Goal: Task Accomplishment & Management: Use online tool/utility

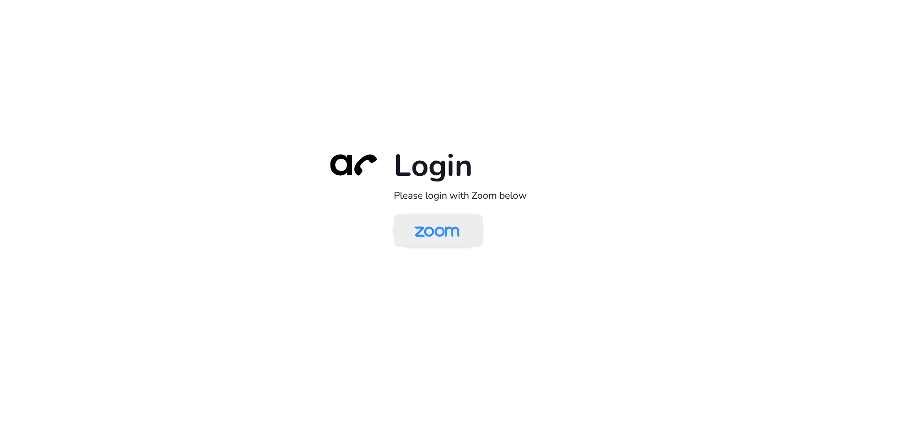
click at [440, 245] on img at bounding box center [437, 231] width 65 height 30
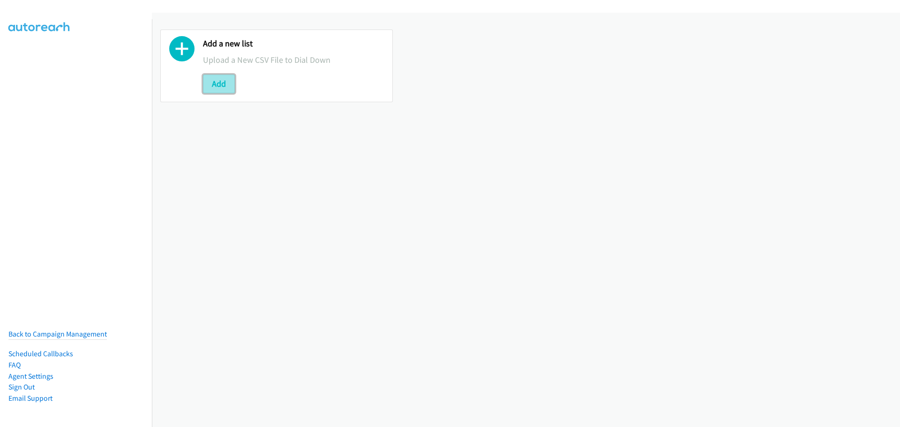
click at [215, 79] on button "Add" at bounding box center [219, 84] width 32 height 19
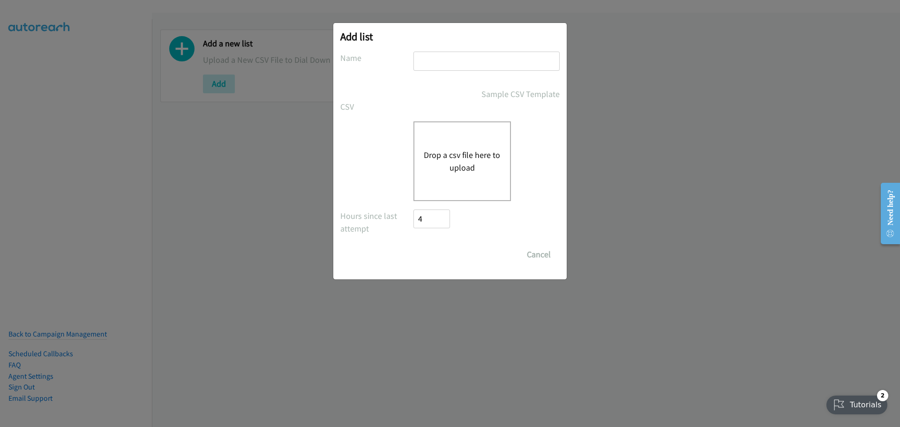
click at [436, 56] on input "text" at bounding box center [487, 61] width 146 height 19
type input "Mediacom"
click at [451, 162] on button "Drop a csv file here to upload" at bounding box center [462, 161] width 77 height 25
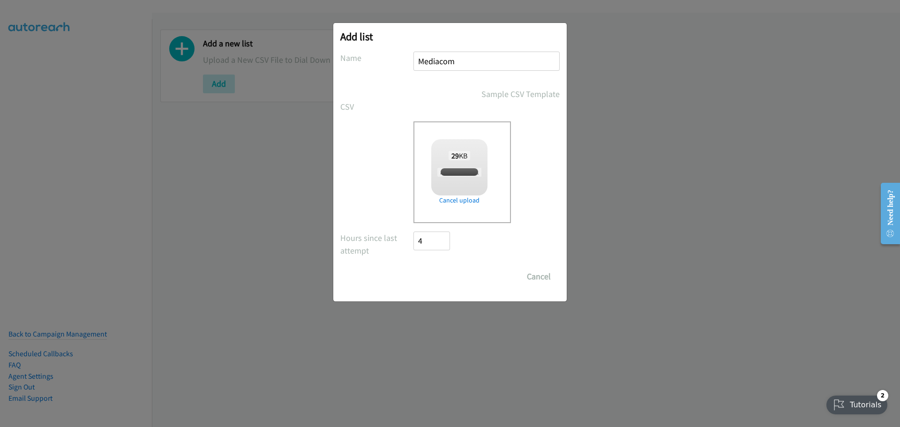
checkbox input "true"
click at [435, 277] on input "Save List" at bounding box center [438, 276] width 49 height 19
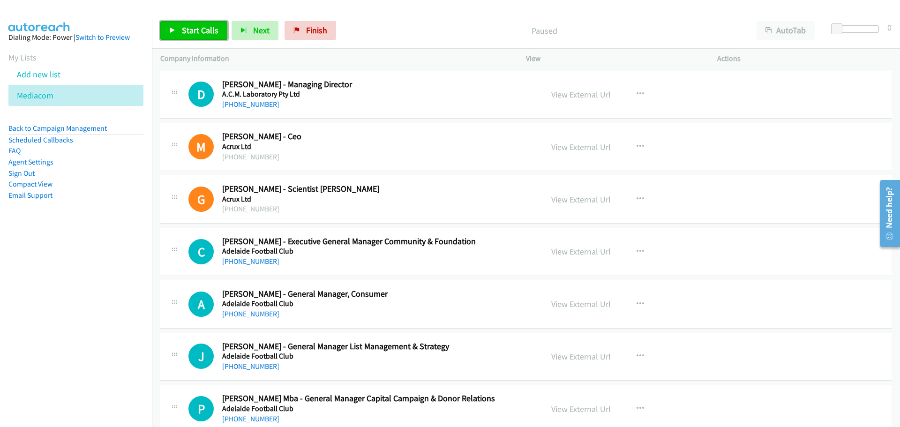
click at [188, 33] on span "Start Calls" at bounding box center [200, 30] width 37 height 11
click at [188, 31] on span "Pause" at bounding box center [192, 30] width 21 height 11
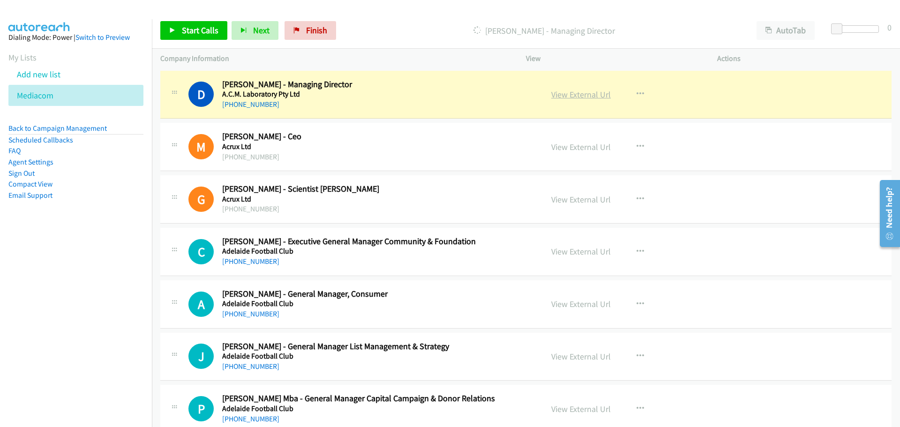
click at [575, 90] on link "View External Url" at bounding box center [581, 94] width 60 height 11
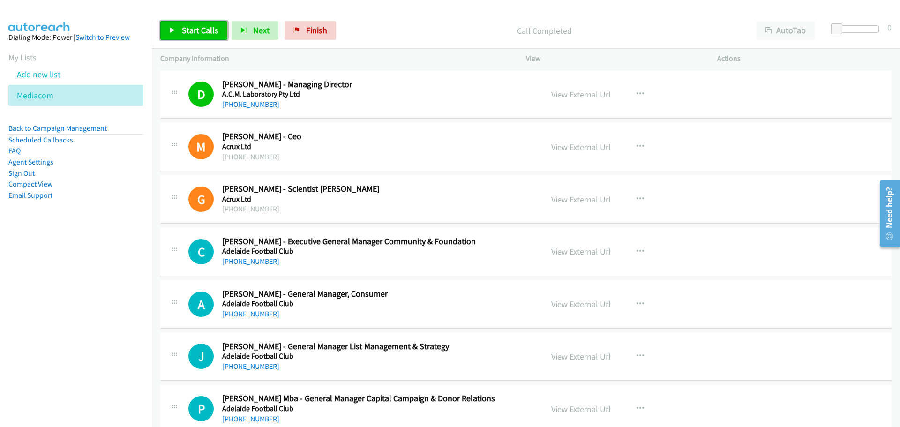
click at [199, 30] on span "Start Calls" at bounding box center [200, 30] width 37 height 11
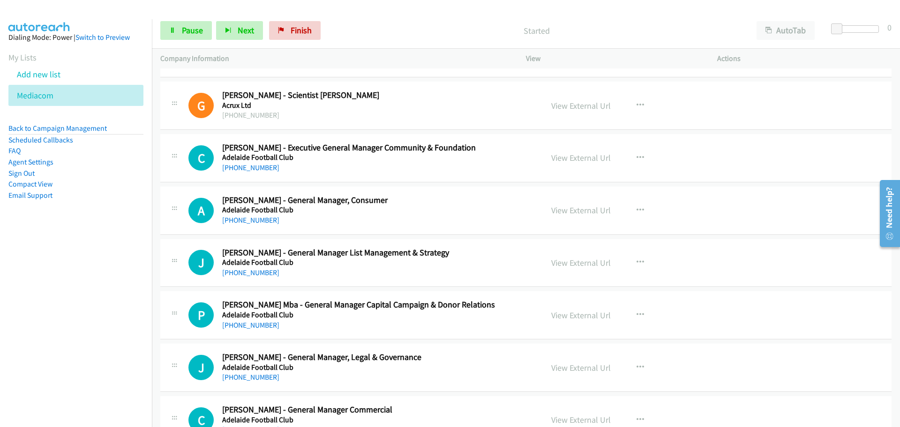
scroll to position [141, 0]
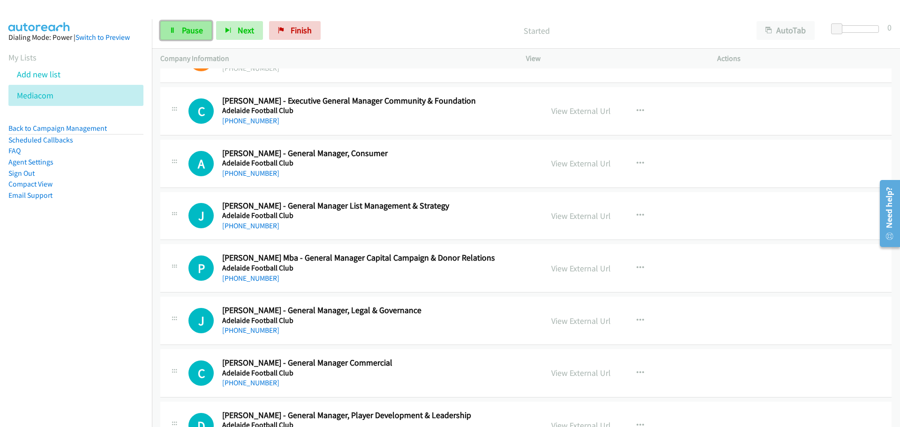
click at [191, 31] on span "Pause" at bounding box center [192, 30] width 21 height 11
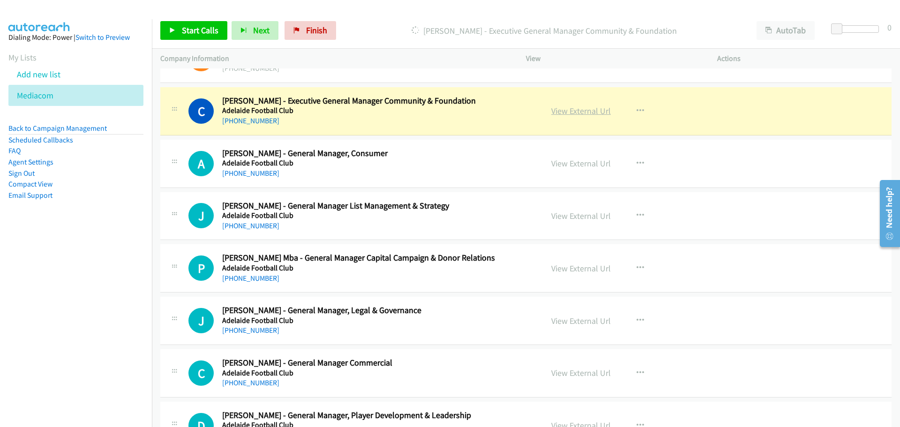
click at [592, 112] on link "View External Url" at bounding box center [581, 110] width 60 height 11
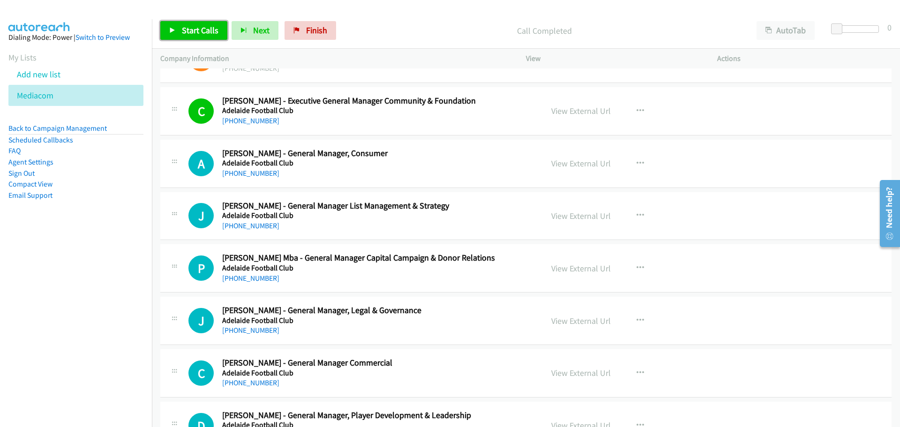
click at [196, 36] on link "Start Calls" at bounding box center [193, 30] width 67 height 19
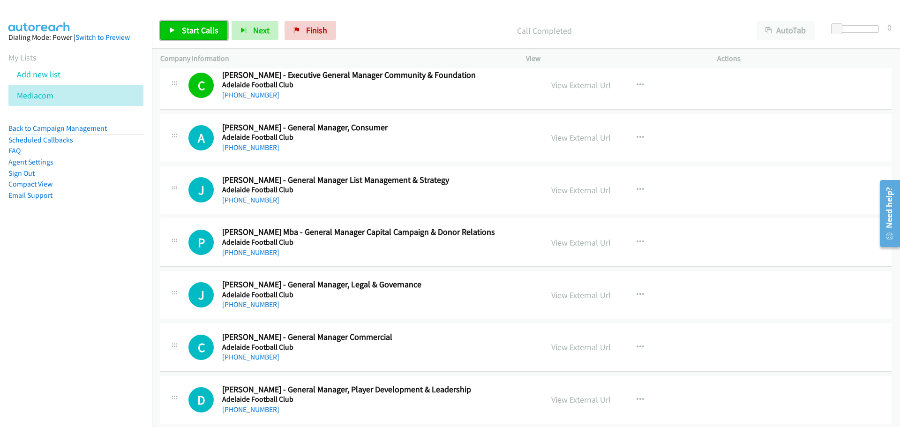
scroll to position [188, 0]
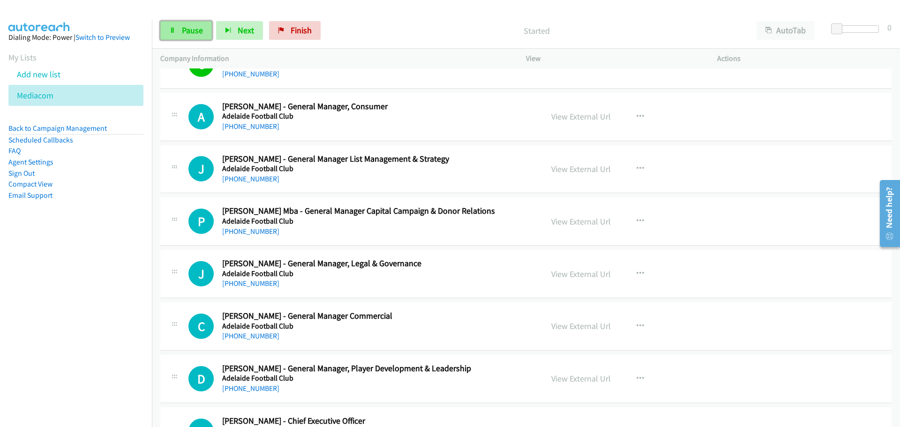
click at [193, 26] on span "Pause" at bounding box center [192, 30] width 21 height 11
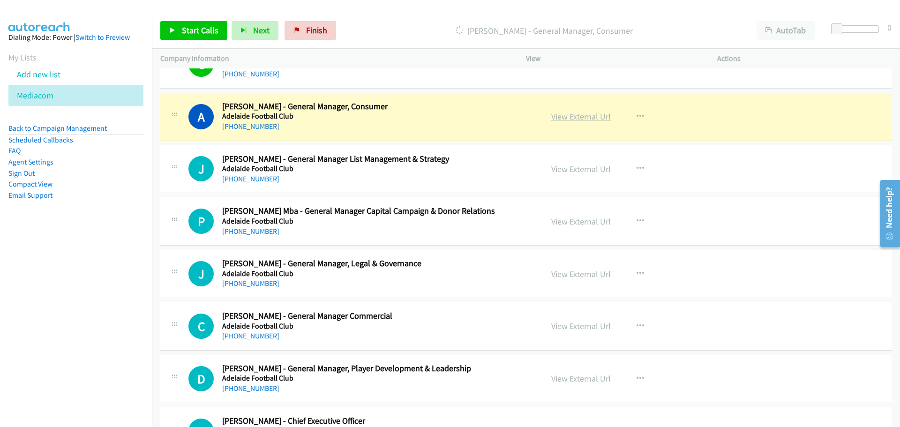
click at [570, 115] on link "View External Url" at bounding box center [581, 116] width 60 height 11
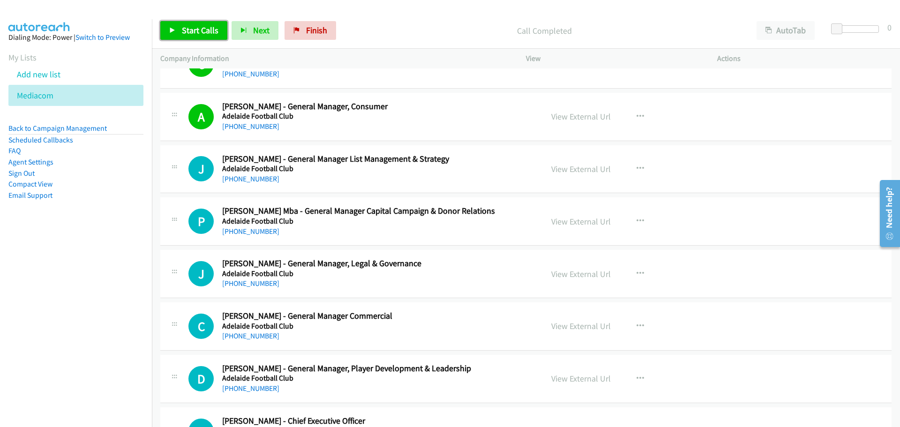
click at [194, 30] on span "Start Calls" at bounding box center [200, 30] width 37 height 11
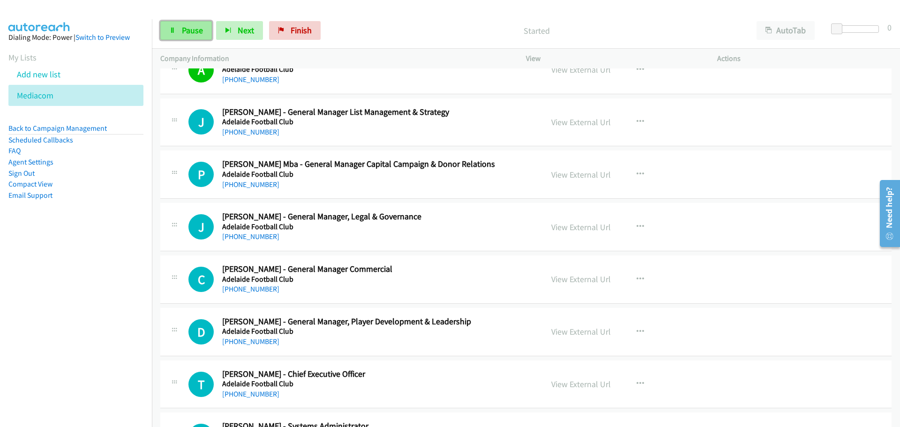
click at [187, 23] on link "Pause" at bounding box center [186, 30] width 52 height 19
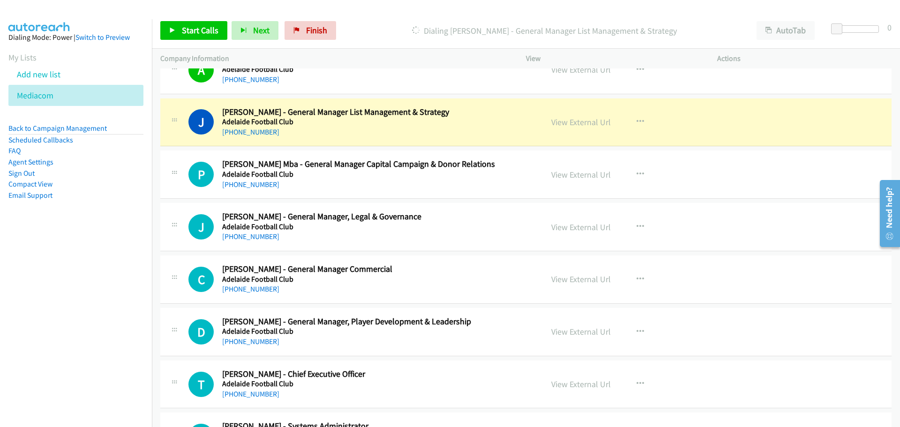
click at [579, 113] on div "View External Url View External Url Schedule/Manage Callback Start Calls Here R…" at bounding box center [643, 122] width 200 height 31
click at [582, 120] on link "View External Url" at bounding box center [581, 122] width 60 height 11
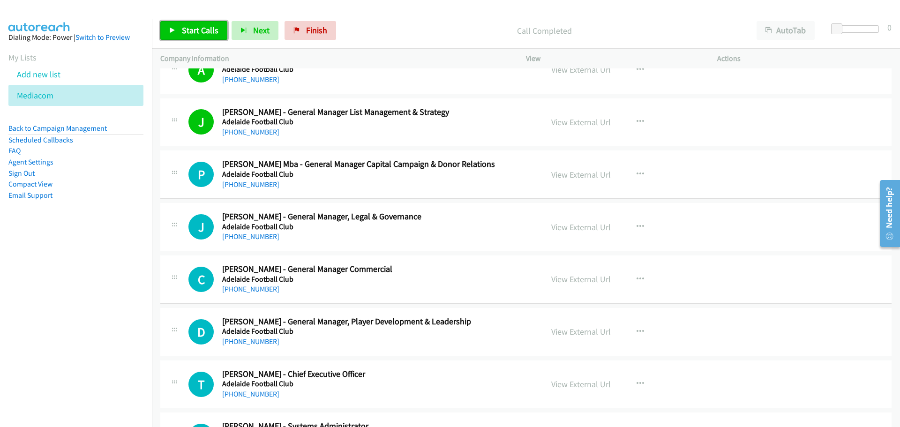
click at [203, 32] on span "Start Calls" at bounding box center [200, 30] width 37 height 11
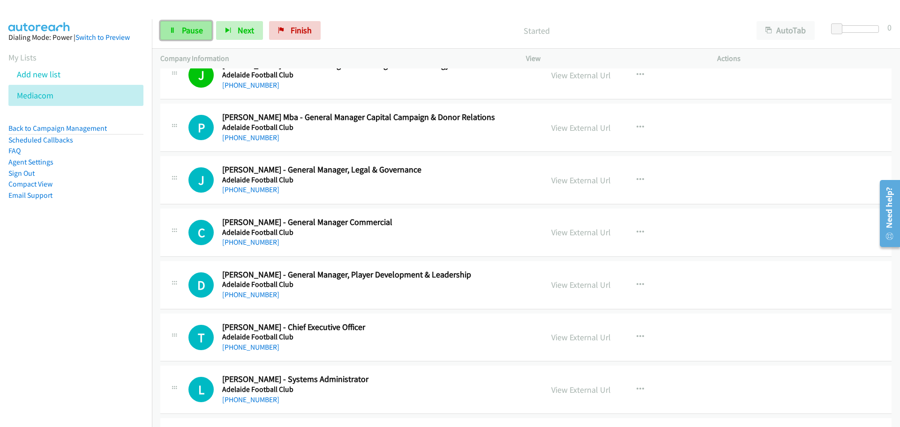
click at [187, 27] on span "Pause" at bounding box center [192, 30] width 21 height 11
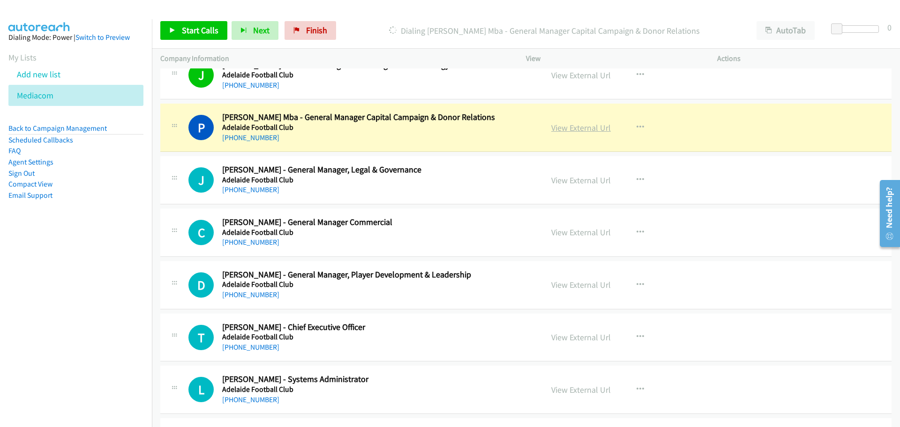
click at [581, 125] on link "View External Url" at bounding box center [581, 127] width 60 height 11
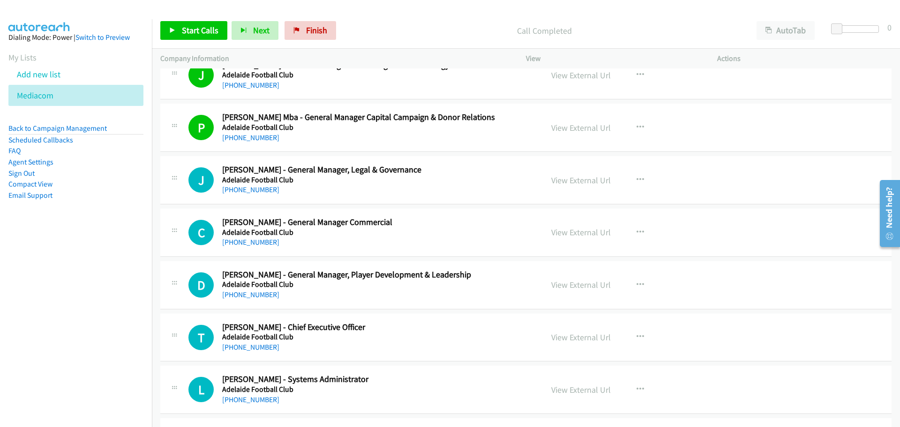
click at [197, 21] on div "Start Calls Pause Next Finish Call Completed AutoTab AutoTab 0" at bounding box center [526, 31] width 748 height 36
click at [196, 25] on span "Start Calls" at bounding box center [200, 30] width 37 height 11
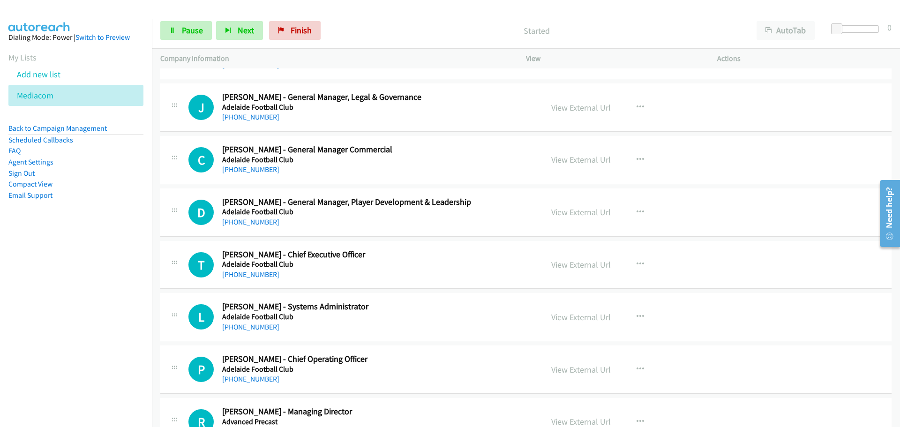
scroll to position [375, 0]
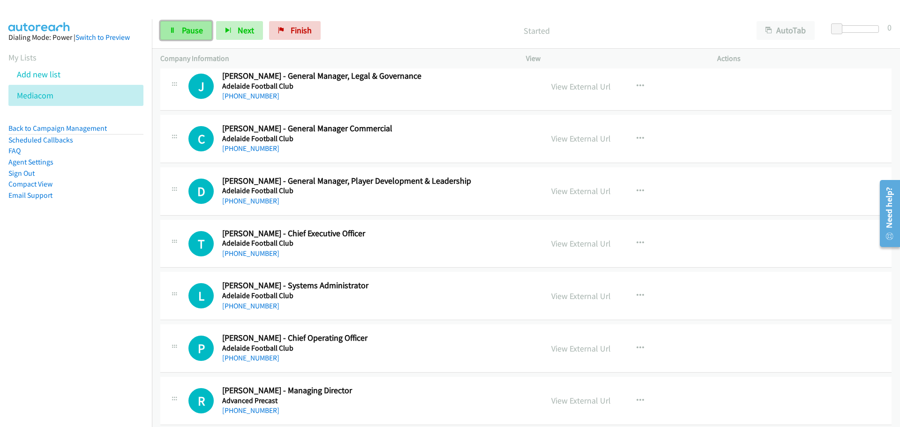
click at [192, 31] on span "Pause" at bounding box center [192, 30] width 21 height 11
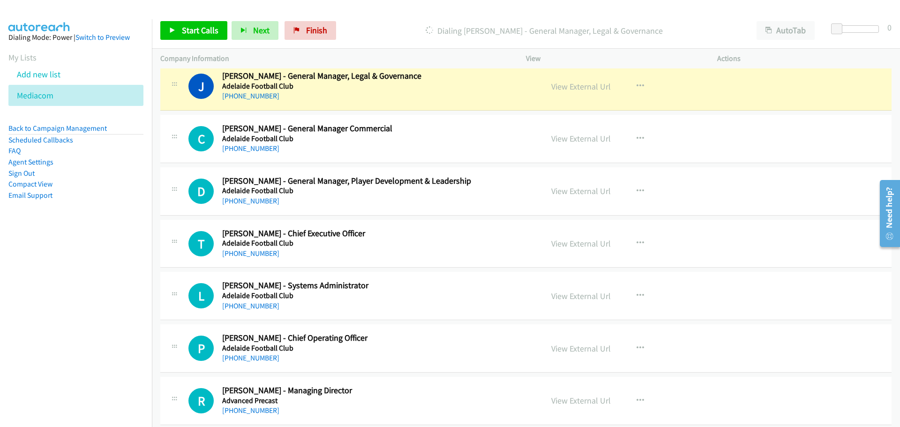
scroll to position [328, 0]
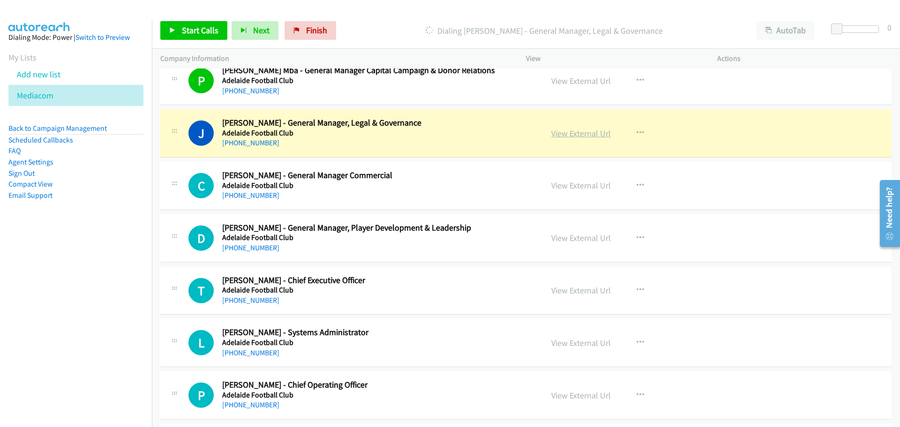
click at [583, 133] on link "View External Url" at bounding box center [581, 133] width 60 height 11
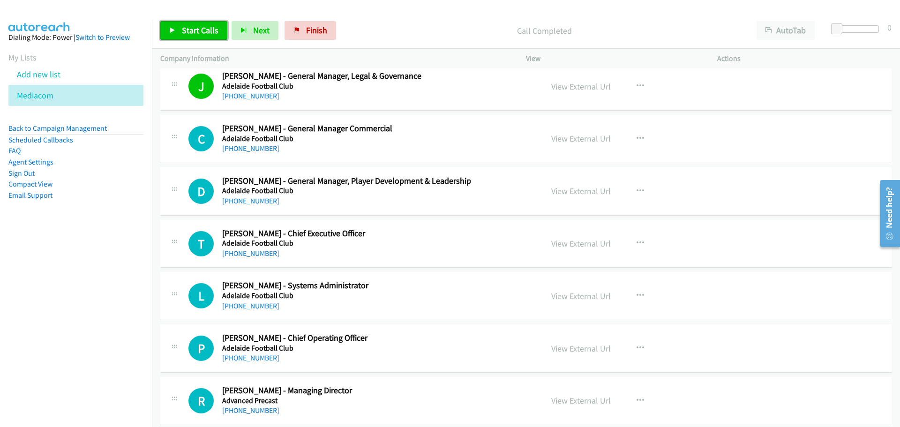
click at [190, 34] on span "Start Calls" at bounding box center [200, 30] width 37 height 11
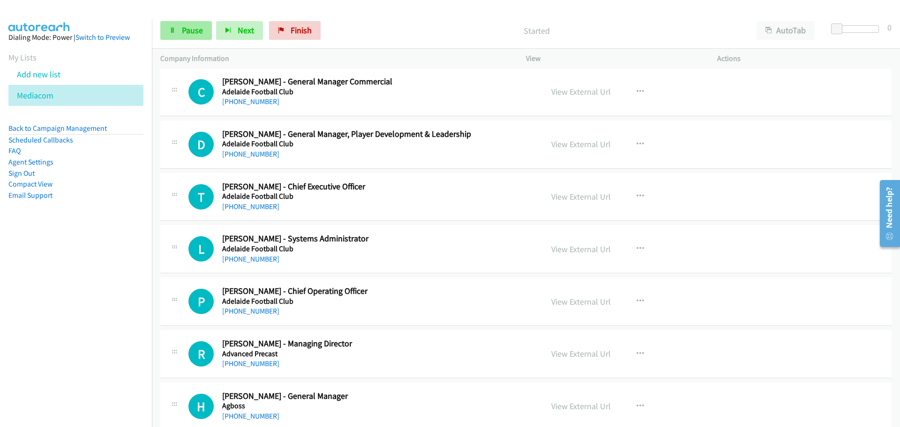
click at [179, 20] on div "Start Calls Pause Next Finish Started AutoTab AutoTab 0" at bounding box center [526, 31] width 748 height 36
click at [180, 28] on link "Pause" at bounding box center [186, 30] width 52 height 19
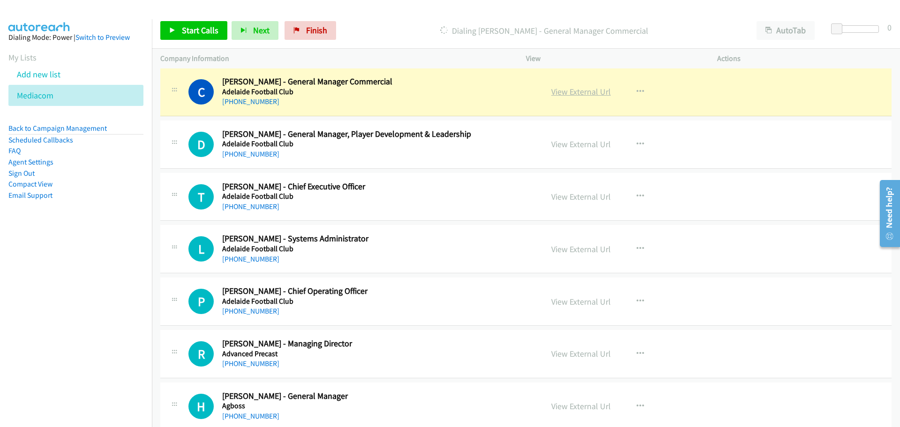
click at [595, 91] on link "View External Url" at bounding box center [581, 91] width 60 height 11
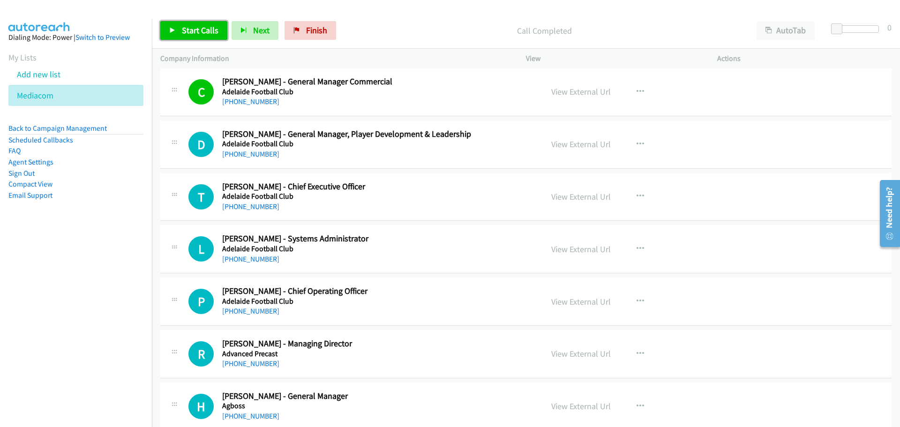
click at [188, 30] on span "Start Calls" at bounding box center [200, 30] width 37 height 11
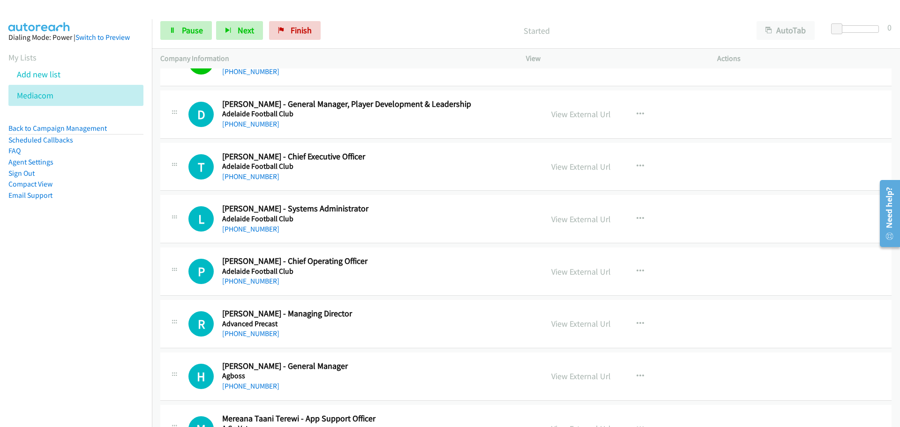
scroll to position [469, 0]
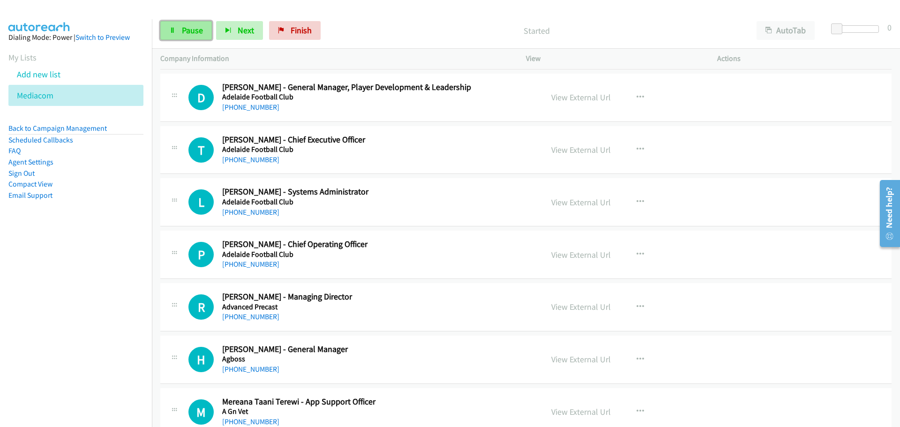
click at [198, 30] on span "Pause" at bounding box center [192, 30] width 21 height 11
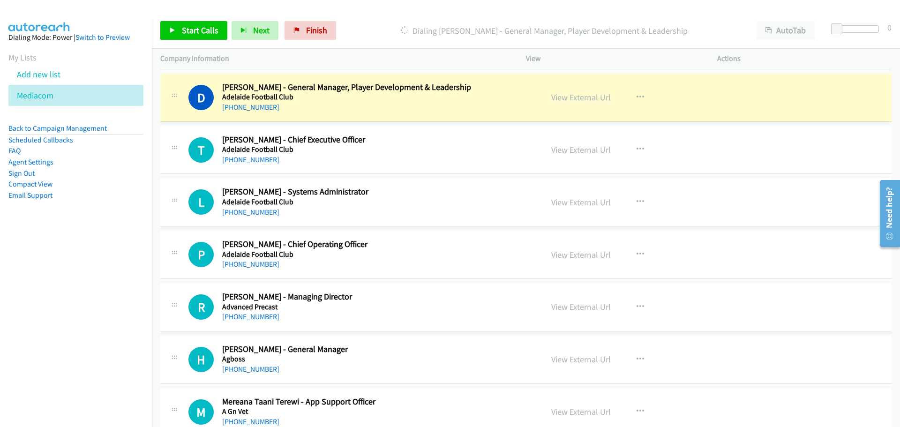
click at [581, 97] on link "View External Url" at bounding box center [581, 97] width 60 height 11
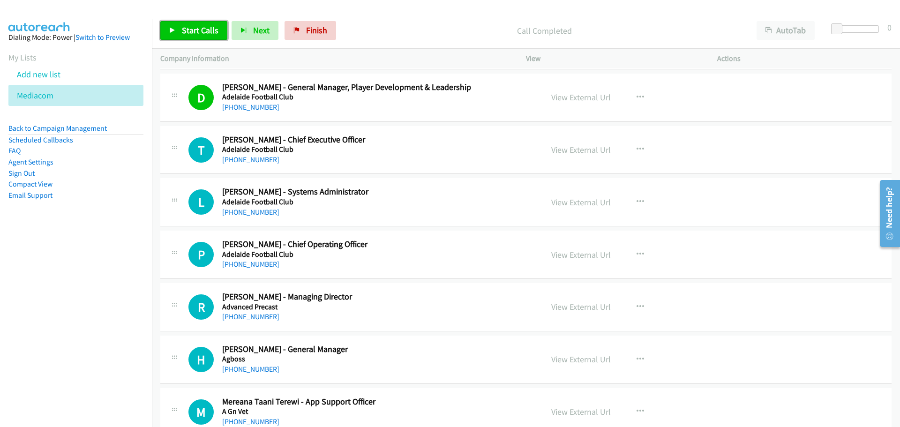
click at [196, 25] on span "Start Calls" at bounding box center [200, 30] width 37 height 11
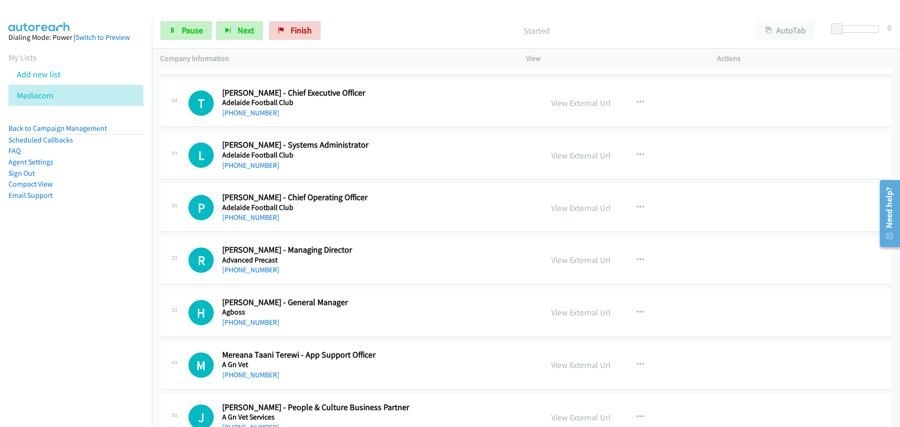
click at [194, 18] on div "Start Calls Pause Next Finish Started AutoTab AutoTab 0" at bounding box center [526, 31] width 748 height 36
click at [189, 25] on span "Pause" at bounding box center [192, 30] width 21 height 11
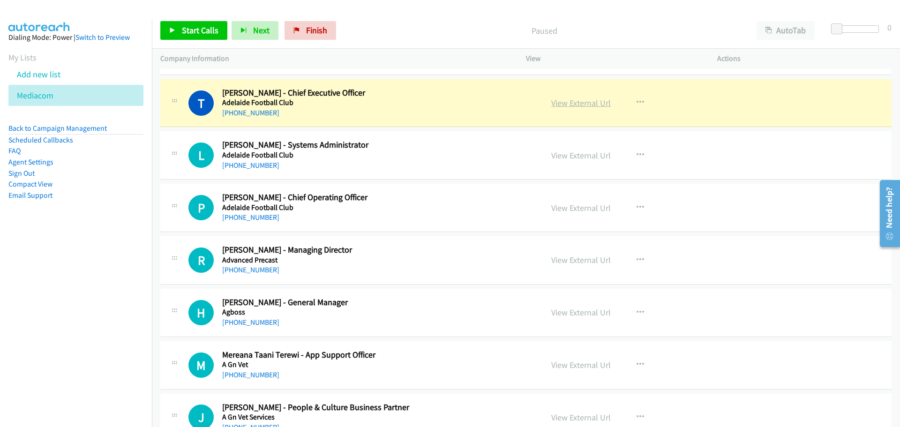
click at [583, 99] on link "View External Url" at bounding box center [581, 103] width 60 height 11
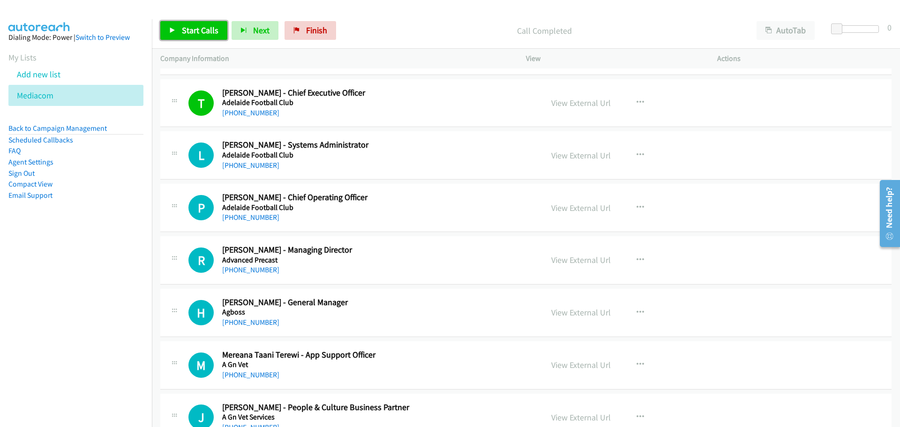
click at [193, 29] on span "Start Calls" at bounding box center [200, 30] width 37 height 11
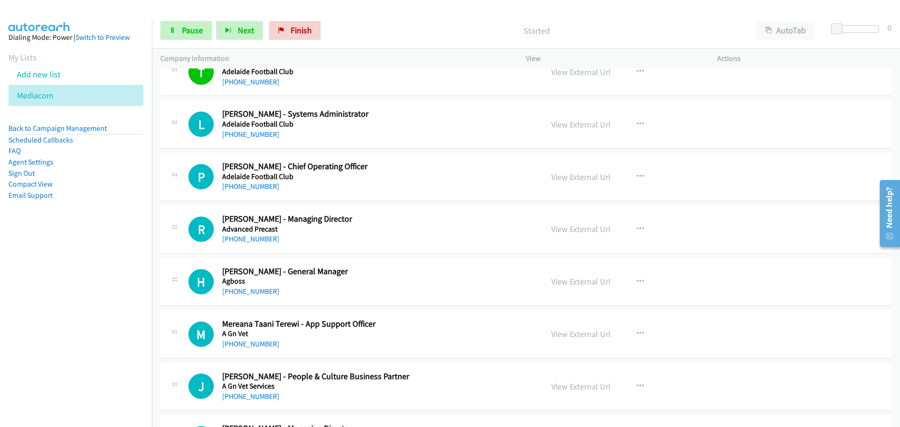
scroll to position [563, 0]
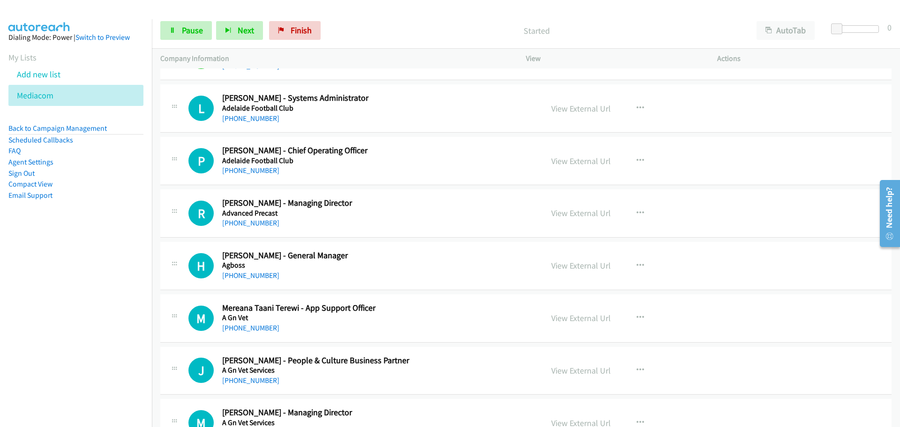
click at [176, 18] on div "Start Calls Pause Next Finish Started AutoTab AutoTab 0" at bounding box center [526, 31] width 748 height 36
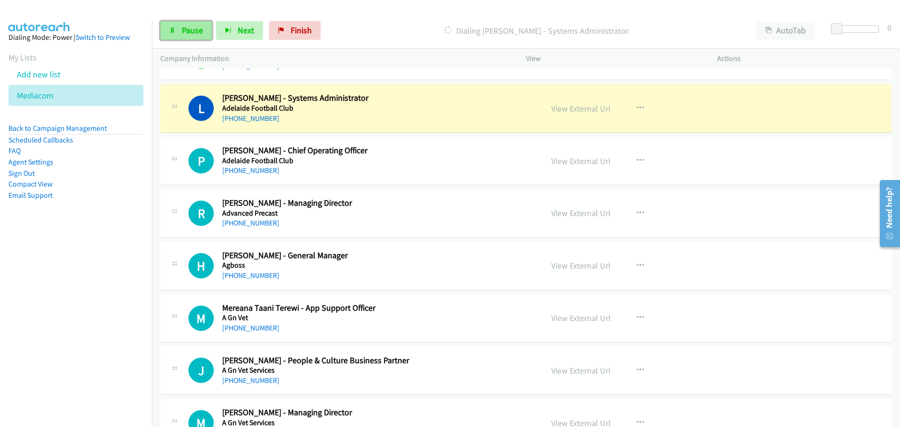
click at [179, 26] on link "Pause" at bounding box center [186, 30] width 52 height 19
click at [583, 113] on link "View External Url" at bounding box center [581, 108] width 60 height 11
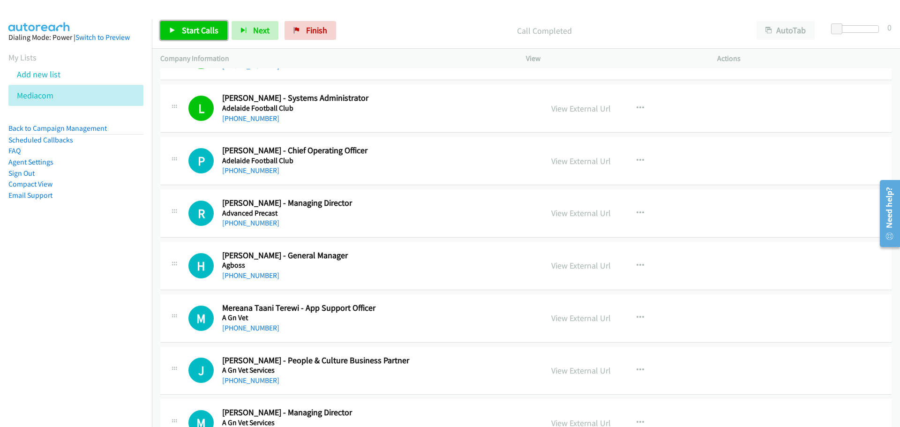
click at [185, 26] on span "Start Calls" at bounding box center [200, 30] width 37 height 11
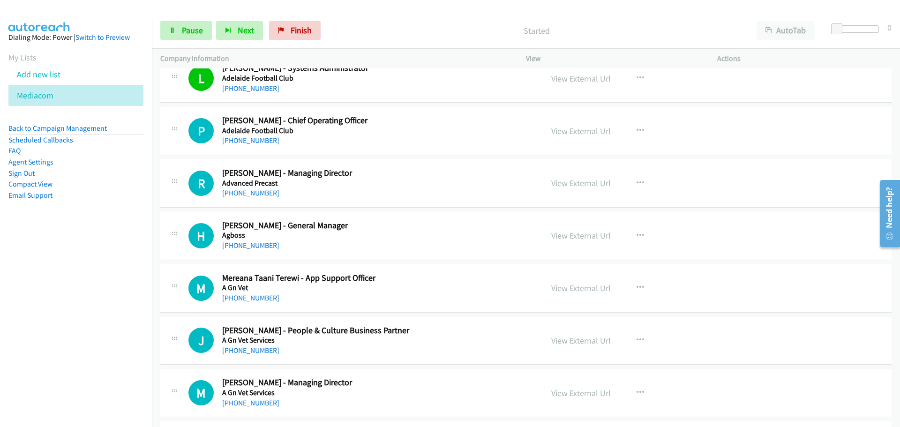
scroll to position [609, 0]
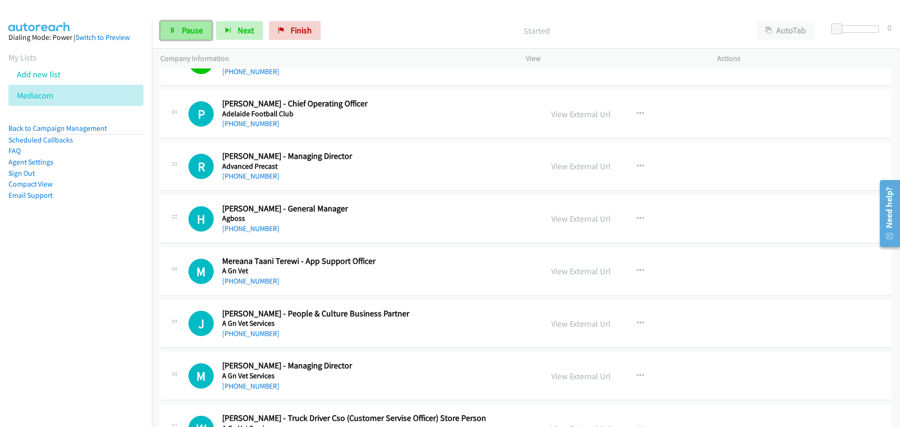
click at [186, 30] on span "Pause" at bounding box center [192, 30] width 21 height 11
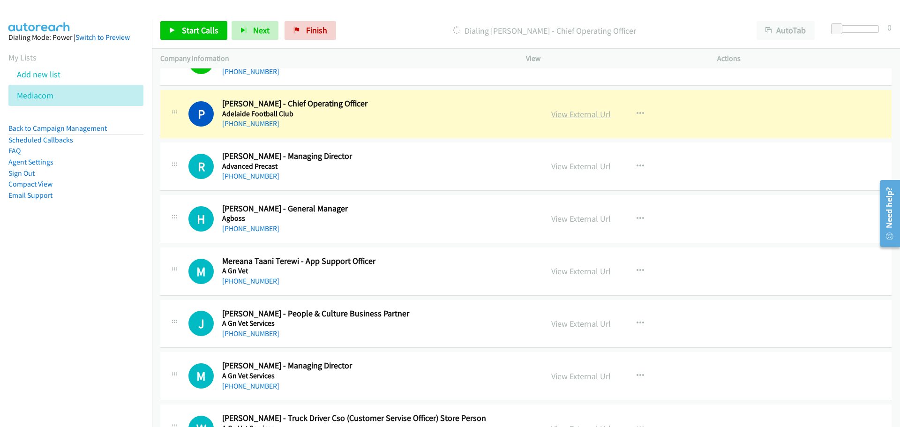
click at [572, 113] on link "View External Url" at bounding box center [581, 114] width 60 height 11
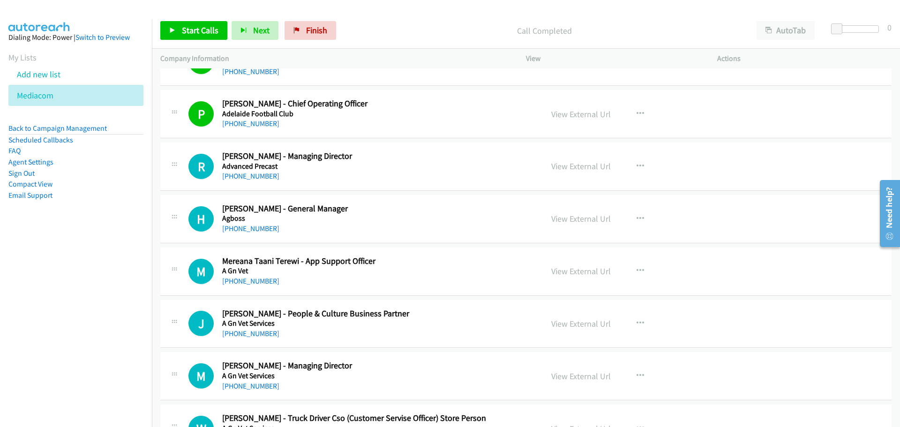
scroll to position [656, 0]
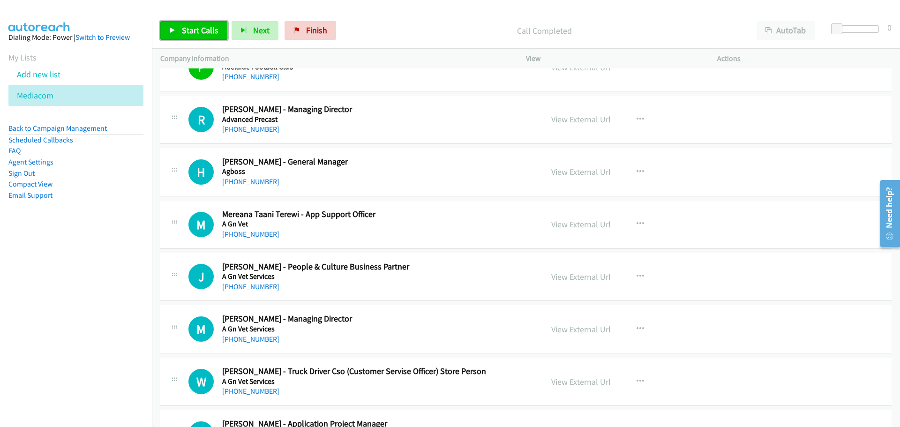
click at [199, 25] on span "Start Calls" at bounding box center [200, 30] width 37 height 11
drag, startPoint x: 198, startPoint y: 34, endPoint x: 183, endPoint y: 53, distance: 23.4
click at [198, 34] on span "Pause" at bounding box center [192, 30] width 21 height 11
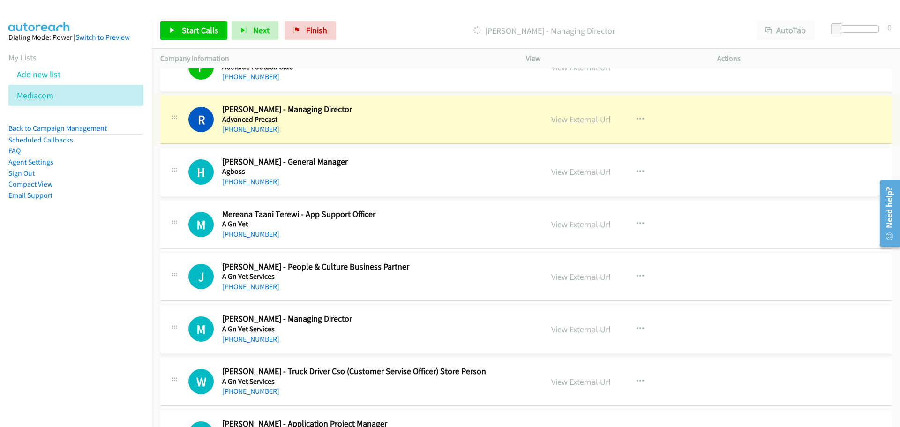
click at [581, 119] on link "View External Url" at bounding box center [581, 119] width 60 height 11
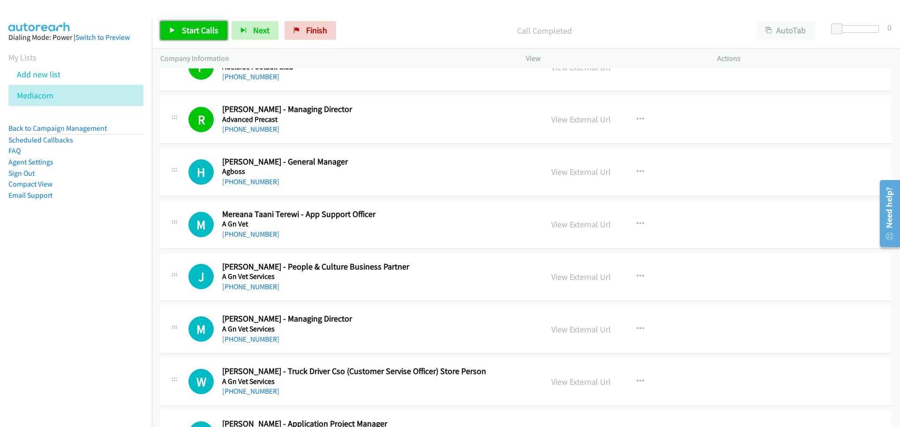
drag, startPoint x: 195, startPoint y: 33, endPoint x: 203, endPoint y: 36, distance: 8.6
click at [195, 33] on span "Start Calls" at bounding box center [200, 30] width 37 height 11
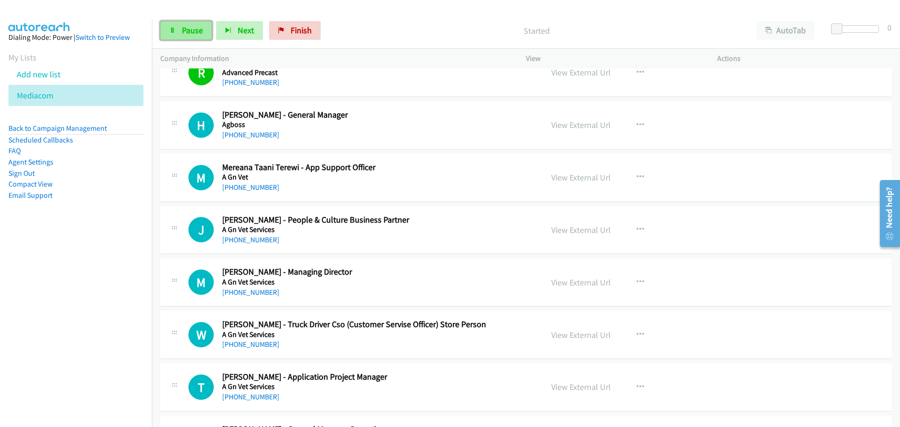
drag, startPoint x: 187, startPoint y: 32, endPoint x: 181, endPoint y: 36, distance: 7.4
click at [187, 32] on span "Pause" at bounding box center [192, 30] width 21 height 11
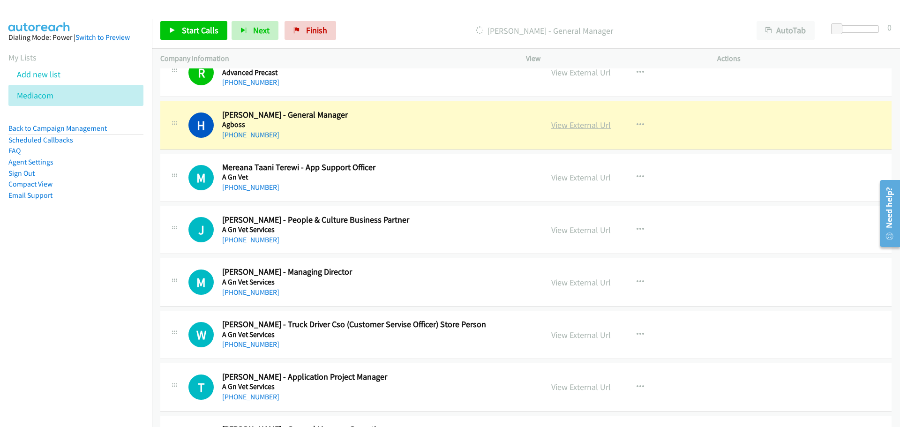
click at [594, 127] on link "View External Url" at bounding box center [581, 125] width 60 height 11
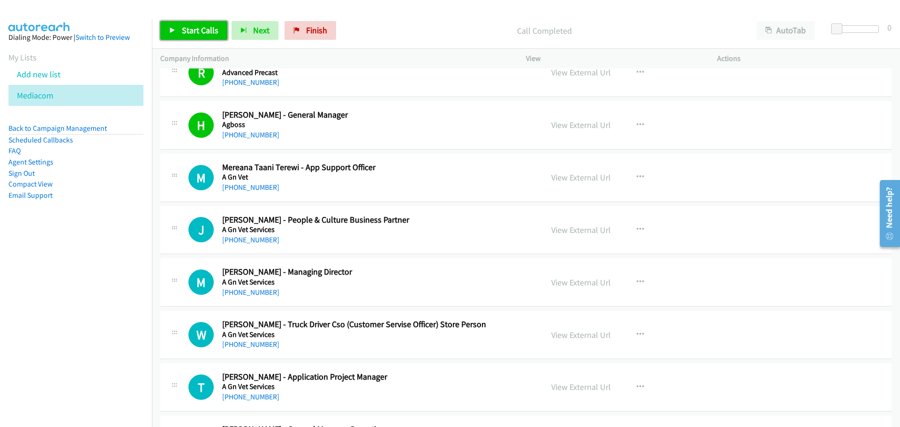
click at [205, 32] on span "Start Calls" at bounding box center [200, 30] width 37 height 11
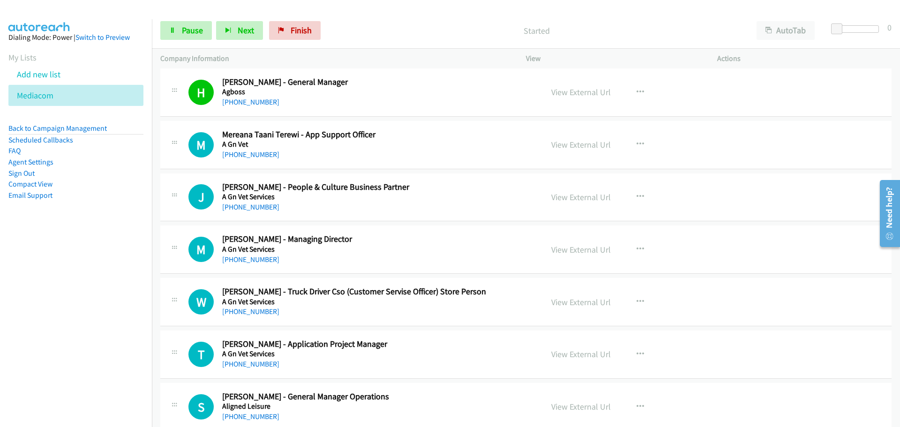
scroll to position [750, 0]
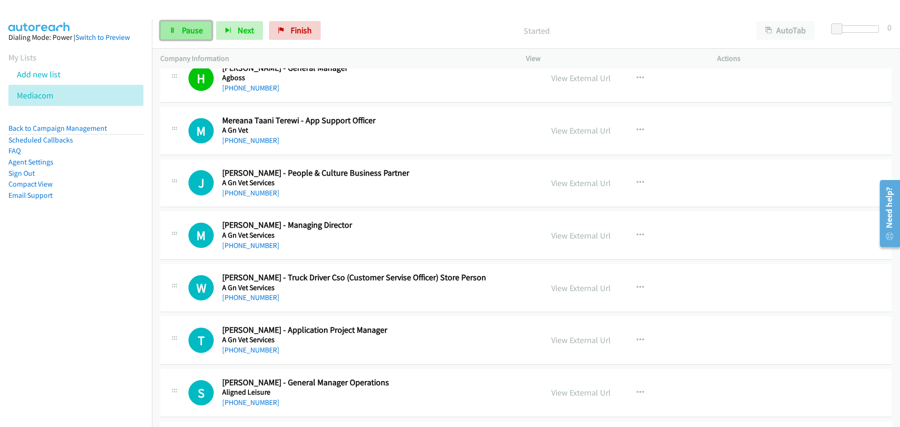
drag, startPoint x: 182, startPoint y: 31, endPoint x: 170, endPoint y: 37, distance: 13.4
click at [182, 31] on span "Pause" at bounding box center [192, 30] width 21 height 11
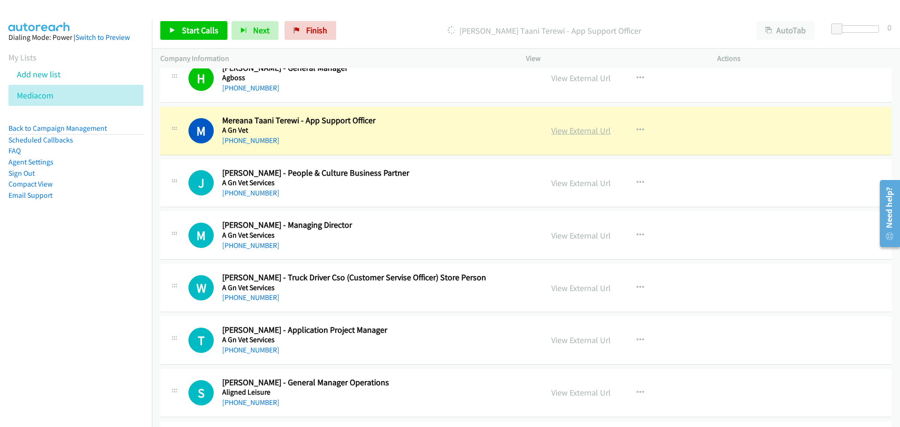
click at [588, 131] on link "View External Url" at bounding box center [581, 130] width 60 height 11
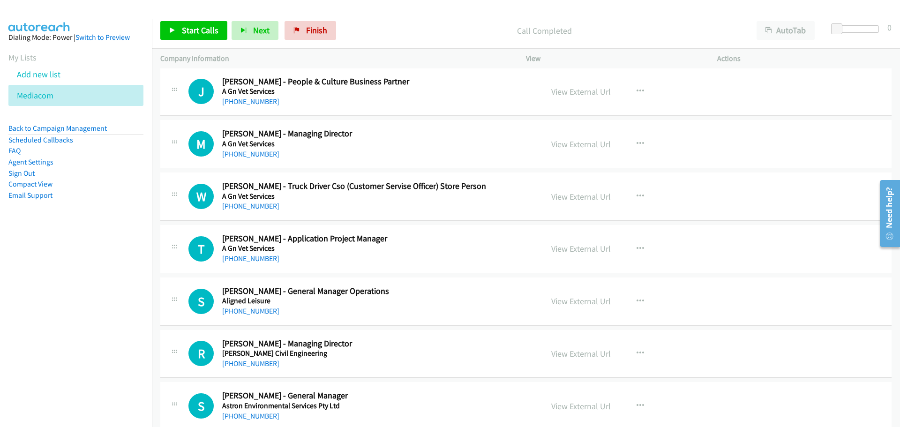
scroll to position [844, 0]
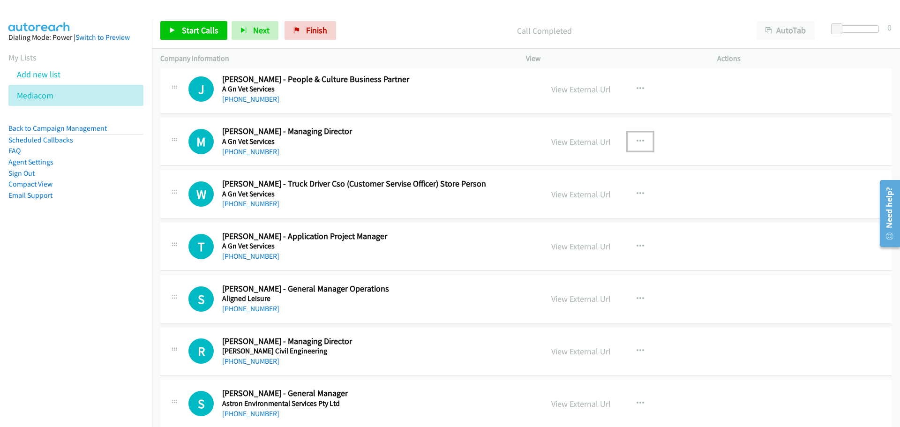
click at [638, 135] on button "button" at bounding box center [640, 141] width 25 height 19
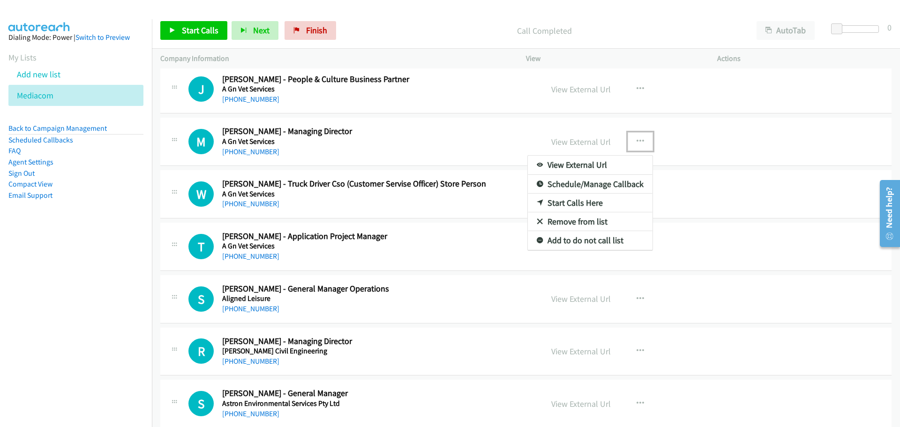
click at [594, 206] on link "Start Calls Here" at bounding box center [590, 203] width 125 height 19
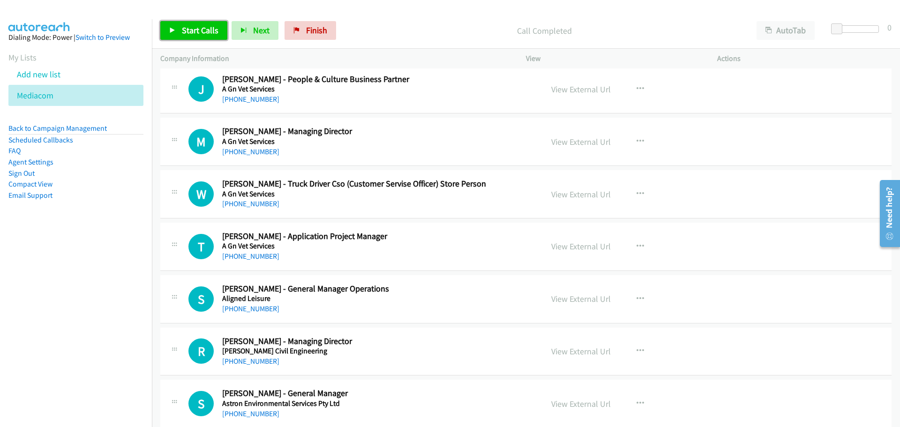
click at [215, 34] on span "Start Calls" at bounding box center [200, 30] width 37 height 11
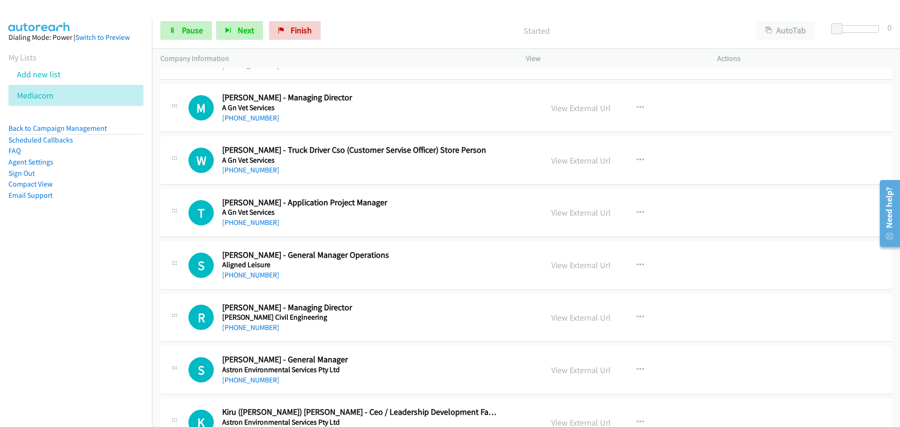
scroll to position [891, 0]
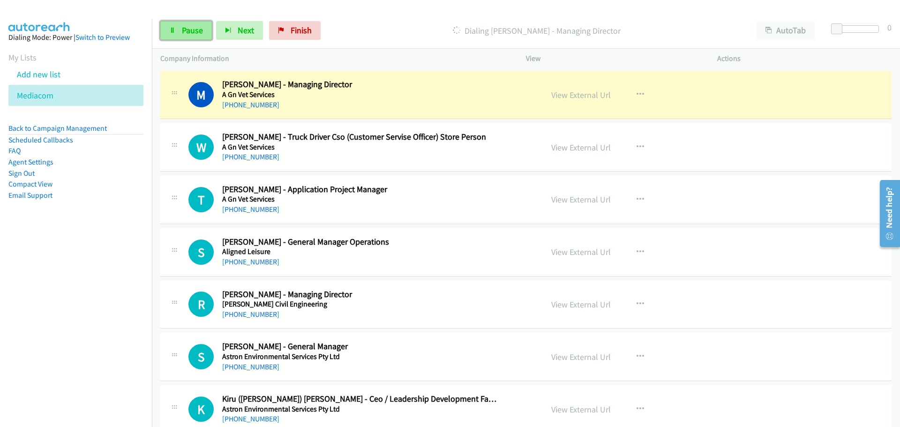
click at [204, 27] on link "Pause" at bounding box center [186, 30] width 52 height 19
click at [569, 92] on link "View External Url" at bounding box center [581, 95] width 60 height 11
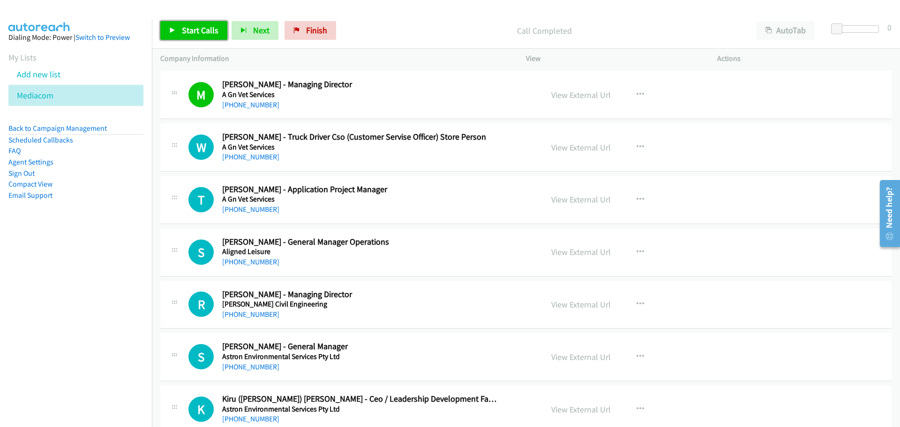
click at [198, 32] on span "Start Calls" at bounding box center [200, 30] width 37 height 11
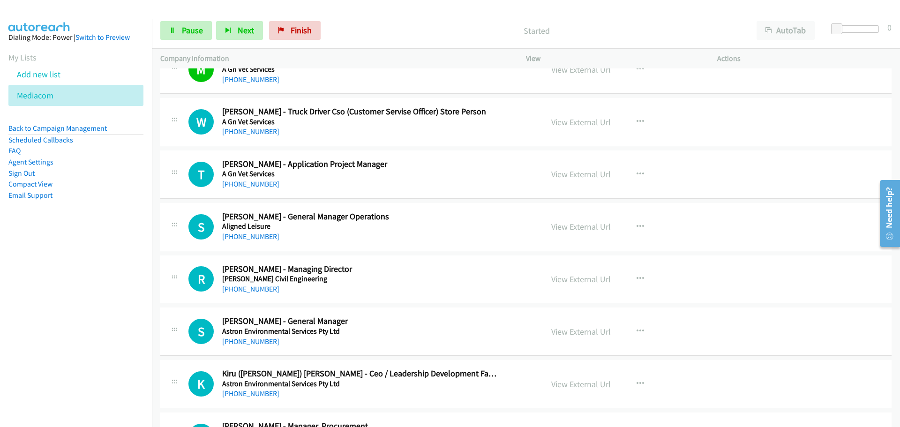
scroll to position [938, 0]
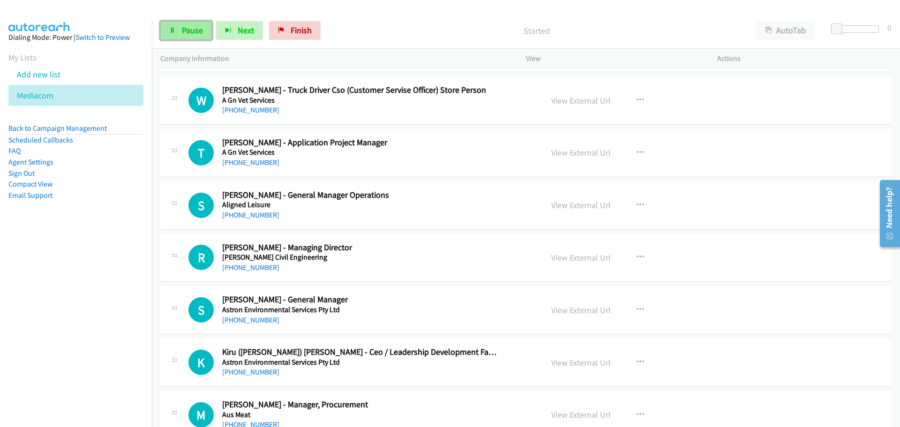
click at [178, 30] on link "Pause" at bounding box center [186, 30] width 52 height 19
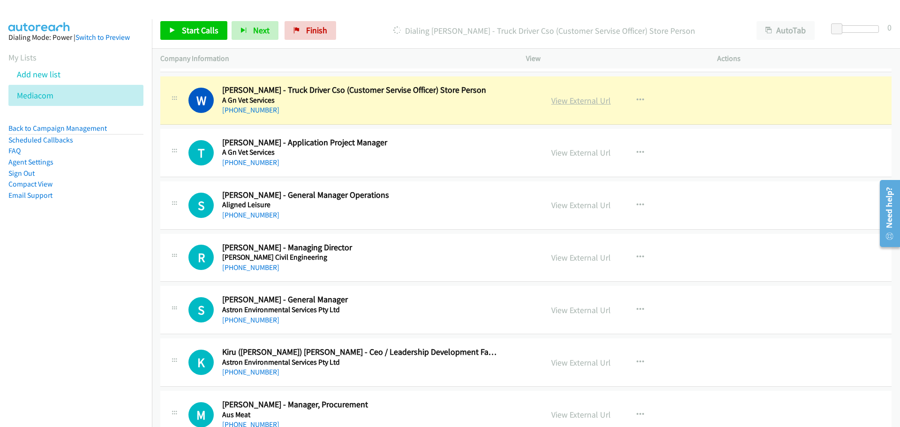
click at [580, 99] on link "View External Url" at bounding box center [581, 100] width 60 height 11
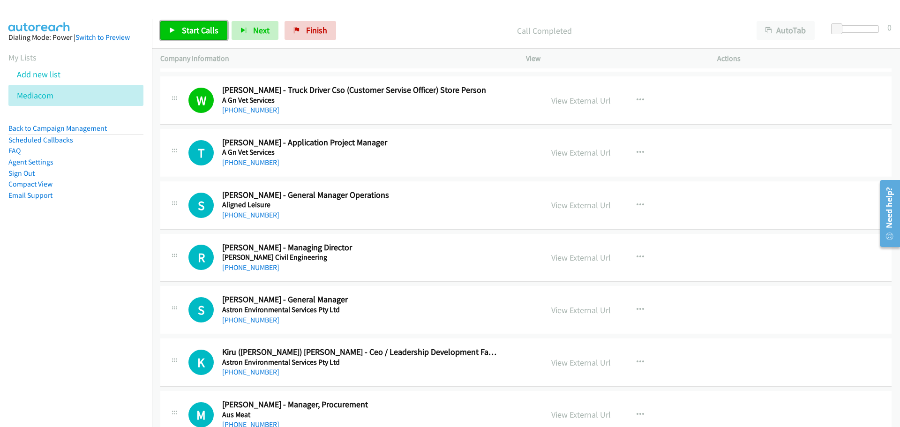
click at [208, 30] on span "Start Calls" at bounding box center [200, 30] width 37 height 11
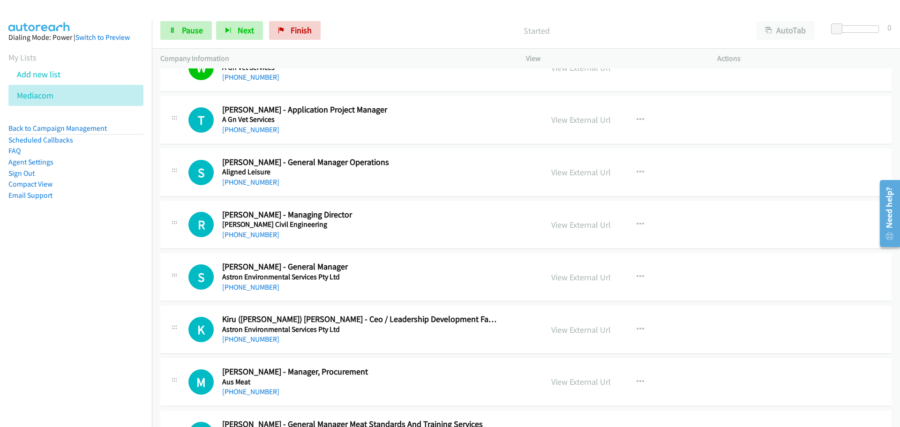
scroll to position [985, 0]
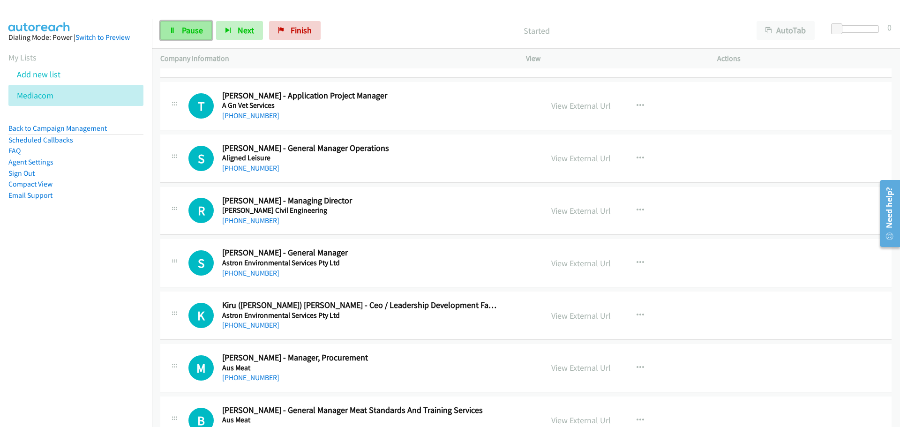
click at [179, 26] on link "Pause" at bounding box center [186, 30] width 52 height 19
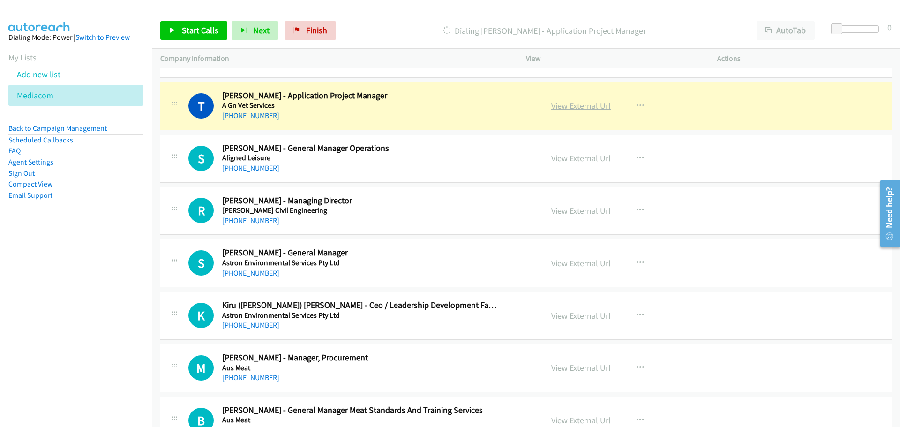
click at [580, 102] on link "View External Url" at bounding box center [581, 105] width 60 height 11
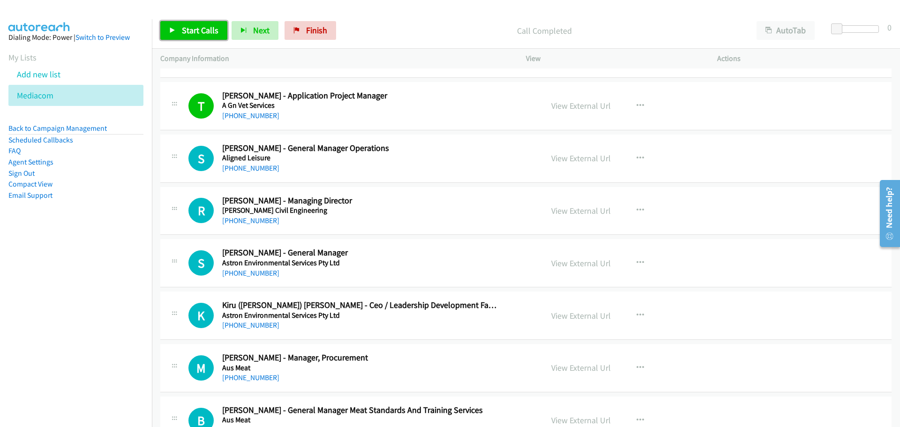
click at [203, 26] on span "Start Calls" at bounding box center [200, 30] width 37 height 11
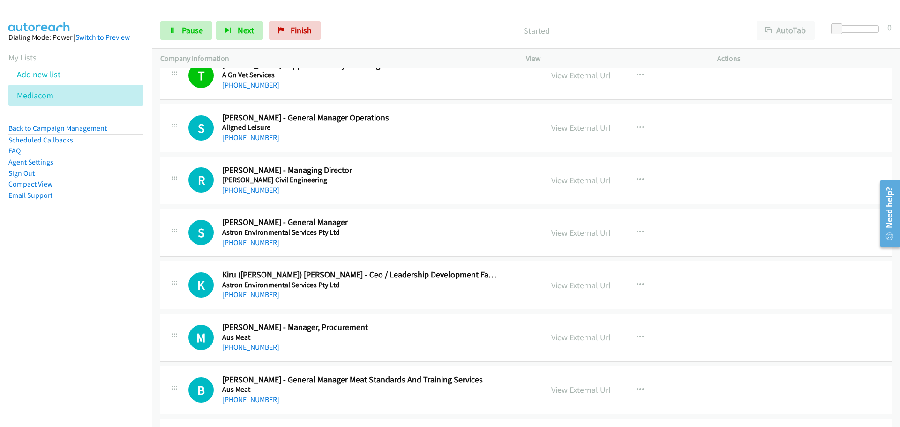
scroll to position [1031, 0]
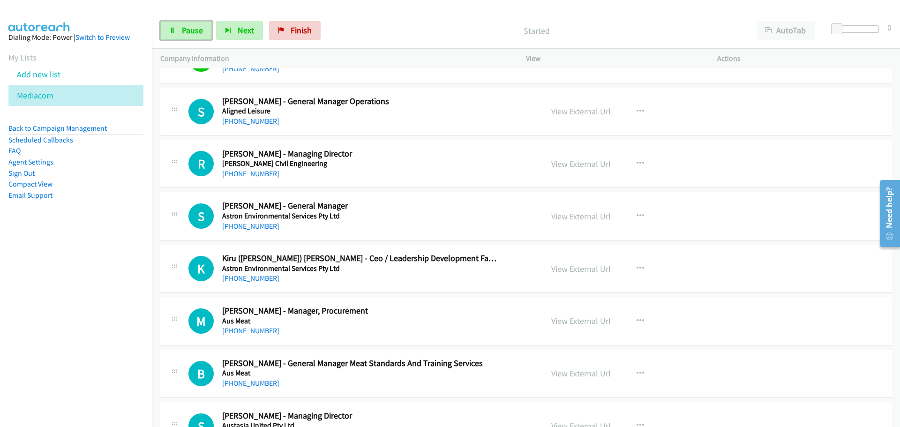
drag, startPoint x: 188, startPoint y: 38, endPoint x: 180, endPoint y: 41, distance: 9.2
click at [188, 38] on link "Pause" at bounding box center [186, 30] width 52 height 19
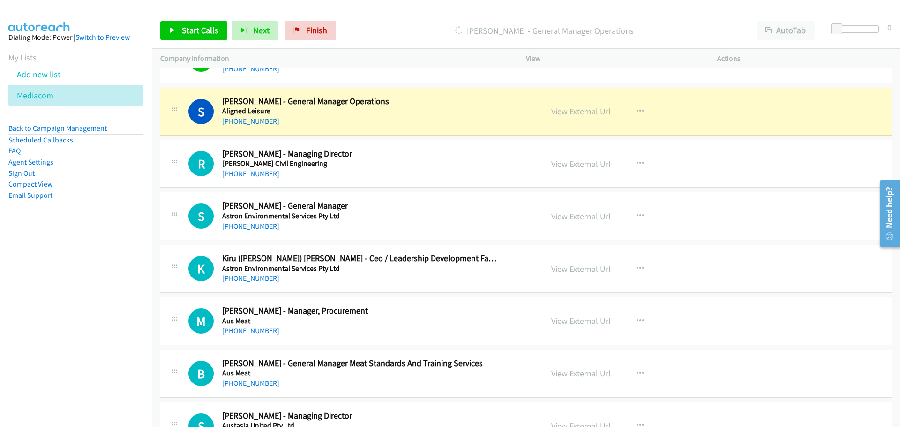
click at [576, 113] on link "View External Url" at bounding box center [581, 111] width 60 height 11
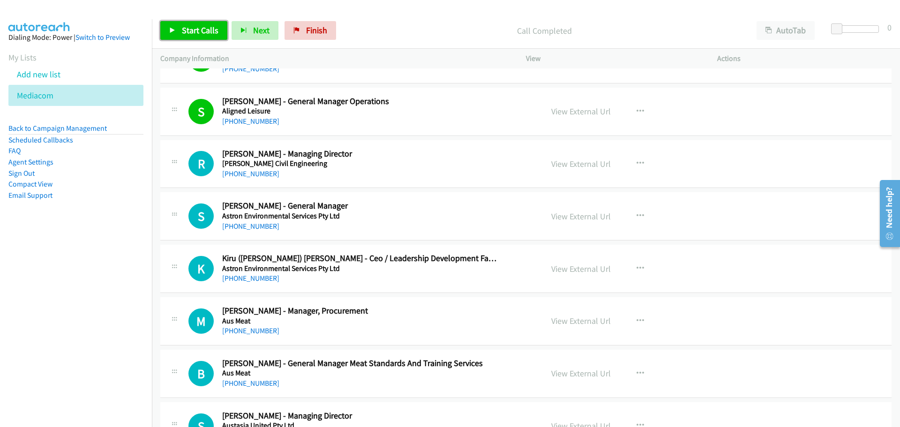
click at [180, 29] on link "Start Calls" at bounding box center [193, 30] width 67 height 19
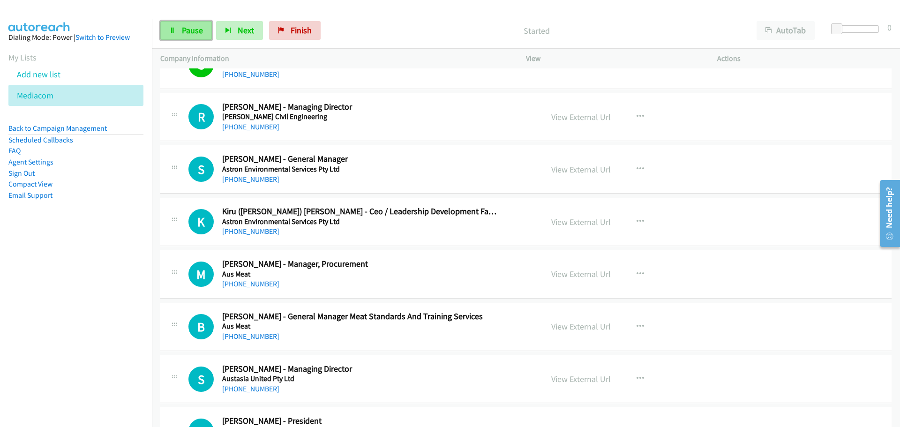
drag, startPoint x: 197, startPoint y: 27, endPoint x: 195, endPoint y: 38, distance: 11.4
click at [197, 27] on span "Pause" at bounding box center [192, 30] width 21 height 11
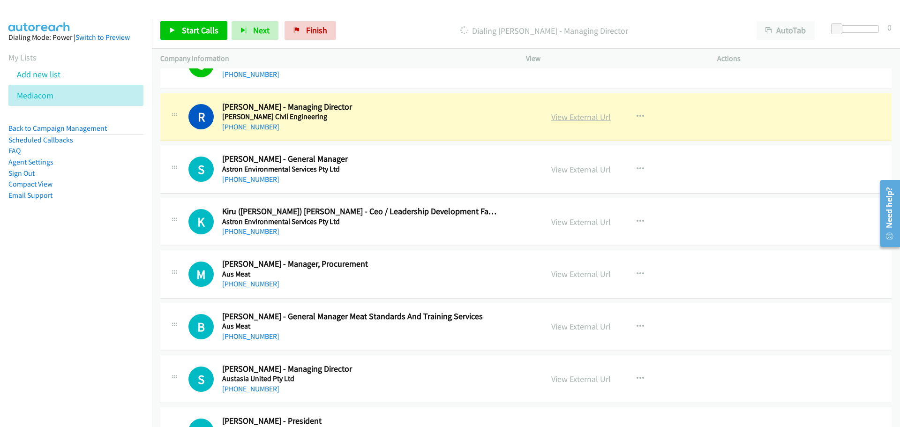
click at [578, 116] on link "View External Url" at bounding box center [581, 117] width 60 height 11
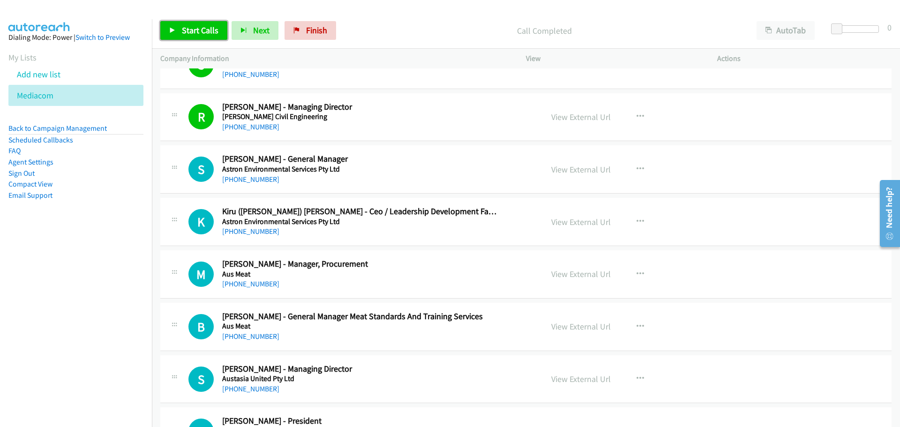
click at [183, 22] on link "Start Calls" at bounding box center [193, 30] width 67 height 19
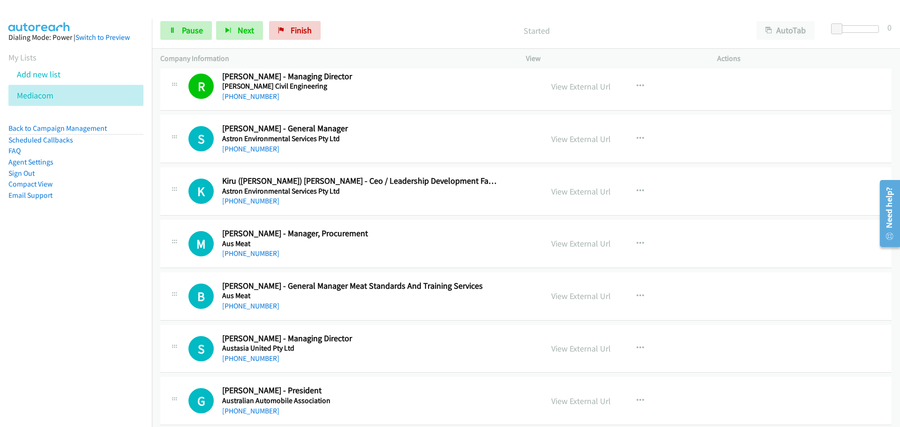
scroll to position [1125, 0]
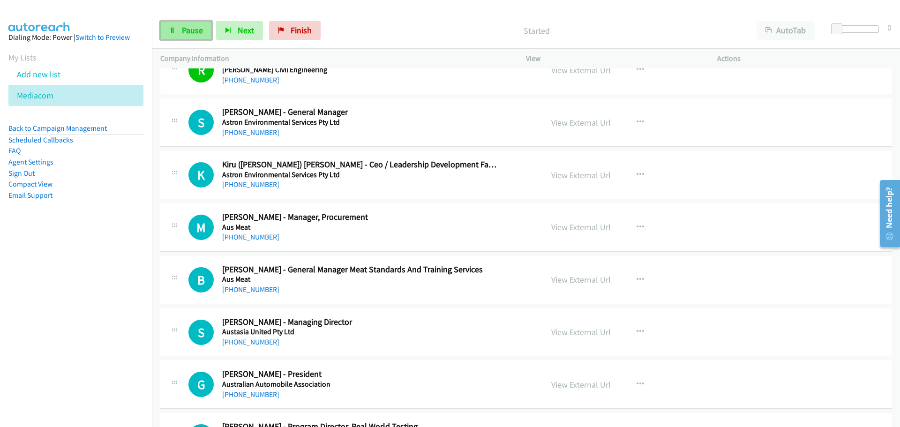
click at [192, 31] on span "Pause" at bounding box center [192, 30] width 21 height 11
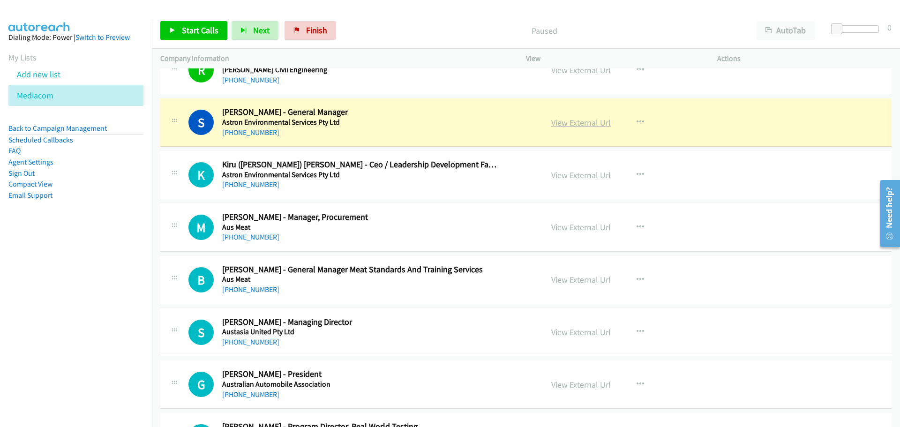
click at [588, 119] on link "View External Url" at bounding box center [581, 122] width 60 height 11
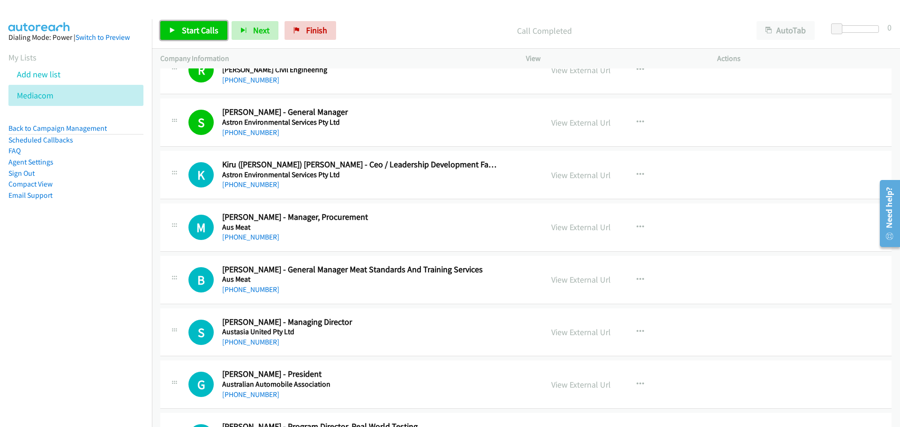
click at [193, 30] on span "Start Calls" at bounding box center [200, 30] width 37 height 11
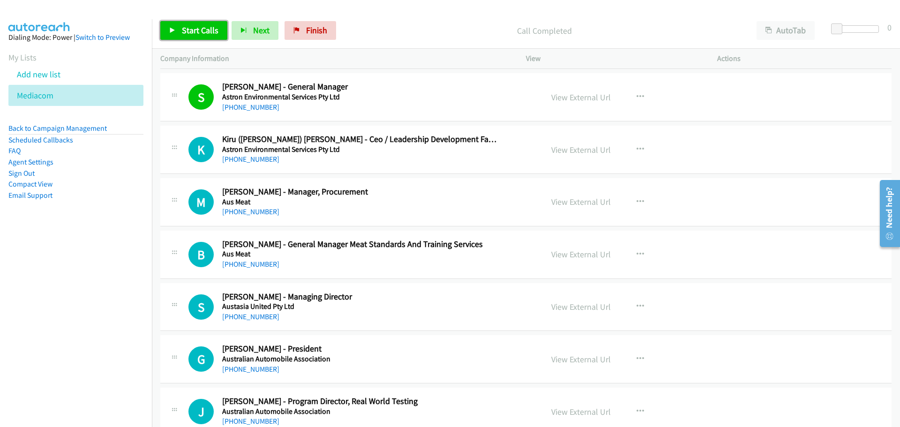
scroll to position [1172, 0]
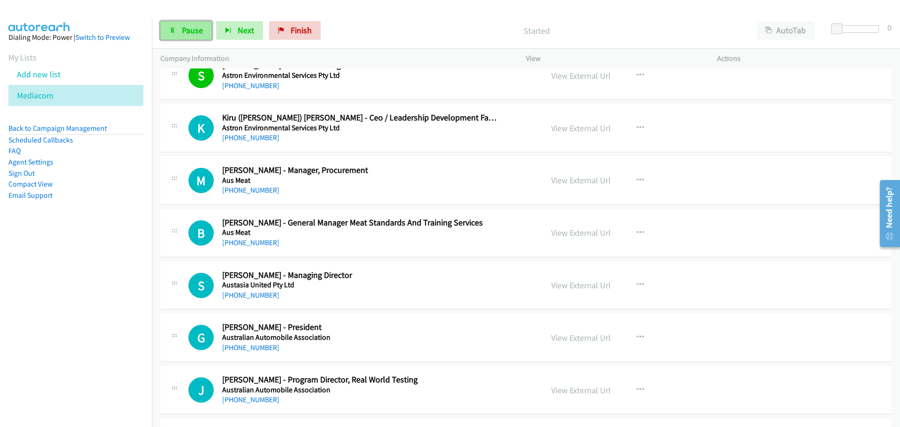
click at [191, 29] on span "Pause" at bounding box center [192, 30] width 21 height 11
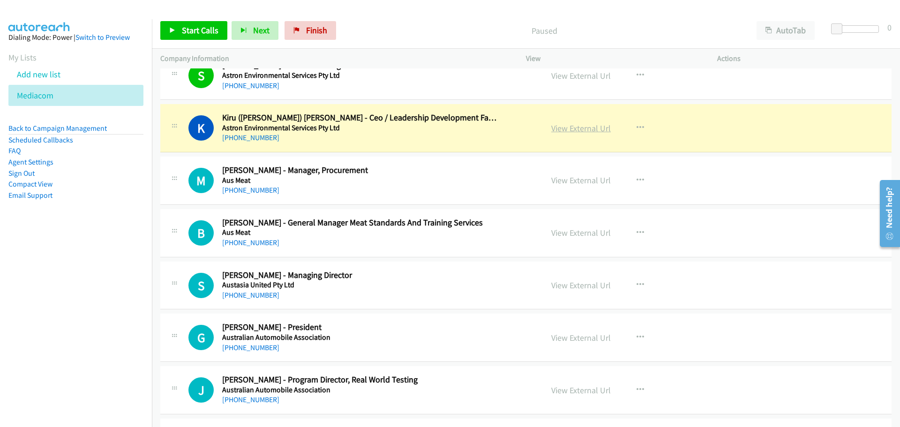
click at [573, 125] on link "View External Url" at bounding box center [581, 128] width 60 height 11
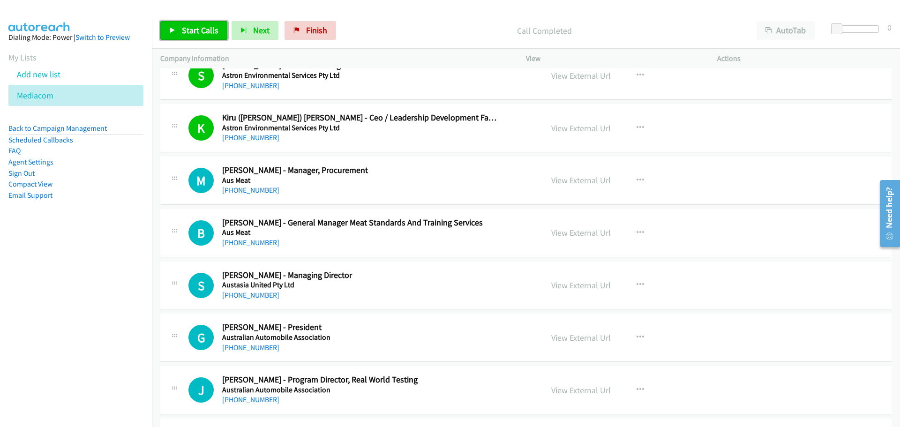
click at [188, 36] on link "Start Calls" at bounding box center [193, 30] width 67 height 19
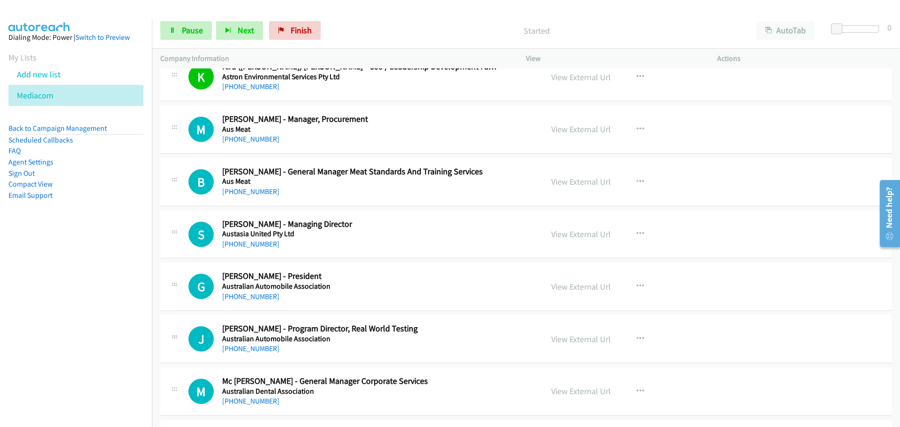
scroll to position [1266, 0]
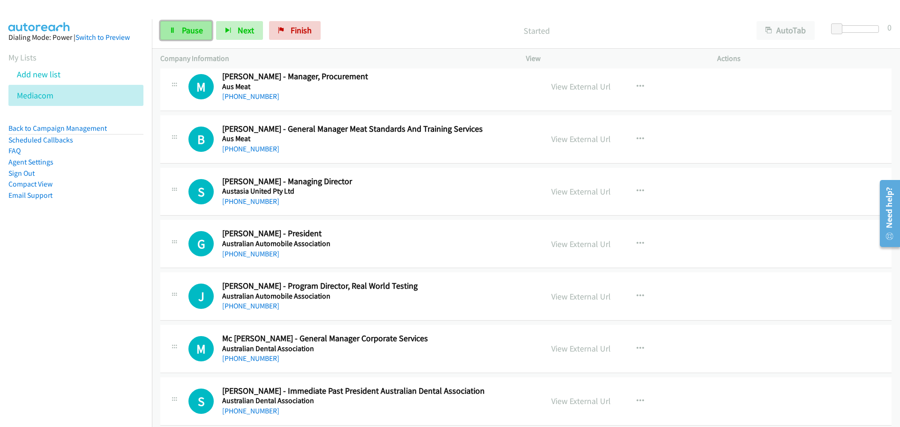
click at [188, 34] on span "Pause" at bounding box center [192, 30] width 21 height 11
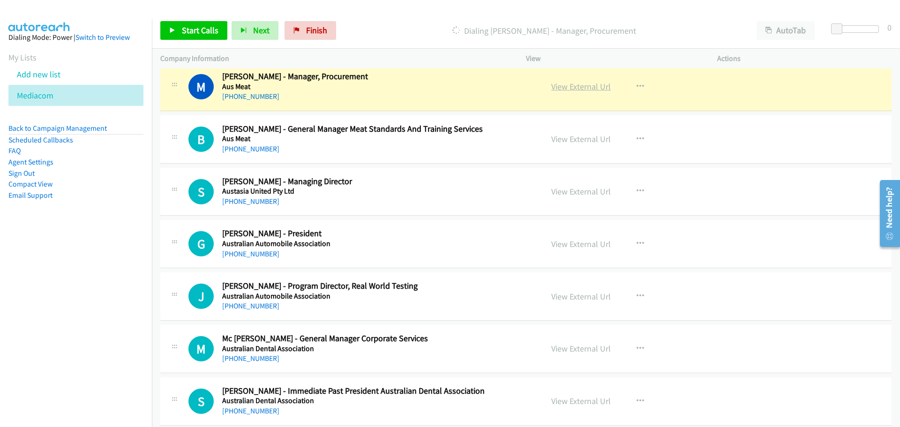
click at [578, 89] on link "View External Url" at bounding box center [581, 86] width 60 height 11
click at [185, 31] on span "Start Calls" at bounding box center [200, 30] width 37 height 11
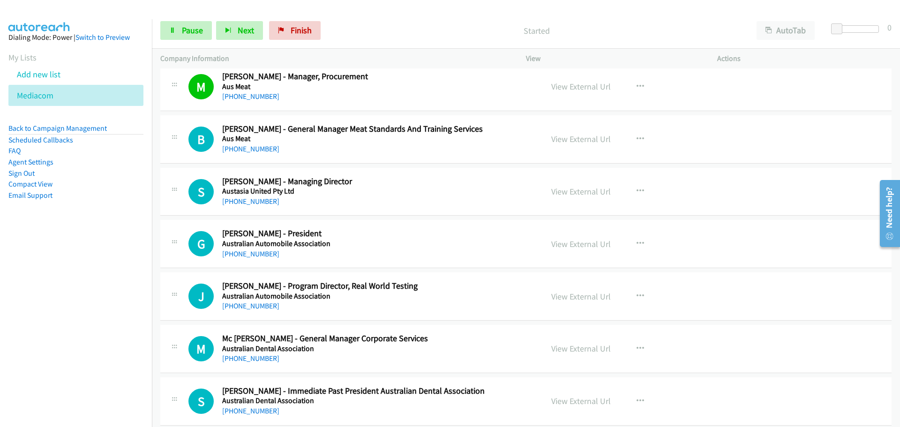
scroll to position [1313, 0]
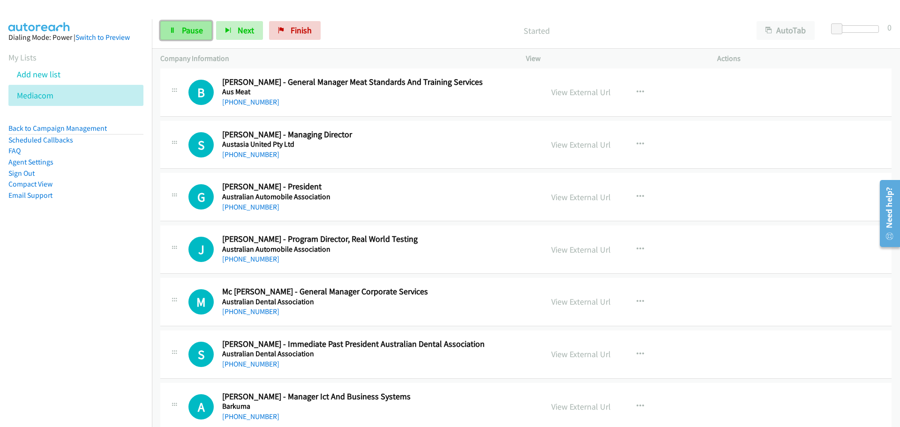
click at [185, 30] on span "Pause" at bounding box center [192, 30] width 21 height 11
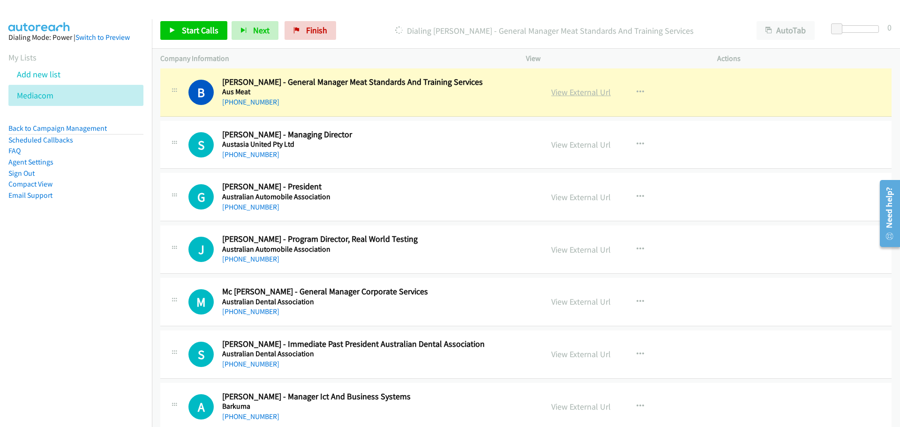
click at [576, 98] on link "View External Url" at bounding box center [581, 92] width 60 height 11
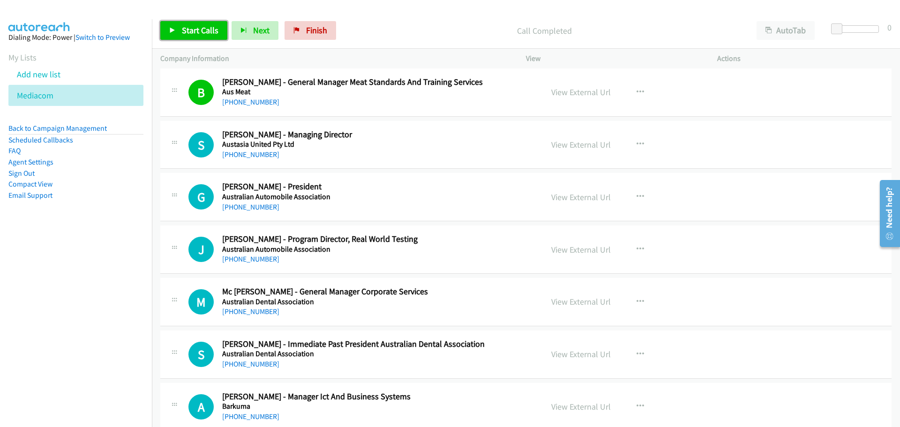
drag, startPoint x: 202, startPoint y: 28, endPoint x: 197, endPoint y: 33, distance: 7.3
click at [202, 28] on span "Start Calls" at bounding box center [200, 30] width 37 height 11
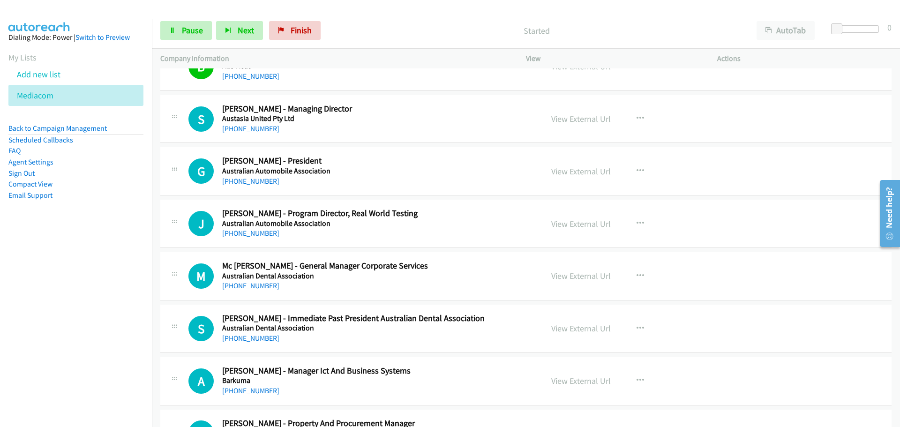
scroll to position [1360, 0]
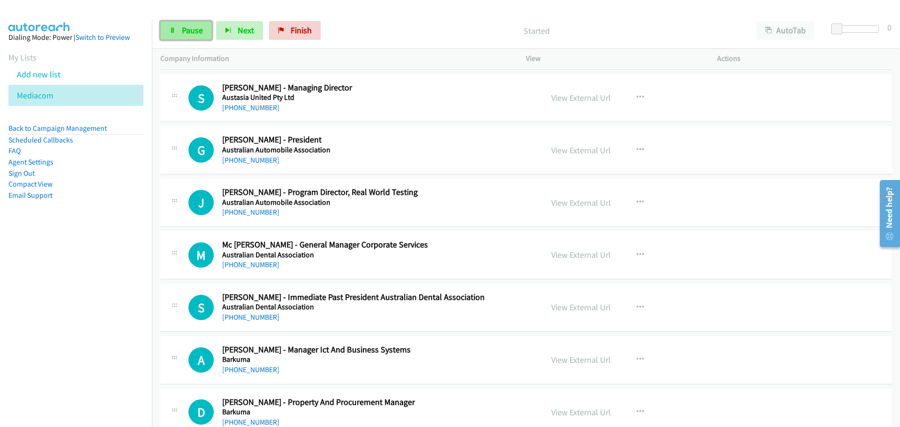
click at [190, 33] on span "Pause" at bounding box center [192, 30] width 21 height 11
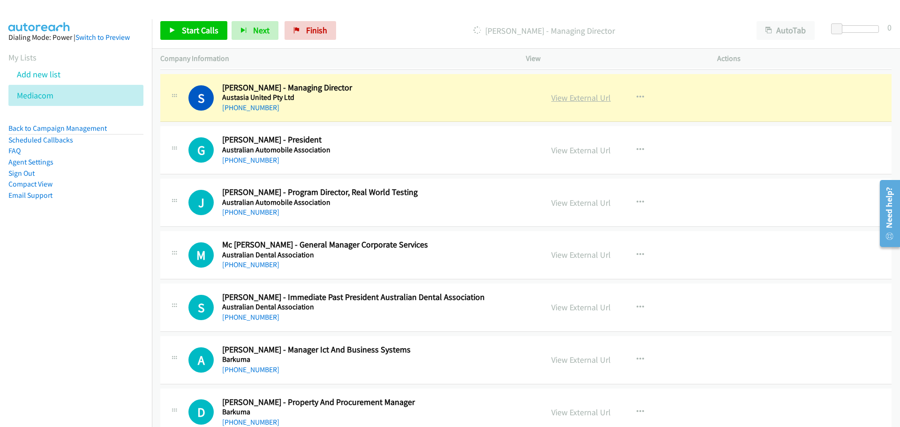
click at [588, 99] on link "View External Url" at bounding box center [581, 97] width 60 height 11
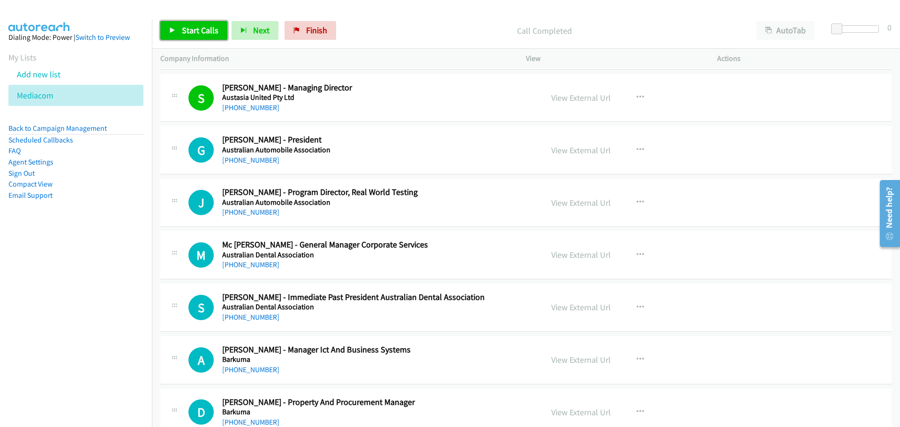
click at [197, 30] on span "Start Calls" at bounding box center [200, 30] width 37 height 11
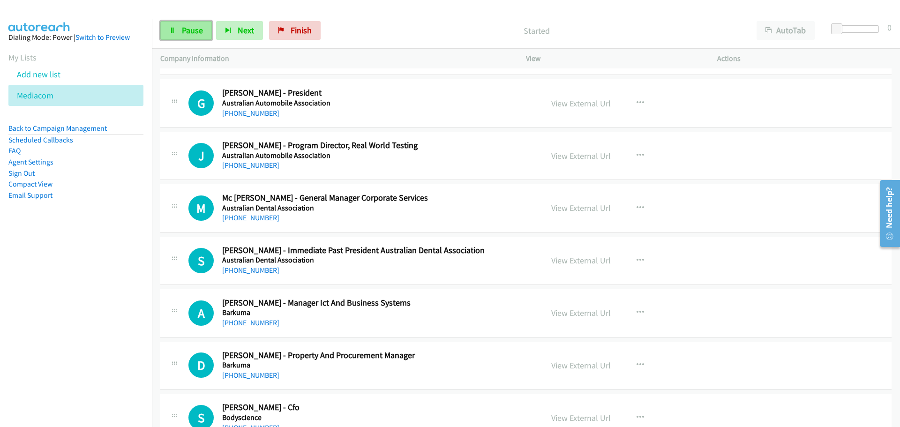
click at [189, 26] on span "Pause" at bounding box center [192, 30] width 21 height 11
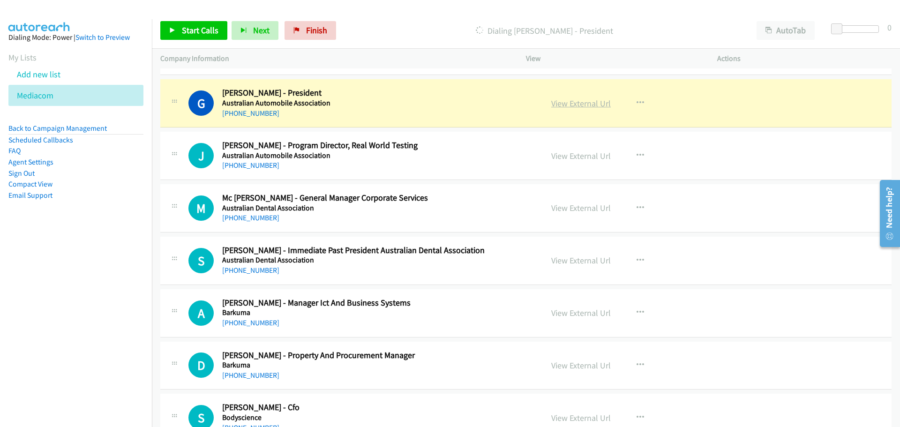
click at [577, 99] on link "View External Url" at bounding box center [581, 103] width 60 height 11
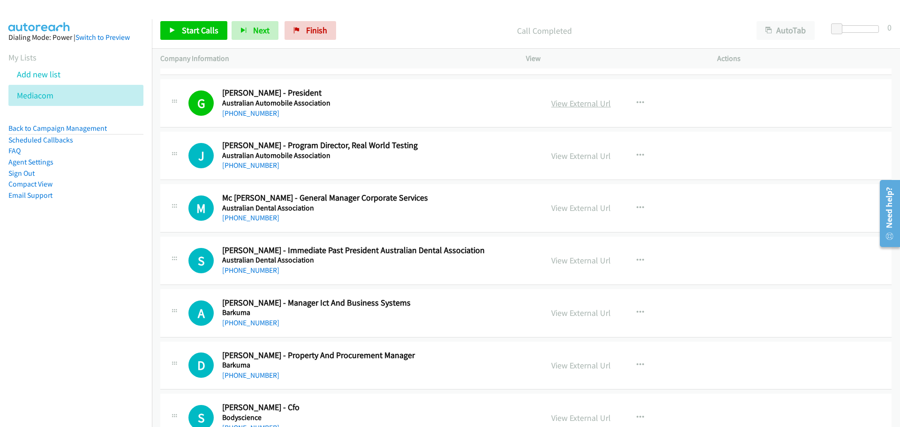
click at [598, 103] on link "View External Url" at bounding box center [581, 103] width 60 height 11
click at [201, 25] on span "Start Calls" at bounding box center [200, 30] width 37 height 11
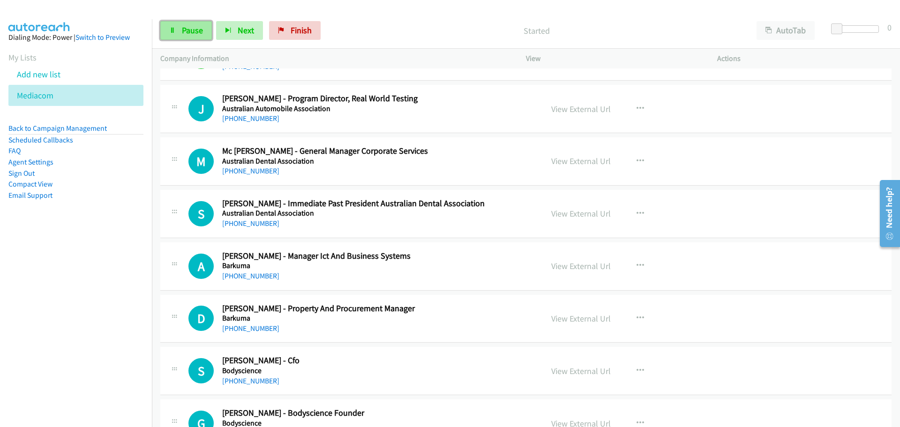
click at [180, 32] on link "Pause" at bounding box center [186, 30] width 52 height 19
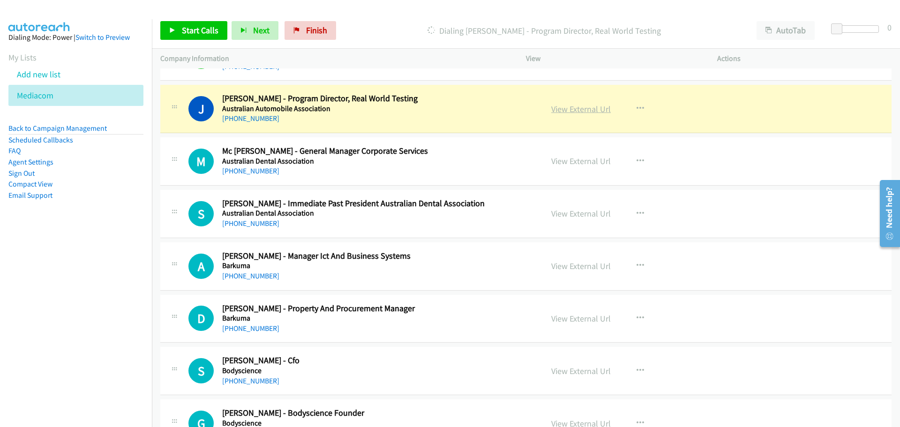
click at [570, 114] on link "View External Url" at bounding box center [581, 109] width 60 height 11
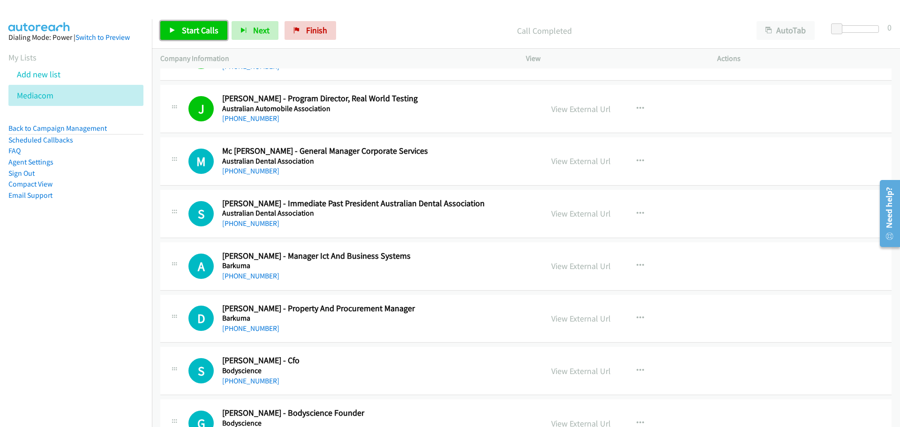
click at [210, 29] on span "Start Calls" at bounding box center [200, 30] width 37 height 11
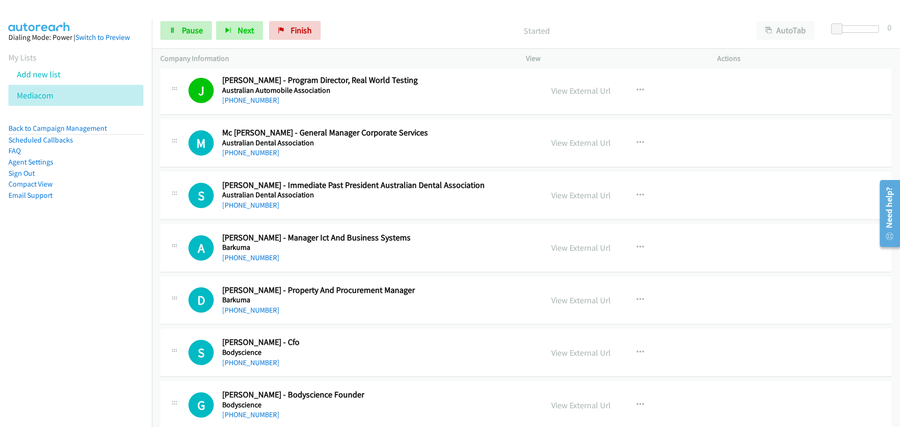
scroll to position [1500, 0]
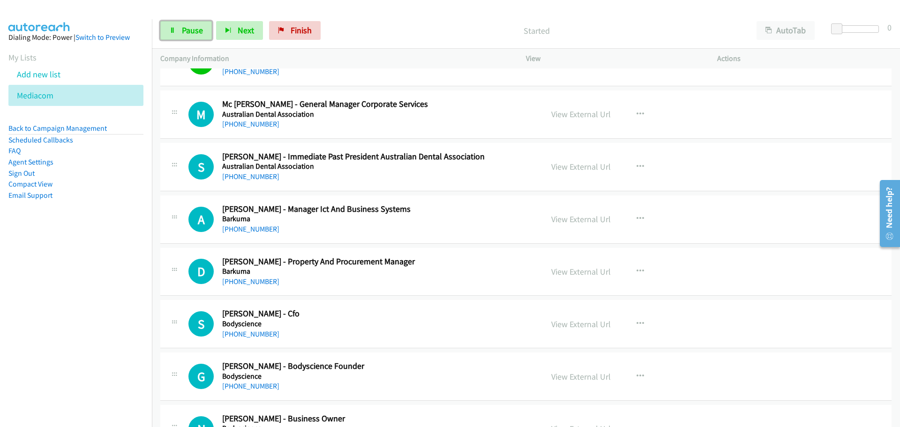
drag, startPoint x: 183, startPoint y: 28, endPoint x: 186, endPoint y: 80, distance: 52.1
click at [183, 28] on span "Pause" at bounding box center [192, 30] width 21 height 11
click at [590, 117] on link "View External Url" at bounding box center [581, 114] width 60 height 11
click at [196, 28] on span "Start Calls" at bounding box center [200, 30] width 37 height 11
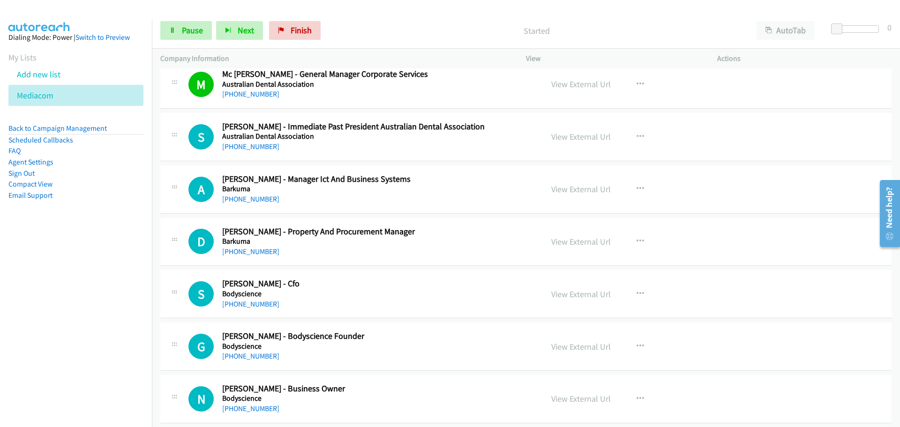
scroll to position [1547, 0]
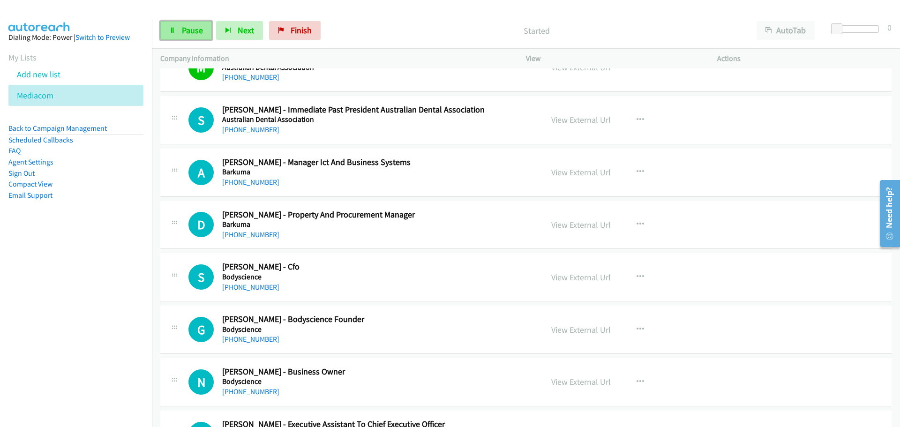
click at [190, 33] on span "Pause" at bounding box center [192, 30] width 21 height 11
drag, startPoint x: 193, startPoint y: 31, endPoint x: 186, endPoint y: 41, distance: 12.1
click at [193, 31] on span "Start Calls" at bounding box center [200, 30] width 37 height 11
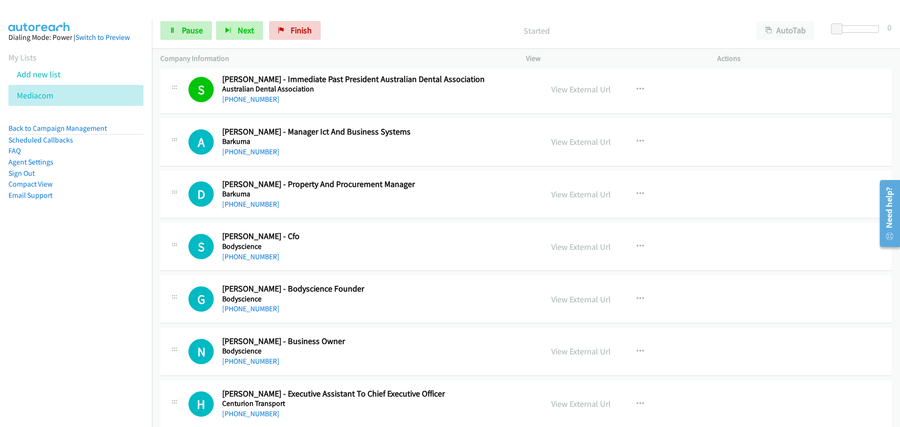
scroll to position [1594, 0]
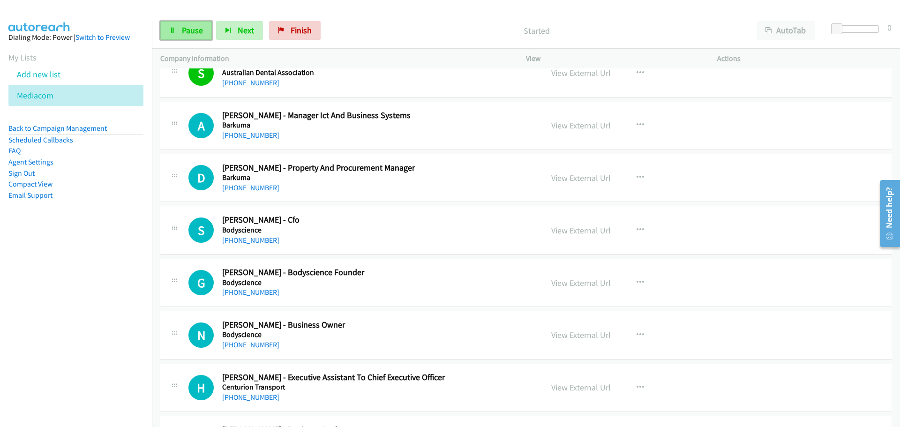
click at [180, 25] on link "Pause" at bounding box center [186, 30] width 52 height 19
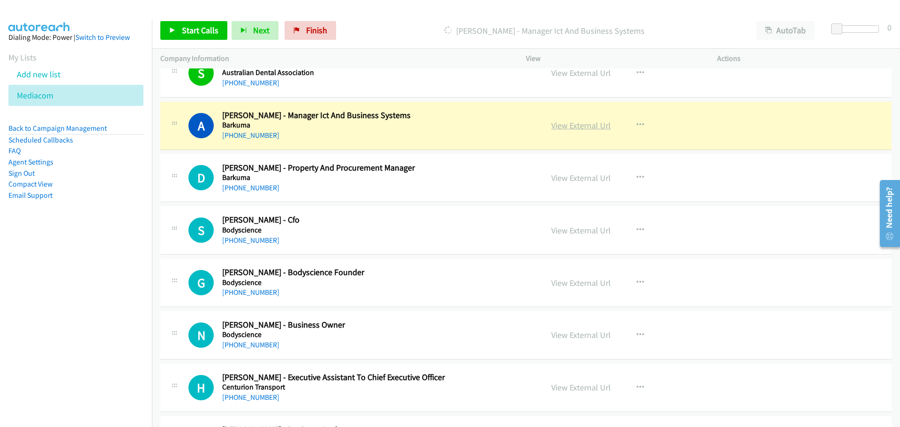
click at [564, 125] on link "View External Url" at bounding box center [581, 125] width 60 height 11
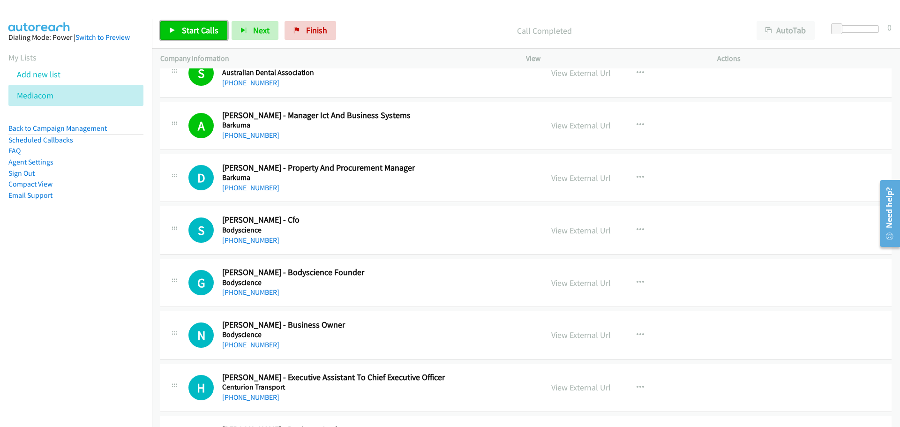
click at [201, 38] on link "Start Calls" at bounding box center [193, 30] width 67 height 19
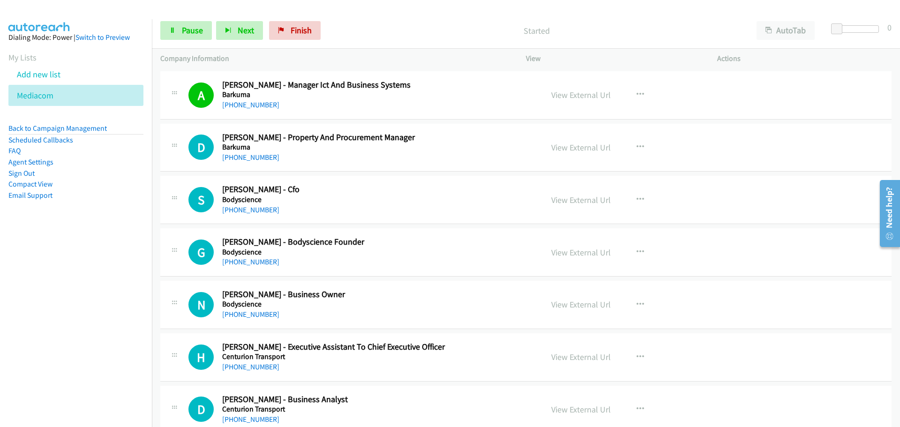
scroll to position [1641, 0]
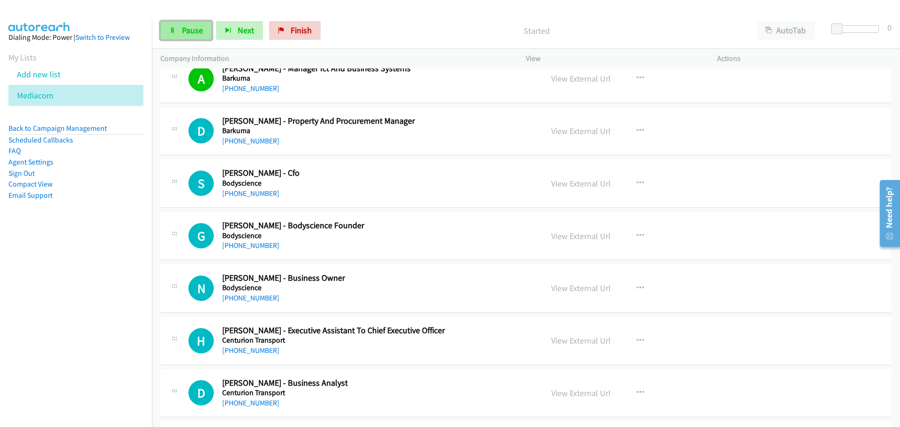
click at [184, 24] on link "Pause" at bounding box center [186, 30] width 52 height 19
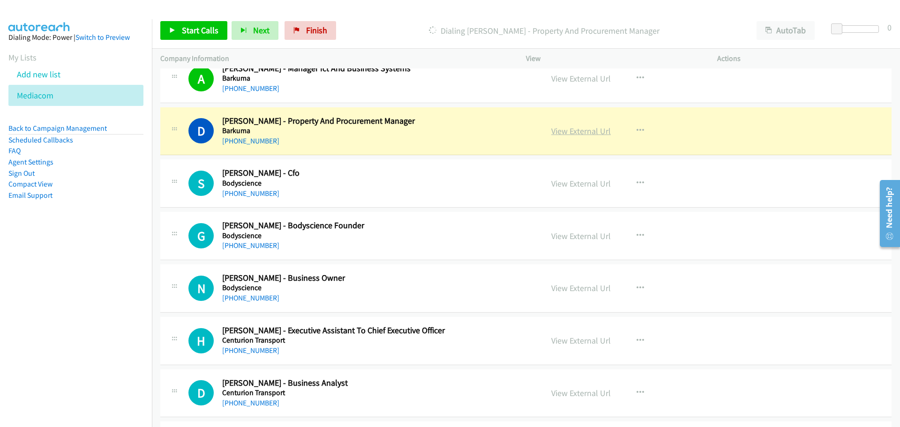
click at [596, 129] on link "View External Url" at bounding box center [581, 131] width 60 height 11
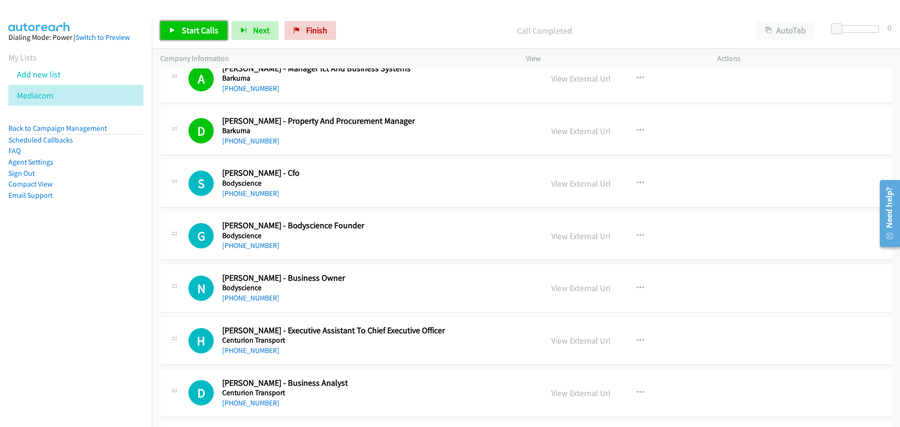
click at [196, 32] on span "Start Calls" at bounding box center [200, 30] width 37 height 11
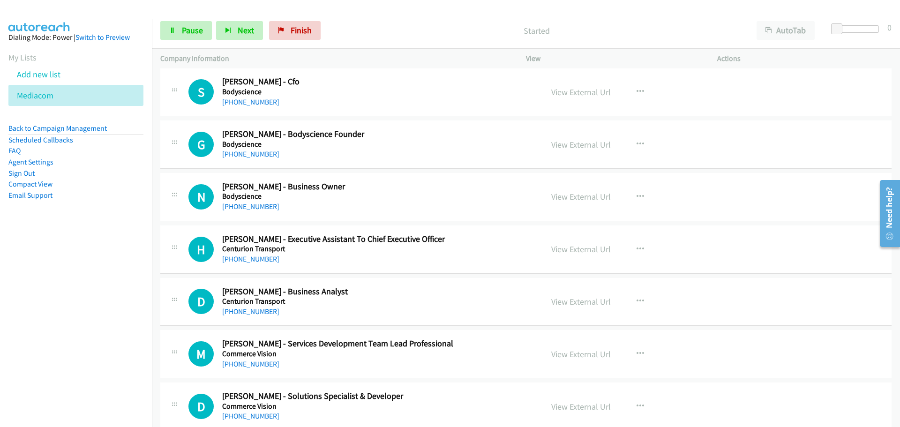
scroll to position [1735, 0]
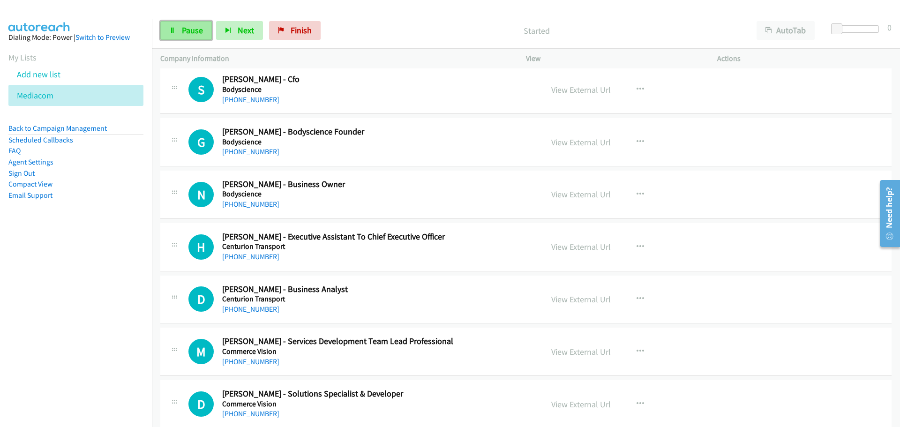
click at [197, 31] on span "Pause" at bounding box center [192, 30] width 21 height 11
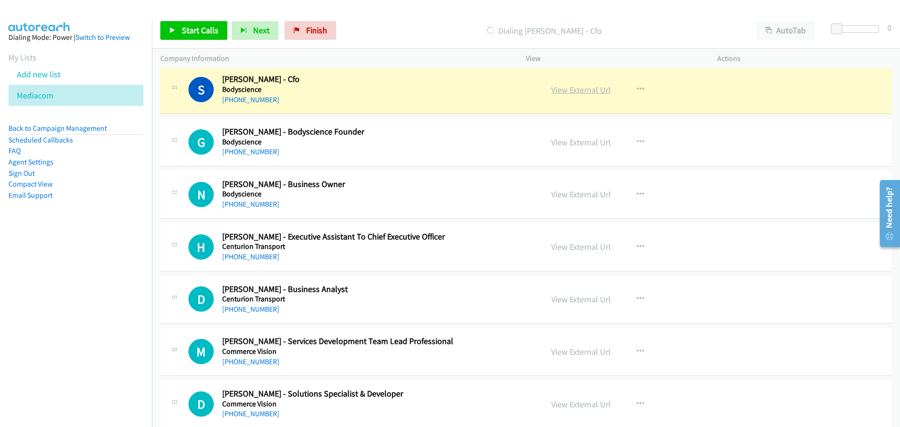
click at [562, 90] on link "View External Url" at bounding box center [581, 89] width 60 height 11
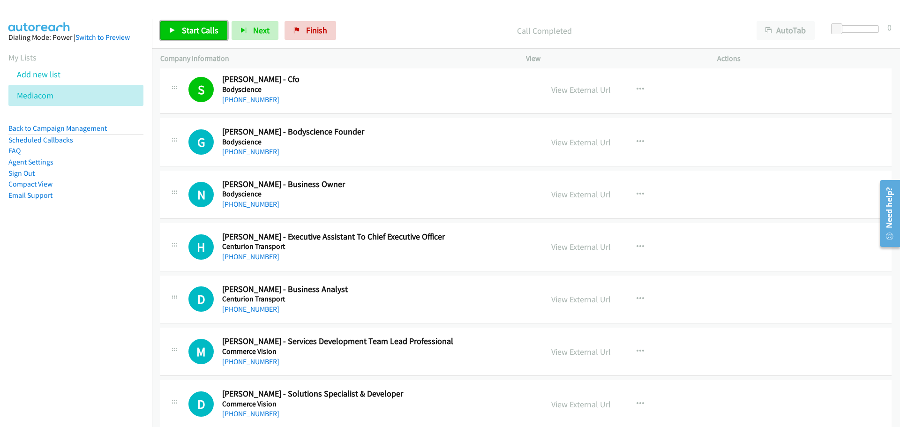
click at [196, 30] on span "Start Calls" at bounding box center [200, 30] width 37 height 11
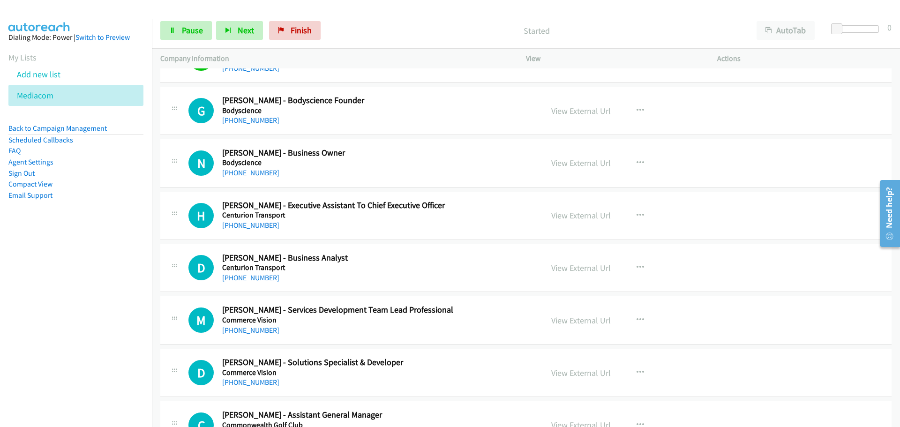
scroll to position [1782, 0]
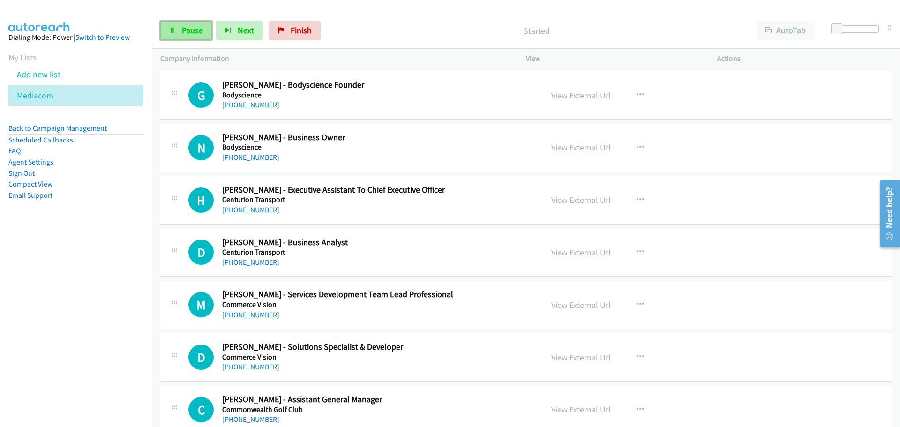
click at [201, 29] on span "Pause" at bounding box center [192, 30] width 21 height 11
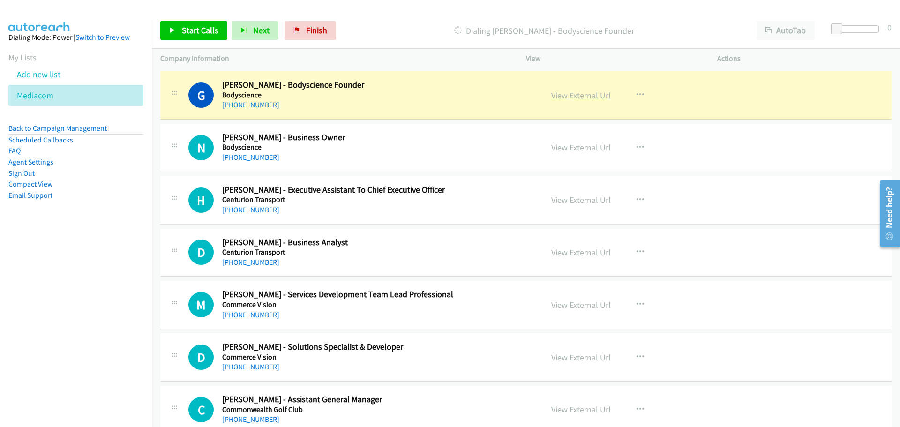
click at [579, 94] on link "View External Url" at bounding box center [581, 95] width 60 height 11
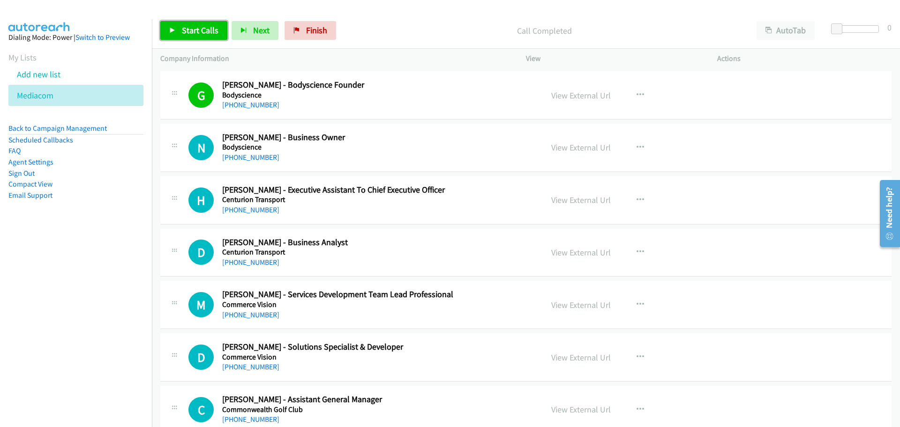
click at [185, 35] on span "Start Calls" at bounding box center [200, 30] width 37 height 11
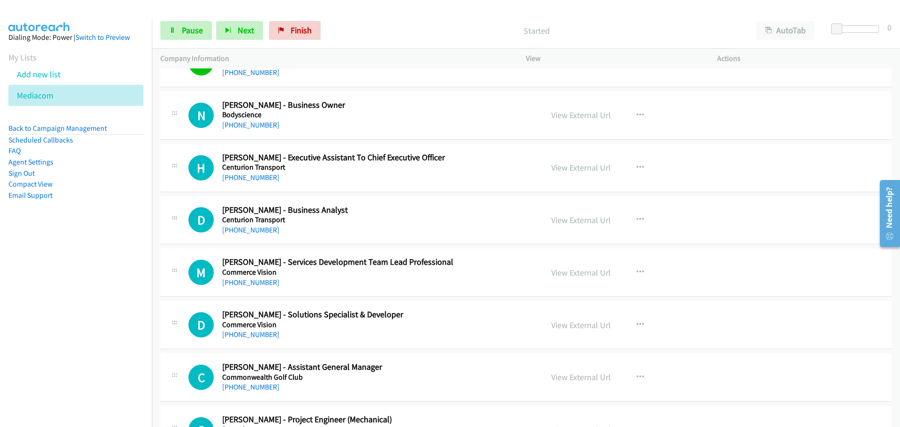
scroll to position [1828, 0]
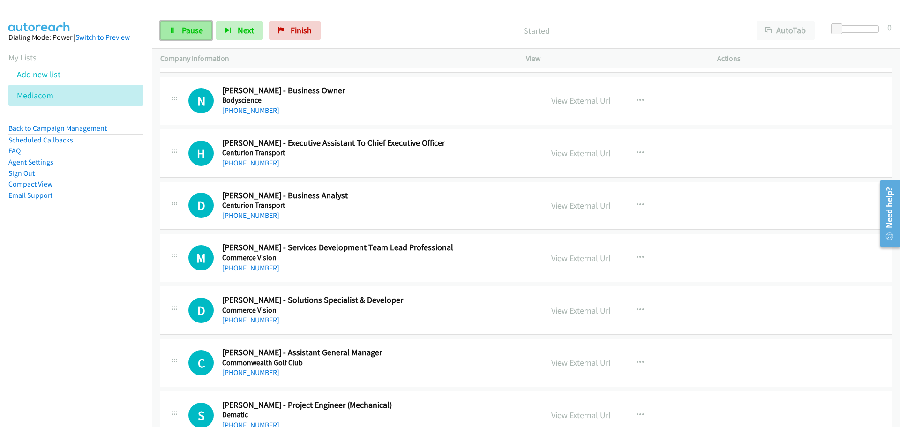
click at [184, 32] on span "Pause" at bounding box center [192, 30] width 21 height 11
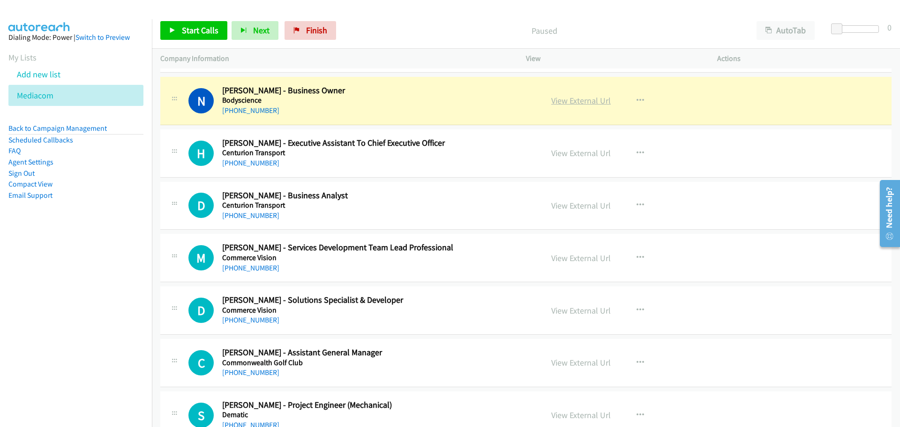
click at [571, 98] on link "View External Url" at bounding box center [581, 100] width 60 height 11
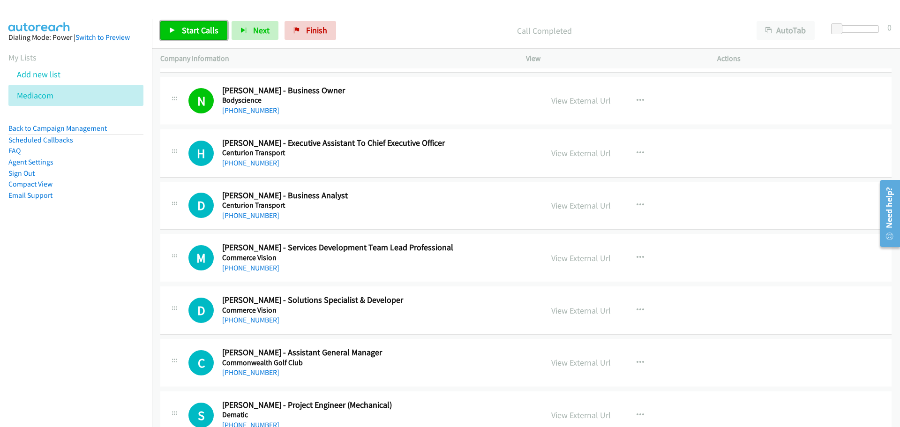
click at [197, 30] on span "Start Calls" at bounding box center [200, 30] width 37 height 11
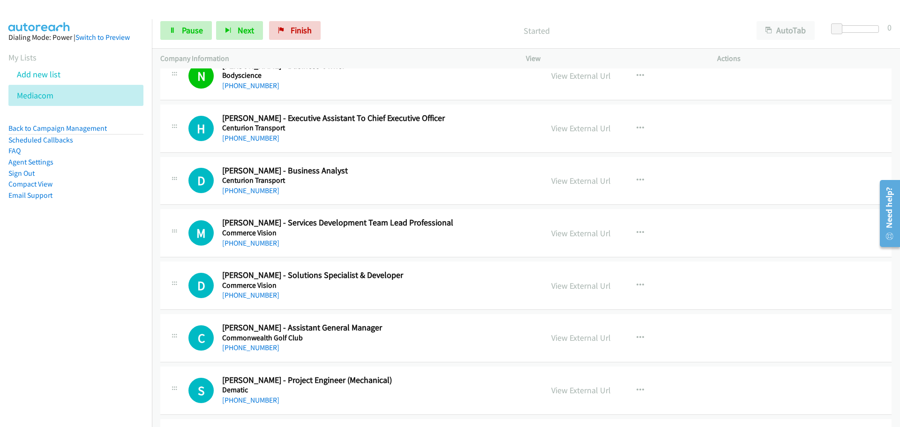
scroll to position [1875, 0]
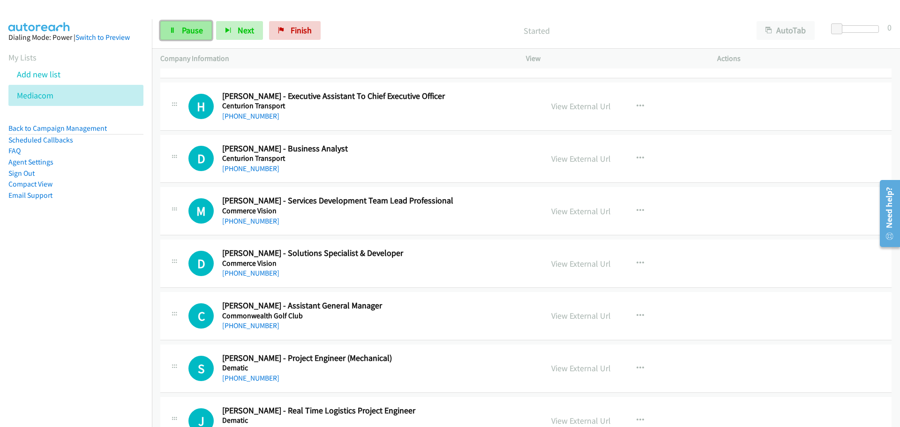
click at [192, 29] on span "Pause" at bounding box center [192, 30] width 21 height 11
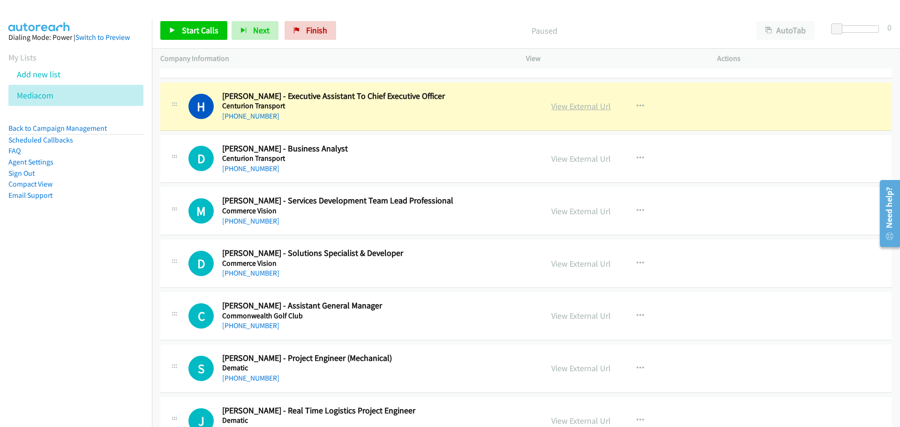
click at [571, 106] on link "View External Url" at bounding box center [581, 106] width 60 height 11
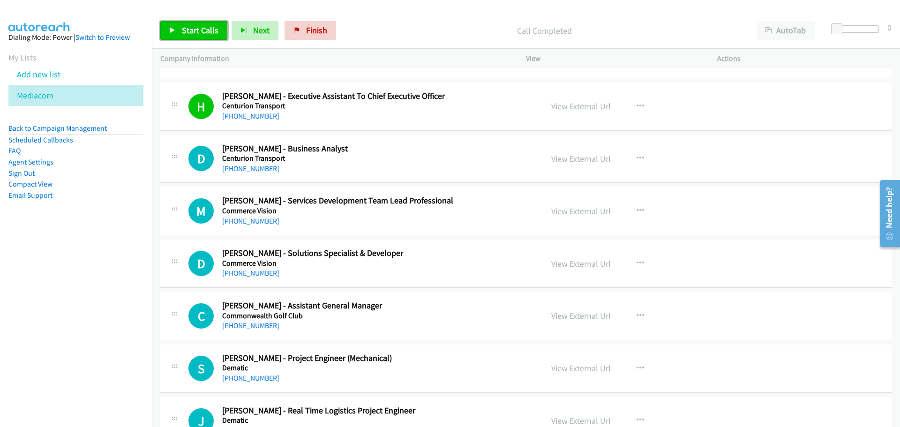
click at [197, 30] on span "Start Calls" at bounding box center [200, 30] width 37 height 11
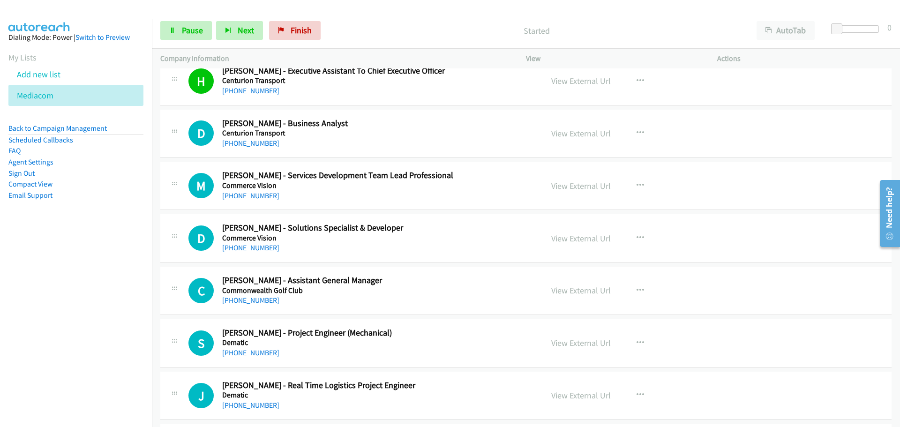
scroll to position [1922, 0]
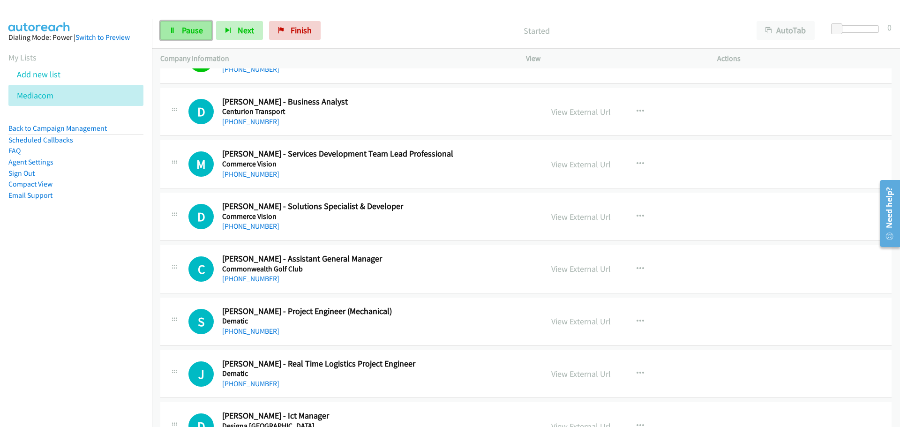
click at [196, 38] on link "Pause" at bounding box center [186, 30] width 52 height 19
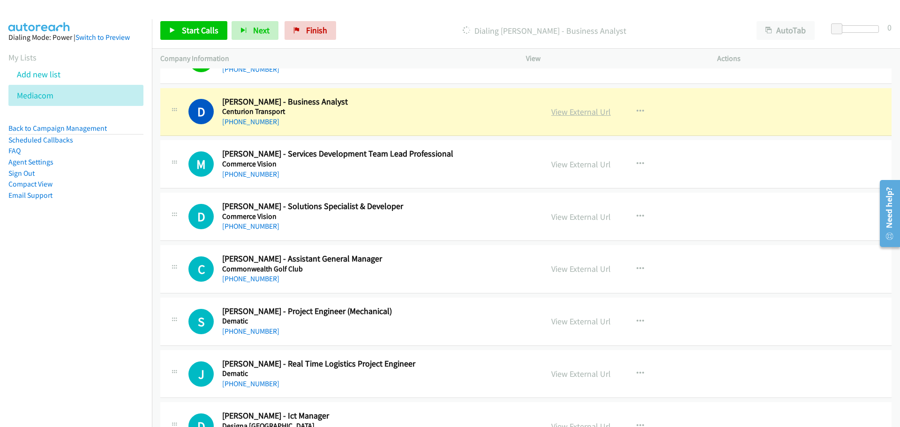
click at [591, 113] on link "View External Url" at bounding box center [581, 111] width 60 height 11
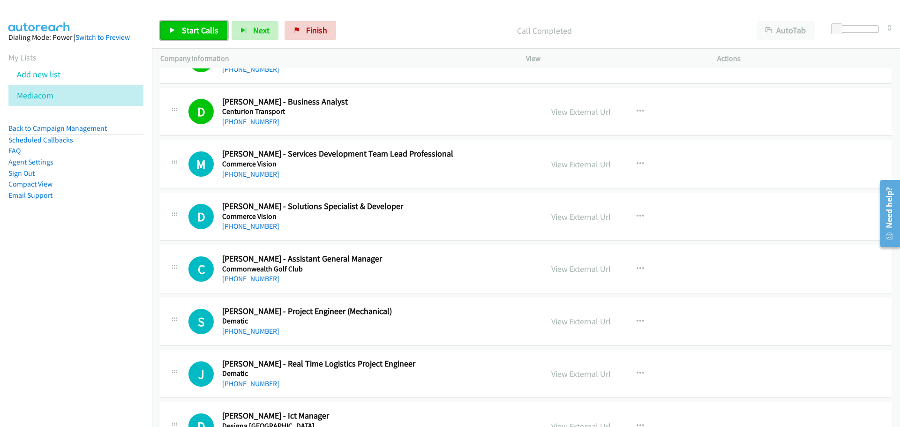
drag, startPoint x: 201, startPoint y: 23, endPoint x: 203, endPoint y: 30, distance: 7.0
click at [201, 23] on link "Start Calls" at bounding box center [193, 30] width 67 height 19
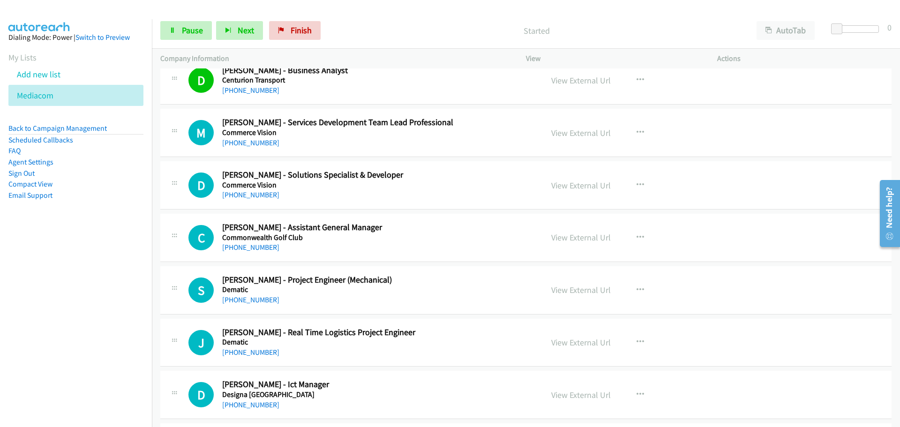
scroll to position [1969, 0]
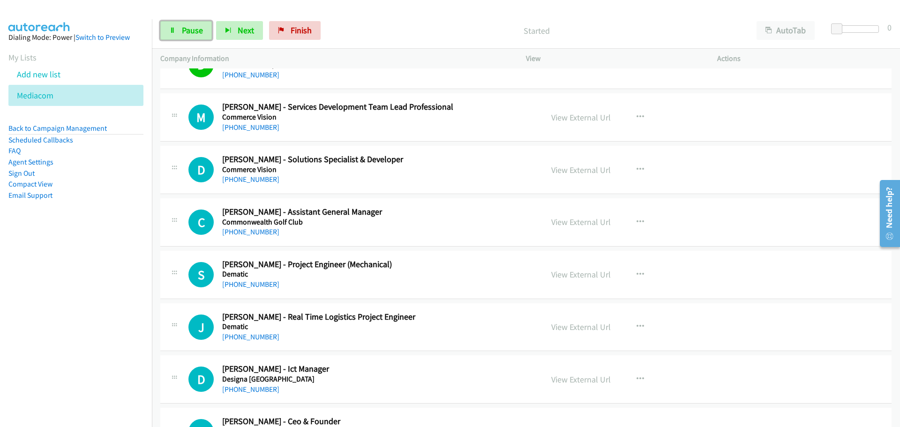
drag, startPoint x: 190, startPoint y: 34, endPoint x: 186, endPoint y: 54, distance: 21.1
click at [190, 34] on span "Pause" at bounding box center [192, 30] width 21 height 11
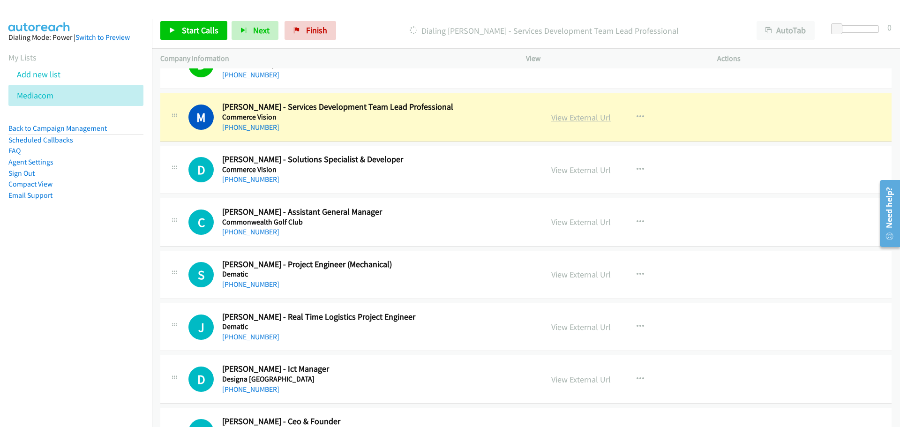
click at [582, 118] on link "View External Url" at bounding box center [581, 117] width 60 height 11
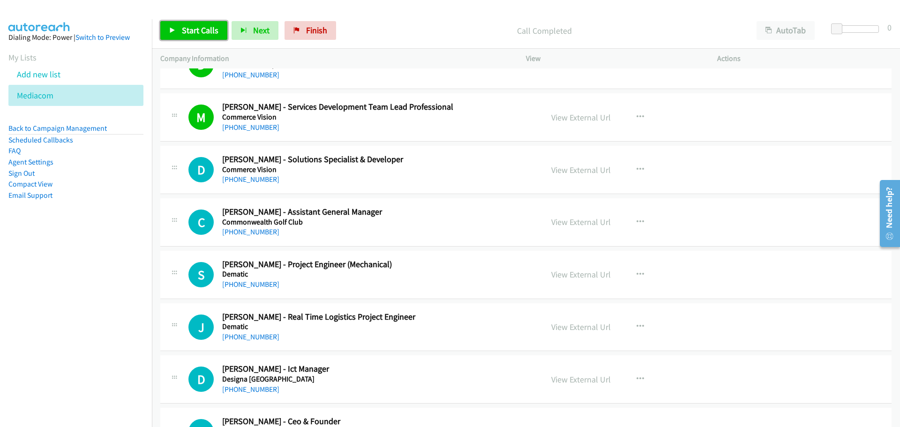
click at [206, 33] on span "Start Calls" at bounding box center [200, 30] width 37 height 11
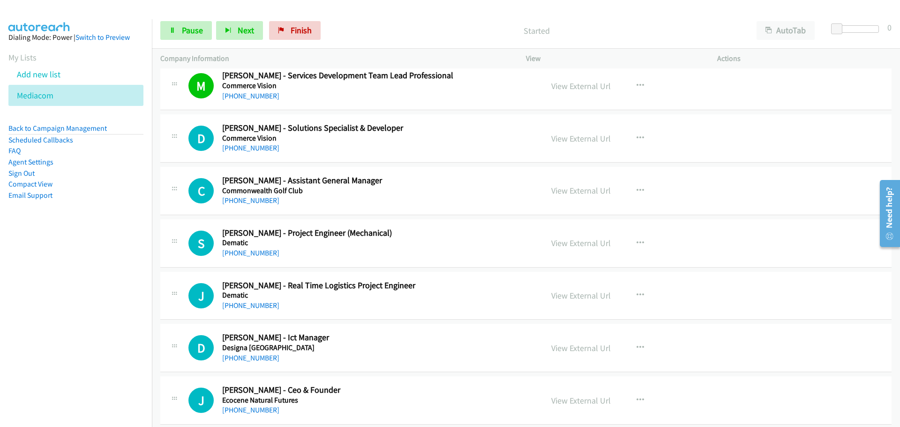
scroll to position [2016, 0]
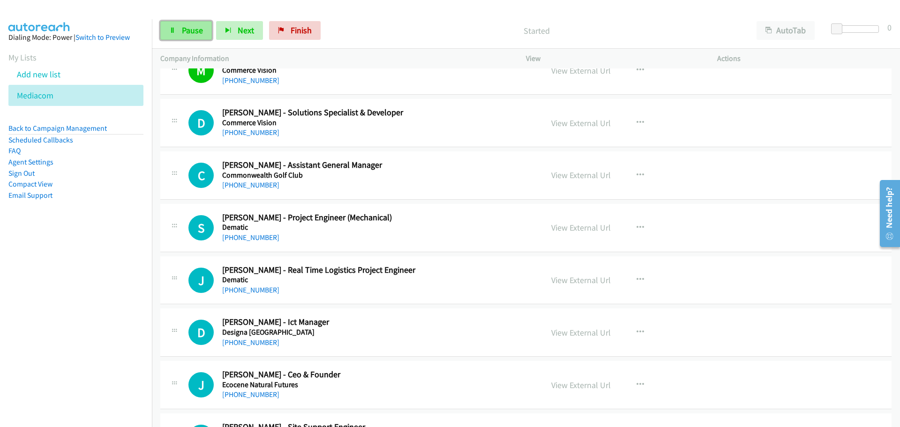
click at [186, 25] on span "Pause" at bounding box center [192, 30] width 21 height 11
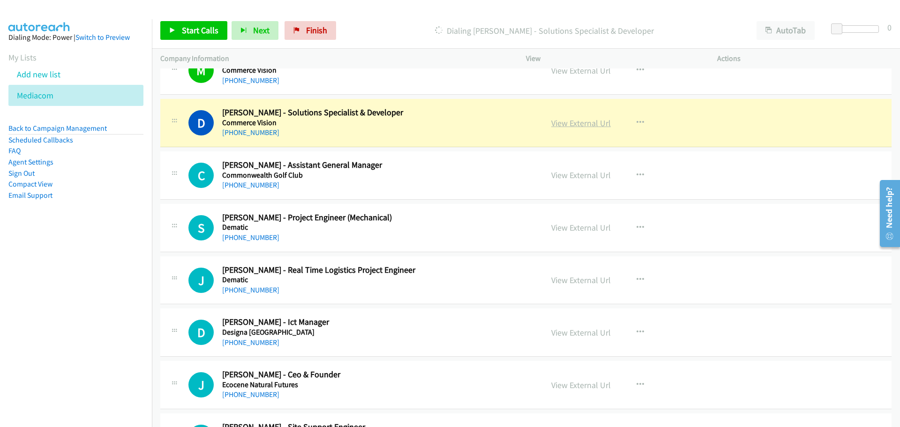
click at [574, 126] on link "View External Url" at bounding box center [581, 123] width 60 height 11
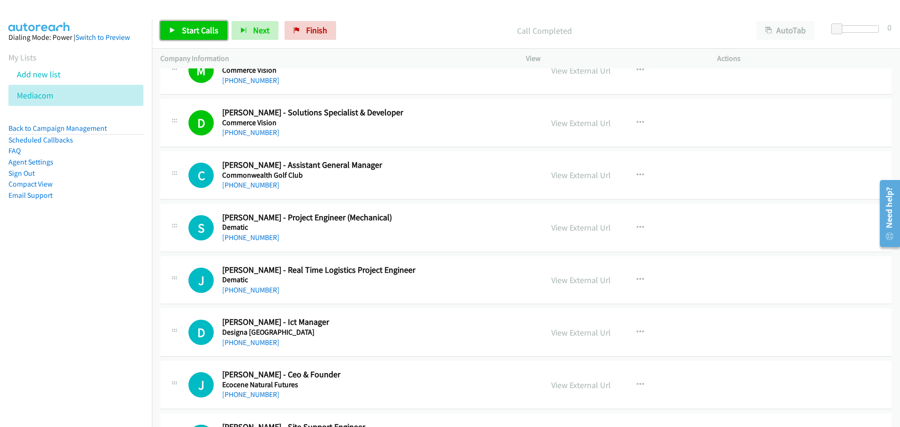
click at [201, 27] on span "Start Calls" at bounding box center [200, 30] width 37 height 11
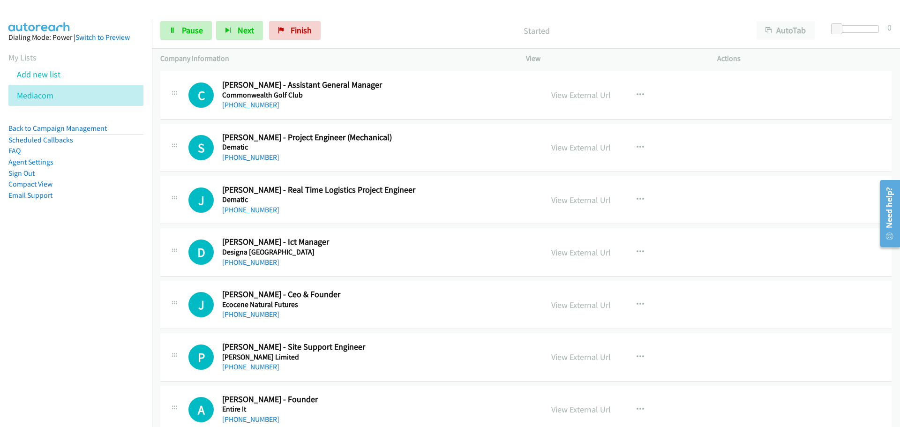
scroll to position [2110, 0]
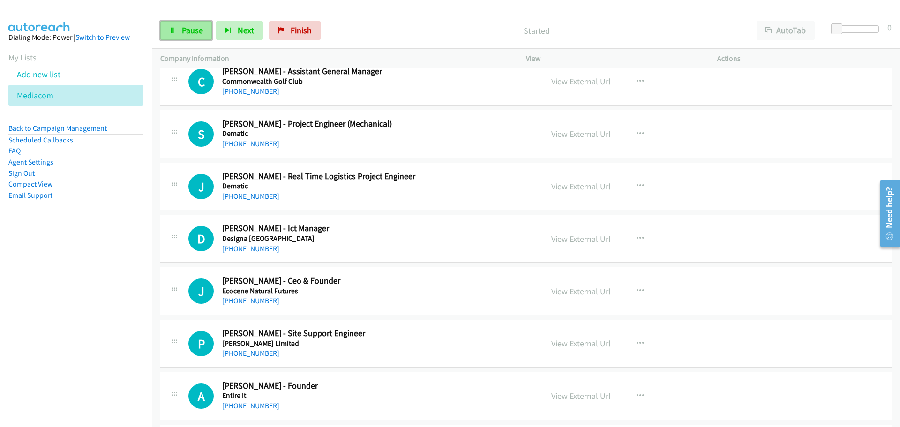
click at [195, 30] on span "Pause" at bounding box center [192, 30] width 21 height 11
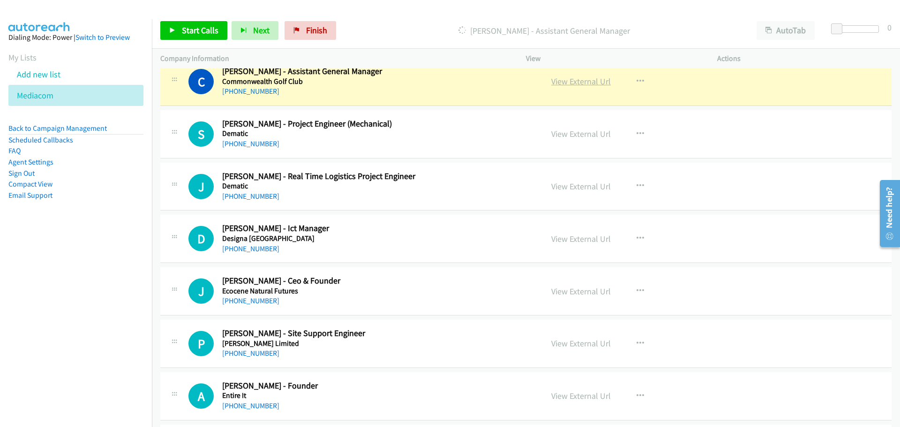
click at [587, 83] on link "View External Url" at bounding box center [581, 81] width 60 height 11
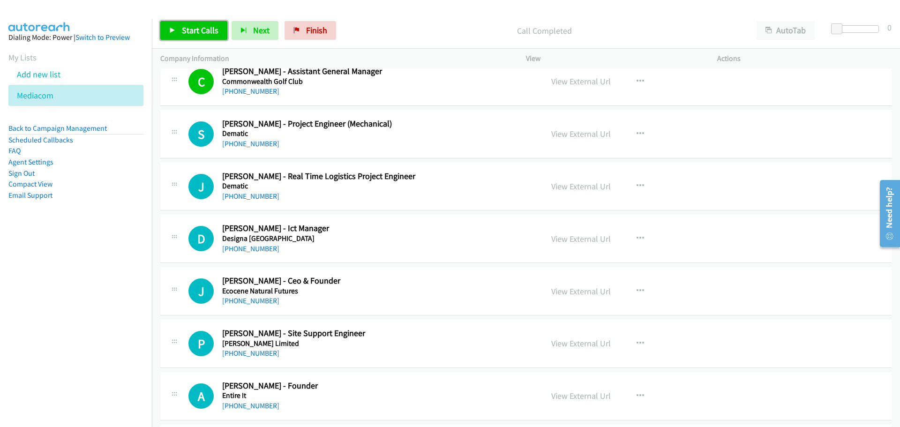
click at [188, 28] on span "Start Calls" at bounding box center [200, 30] width 37 height 11
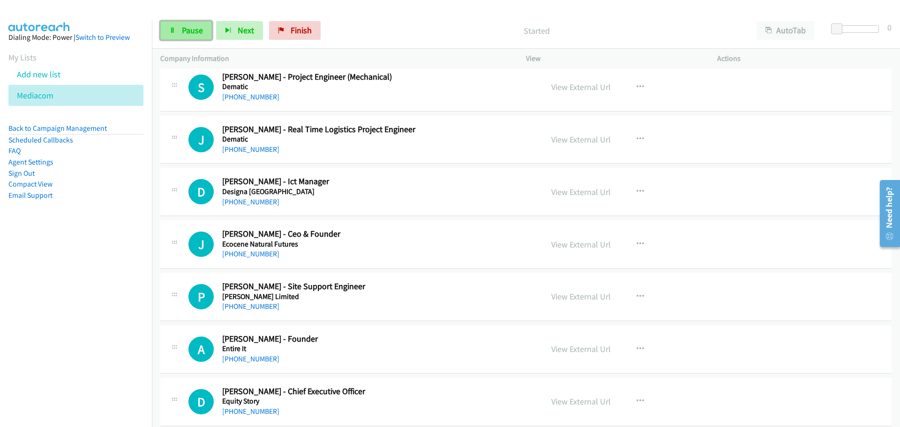
click at [183, 33] on span "Pause" at bounding box center [192, 30] width 21 height 11
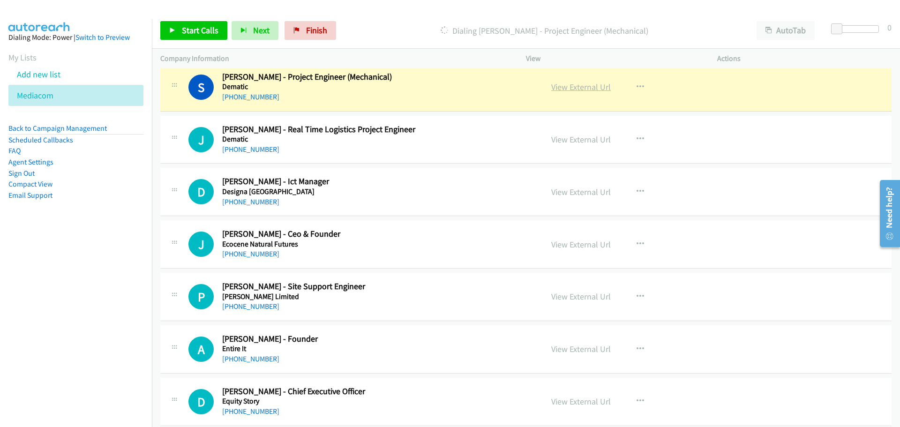
click at [581, 91] on link "View External Url" at bounding box center [581, 87] width 60 height 11
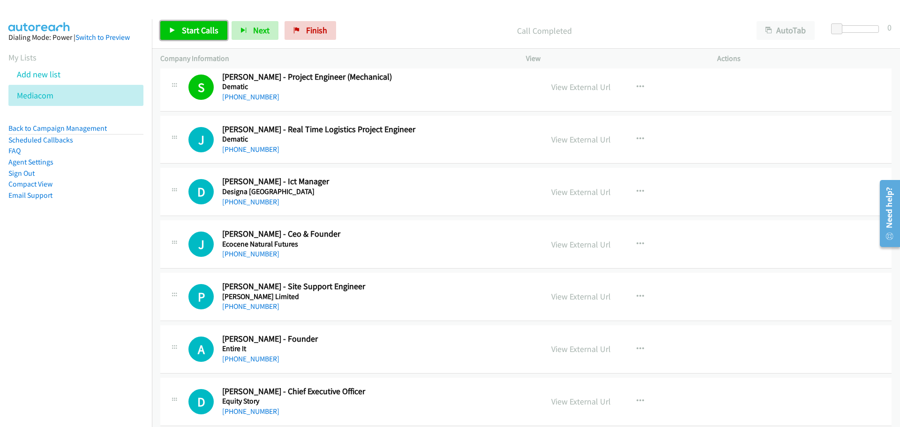
drag, startPoint x: 201, startPoint y: 35, endPoint x: 198, endPoint y: 44, distance: 9.8
click at [201, 35] on span "Start Calls" at bounding box center [200, 30] width 37 height 11
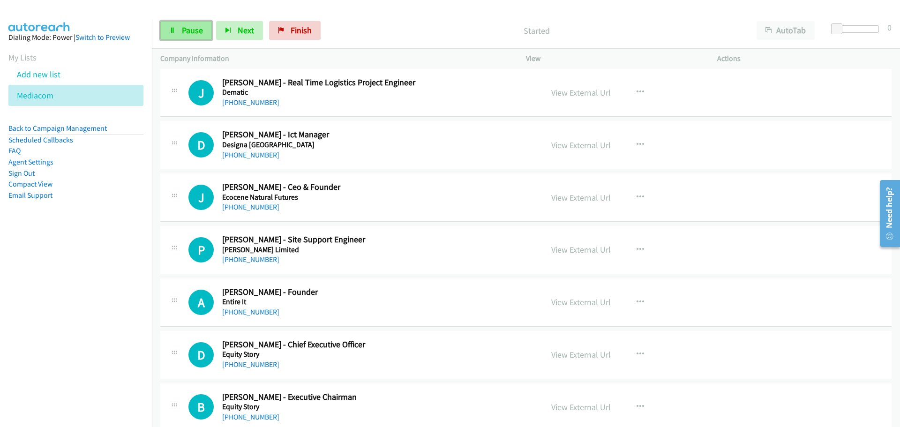
click at [179, 26] on link "Pause" at bounding box center [186, 30] width 52 height 19
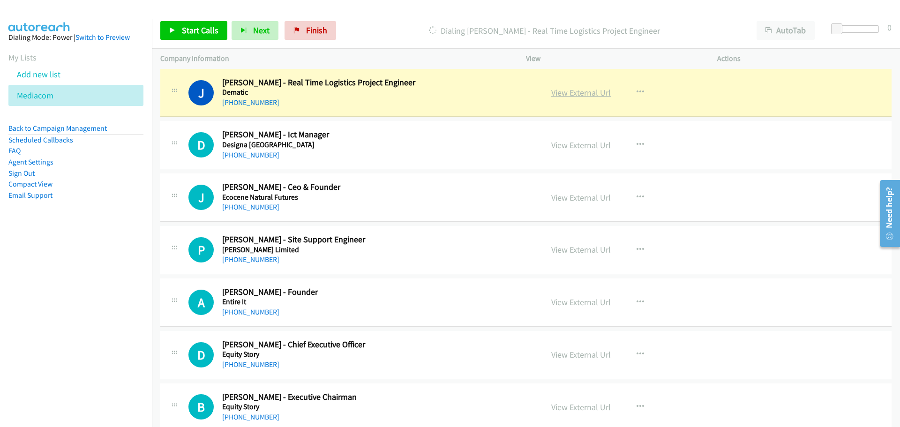
click at [591, 92] on link "View External Url" at bounding box center [581, 92] width 60 height 11
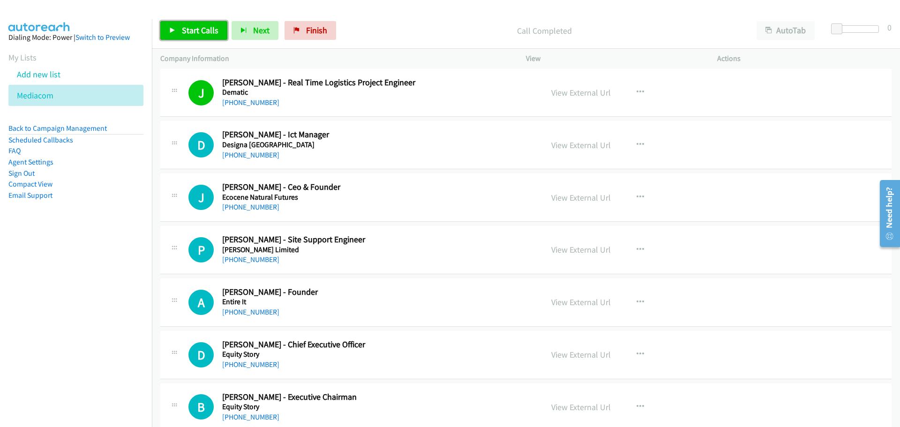
click at [206, 29] on span "Start Calls" at bounding box center [200, 30] width 37 height 11
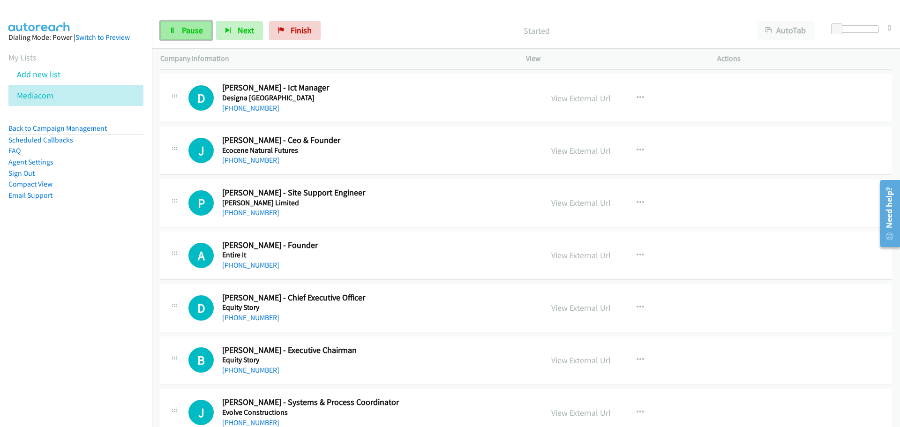
click at [191, 29] on span "Pause" at bounding box center [192, 30] width 21 height 11
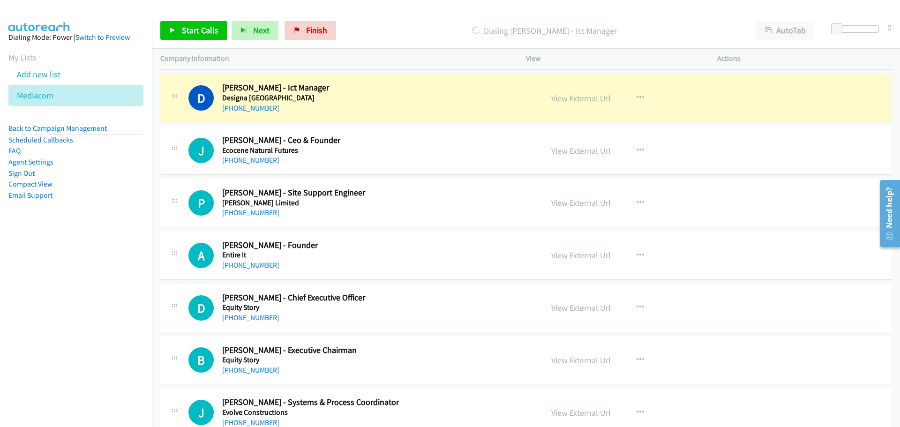
click at [576, 94] on link "View External Url" at bounding box center [581, 98] width 60 height 11
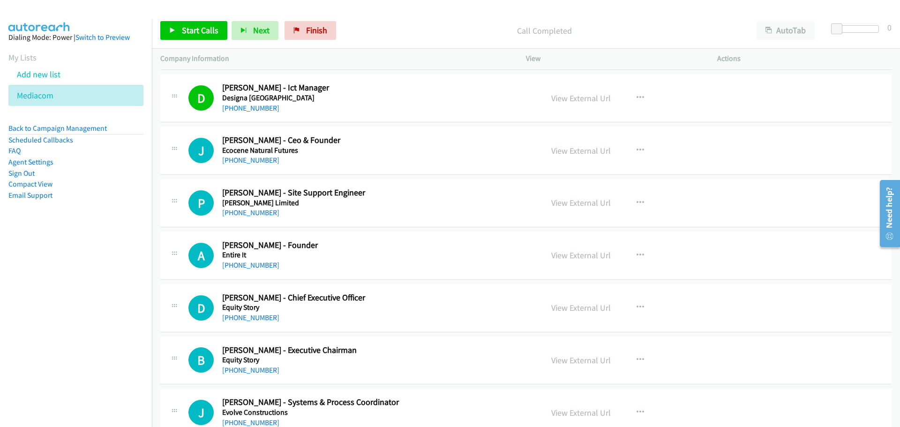
drag, startPoint x: 197, startPoint y: 21, endPoint x: 187, endPoint y: 21, distance: 10.3
click at [197, 21] on div "Start Calls Pause Next Finish Call Completed AutoTab AutoTab 0" at bounding box center [526, 31] width 748 height 36
click at [199, 33] on span "Start Calls" at bounding box center [200, 30] width 37 height 11
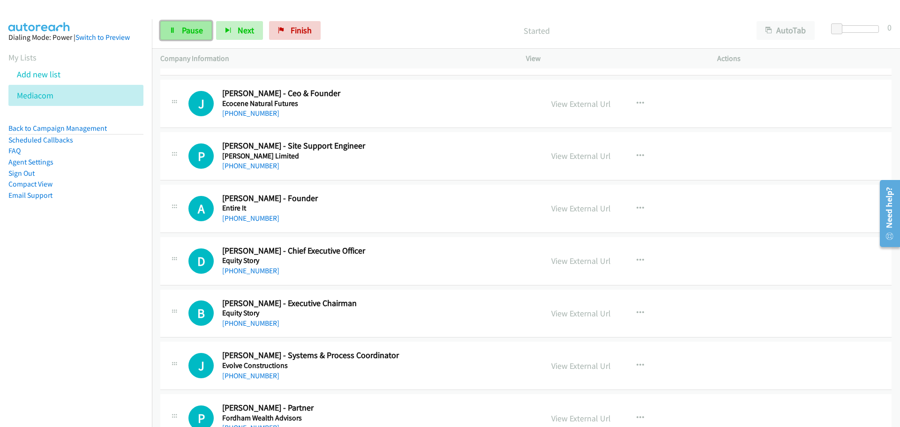
click at [194, 23] on link "Pause" at bounding box center [186, 30] width 52 height 19
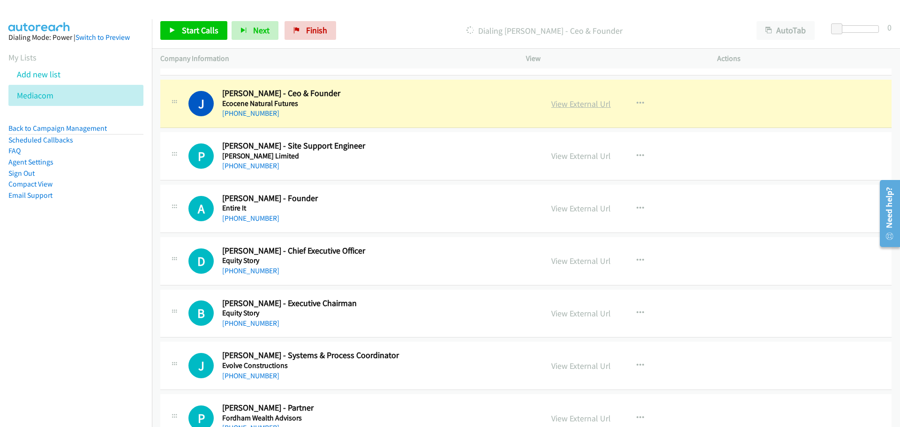
click at [583, 102] on link "View External Url" at bounding box center [581, 103] width 60 height 11
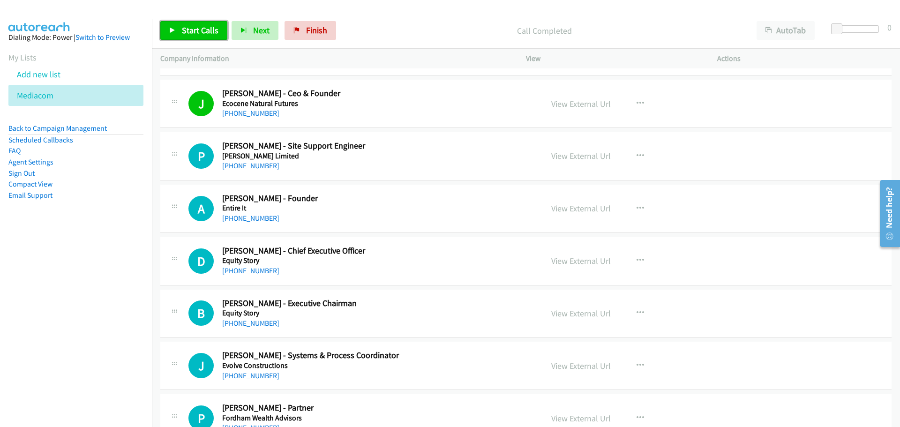
drag, startPoint x: 184, startPoint y: 30, endPoint x: 196, endPoint y: 35, distance: 13.4
click at [184, 30] on span "Start Calls" at bounding box center [200, 30] width 37 height 11
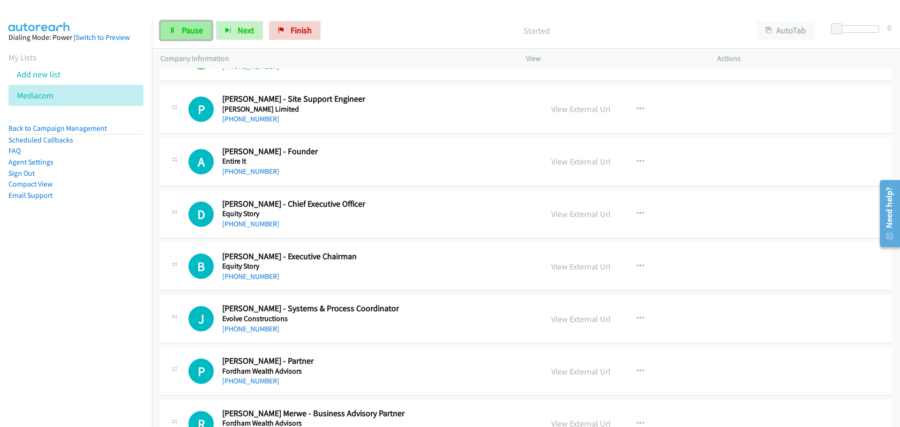
click at [191, 25] on span "Pause" at bounding box center [192, 30] width 21 height 11
click at [205, 32] on span "Start Calls" at bounding box center [200, 30] width 37 height 11
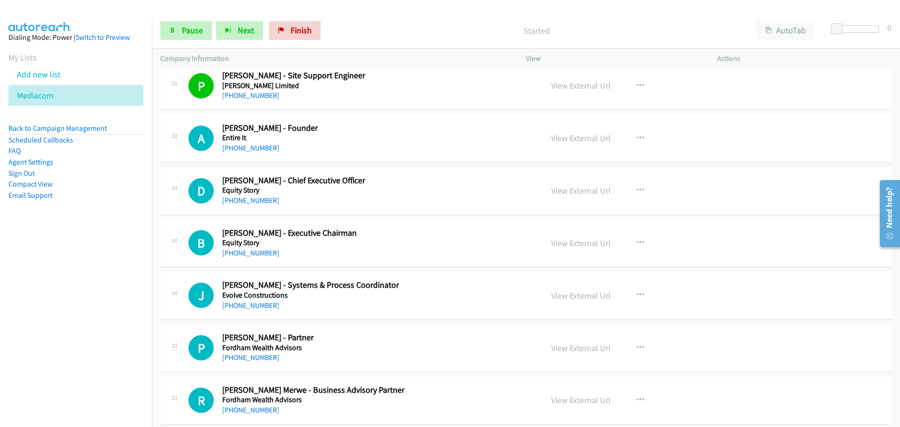
scroll to position [2391, 0]
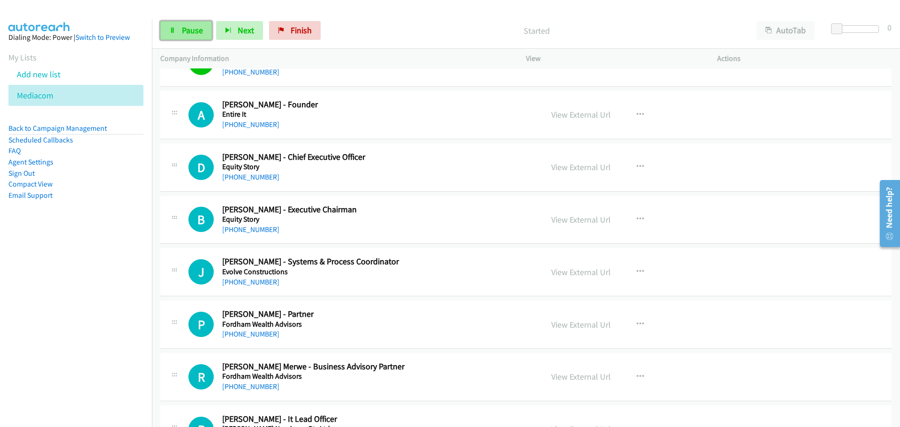
click at [188, 31] on span "Pause" at bounding box center [192, 30] width 21 height 11
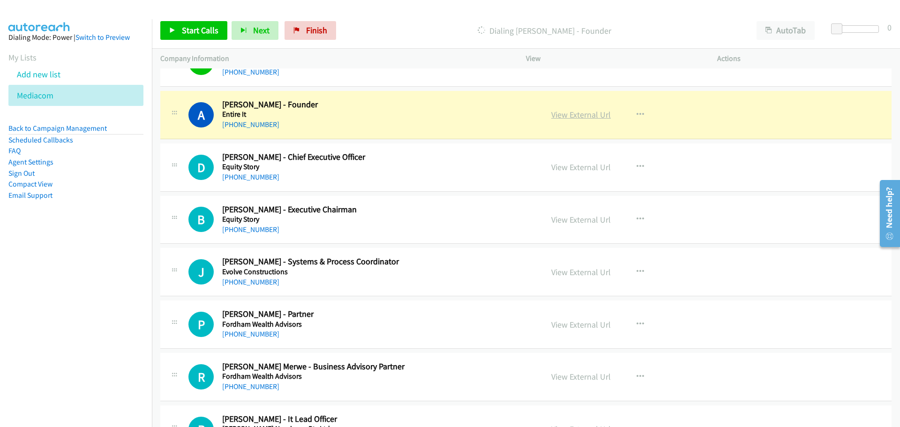
click at [580, 114] on link "View External Url" at bounding box center [581, 114] width 60 height 11
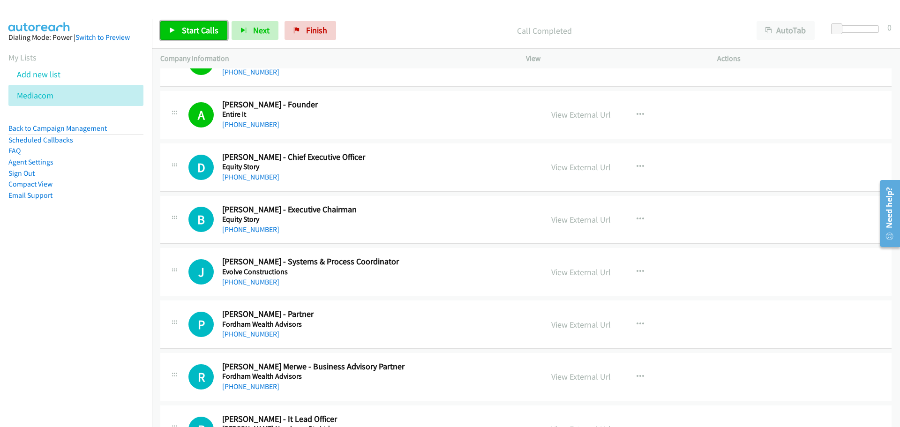
click at [196, 31] on span "Start Calls" at bounding box center [200, 30] width 37 height 11
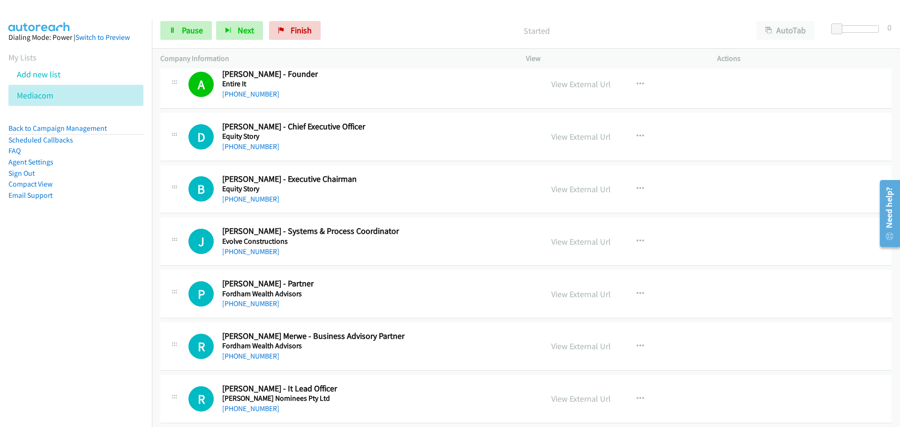
scroll to position [2438, 0]
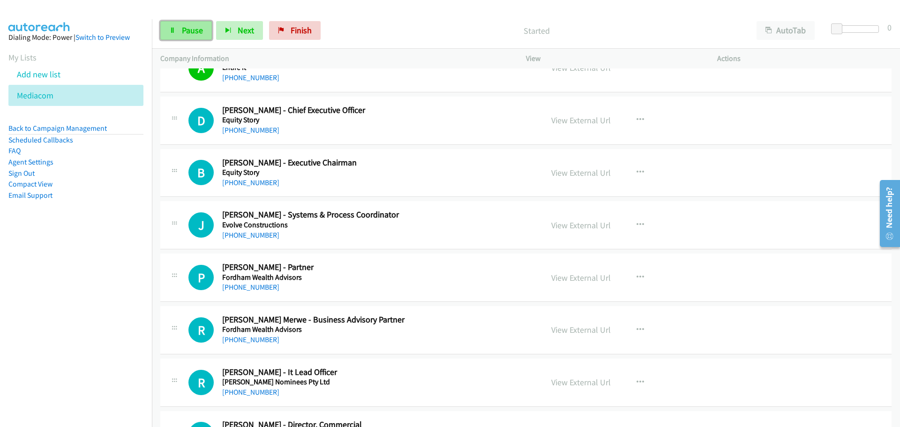
click at [197, 33] on span "Pause" at bounding box center [192, 30] width 21 height 11
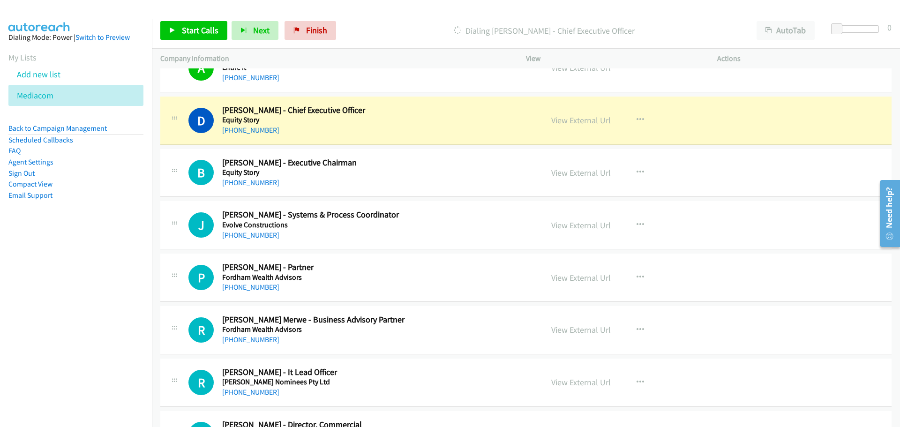
click at [581, 121] on link "View External Url" at bounding box center [581, 120] width 60 height 11
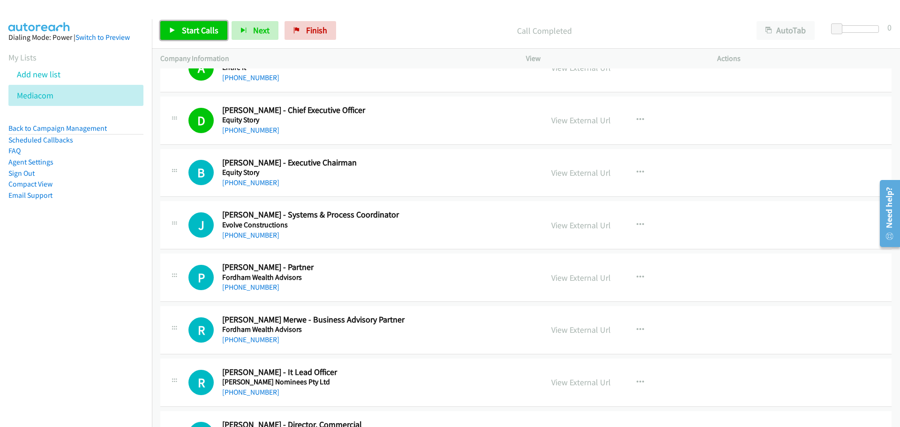
click at [204, 31] on span "Start Calls" at bounding box center [200, 30] width 37 height 11
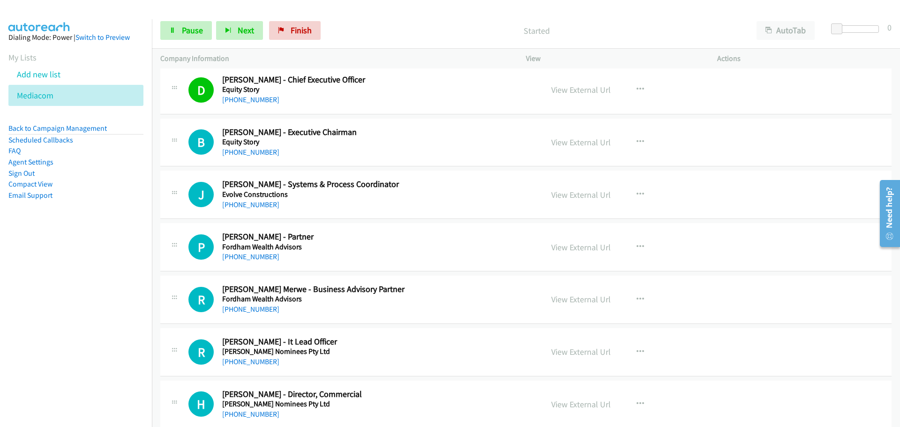
scroll to position [2485, 0]
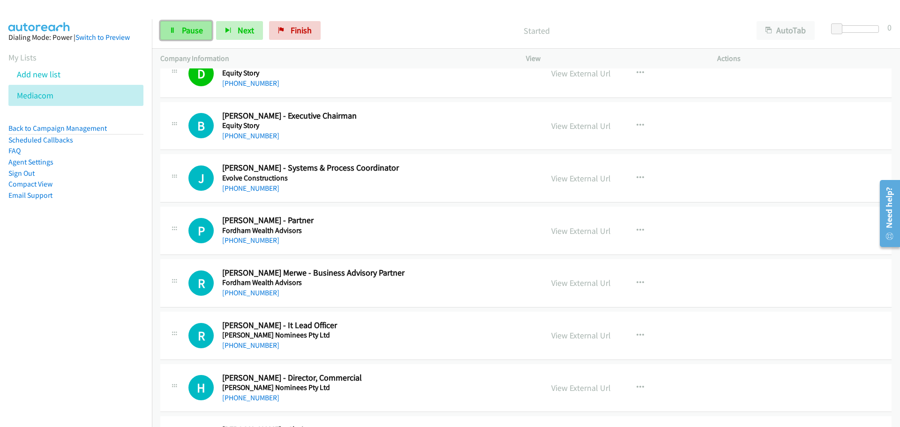
click at [192, 29] on span "Pause" at bounding box center [192, 30] width 21 height 11
click at [196, 33] on span "Start Calls" at bounding box center [200, 30] width 37 height 11
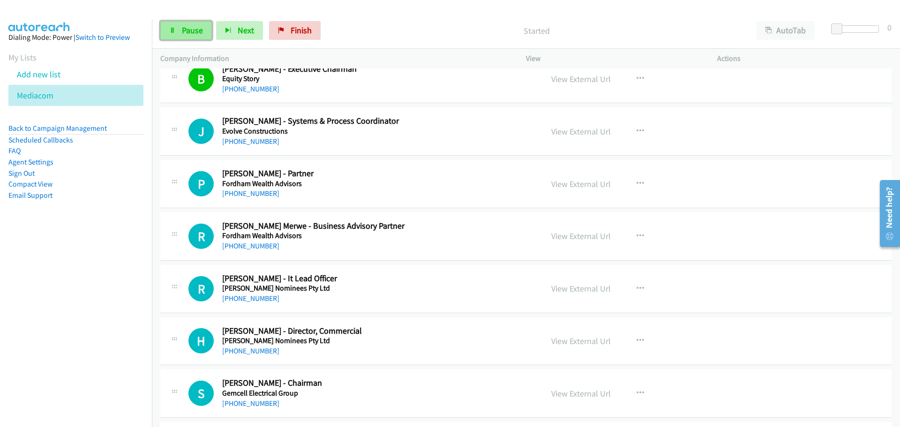
click at [193, 37] on link "Pause" at bounding box center [186, 30] width 52 height 19
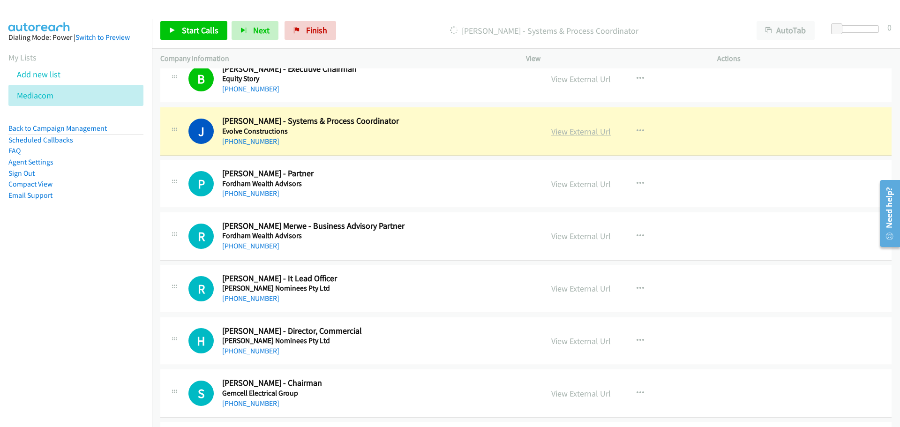
click at [556, 135] on link "View External Url" at bounding box center [581, 131] width 60 height 11
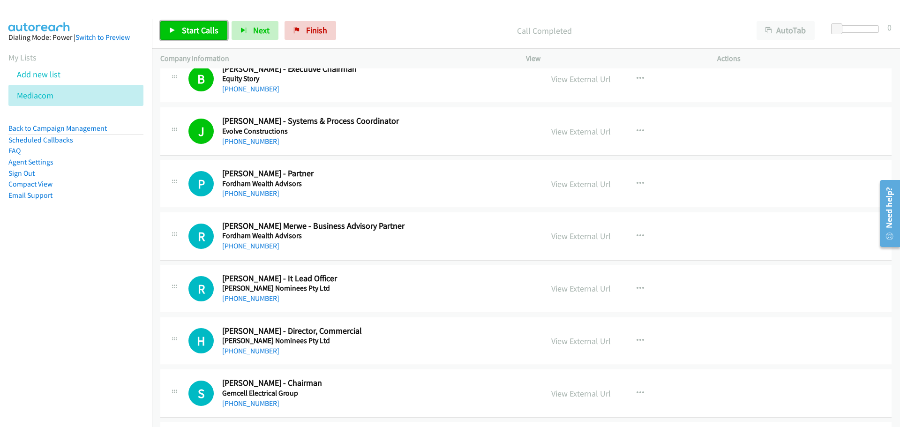
click at [198, 38] on link "Start Calls" at bounding box center [193, 30] width 67 height 19
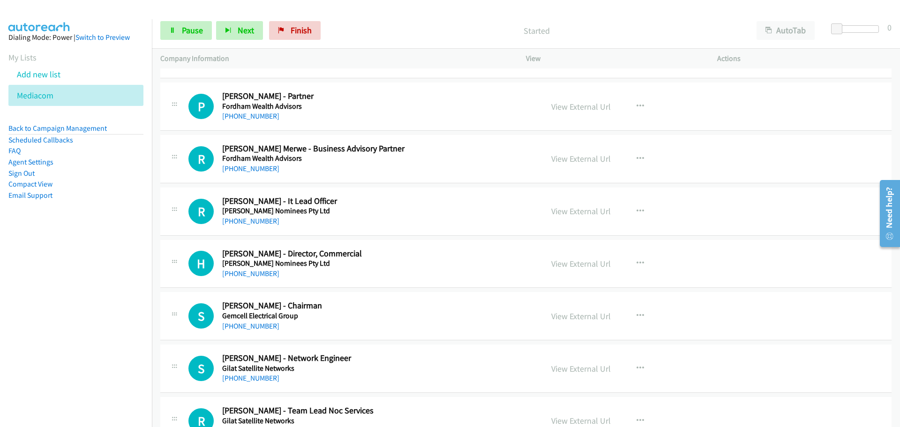
scroll to position [2626, 0]
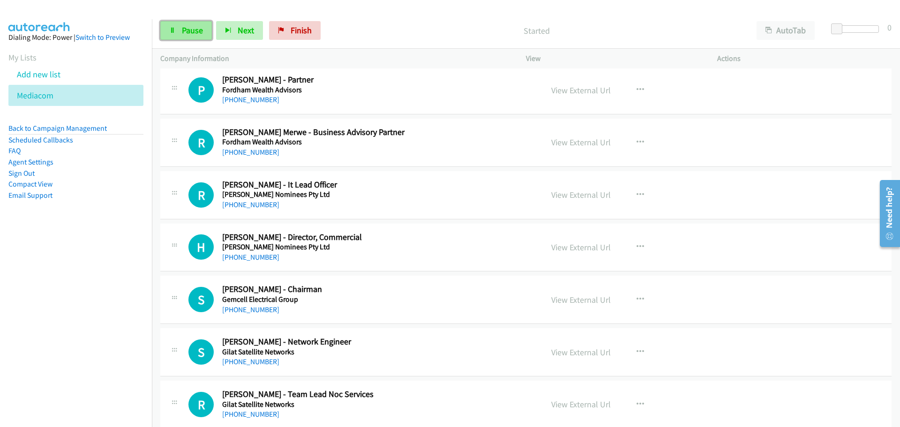
click at [179, 23] on link "Pause" at bounding box center [186, 30] width 52 height 19
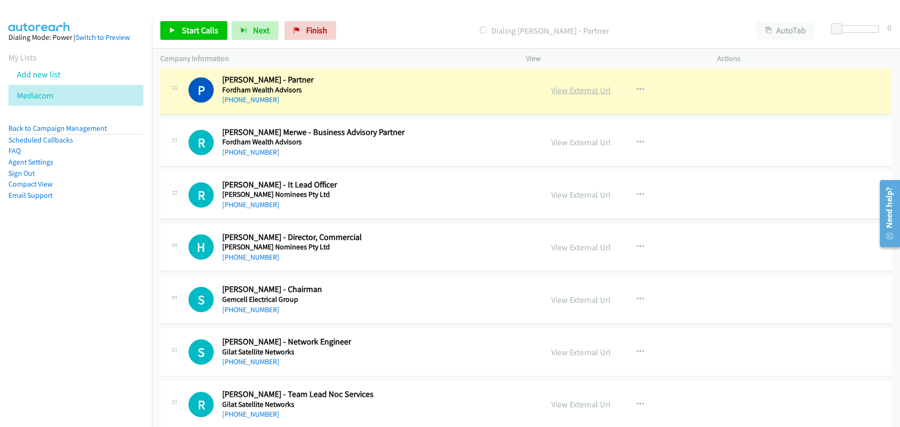
click at [579, 88] on link "View External Url" at bounding box center [581, 90] width 60 height 11
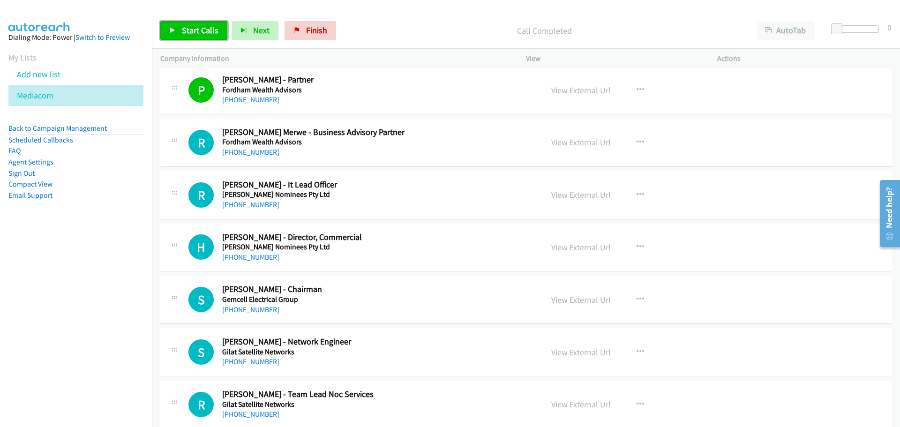
click at [196, 30] on span "Start Calls" at bounding box center [200, 30] width 37 height 11
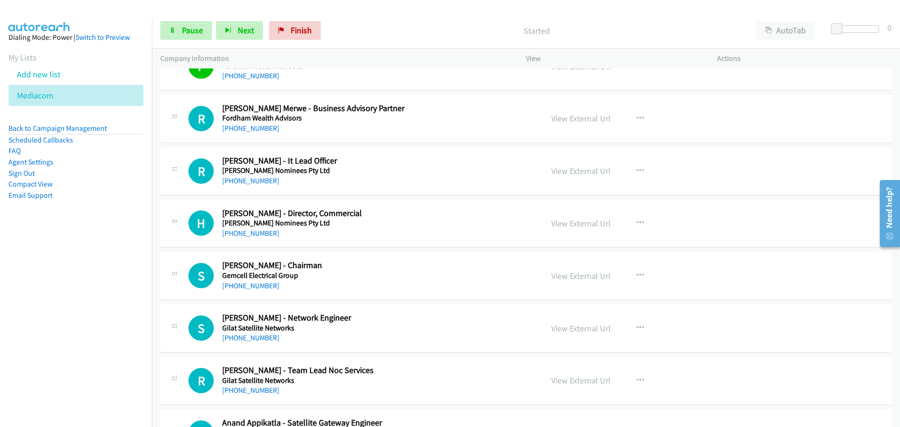
scroll to position [2672, 0]
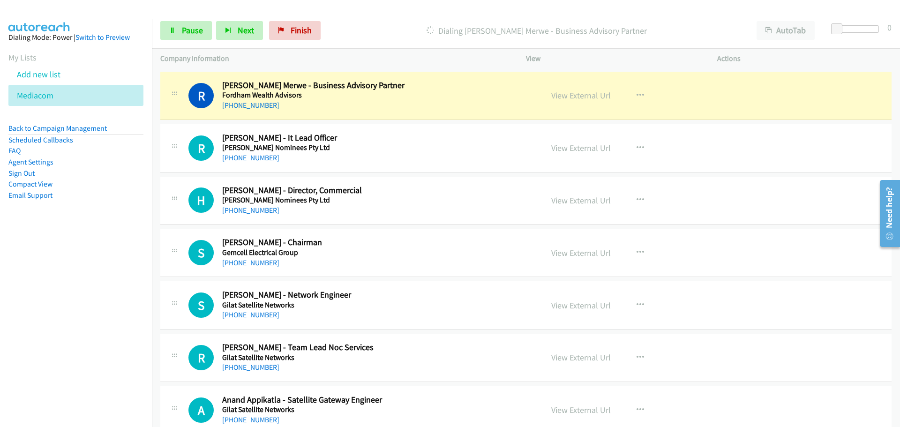
click at [189, 21] on div "Start Calls Pause Next Finish Dialing Richard Van Der Merwe - Business Advisory…" at bounding box center [526, 31] width 748 height 36
click at [177, 30] on link "Pause" at bounding box center [186, 30] width 52 height 19
click at [587, 98] on link "View External Url" at bounding box center [581, 95] width 60 height 11
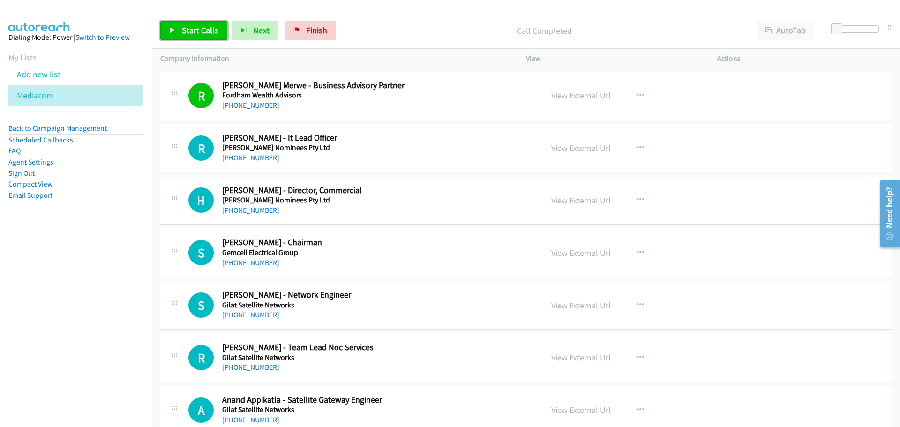
click at [206, 28] on span "Start Calls" at bounding box center [200, 30] width 37 height 11
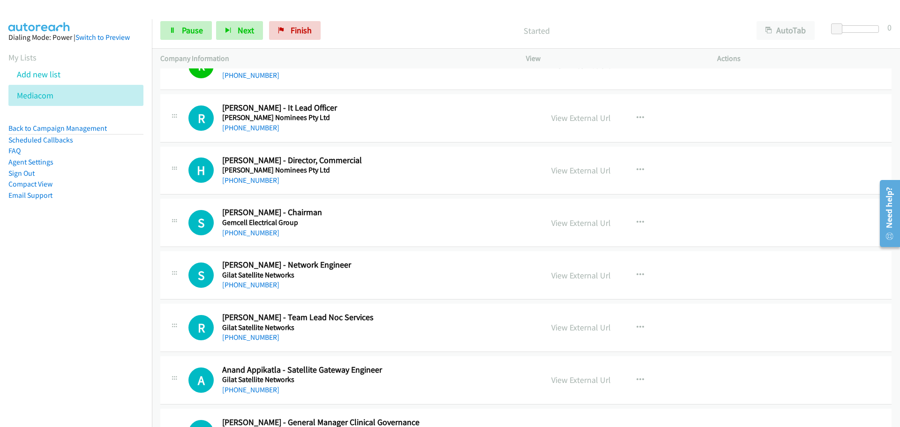
scroll to position [2719, 0]
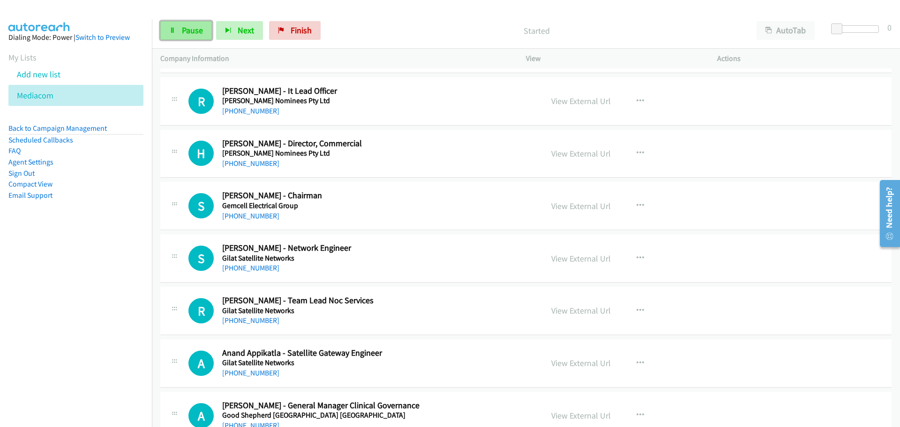
click at [183, 27] on span "Pause" at bounding box center [192, 30] width 21 height 11
click at [579, 94] on div "View External Url View External Url Schedule/Manage Callback Start Calls Here R…" at bounding box center [643, 101] width 200 height 31
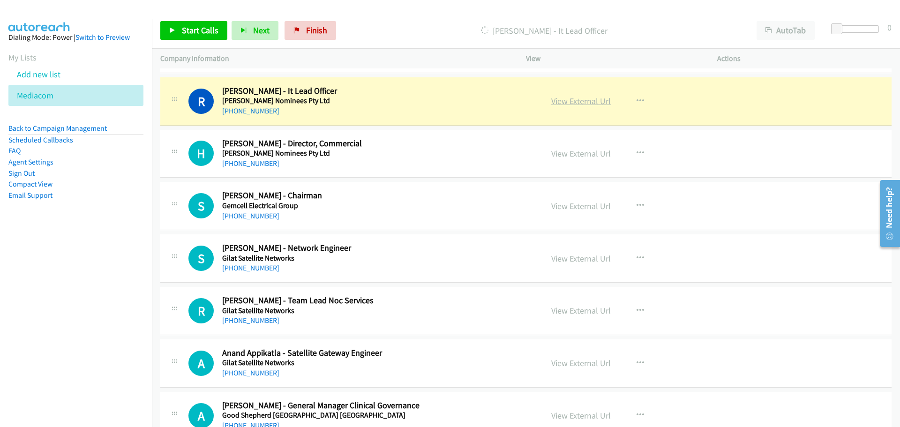
click at [583, 101] on link "View External Url" at bounding box center [581, 101] width 60 height 11
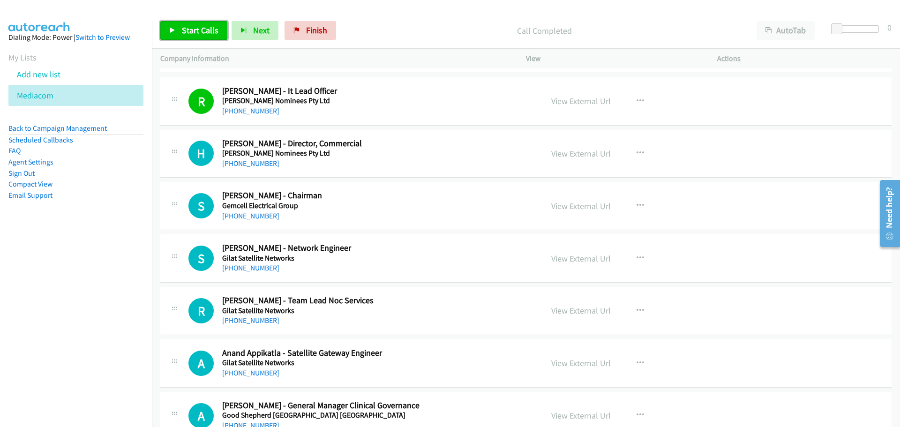
click at [196, 25] on link "Start Calls" at bounding box center [193, 30] width 67 height 19
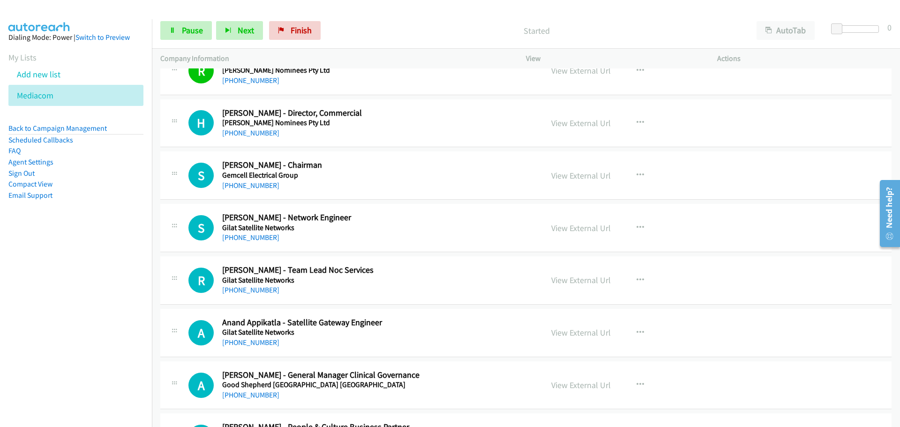
scroll to position [2766, 0]
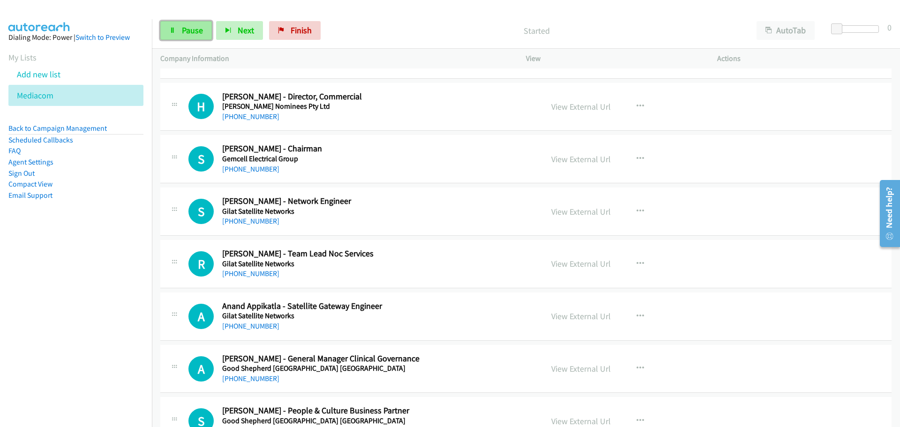
click at [204, 30] on link "Pause" at bounding box center [186, 30] width 52 height 19
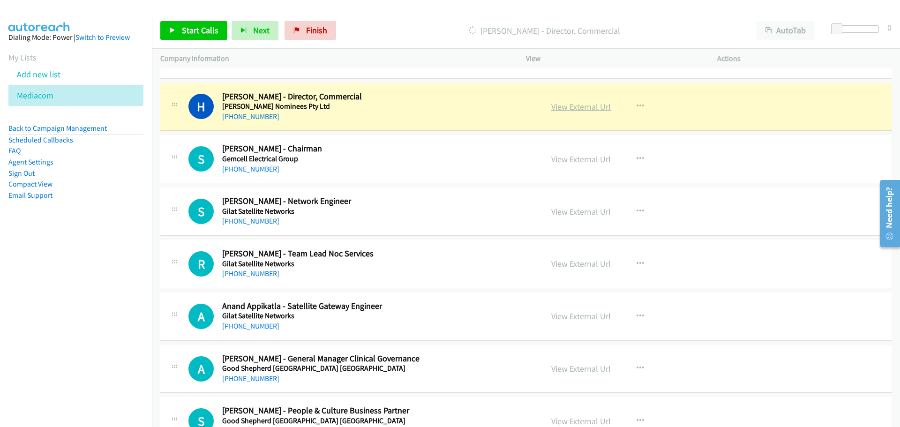
click at [579, 104] on link "View External Url" at bounding box center [581, 106] width 60 height 11
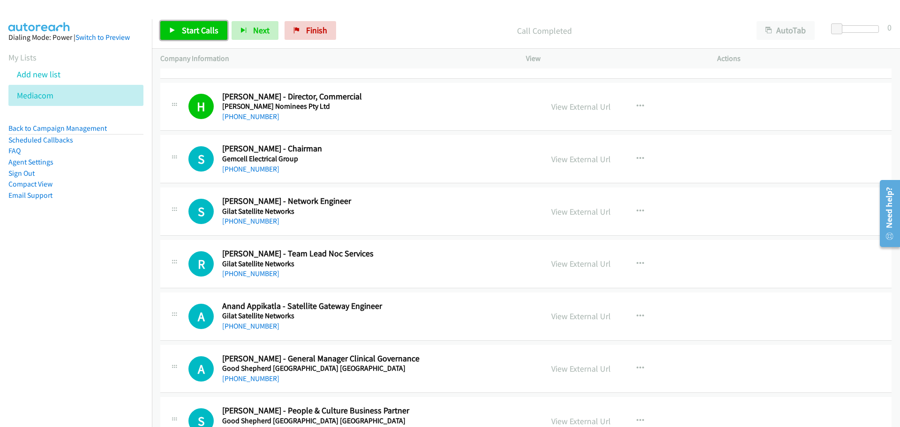
click at [191, 38] on link "Start Calls" at bounding box center [193, 30] width 67 height 19
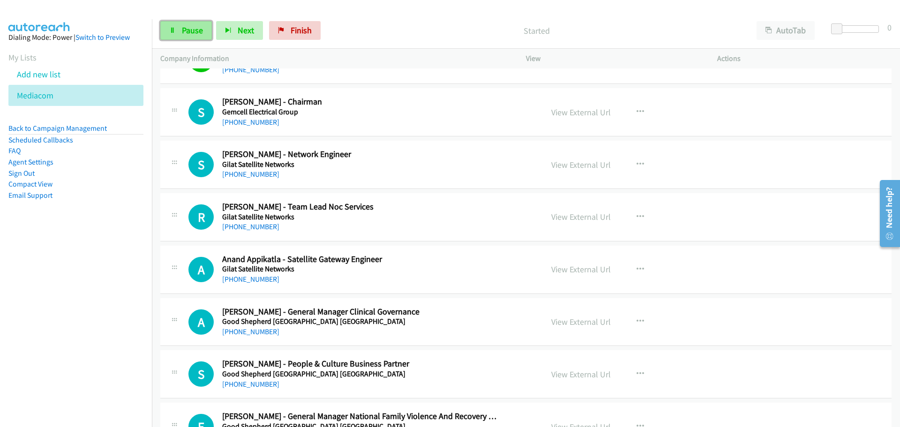
click at [181, 32] on link "Pause" at bounding box center [186, 30] width 52 height 19
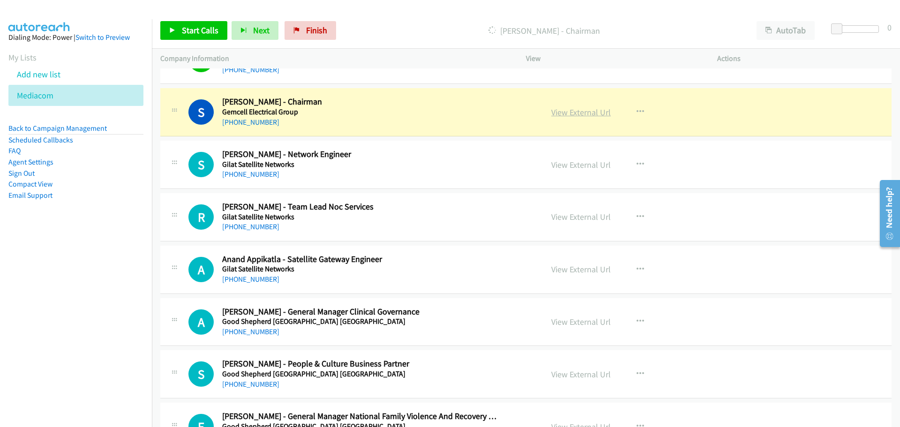
click at [575, 110] on link "View External Url" at bounding box center [581, 112] width 60 height 11
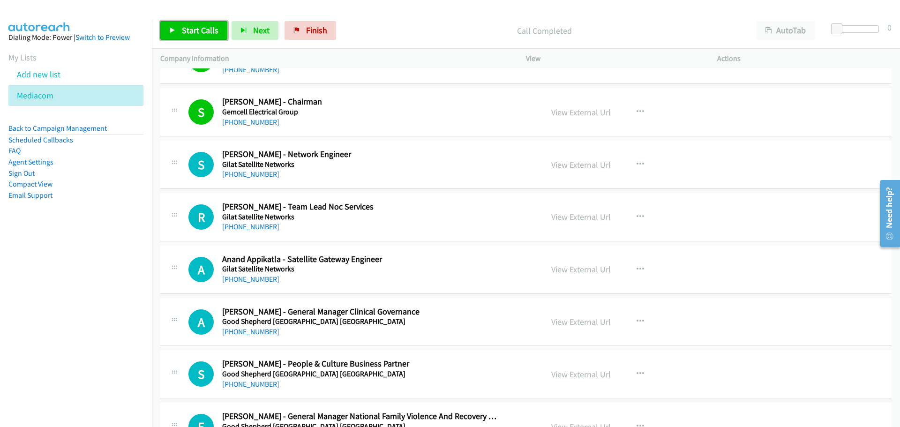
click at [195, 30] on span "Start Calls" at bounding box center [200, 30] width 37 height 11
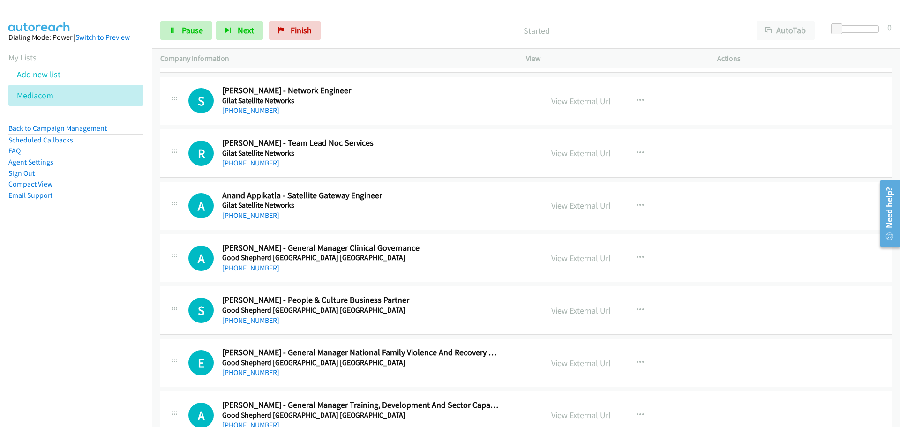
scroll to position [2860, 0]
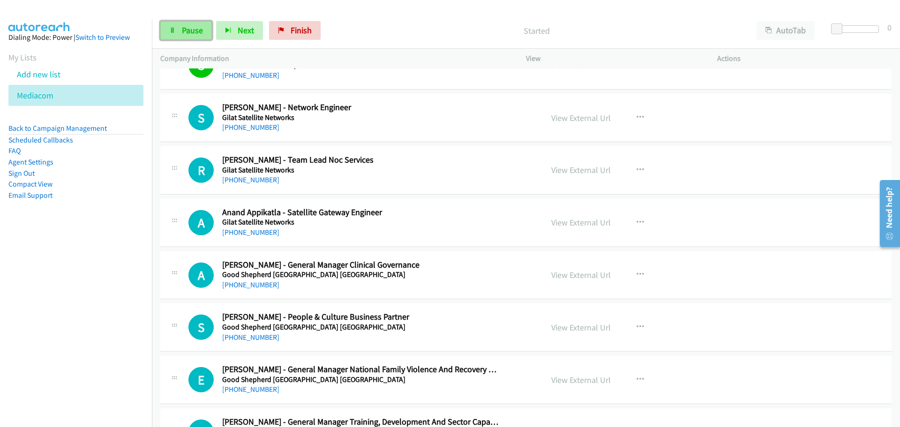
click at [204, 30] on link "Pause" at bounding box center [186, 30] width 52 height 19
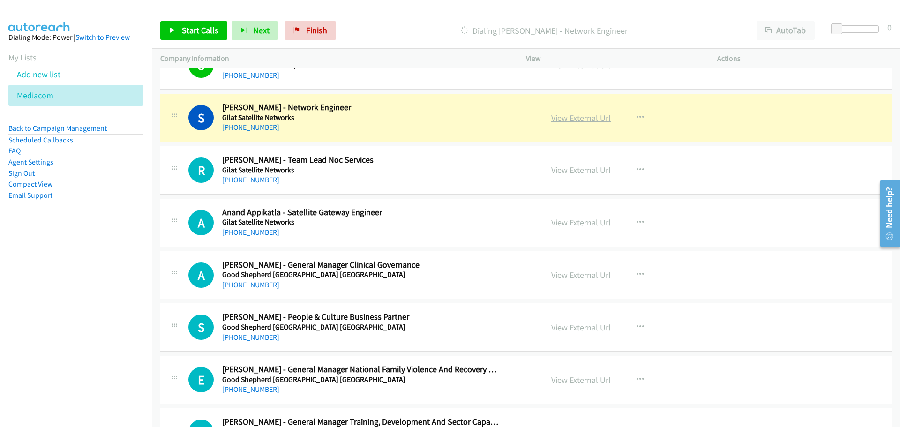
click at [584, 117] on link "View External Url" at bounding box center [581, 118] width 60 height 11
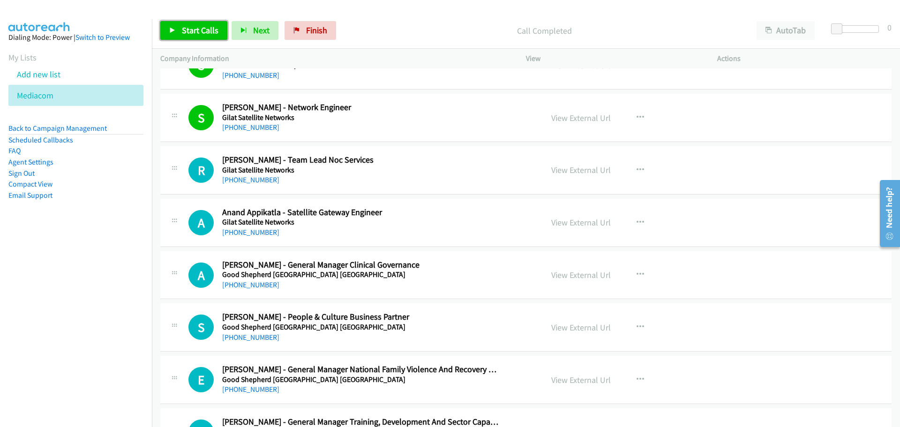
click at [207, 34] on span "Start Calls" at bounding box center [200, 30] width 37 height 11
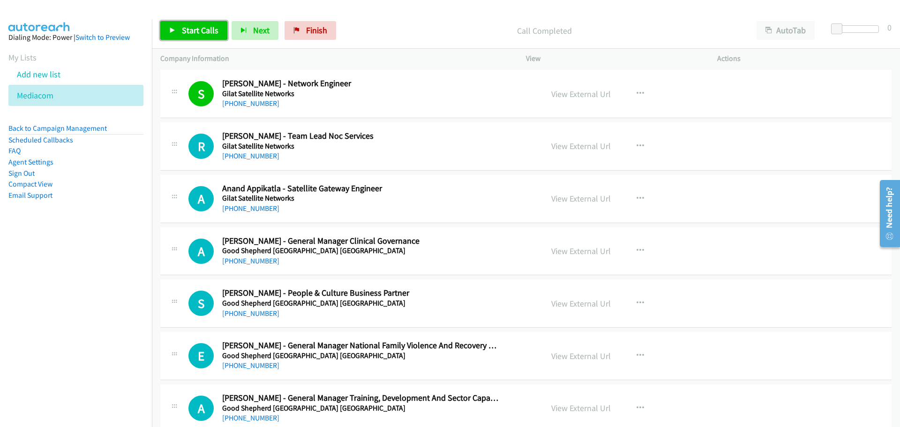
scroll to position [2907, 0]
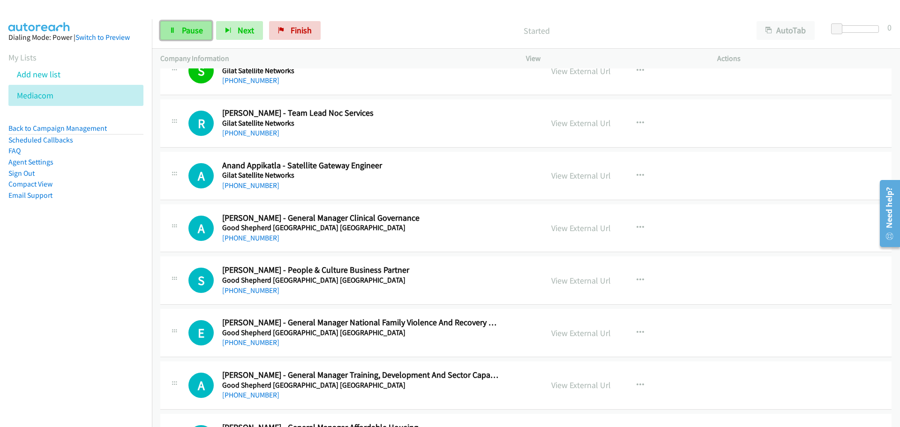
click at [200, 34] on span "Pause" at bounding box center [192, 30] width 21 height 11
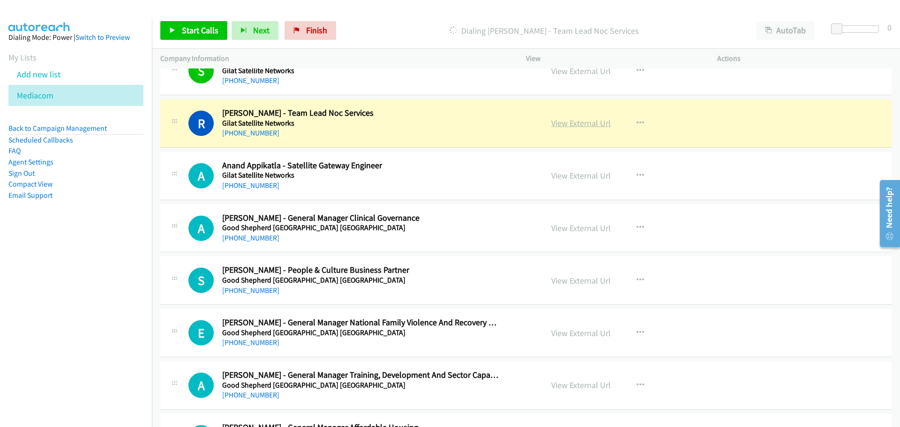
click at [569, 118] on link "View External Url" at bounding box center [581, 123] width 60 height 11
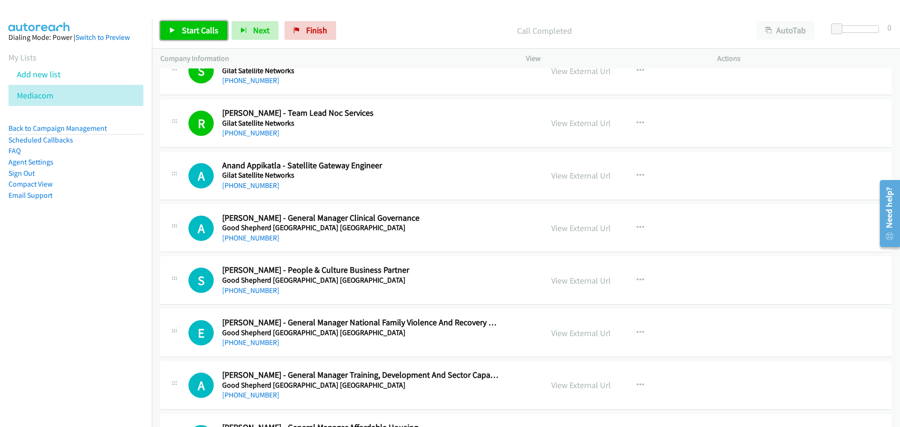
click at [206, 31] on span "Start Calls" at bounding box center [200, 30] width 37 height 11
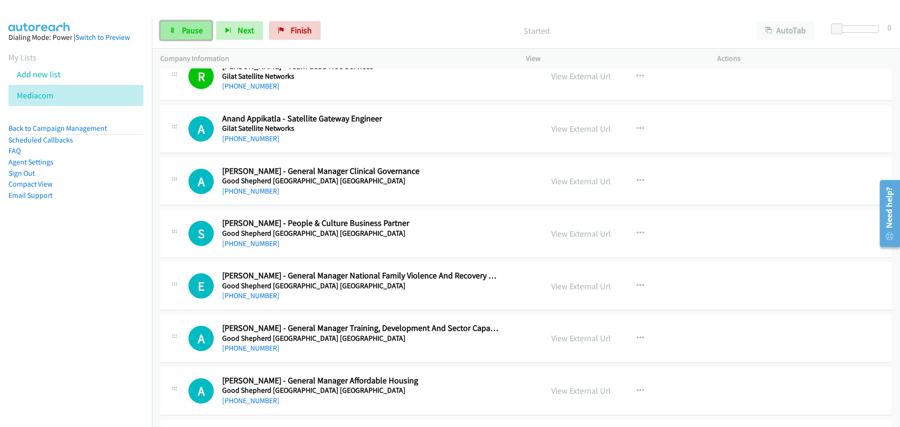
click at [176, 30] on link "Pause" at bounding box center [186, 30] width 52 height 19
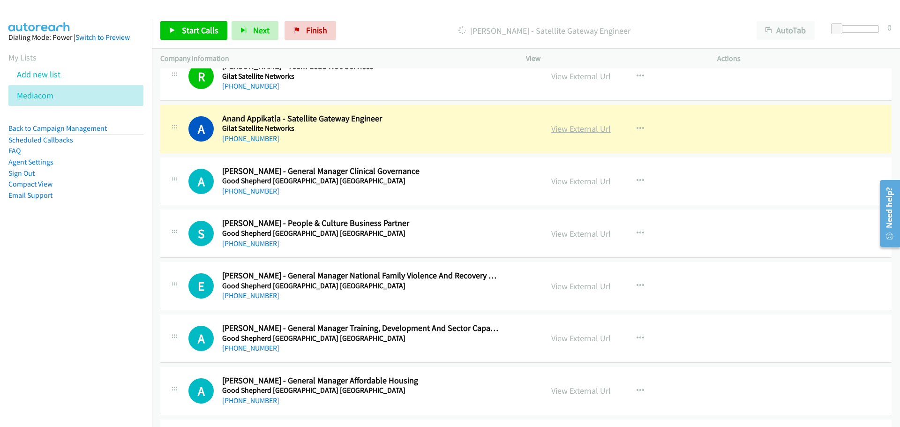
click at [587, 126] on link "View External Url" at bounding box center [581, 128] width 60 height 11
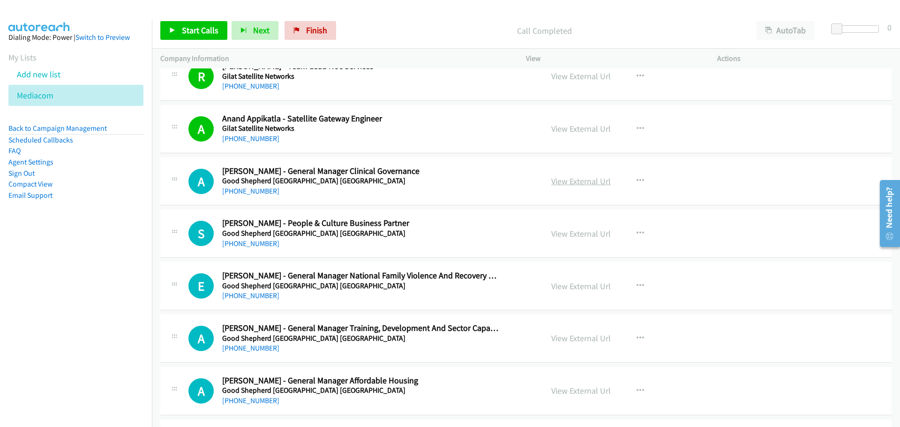
click at [577, 180] on link "View External Url" at bounding box center [581, 181] width 60 height 11
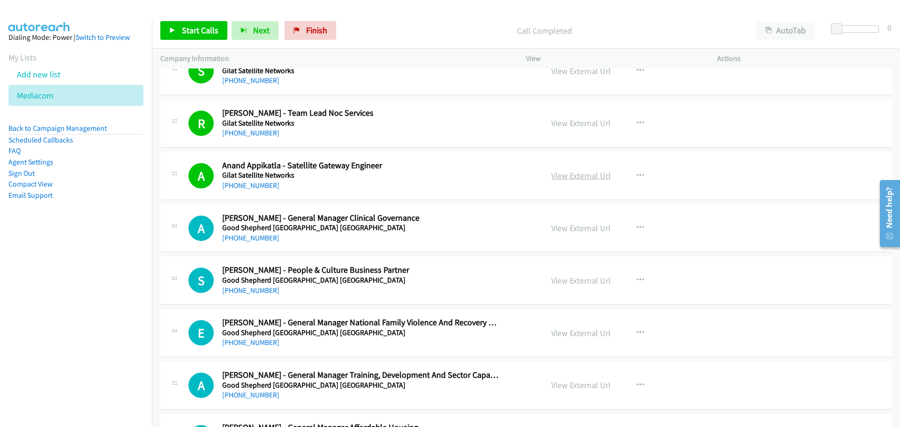
click at [581, 179] on link "View External Url" at bounding box center [581, 175] width 60 height 11
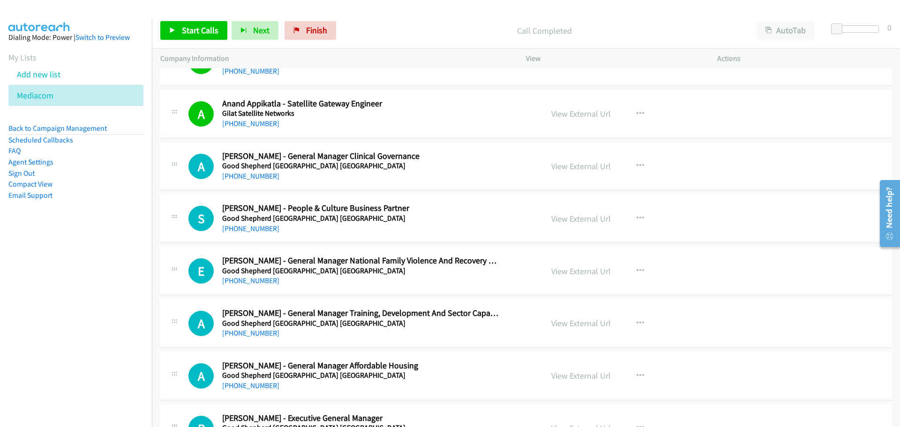
scroll to position [3001, 0]
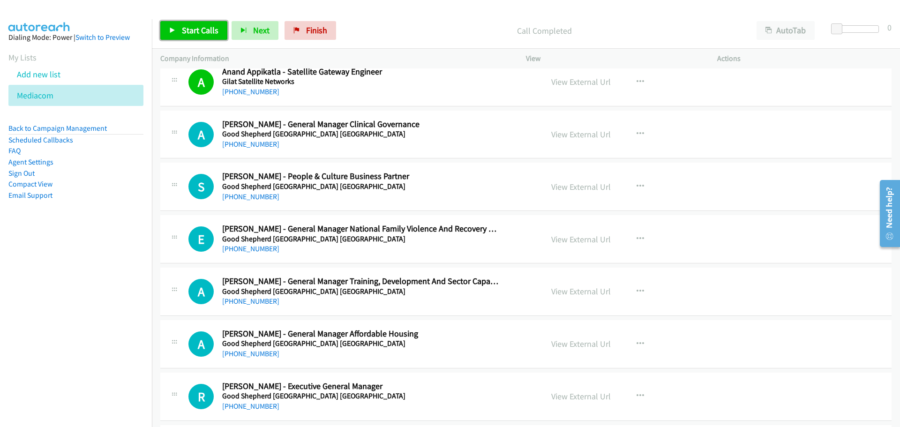
click at [198, 27] on span "Start Calls" at bounding box center [200, 30] width 37 height 11
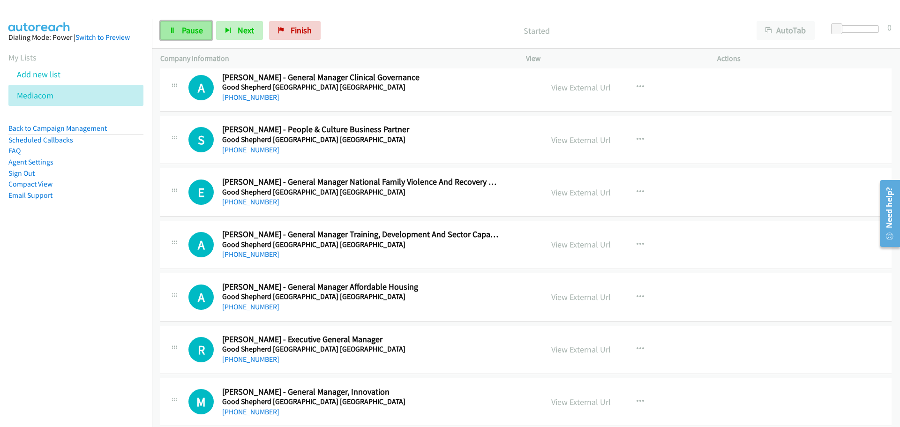
click at [186, 25] on span "Pause" at bounding box center [192, 30] width 21 height 11
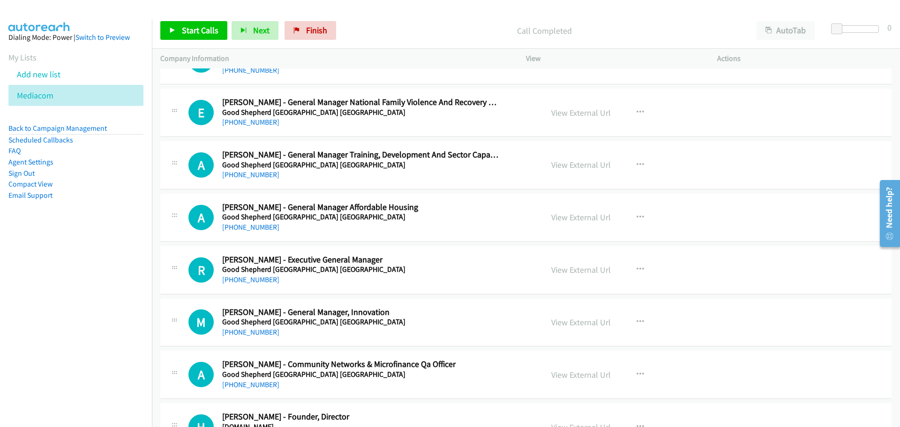
scroll to position [3141, 0]
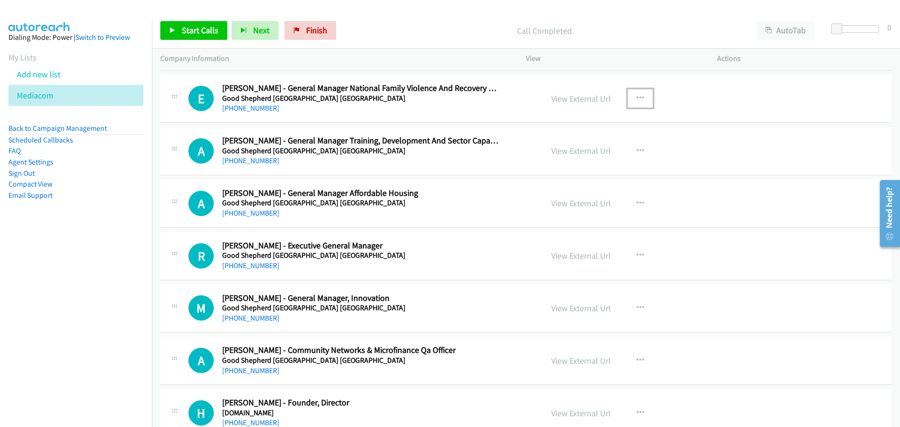
click at [637, 96] on icon "button" at bounding box center [641, 99] width 8 height 8
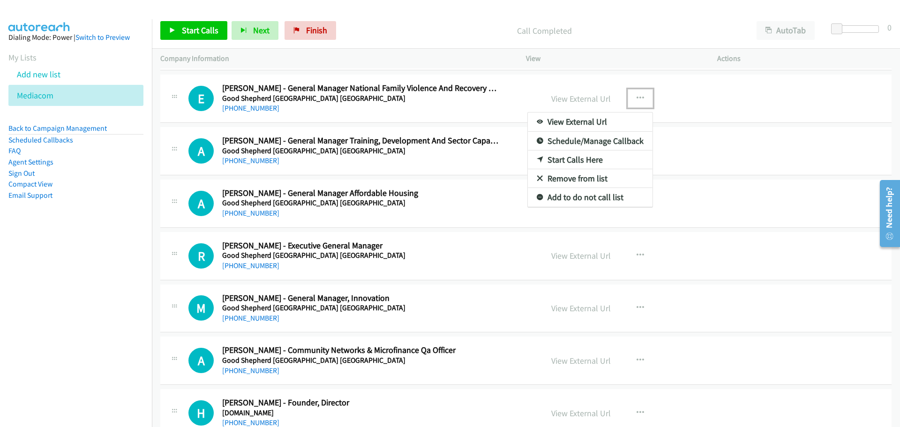
click at [567, 157] on link "Start Calls Here" at bounding box center [590, 159] width 125 height 19
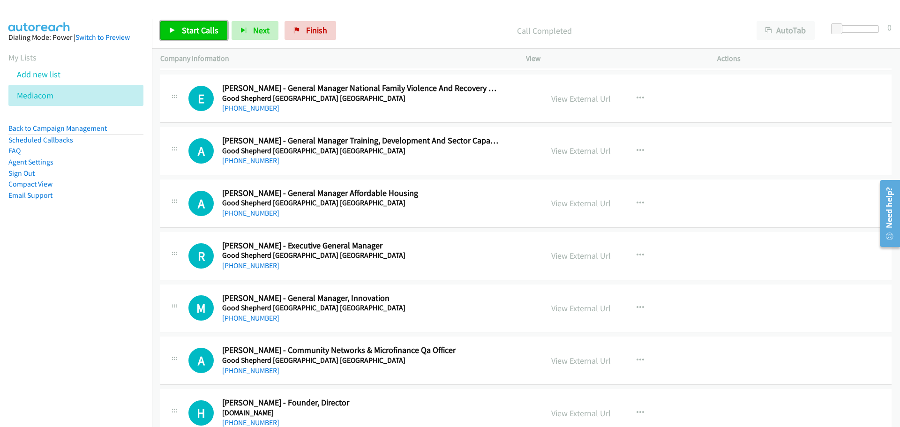
click at [186, 37] on link "Start Calls" at bounding box center [193, 30] width 67 height 19
click at [194, 31] on span "Pause" at bounding box center [192, 30] width 21 height 11
click at [590, 99] on link "View External Url" at bounding box center [581, 98] width 60 height 11
click at [194, 20] on div "Start Calls Pause Next Finish Call Completed AutoTab AutoTab 0" at bounding box center [526, 31] width 748 height 36
click at [194, 26] on span "Start Calls" at bounding box center [200, 30] width 37 height 11
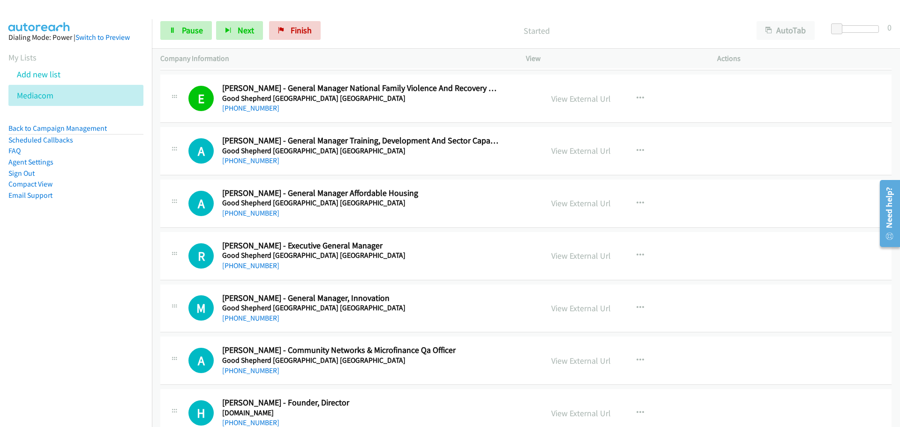
scroll to position [3188, 0]
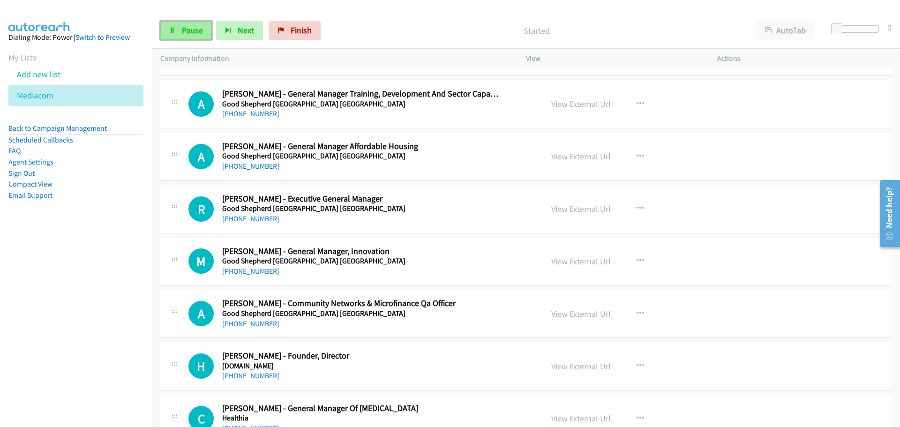
click at [189, 33] on span "Pause" at bounding box center [192, 30] width 21 height 11
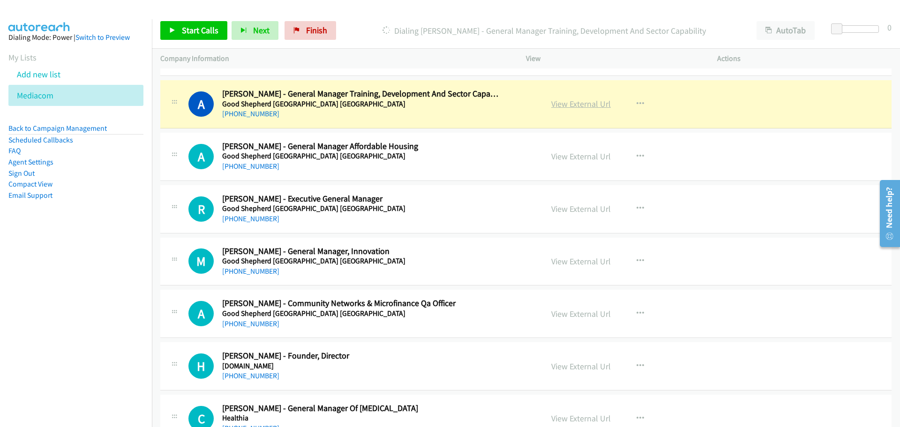
click at [574, 103] on link "View External Url" at bounding box center [581, 103] width 60 height 11
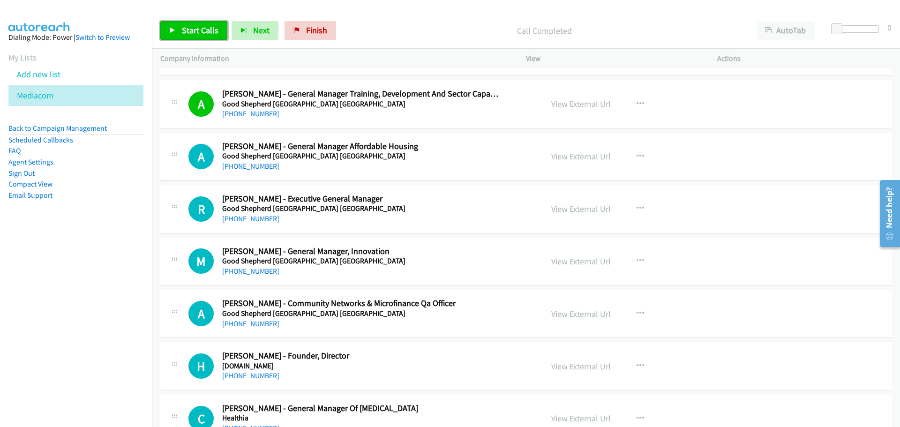
click at [192, 26] on span "Start Calls" at bounding box center [200, 30] width 37 height 11
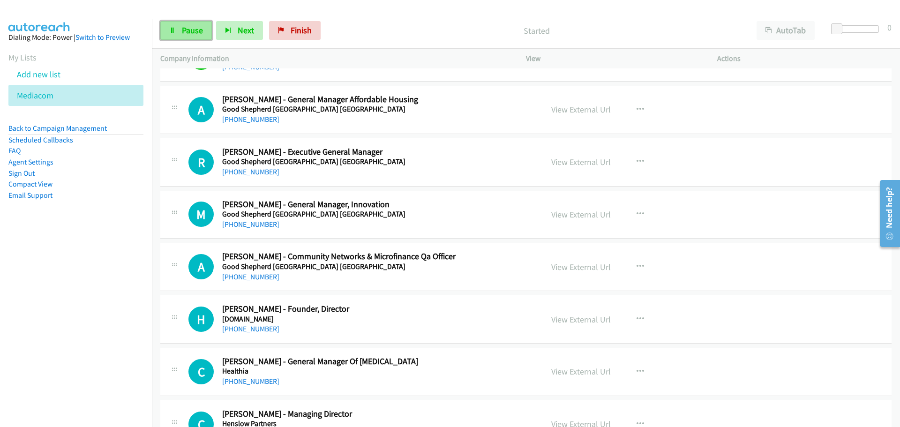
click at [184, 31] on span "Pause" at bounding box center [192, 30] width 21 height 11
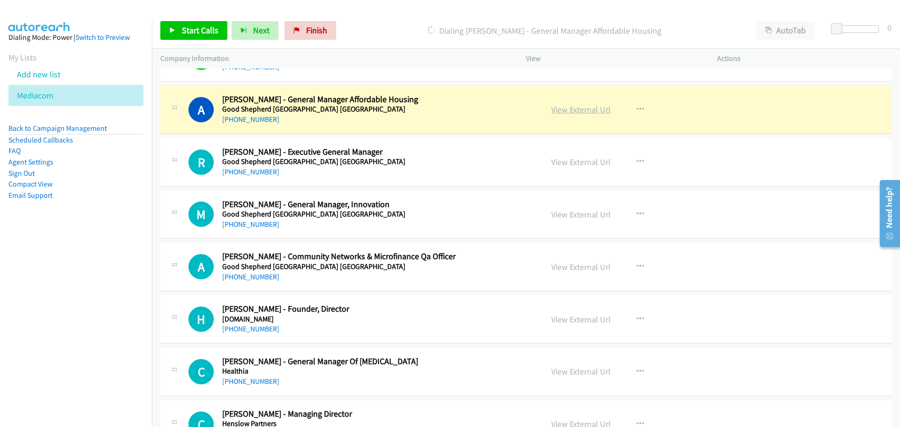
click at [561, 108] on link "View External Url" at bounding box center [581, 109] width 60 height 11
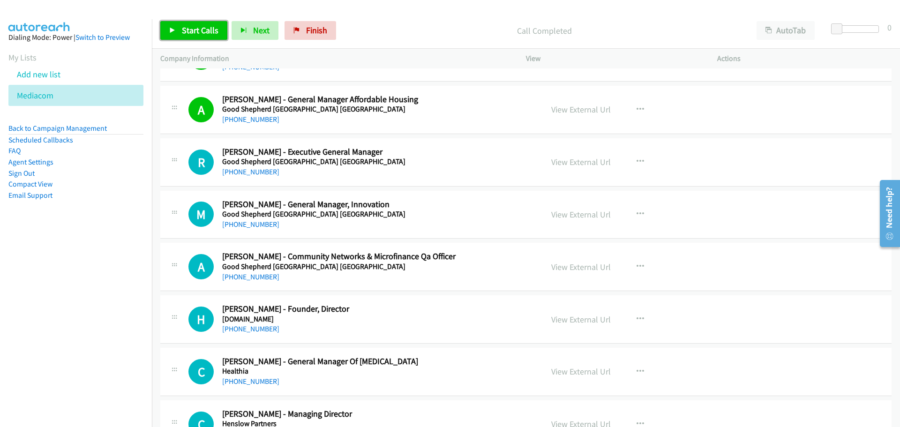
click at [188, 26] on span "Start Calls" at bounding box center [200, 30] width 37 height 11
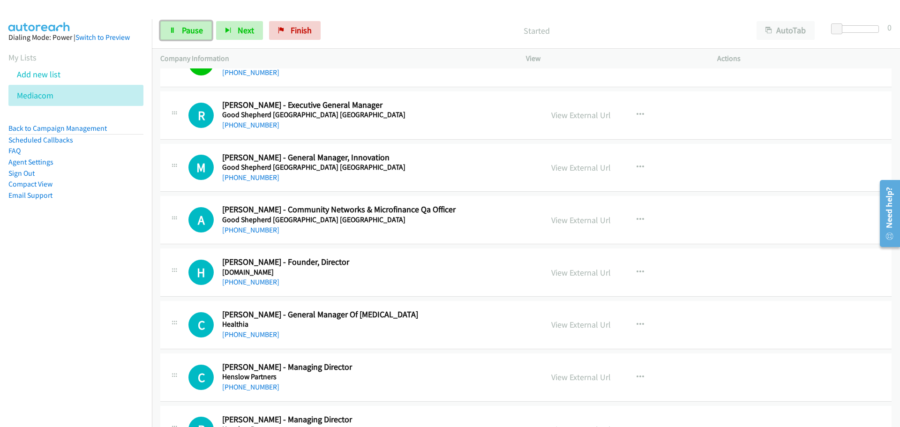
drag, startPoint x: 175, startPoint y: 26, endPoint x: 159, endPoint y: 79, distance: 55.3
click at [175, 26] on link "Pause" at bounding box center [186, 30] width 52 height 19
click at [593, 117] on link "View External Url" at bounding box center [581, 115] width 60 height 11
click at [173, 26] on link "Start Calls" at bounding box center [193, 30] width 67 height 19
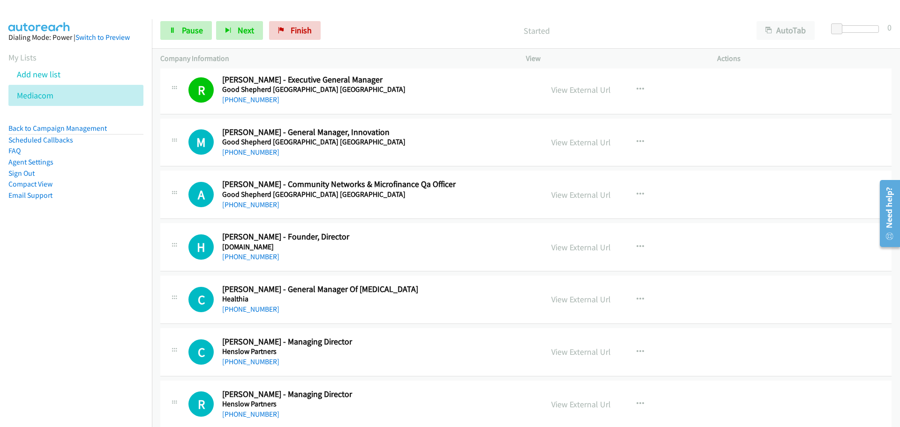
scroll to position [3329, 0]
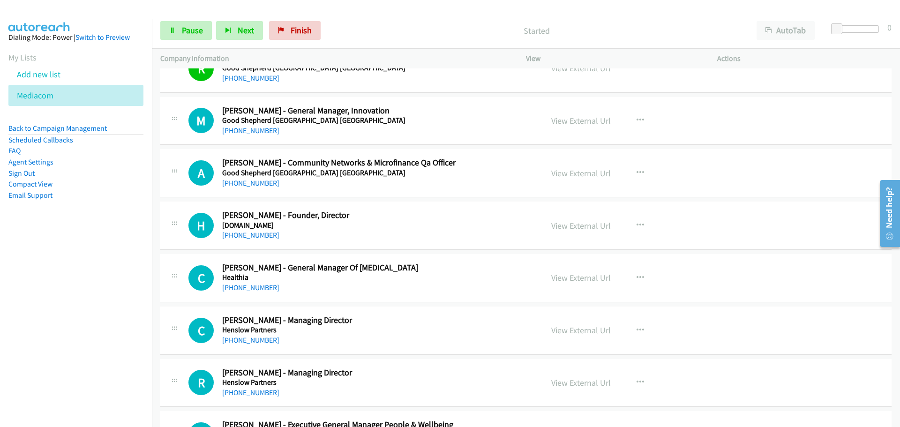
click at [189, 20] on div "Start Calls Pause Next Finish Started AutoTab AutoTab 0" at bounding box center [526, 31] width 748 height 36
click at [189, 26] on span "Pause" at bounding box center [192, 30] width 21 height 11
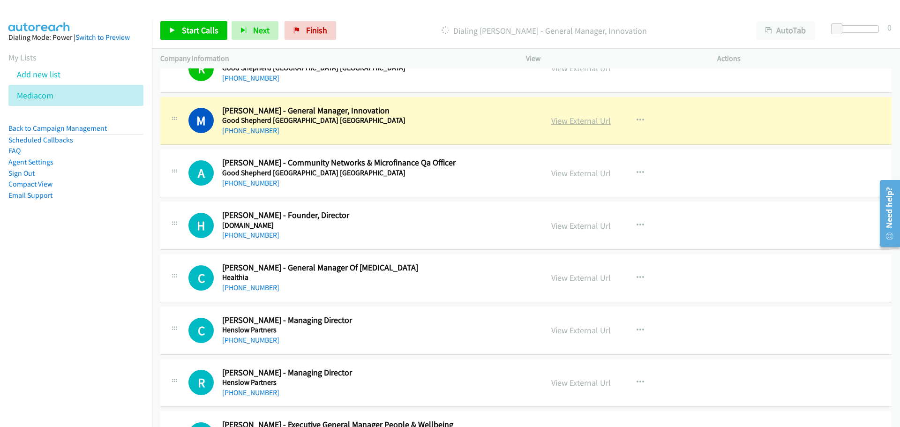
click at [587, 119] on link "View External Url" at bounding box center [581, 120] width 60 height 11
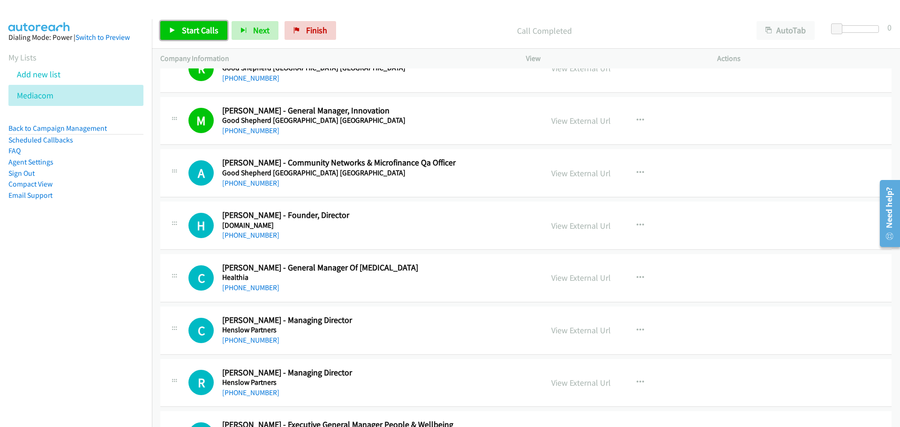
click at [191, 33] on span "Start Calls" at bounding box center [200, 30] width 37 height 11
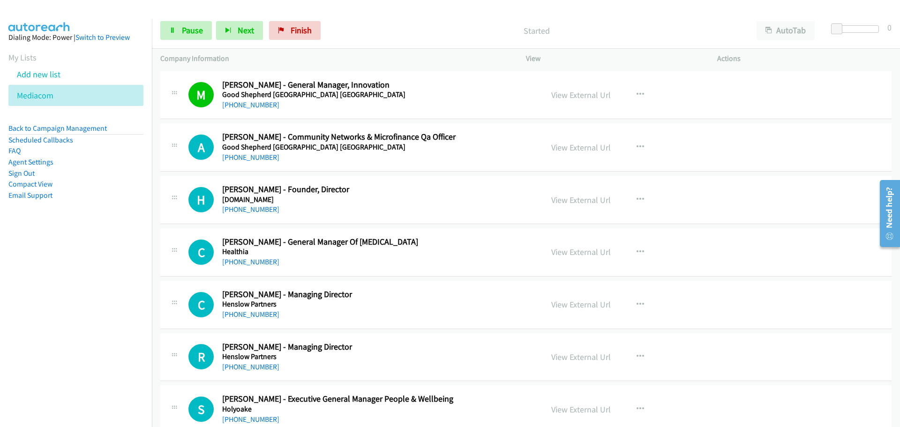
scroll to position [3376, 0]
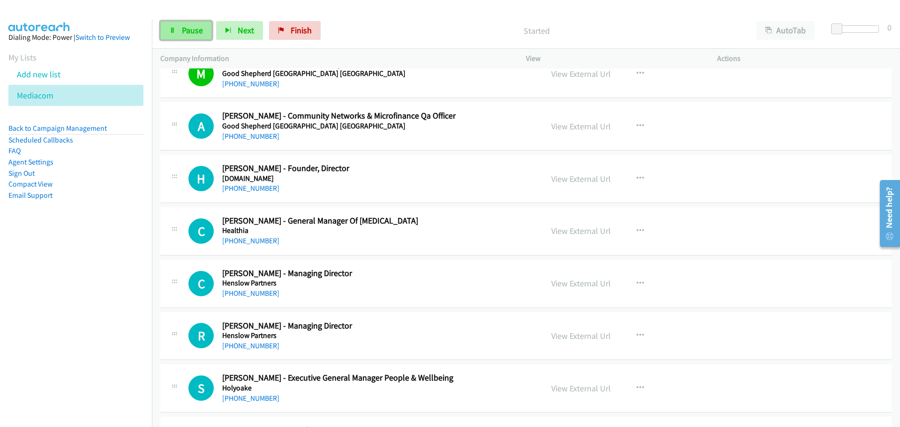
click at [198, 26] on span "Pause" at bounding box center [192, 30] width 21 height 11
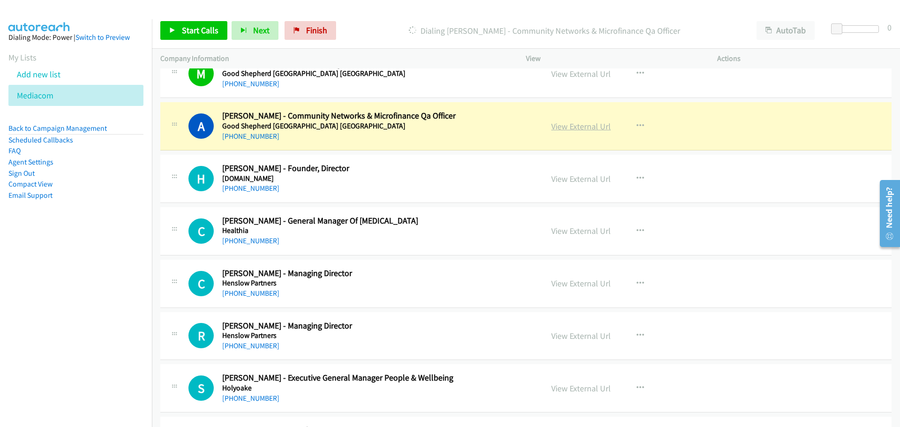
click at [573, 123] on link "View External Url" at bounding box center [581, 126] width 60 height 11
click at [190, 24] on link "Start Calls" at bounding box center [193, 30] width 67 height 19
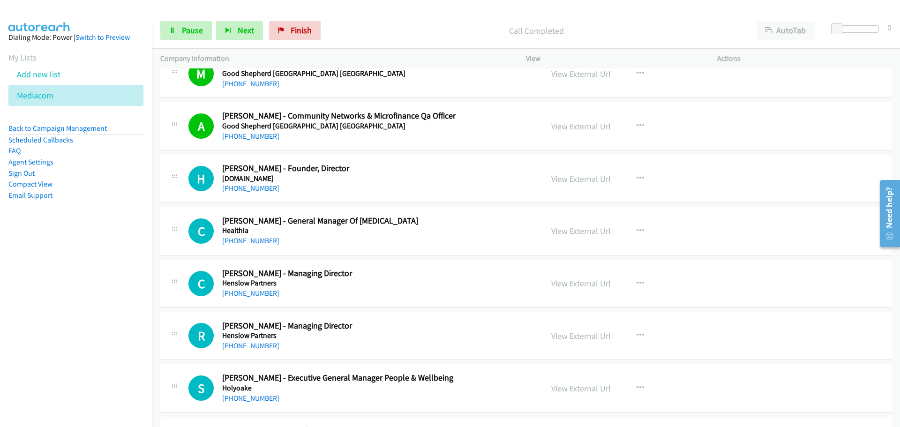
scroll to position [3423, 0]
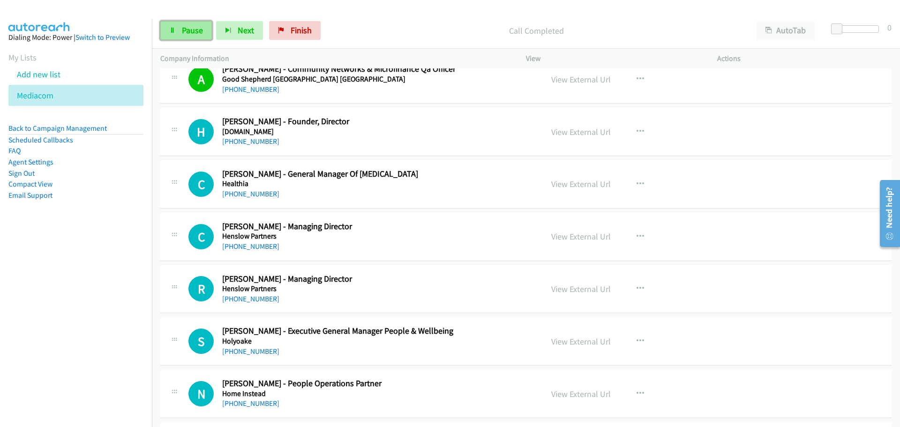
click at [191, 32] on span "Pause" at bounding box center [192, 30] width 21 height 11
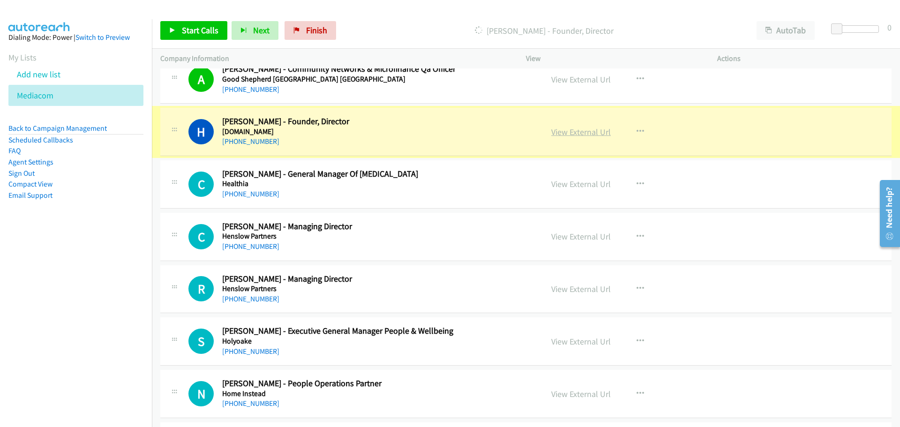
click at [583, 129] on link "View External Url" at bounding box center [581, 132] width 60 height 11
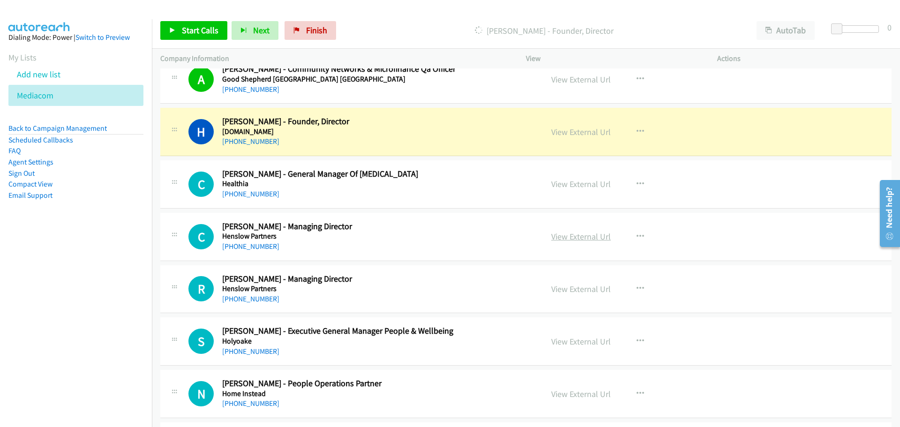
scroll to position [3469, 0]
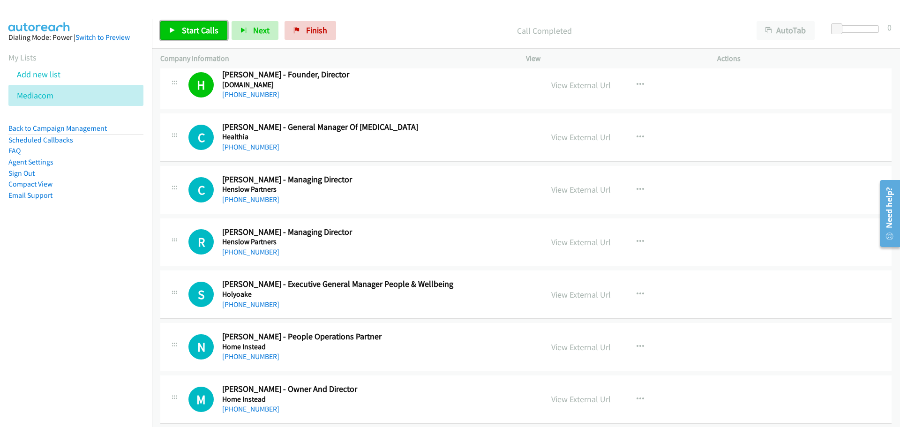
click at [178, 24] on link "Start Calls" at bounding box center [193, 30] width 67 height 19
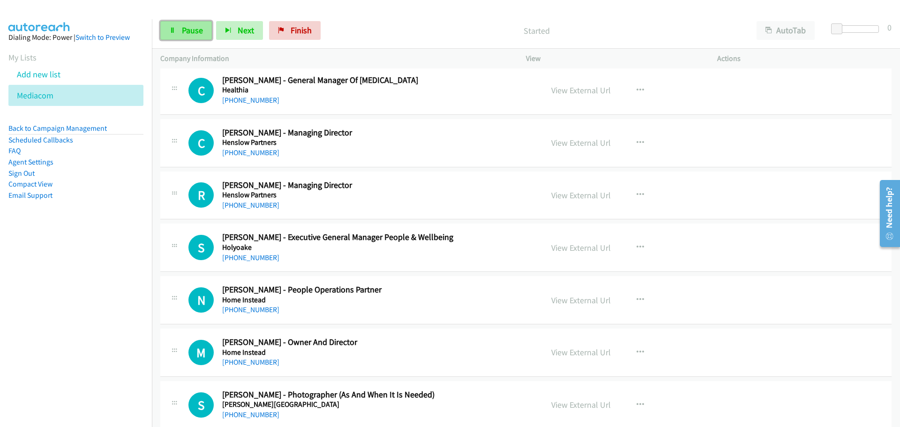
click at [183, 29] on span "Pause" at bounding box center [192, 30] width 21 height 11
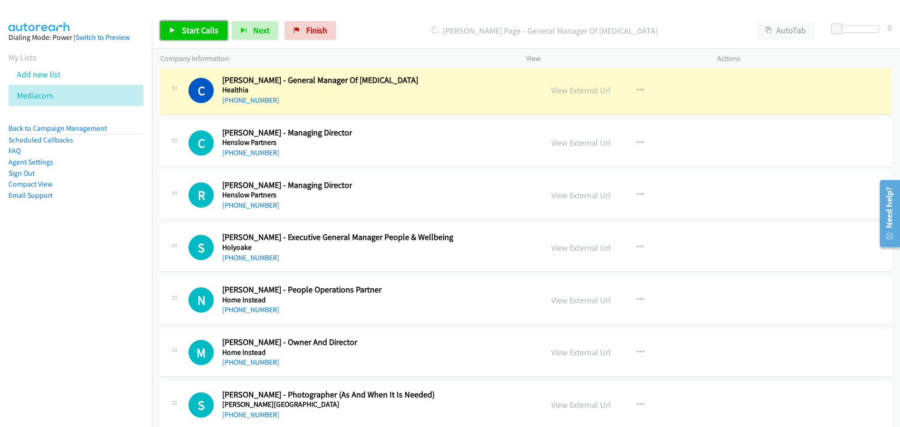
click at [187, 28] on span "Start Calls" at bounding box center [200, 30] width 37 height 11
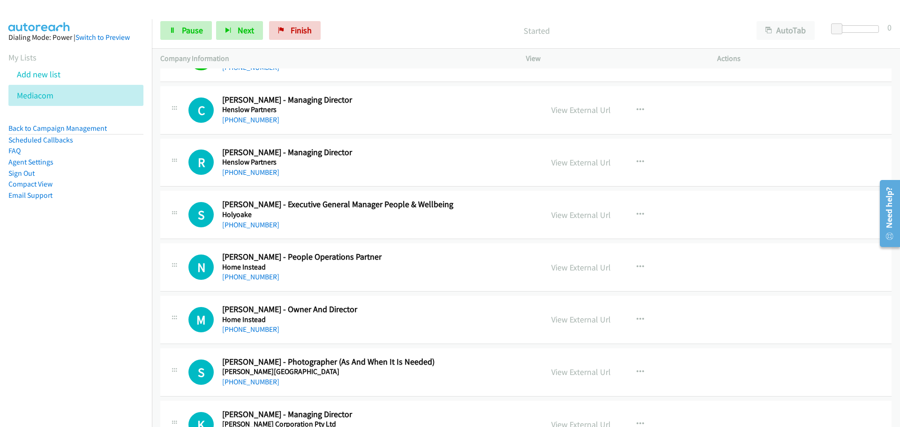
scroll to position [3563, 0]
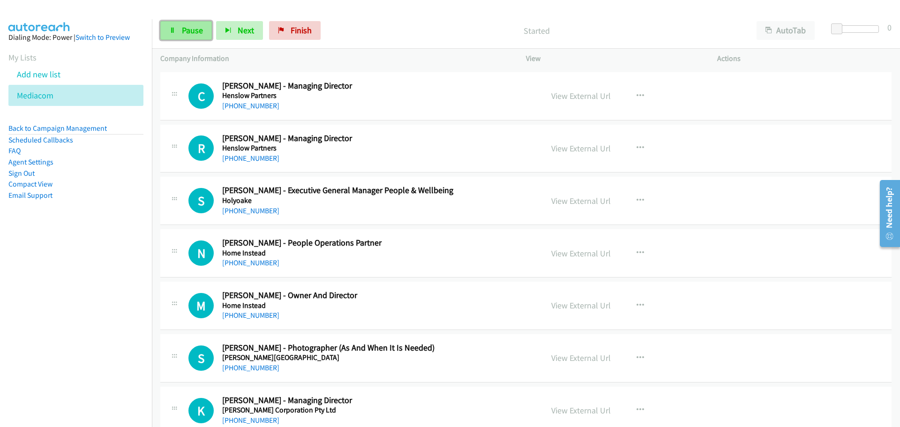
click at [192, 33] on span "Pause" at bounding box center [192, 30] width 21 height 11
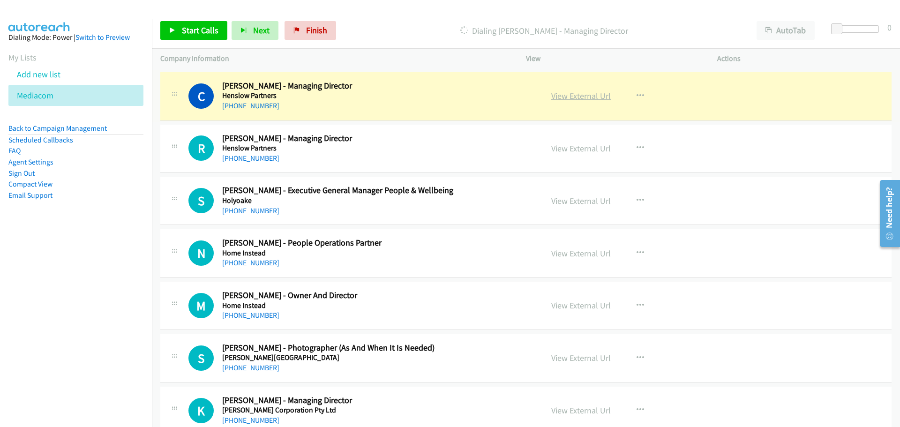
click at [570, 95] on link "View External Url" at bounding box center [581, 95] width 60 height 11
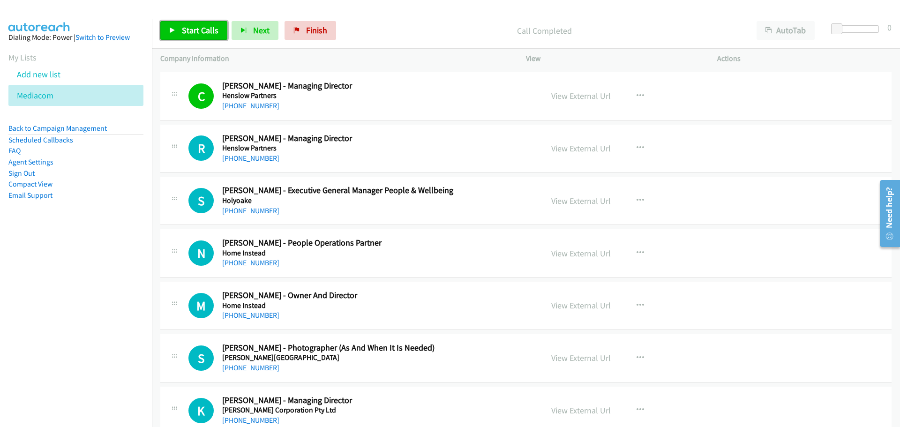
click at [203, 30] on span "Start Calls" at bounding box center [200, 30] width 37 height 11
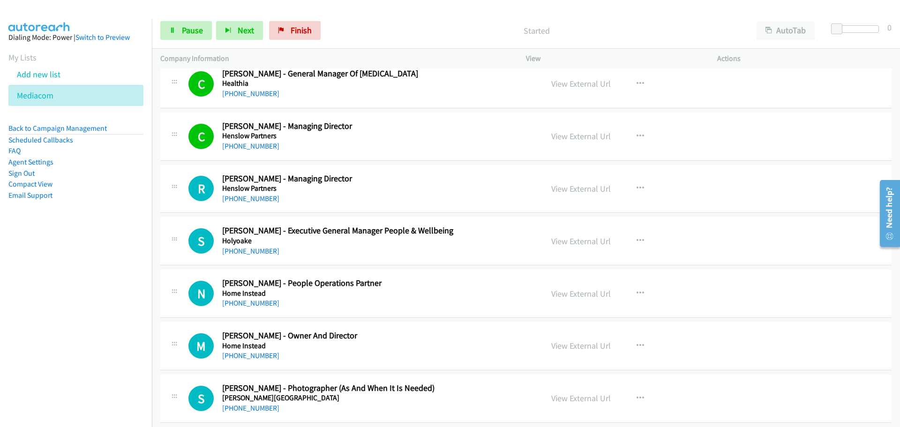
scroll to position [3516, 0]
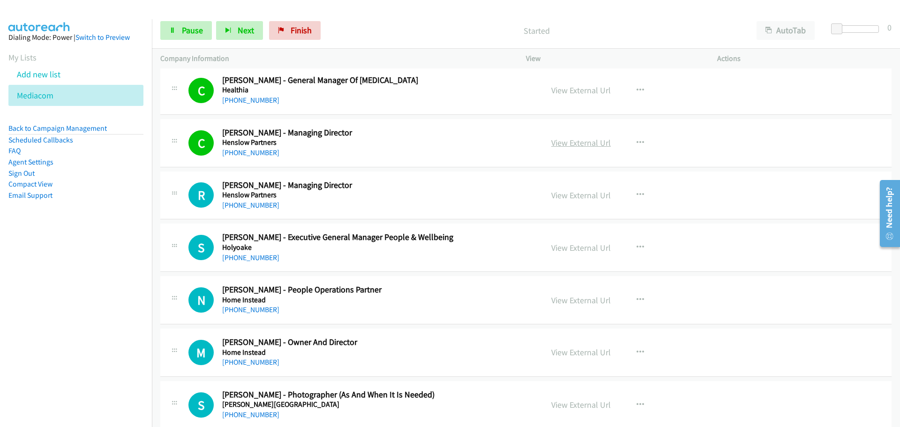
click at [566, 141] on link "View External Url" at bounding box center [581, 142] width 60 height 11
drag, startPoint x: 196, startPoint y: 26, endPoint x: 199, endPoint y: 38, distance: 12.3
click at [196, 26] on span "Pause" at bounding box center [192, 30] width 21 height 11
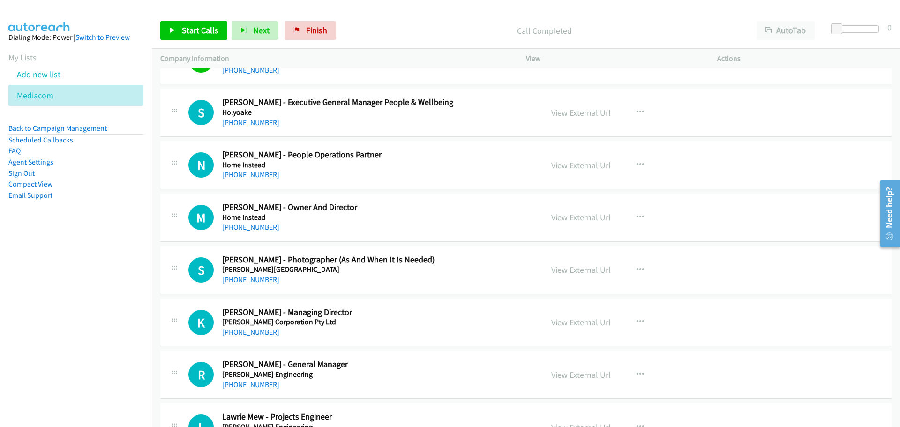
scroll to position [3657, 0]
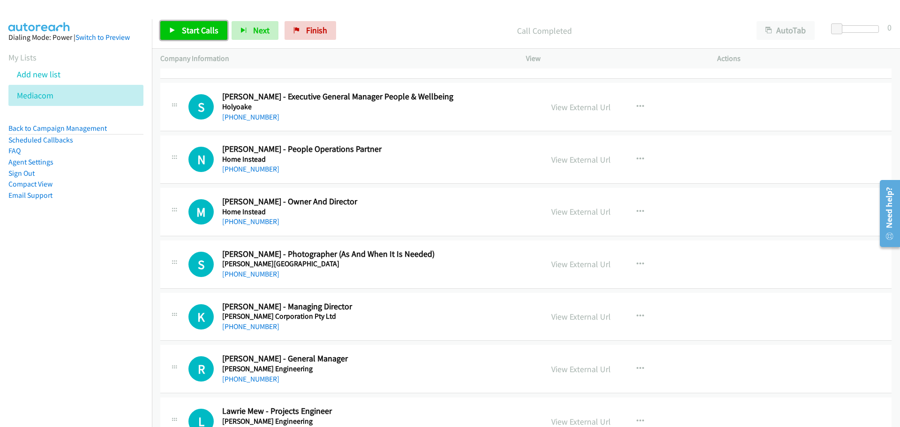
drag, startPoint x: 197, startPoint y: 24, endPoint x: 182, endPoint y: 30, distance: 16.3
click at [197, 24] on link "Start Calls" at bounding box center [193, 30] width 67 height 19
click at [194, 38] on link "Pause" at bounding box center [186, 30] width 52 height 19
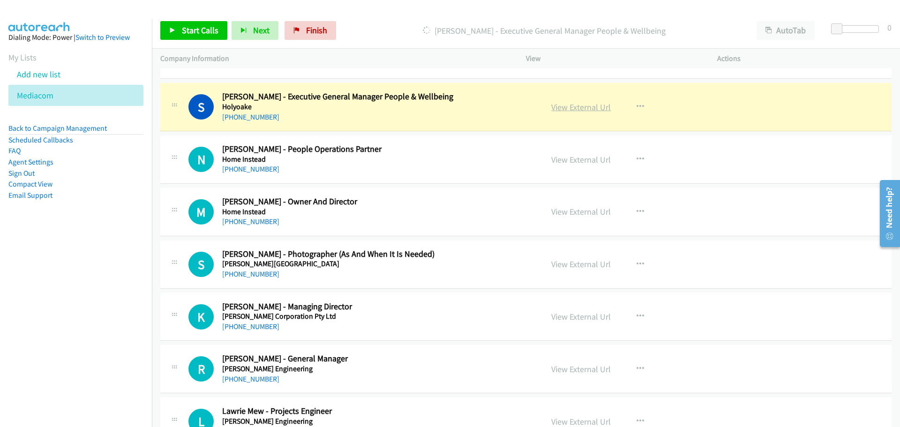
click at [596, 109] on link "View External Url" at bounding box center [581, 107] width 60 height 11
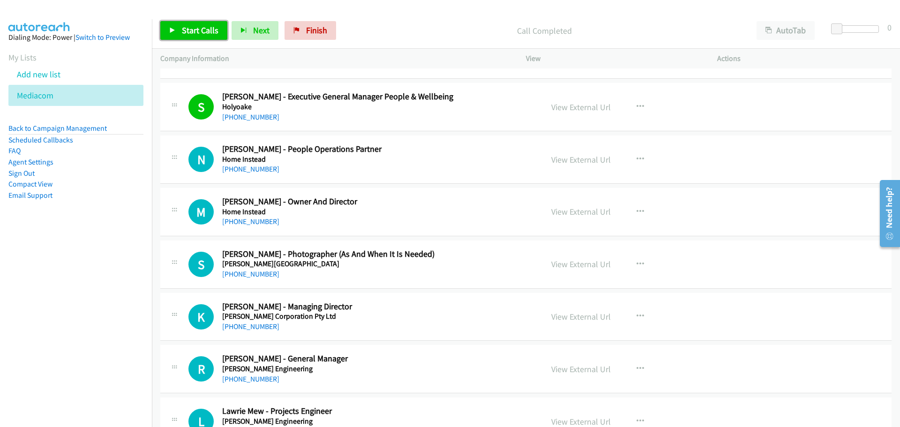
click at [192, 31] on span "Start Calls" at bounding box center [200, 30] width 37 height 11
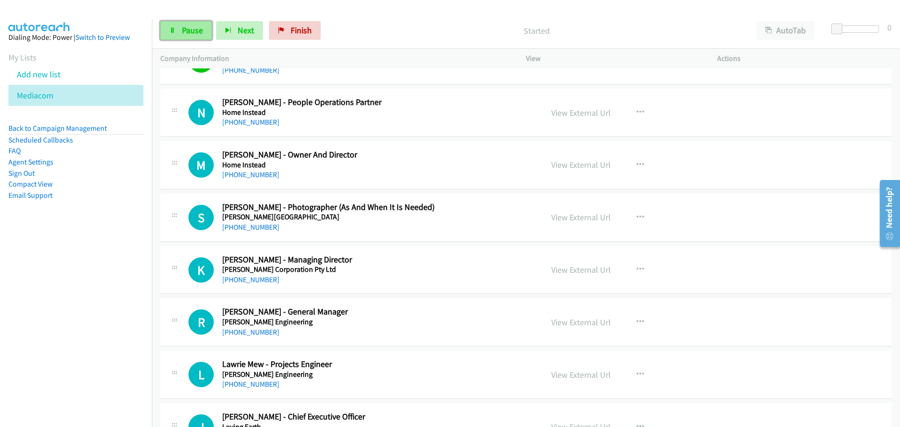
click at [202, 34] on span "Pause" at bounding box center [192, 30] width 21 height 11
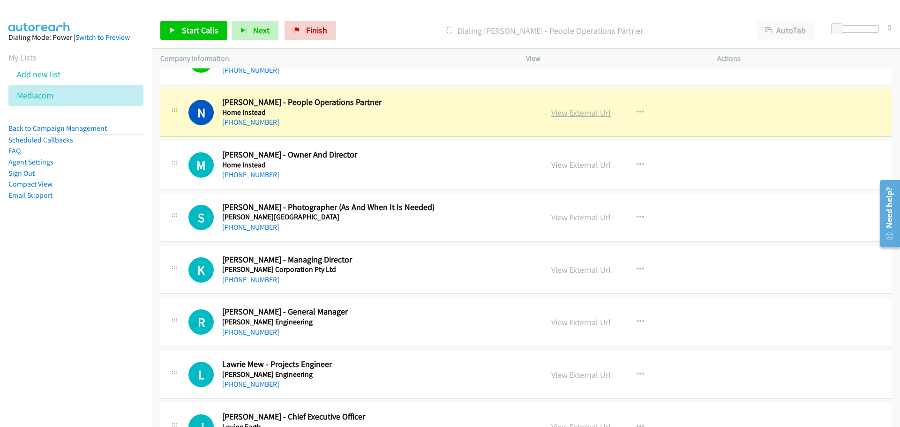
click at [578, 111] on link "View External Url" at bounding box center [581, 112] width 60 height 11
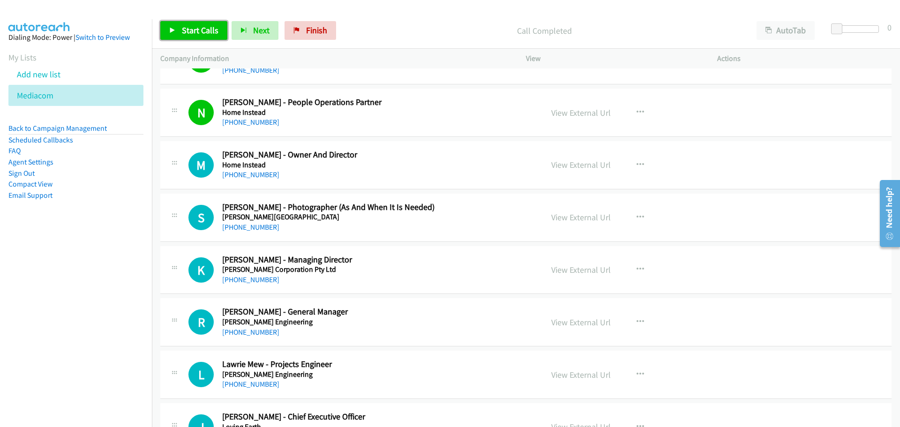
click at [190, 35] on span "Start Calls" at bounding box center [200, 30] width 37 height 11
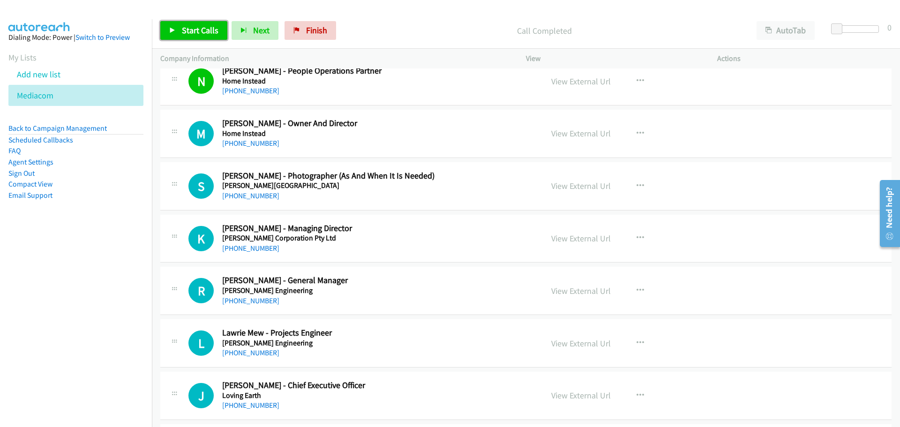
scroll to position [3751, 0]
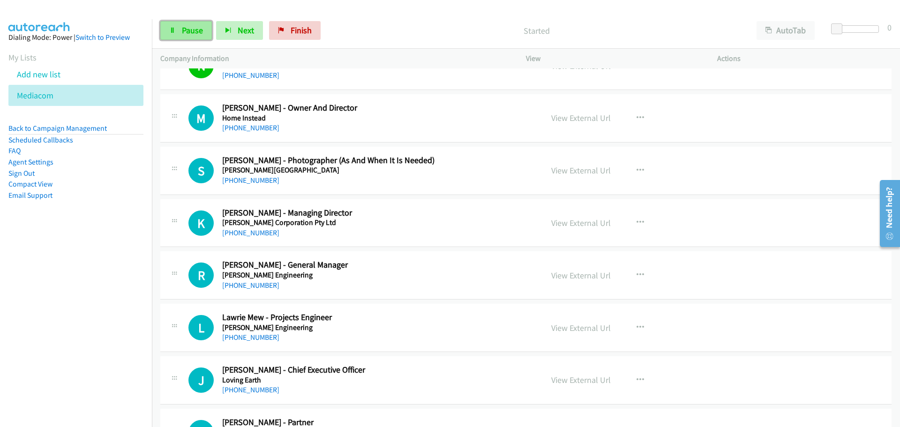
click at [194, 23] on link "Pause" at bounding box center [186, 30] width 52 height 19
click at [588, 120] on link "View External Url" at bounding box center [581, 118] width 60 height 11
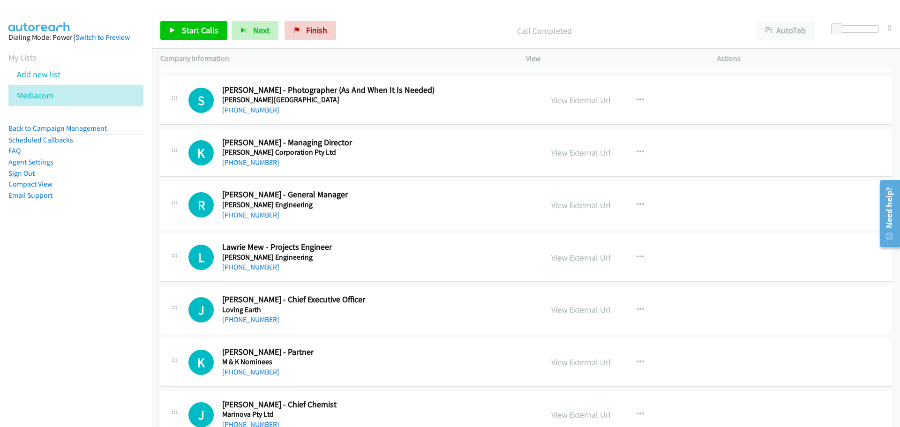
scroll to position [3845, 0]
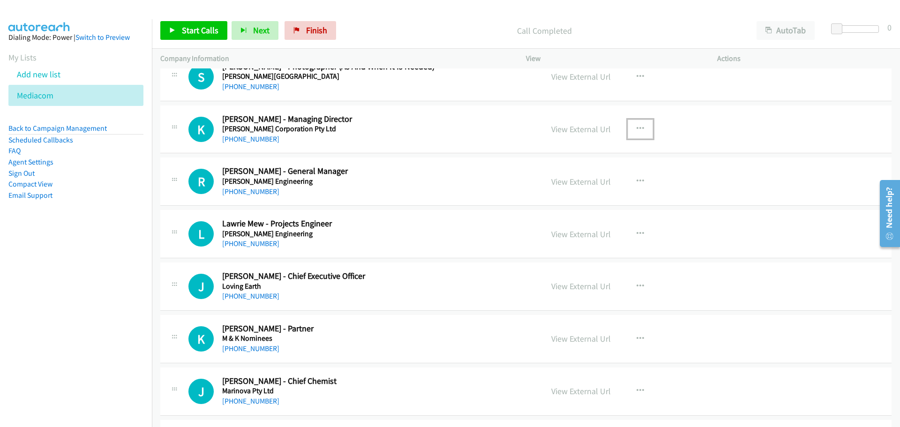
click at [637, 125] on icon "button" at bounding box center [641, 129] width 8 height 8
click at [587, 188] on link "Start Calls Here" at bounding box center [590, 190] width 125 height 19
drag, startPoint x: 173, startPoint y: 17, endPoint x: 176, endPoint y: 27, distance: 9.9
click at [173, 18] on div "Start Calls Pause Next Finish Call Completed AutoTab AutoTab 0" at bounding box center [526, 31] width 748 height 36
click at [178, 27] on link "Start Calls" at bounding box center [193, 30] width 67 height 19
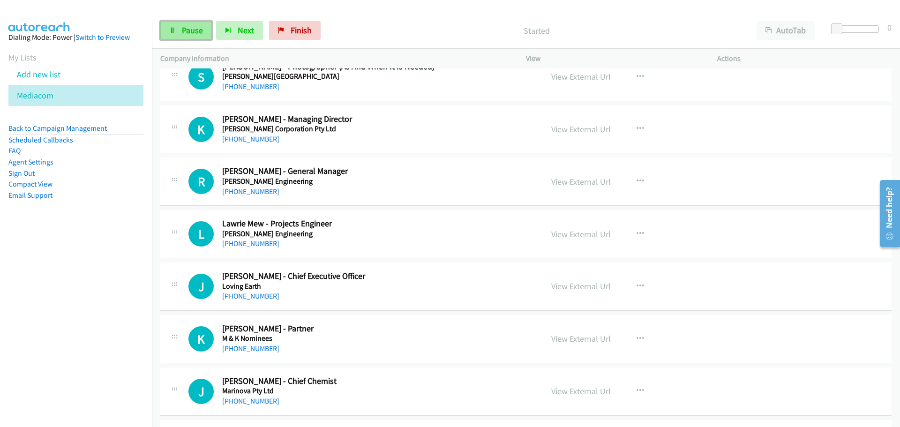
click at [195, 35] on span "Pause" at bounding box center [192, 30] width 21 height 11
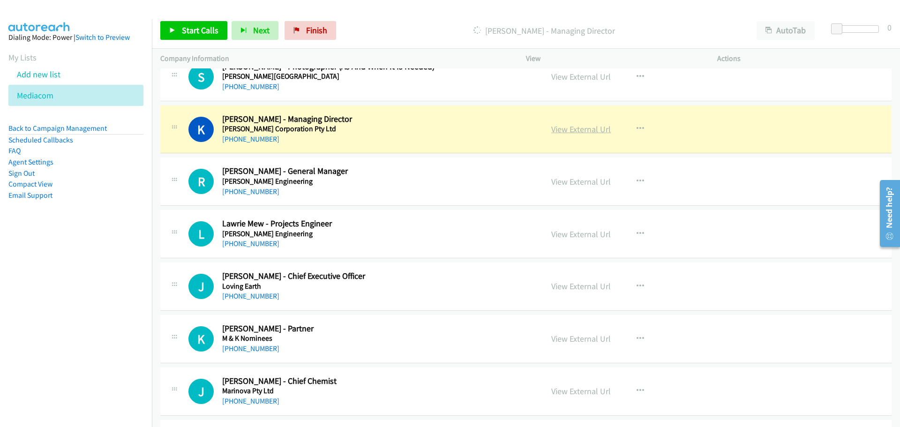
click at [590, 130] on link "View External Url" at bounding box center [581, 129] width 60 height 11
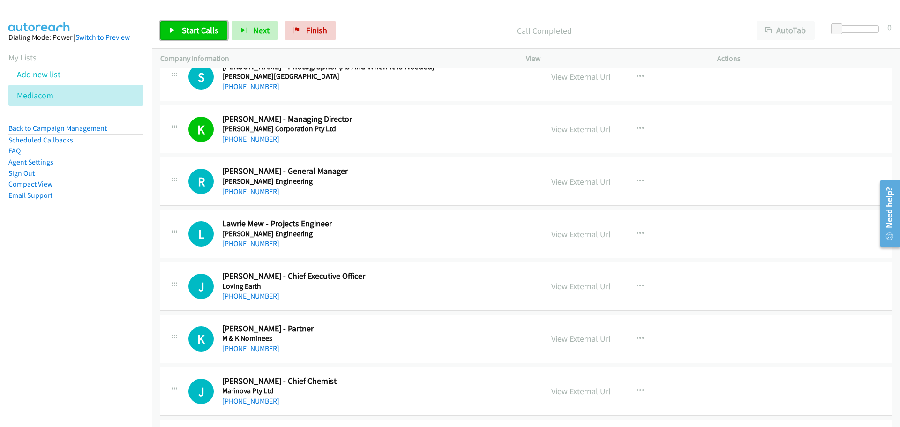
click at [199, 30] on span "Start Calls" at bounding box center [200, 30] width 37 height 11
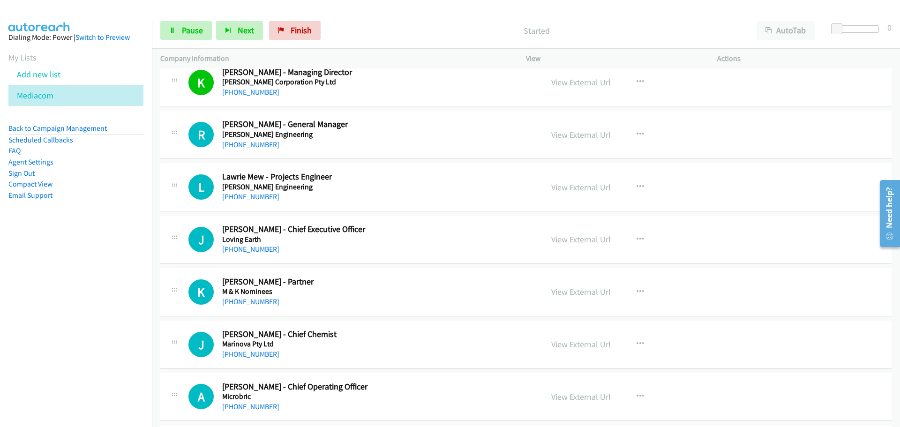
scroll to position [3938, 0]
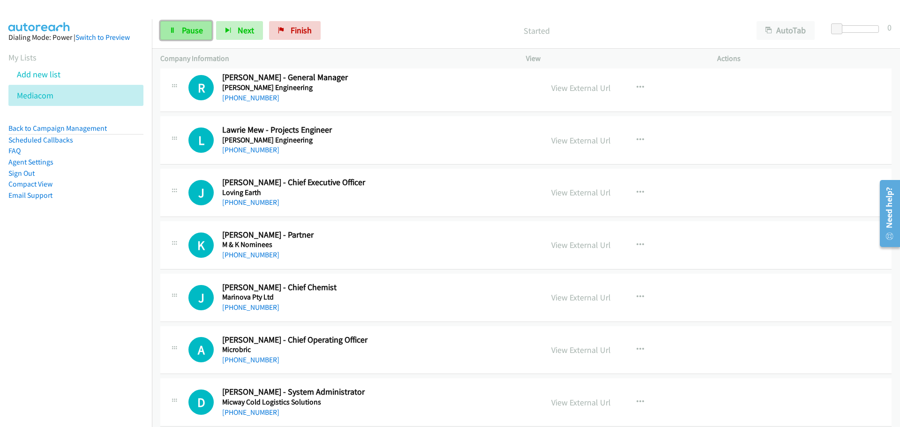
click at [185, 31] on span "Pause" at bounding box center [192, 30] width 21 height 11
click at [216, 31] on span "Start Calls" at bounding box center [200, 30] width 37 height 11
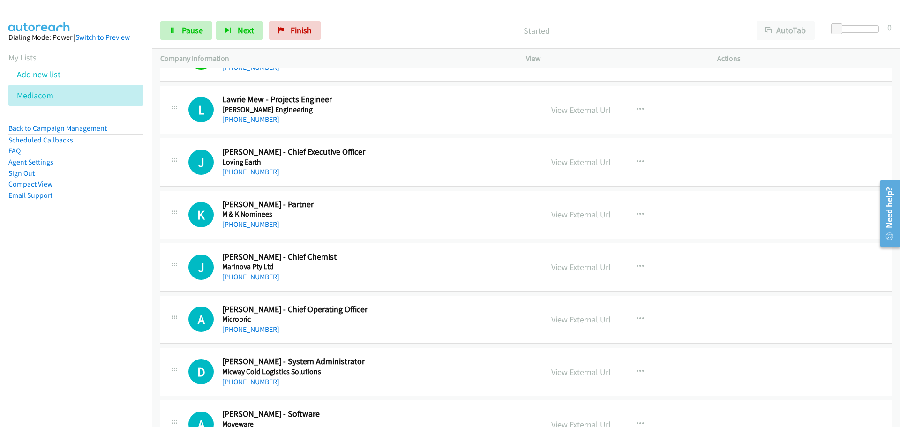
scroll to position [3985, 0]
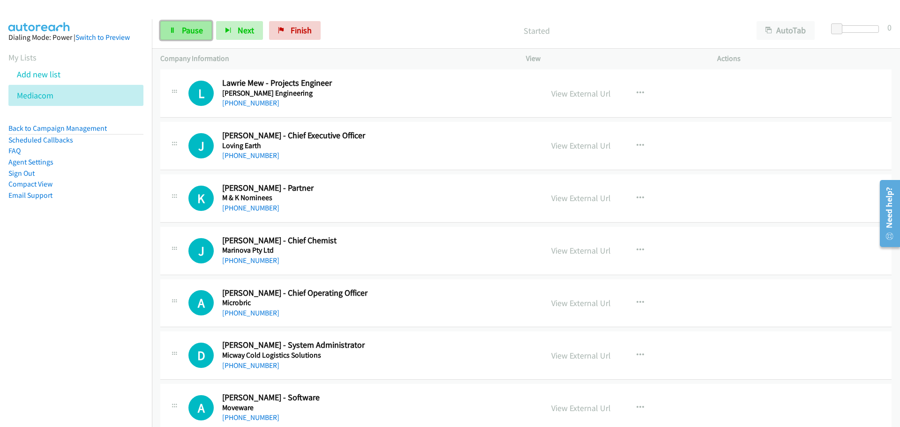
click at [182, 26] on span "Pause" at bounding box center [192, 30] width 21 height 11
click at [583, 92] on link "View External Url" at bounding box center [581, 93] width 60 height 11
drag, startPoint x: 193, startPoint y: 29, endPoint x: 198, endPoint y: 34, distance: 7.6
click at [193, 29] on span "Start Calls" at bounding box center [200, 30] width 37 height 11
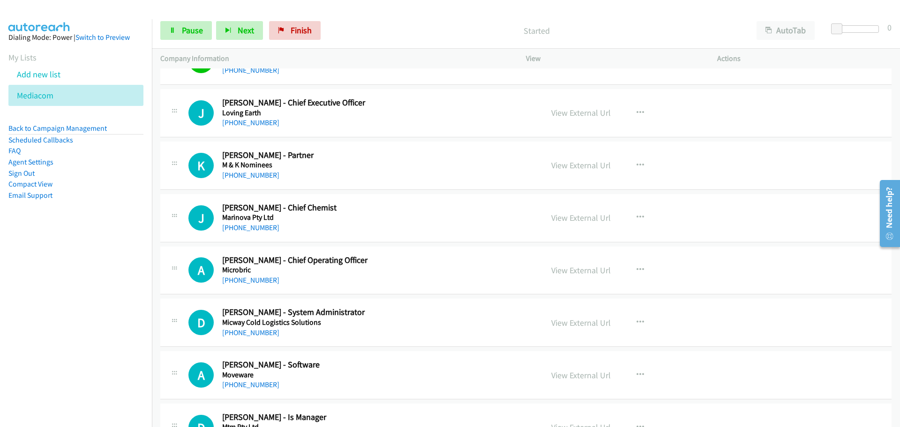
scroll to position [4032, 0]
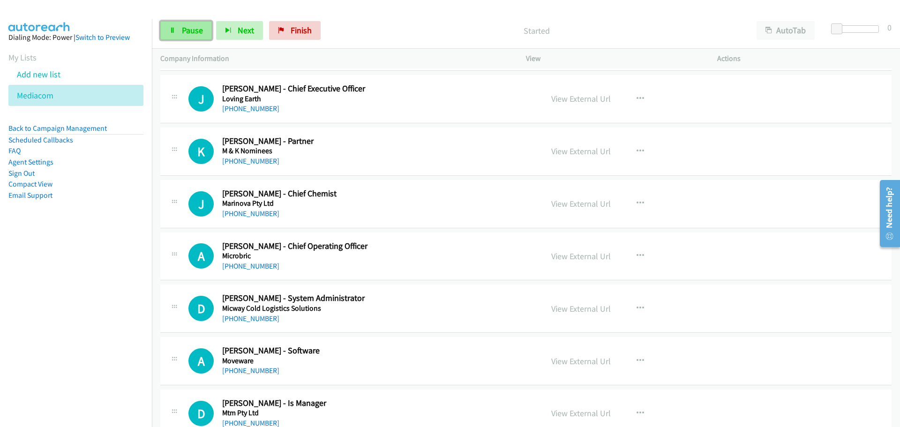
click at [181, 30] on link "Pause" at bounding box center [186, 30] width 52 height 19
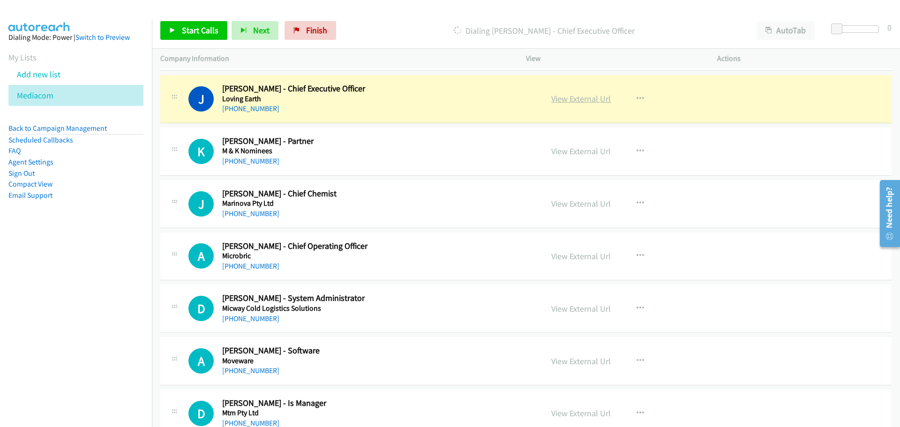
click at [594, 94] on link "View External Url" at bounding box center [581, 98] width 60 height 11
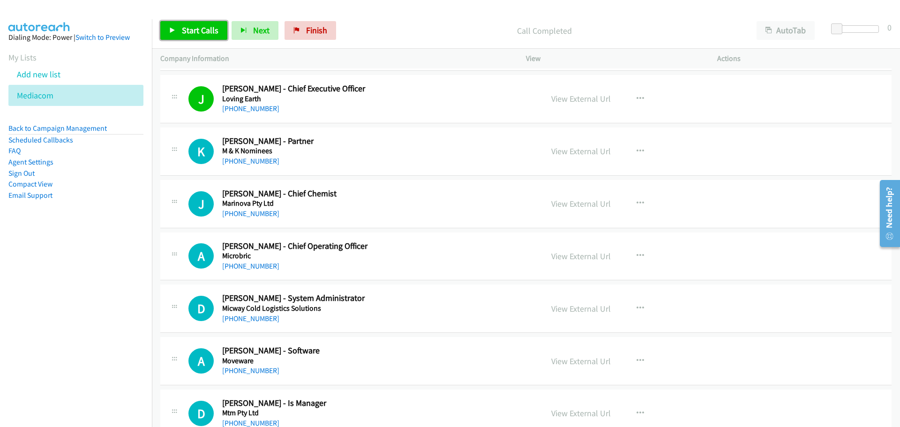
click at [199, 29] on span "Start Calls" at bounding box center [200, 30] width 37 height 11
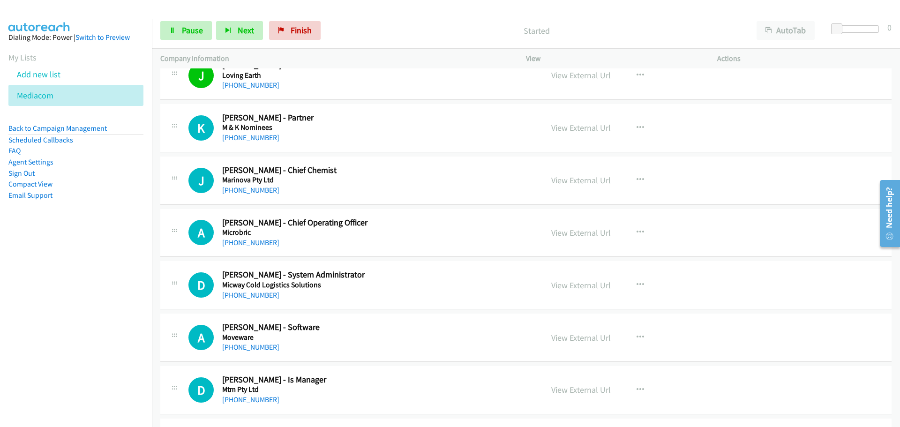
scroll to position [4079, 0]
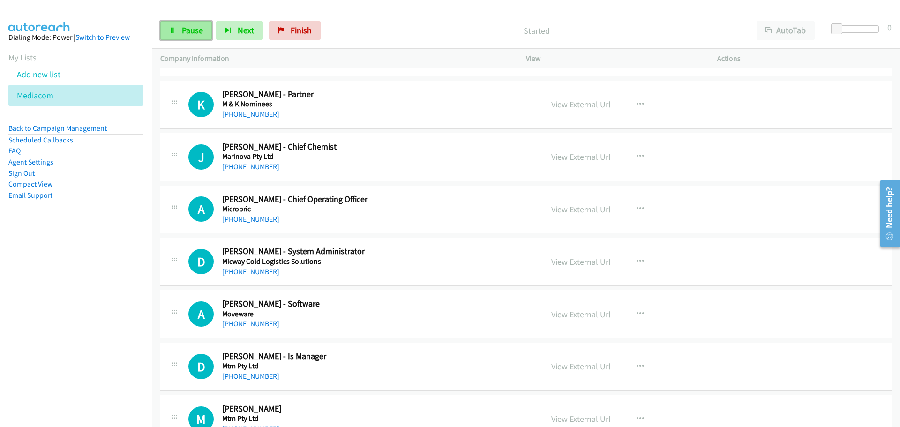
click at [173, 31] on icon at bounding box center [172, 31] width 7 height 7
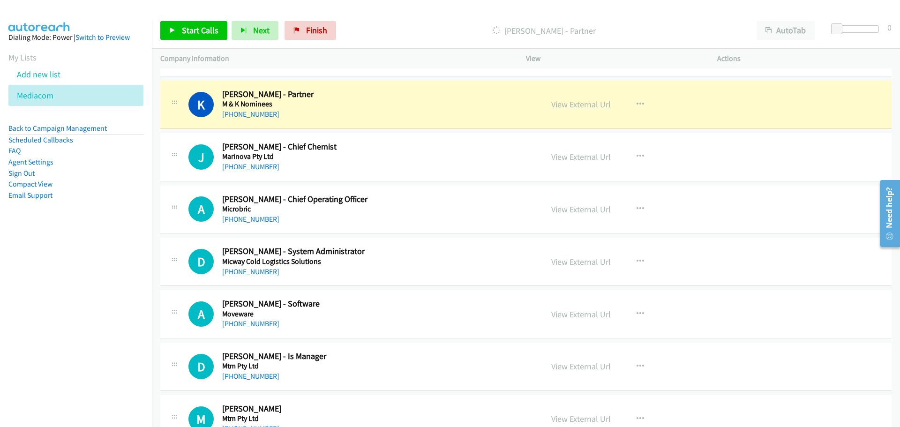
click at [591, 103] on link "View External Url" at bounding box center [581, 104] width 60 height 11
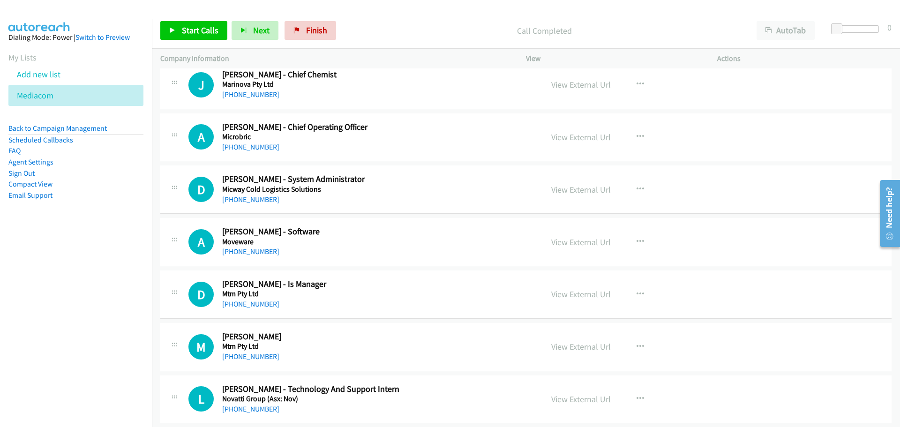
scroll to position [4173, 0]
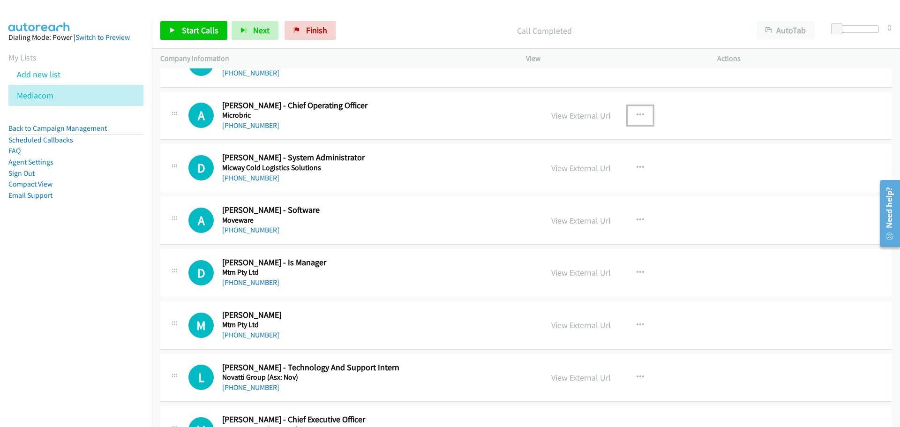
click at [638, 112] on icon "button" at bounding box center [641, 116] width 8 height 8
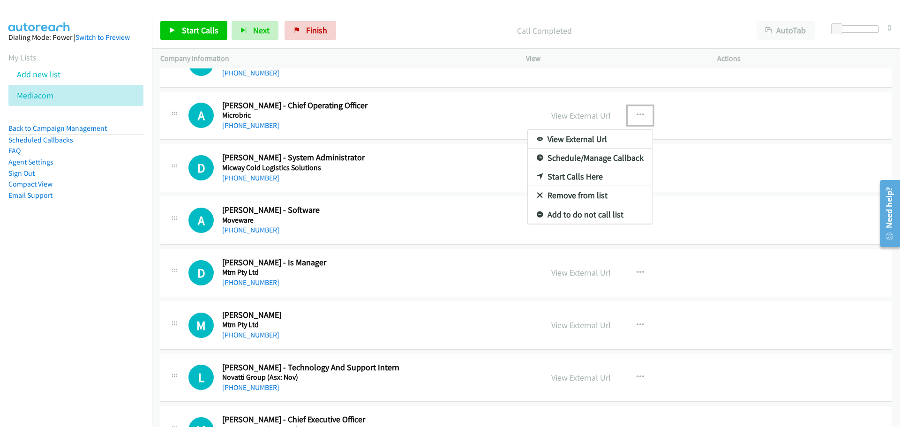
click at [588, 174] on link "Start Calls Here" at bounding box center [590, 176] width 125 height 19
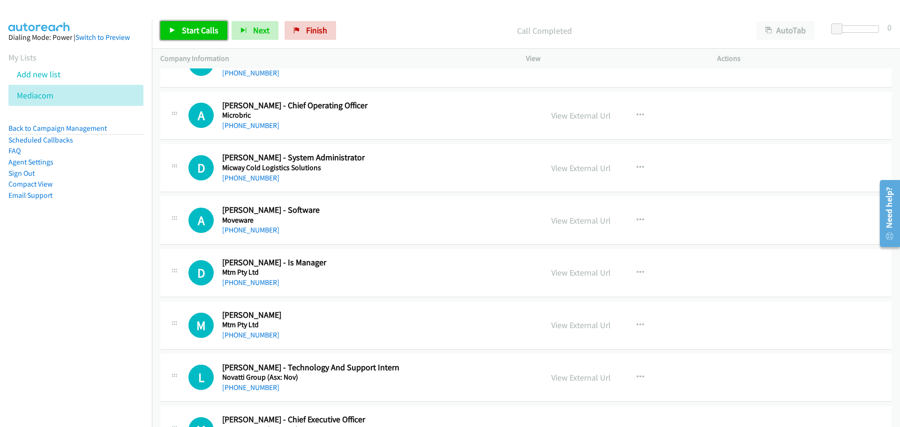
click at [196, 25] on span "Start Calls" at bounding box center [200, 30] width 37 height 11
click at [190, 31] on span "Pause" at bounding box center [192, 30] width 21 height 11
click at [192, 29] on span "Start Calls" at bounding box center [200, 30] width 37 height 11
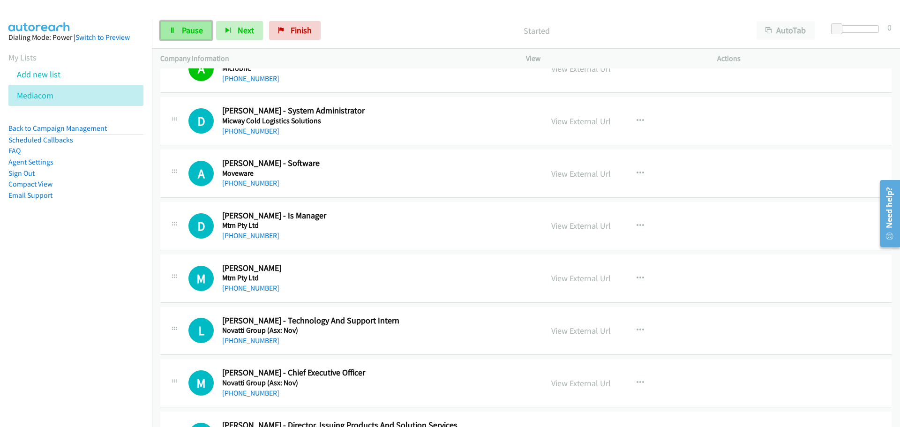
click at [189, 31] on span "Pause" at bounding box center [192, 30] width 21 height 11
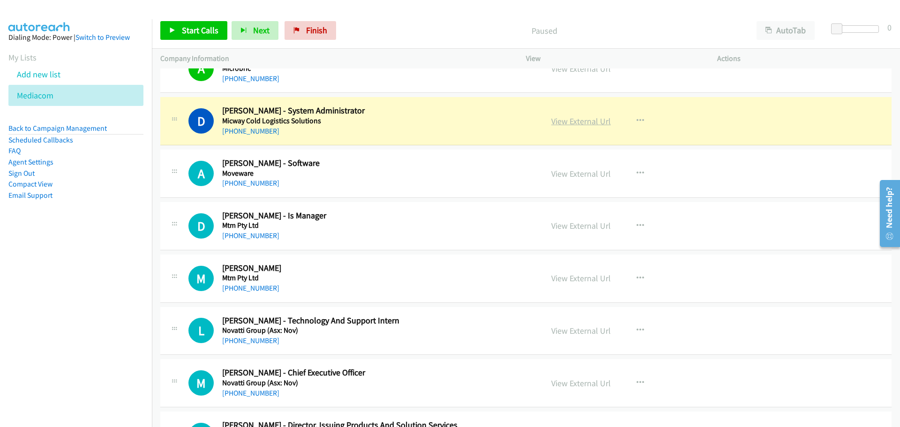
click at [572, 120] on link "View External Url" at bounding box center [581, 121] width 60 height 11
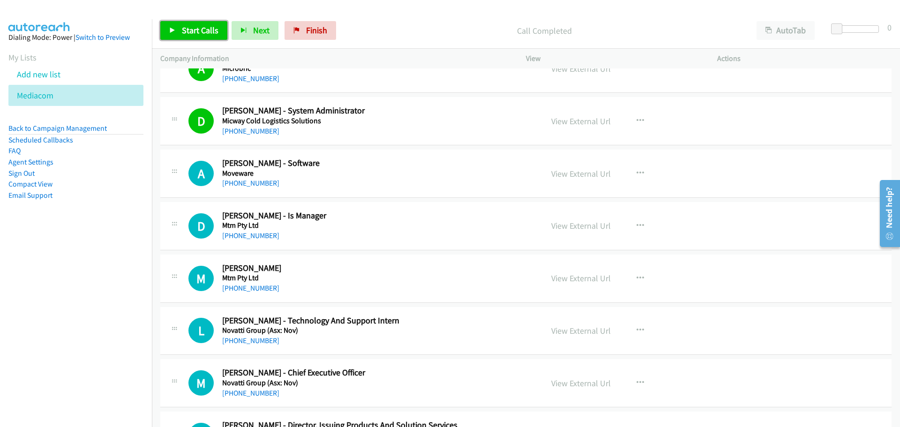
click at [205, 32] on span "Start Calls" at bounding box center [200, 30] width 37 height 11
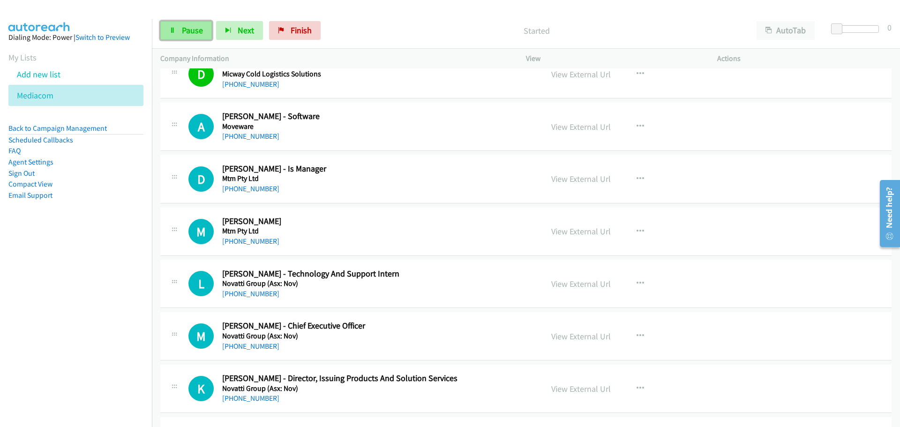
click at [186, 25] on span "Pause" at bounding box center [192, 30] width 21 height 11
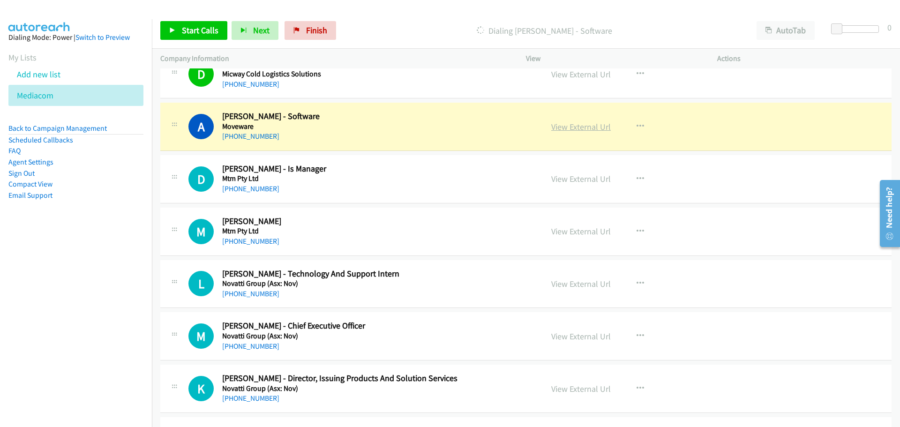
click at [584, 129] on link "View External Url" at bounding box center [581, 126] width 60 height 11
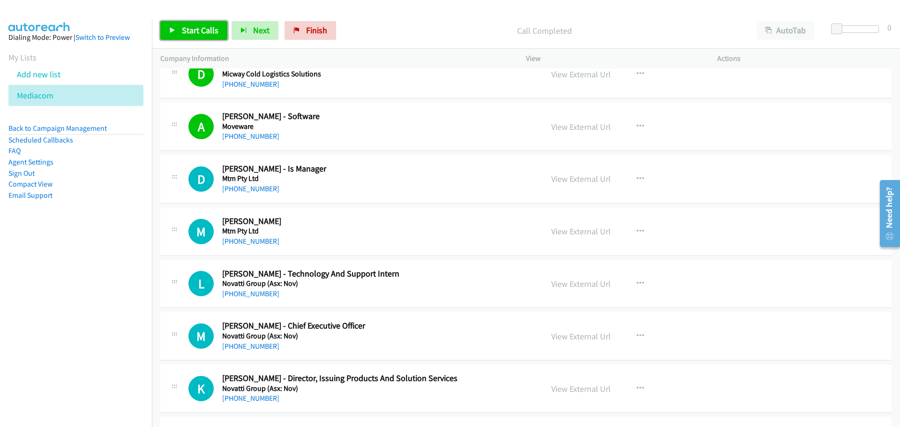
click at [195, 32] on span "Start Calls" at bounding box center [200, 30] width 37 height 11
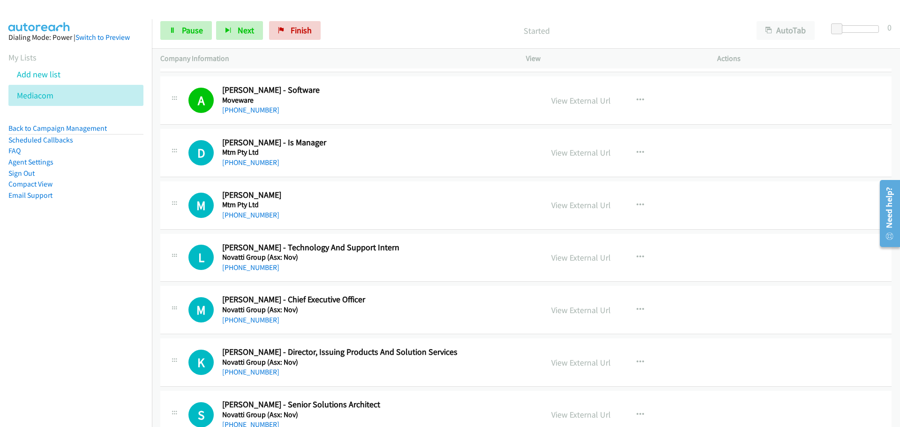
scroll to position [4313, 0]
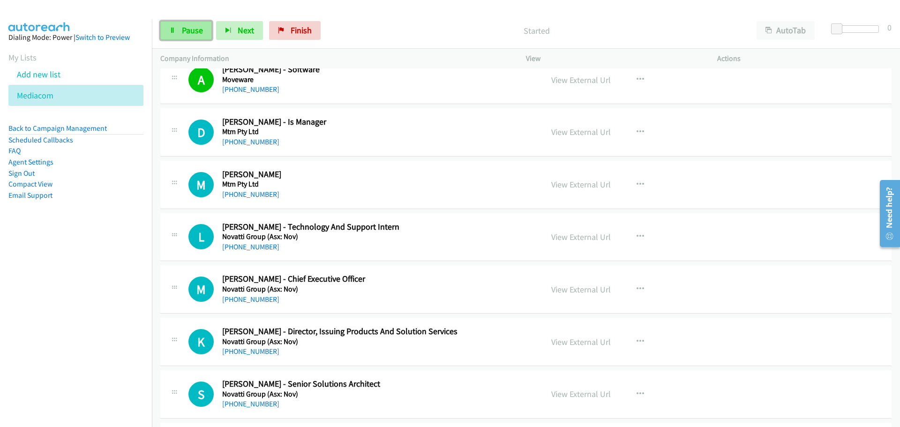
click at [196, 27] on span "Pause" at bounding box center [192, 30] width 21 height 11
click at [209, 26] on span "Start Calls" at bounding box center [200, 30] width 37 height 11
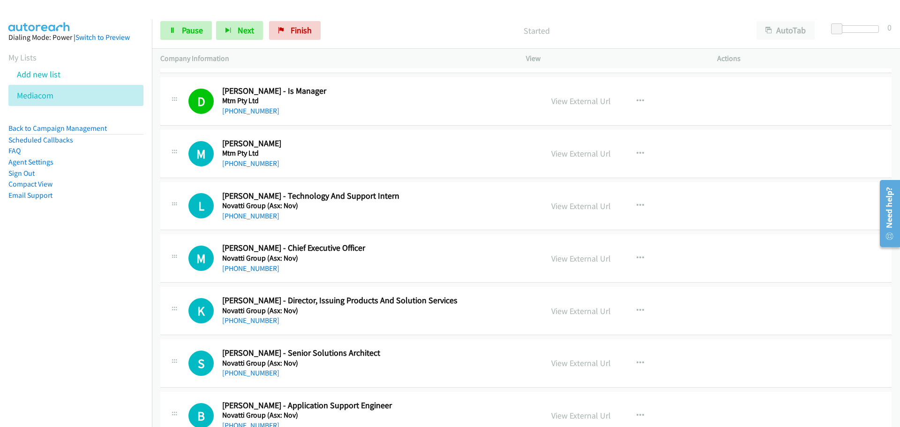
scroll to position [4360, 0]
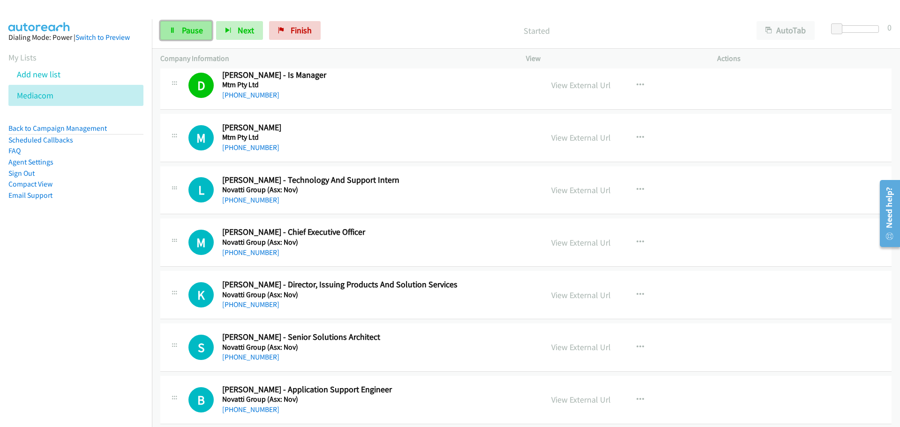
click at [190, 25] on span "Pause" at bounding box center [192, 30] width 21 height 11
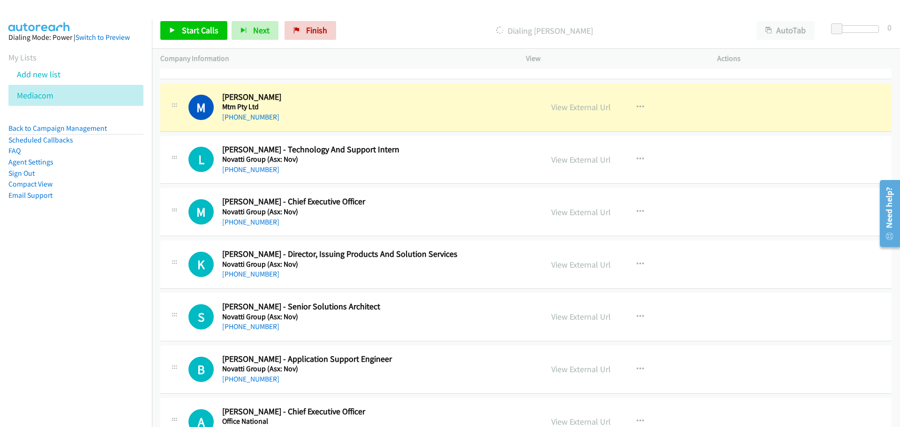
scroll to position [4407, 0]
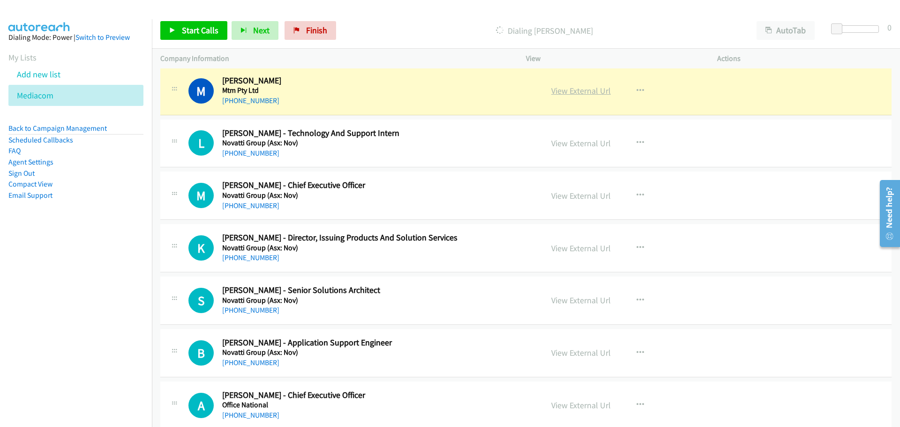
click at [590, 91] on link "View External Url" at bounding box center [581, 90] width 60 height 11
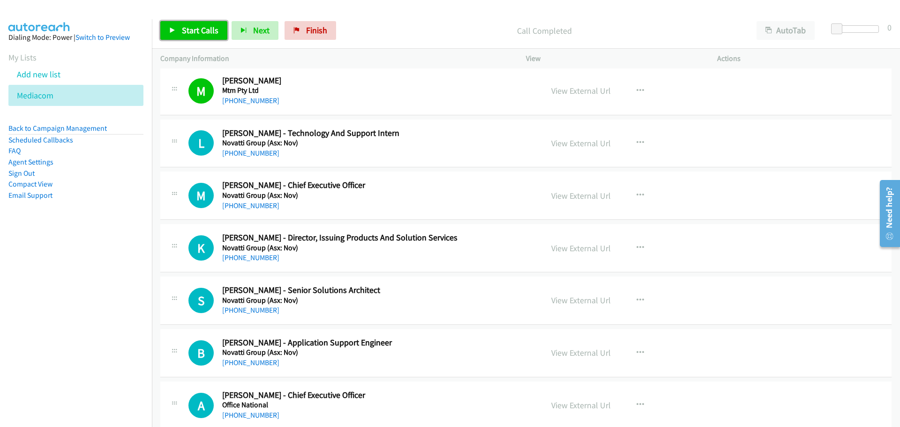
click at [183, 24] on link "Start Calls" at bounding box center [193, 30] width 67 height 19
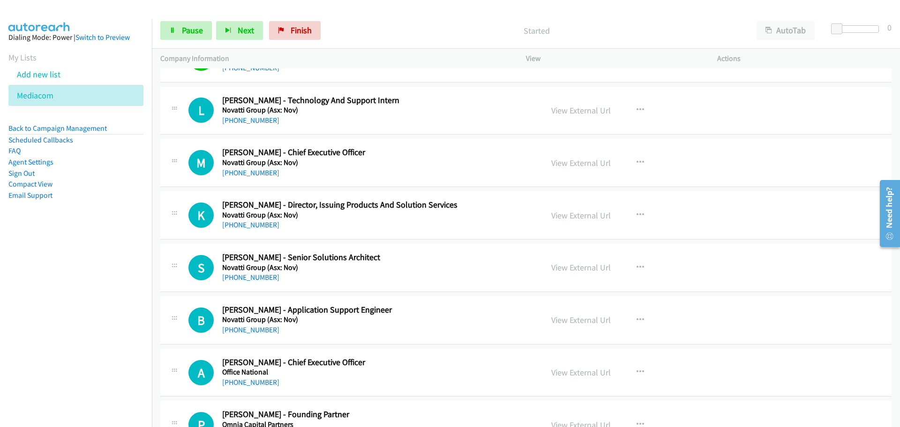
scroll to position [4454, 0]
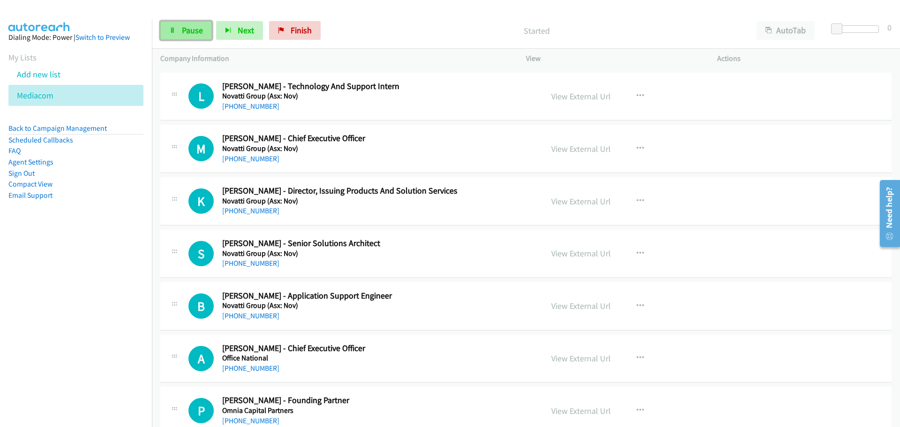
click at [183, 27] on span "Pause" at bounding box center [192, 30] width 21 height 11
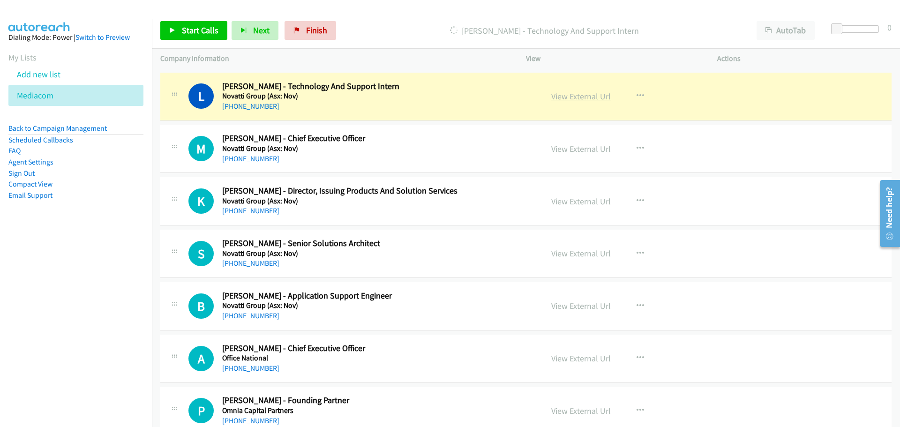
click at [587, 100] on link "View External Url" at bounding box center [581, 96] width 60 height 11
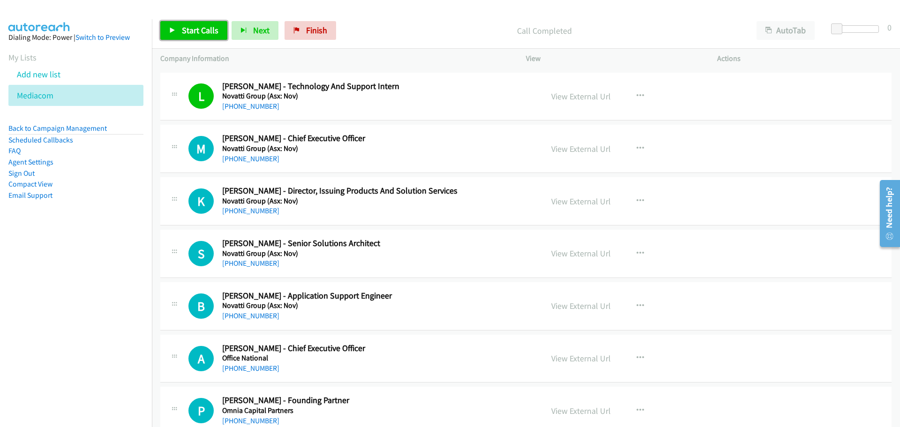
click at [201, 29] on span "Start Calls" at bounding box center [200, 30] width 37 height 11
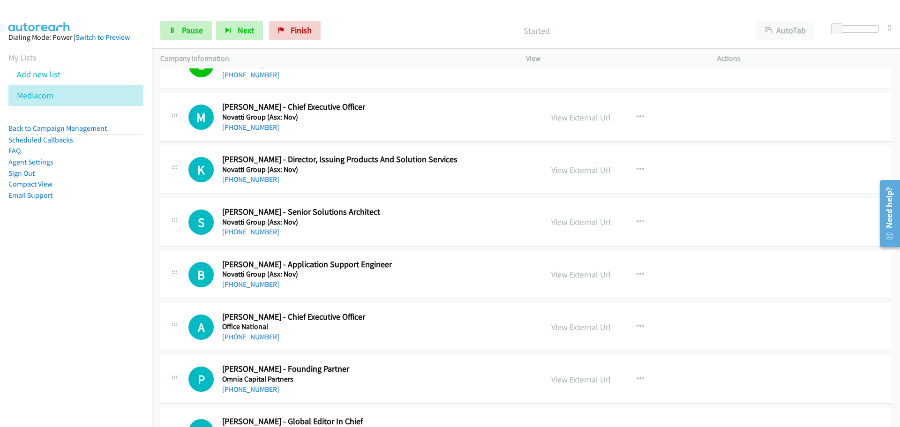
scroll to position [4501, 0]
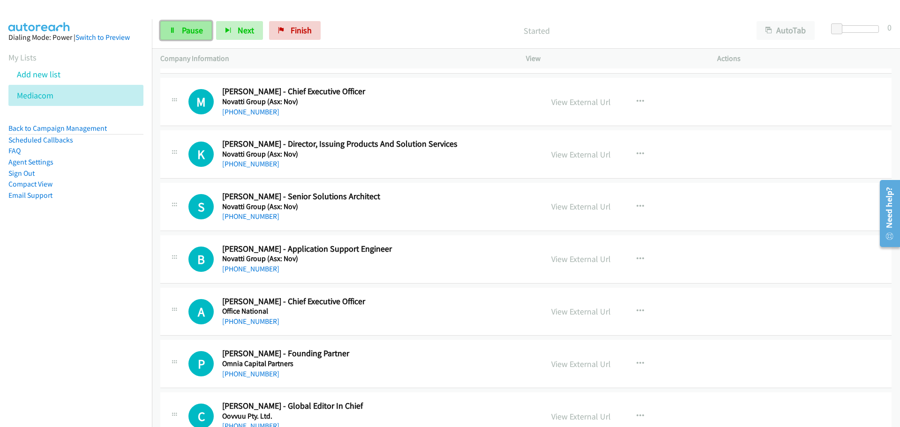
click at [180, 31] on link "Pause" at bounding box center [186, 30] width 52 height 19
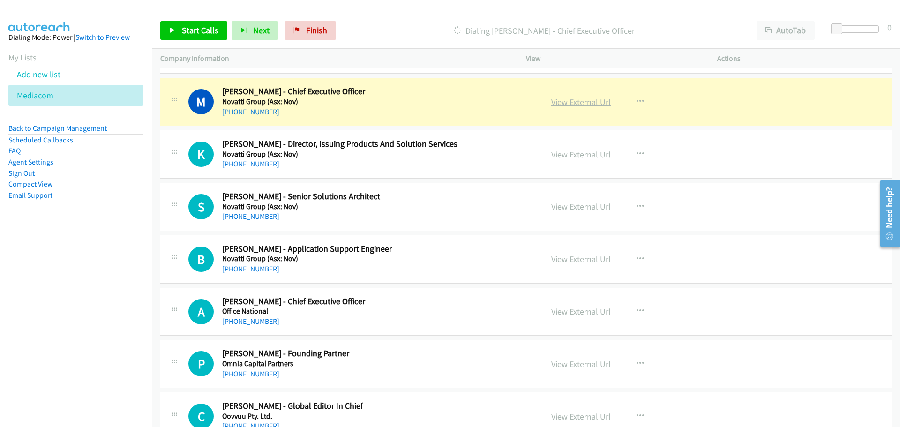
click at [572, 105] on link "View External Url" at bounding box center [581, 102] width 60 height 11
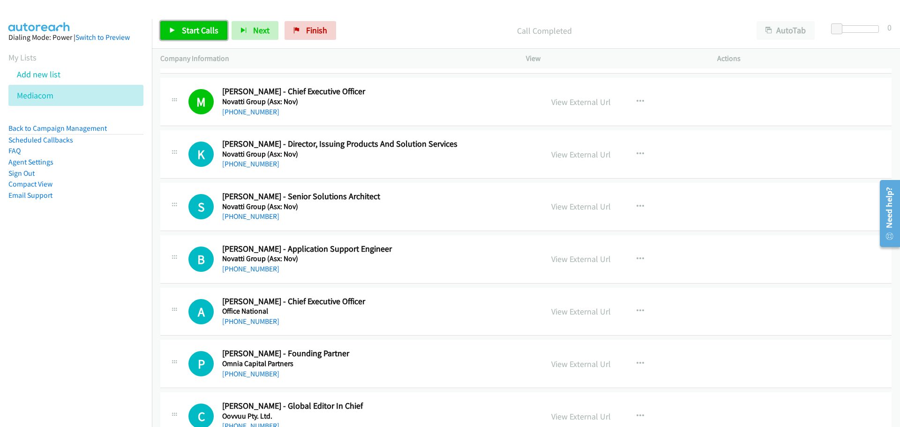
click at [197, 34] on span "Start Calls" at bounding box center [200, 30] width 37 height 11
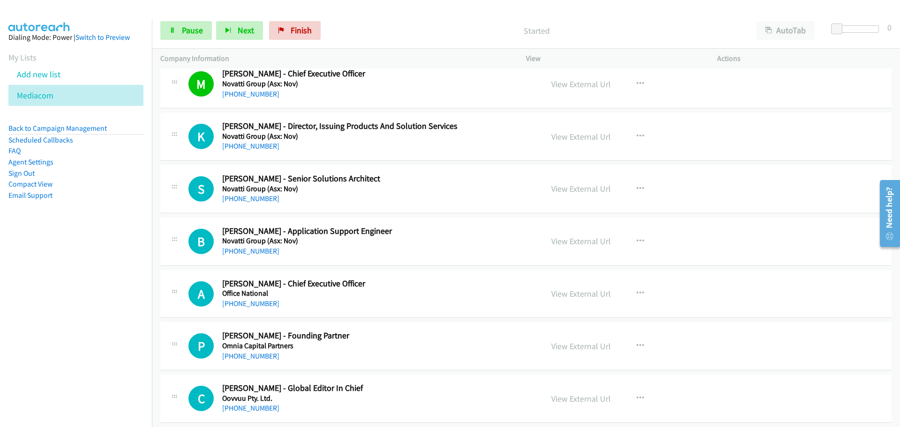
scroll to position [4548, 0]
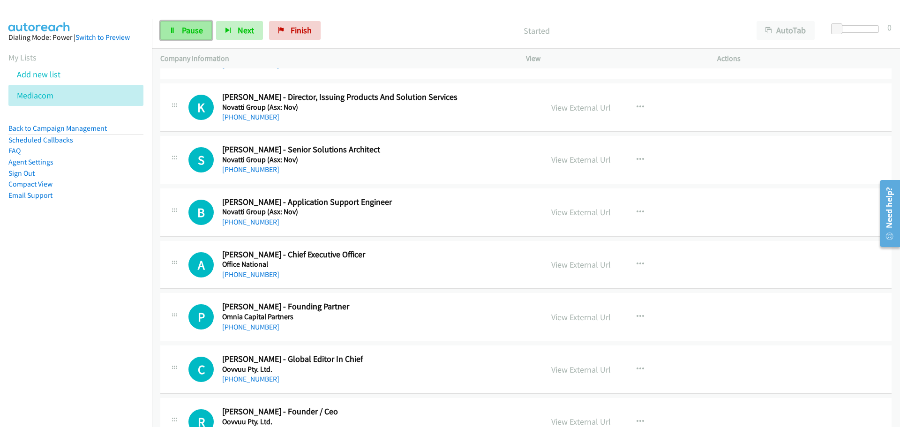
click at [191, 34] on span "Pause" at bounding box center [192, 30] width 21 height 11
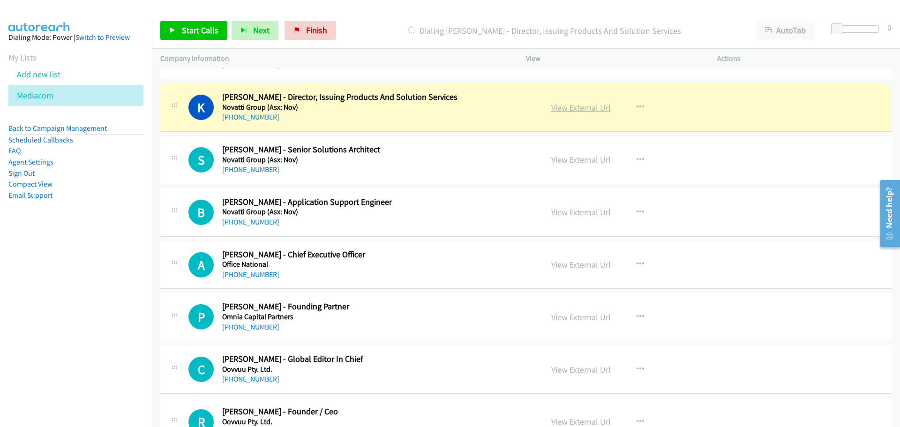
click at [571, 106] on link "View External Url" at bounding box center [581, 107] width 60 height 11
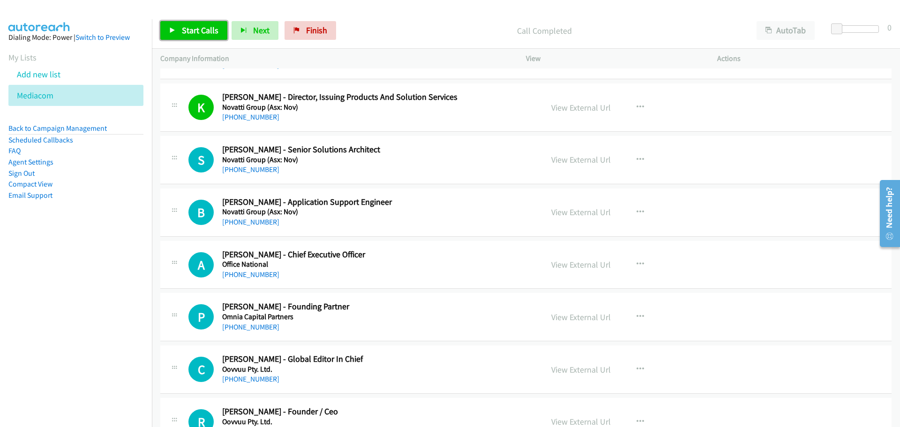
click at [184, 21] on link "Start Calls" at bounding box center [193, 30] width 67 height 19
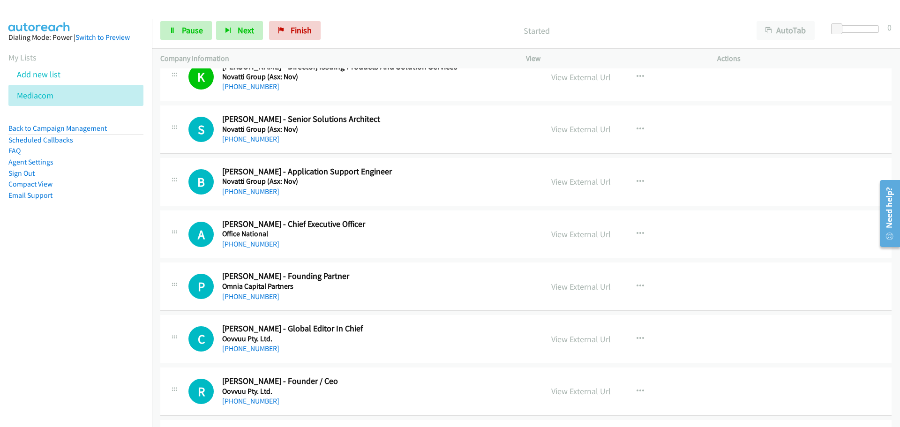
scroll to position [4595, 0]
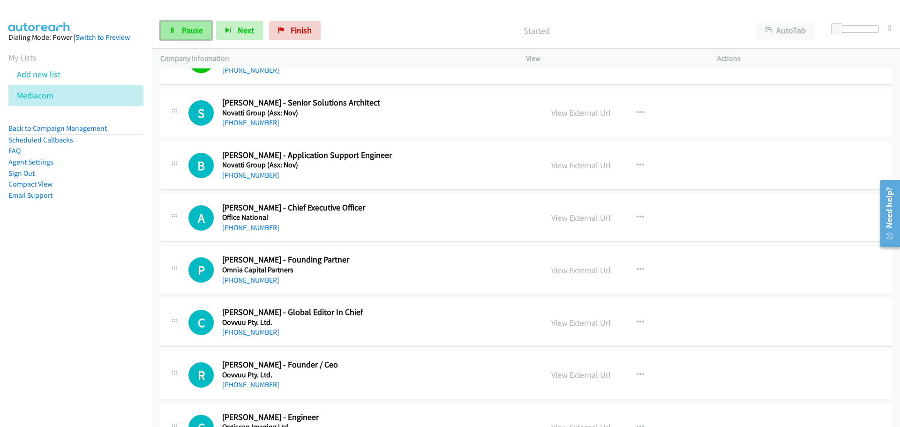
click at [178, 28] on link "Pause" at bounding box center [186, 30] width 52 height 19
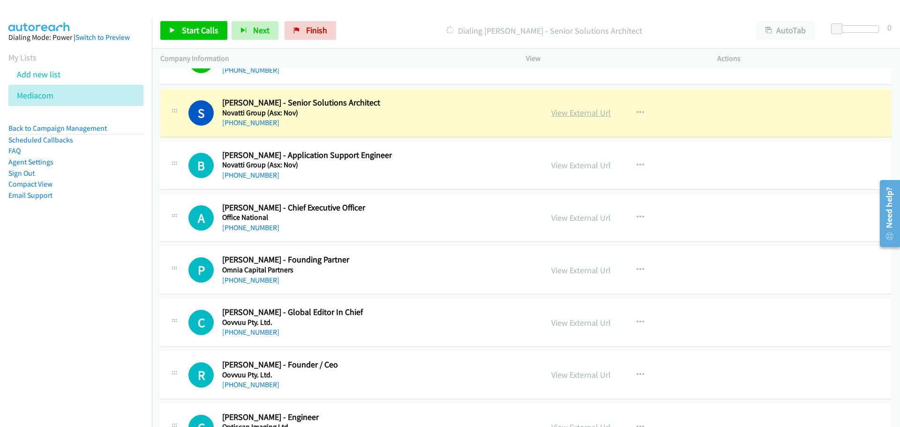
click at [581, 112] on link "View External Url" at bounding box center [581, 112] width 60 height 11
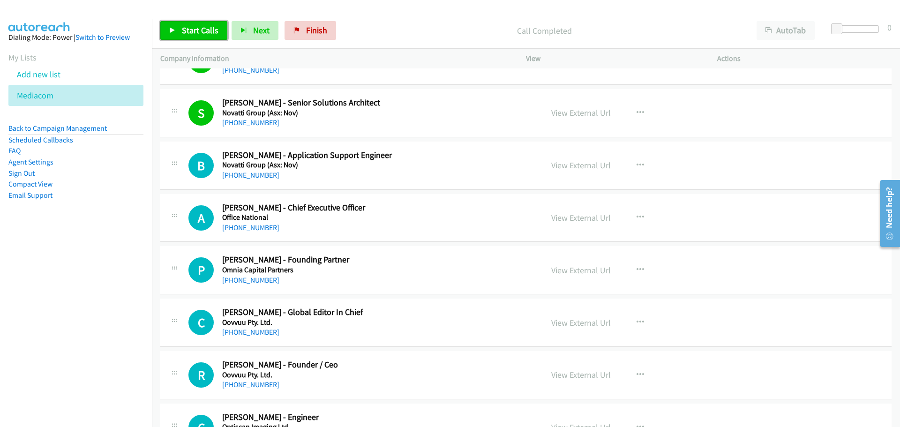
click at [187, 28] on span "Start Calls" at bounding box center [200, 30] width 37 height 11
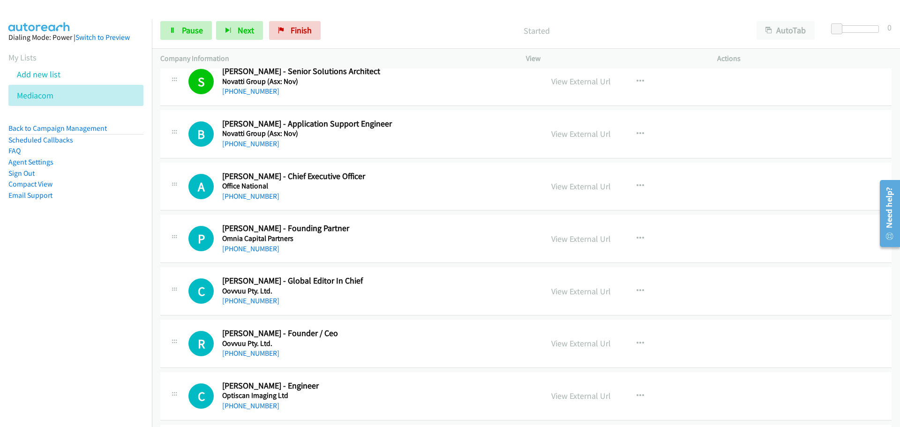
scroll to position [4642, 0]
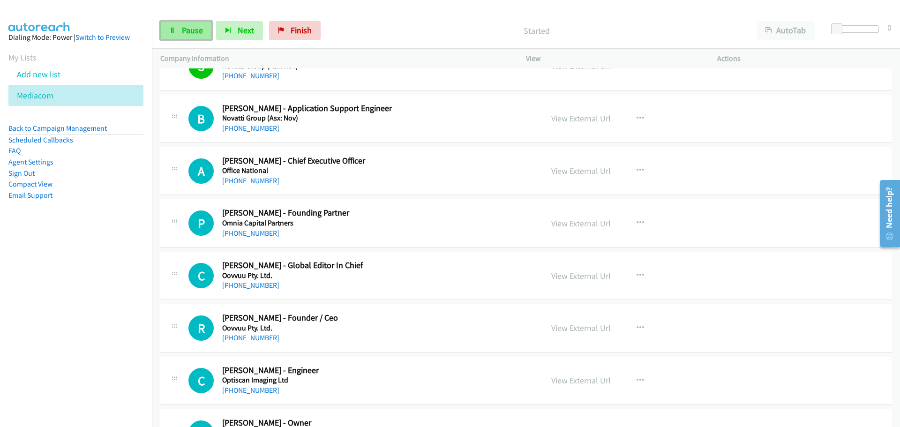
click at [196, 28] on span "Pause" at bounding box center [192, 30] width 21 height 11
click at [202, 30] on span "Start Calls" at bounding box center [200, 30] width 37 height 11
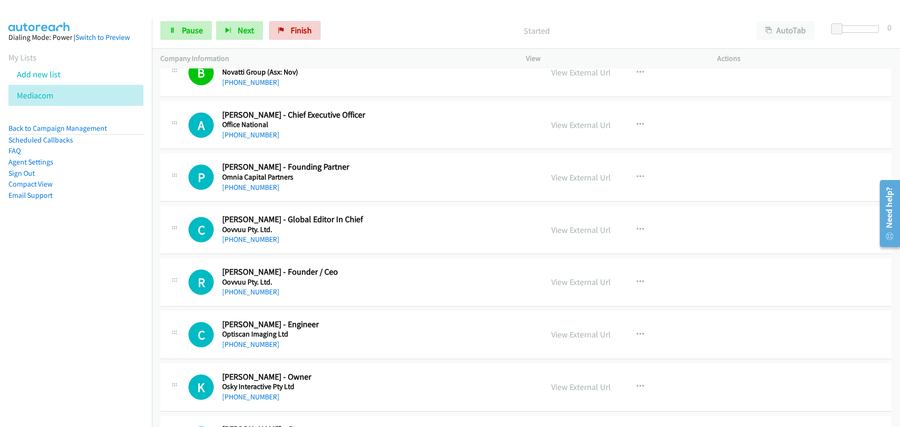
scroll to position [4688, 0]
click at [182, 19] on div "Start Calls Pause Next Finish Started AutoTab AutoTab 0" at bounding box center [526, 31] width 748 height 36
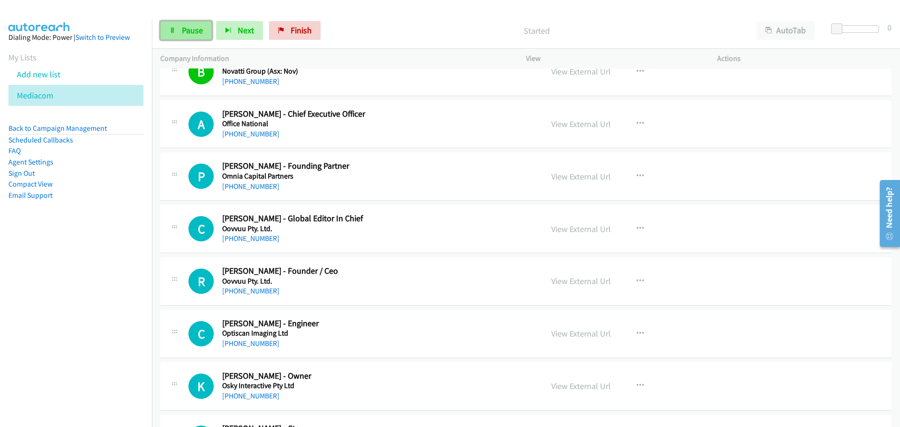
click at [186, 26] on span "Pause" at bounding box center [192, 30] width 21 height 11
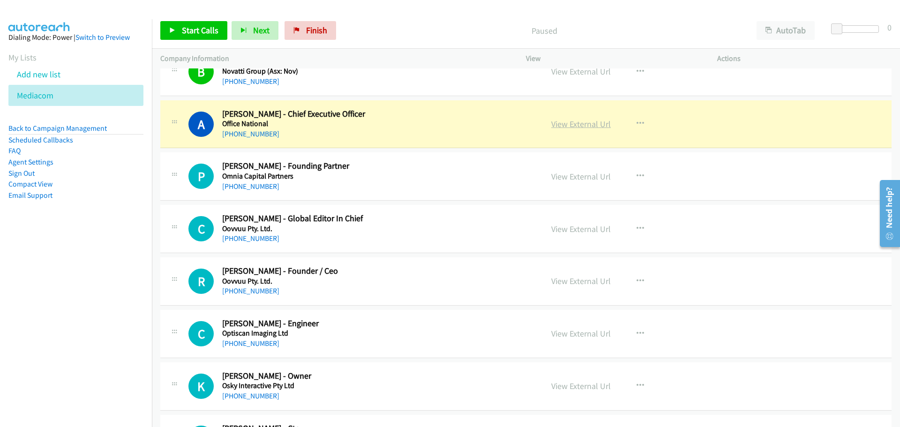
click at [582, 125] on link "View External Url" at bounding box center [581, 124] width 60 height 11
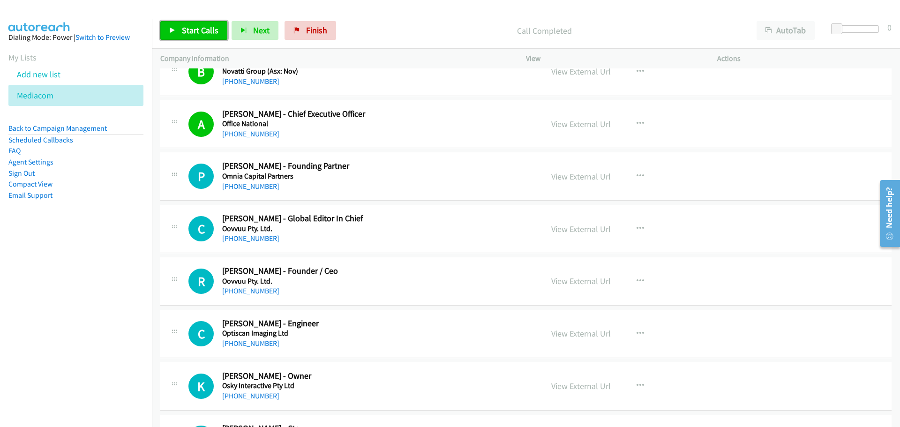
click at [211, 26] on span "Start Calls" at bounding box center [200, 30] width 37 height 11
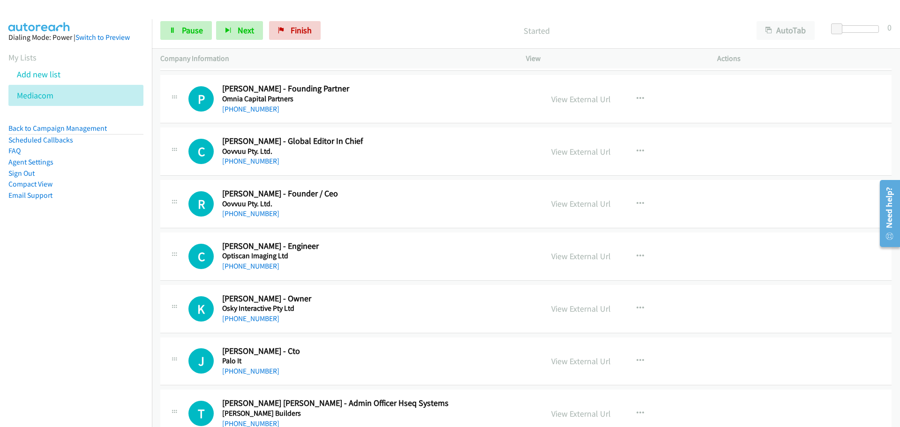
scroll to position [4782, 0]
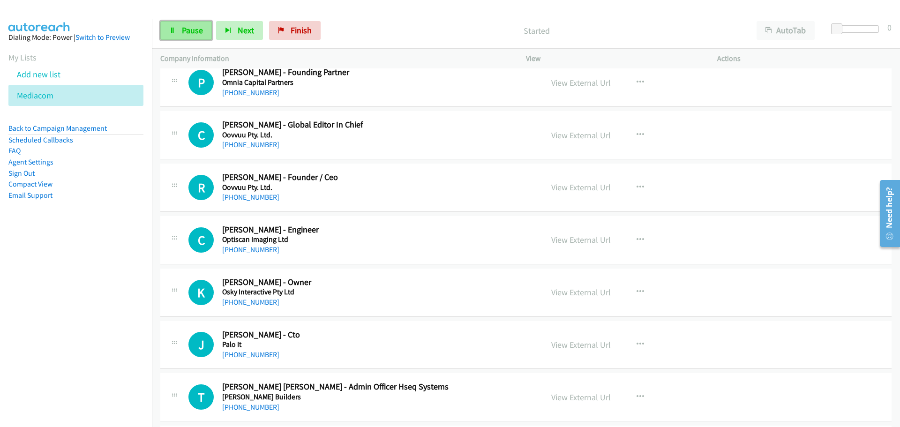
click at [171, 22] on link "Pause" at bounding box center [186, 30] width 52 height 19
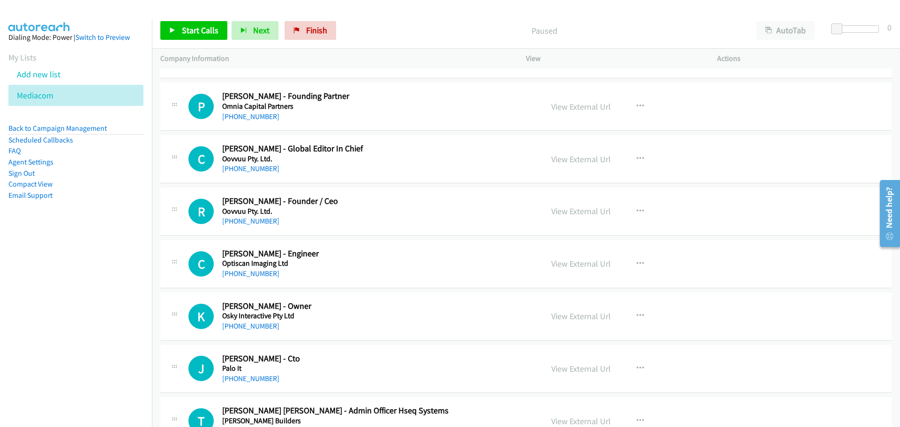
scroll to position [4735, 0]
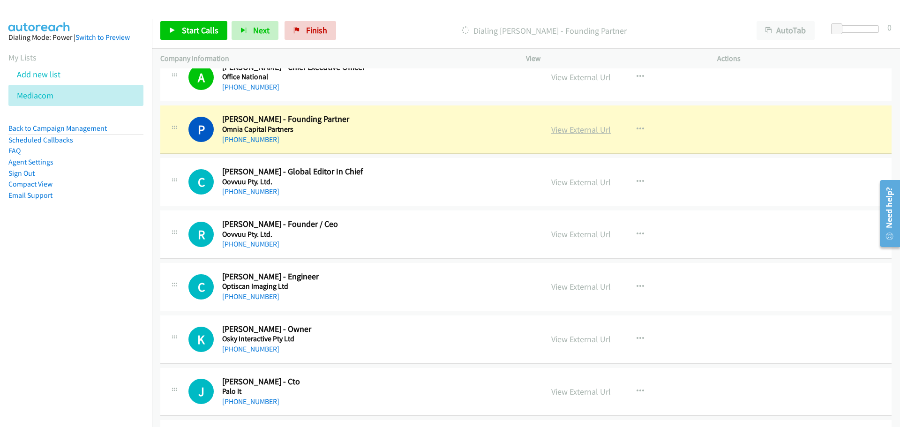
click at [587, 126] on link "View External Url" at bounding box center [581, 129] width 60 height 11
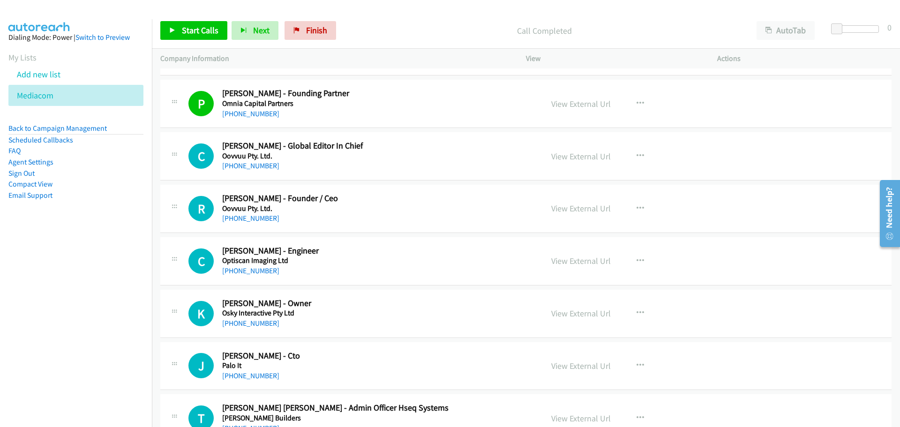
scroll to position [4829, 0]
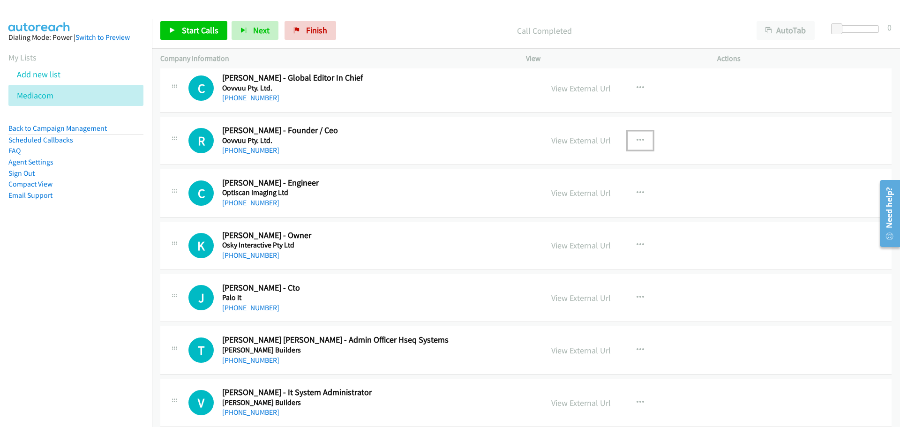
click at [637, 137] on icon "button" at bounding box center [641, 141] width 8 height 8
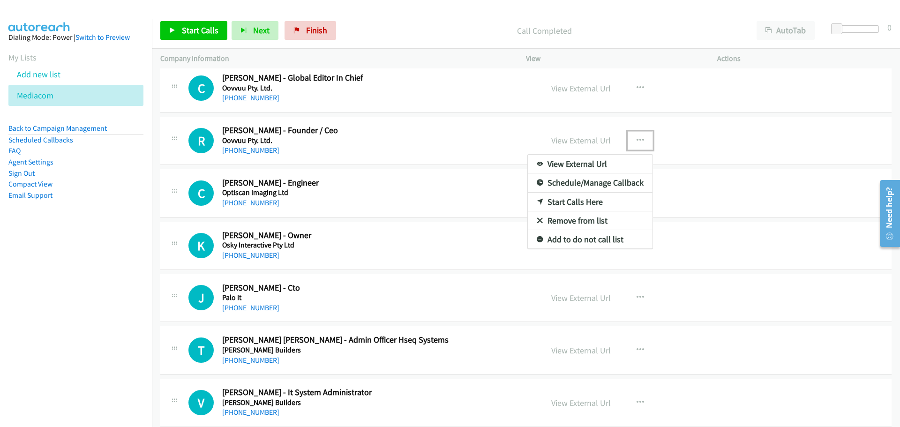
click at [582, 201] on link "Start Calls Here" at bounding box center [590, 202] width 125 height 19
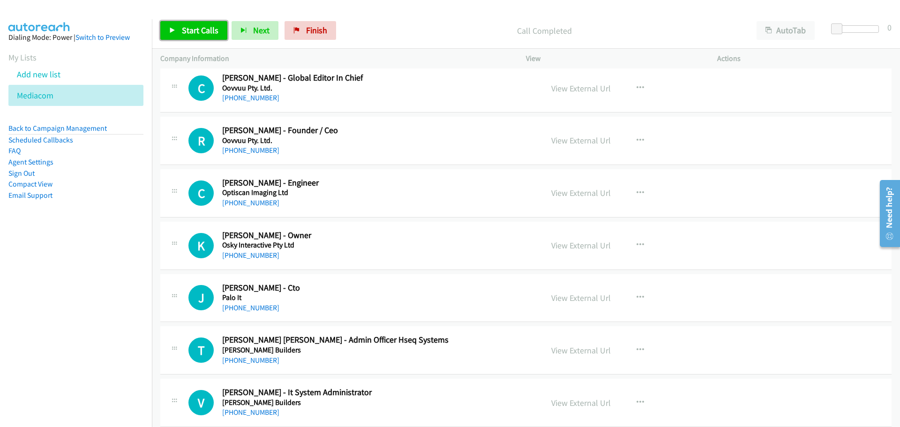
click at [204, 34] on span "Start Calls" at bounding box center [200, 30] width 37 height 11
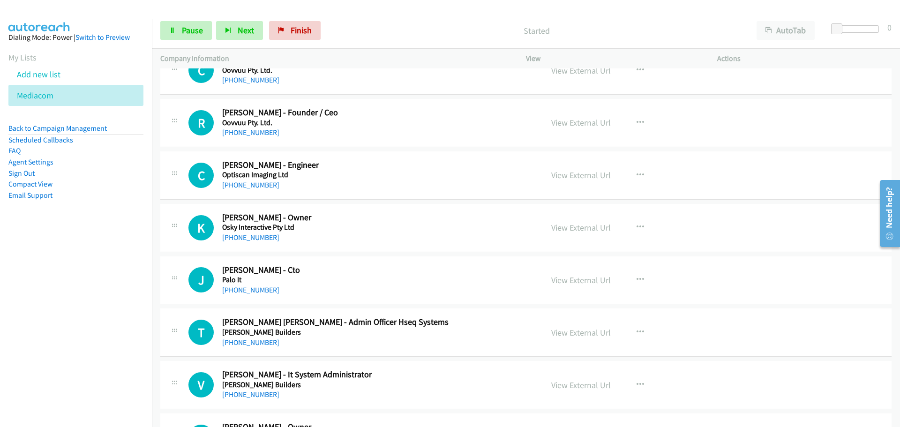
scroll to position [4876, 0]
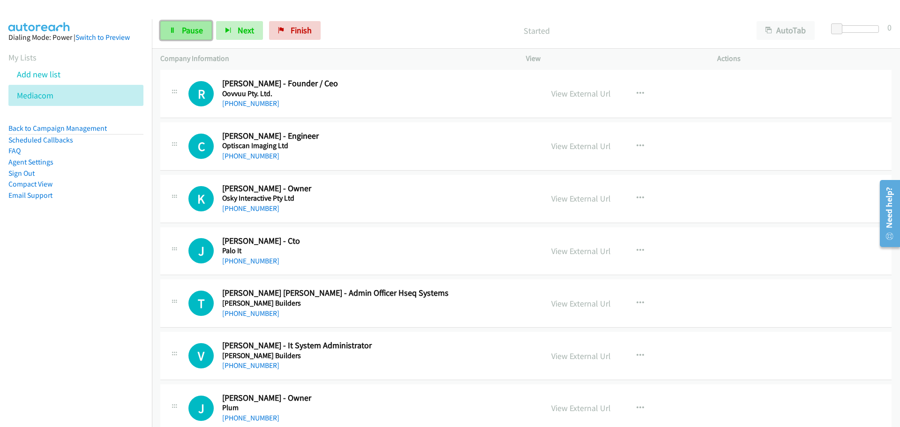
click at [191, 27] on span "Pause" at bounding box center [192, 30] width 21 height 11
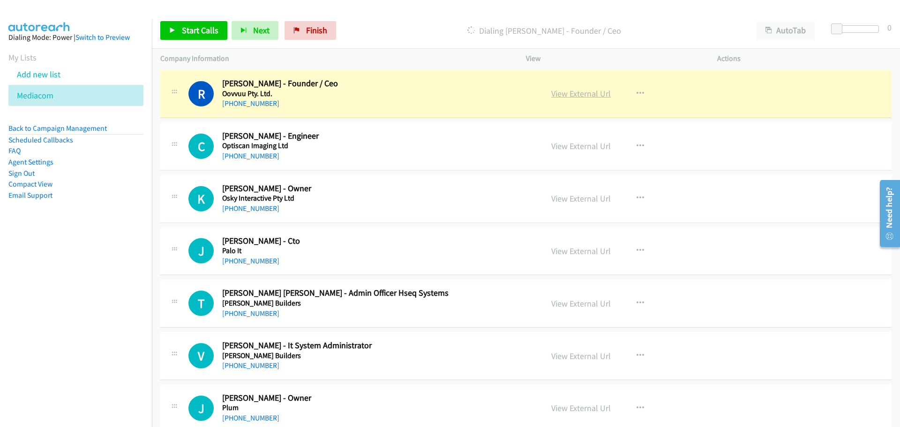
click at [587, 90] on link "View External Url" at bounding box center [581, 93] width 60 height 11
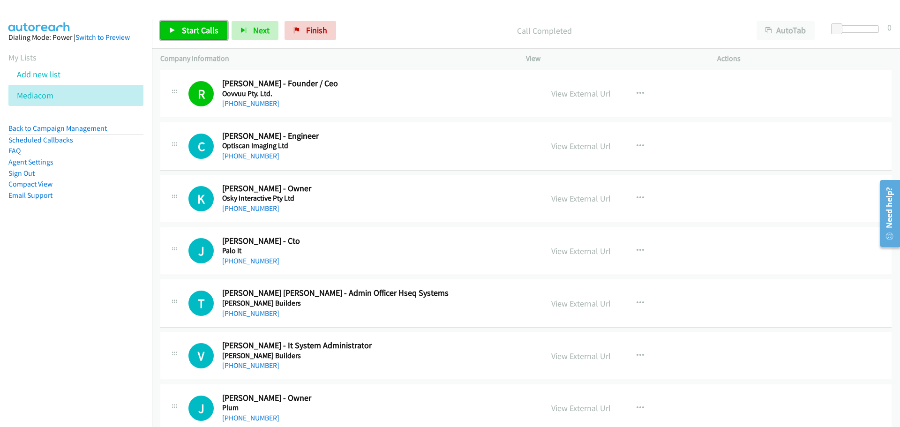
click at [195, 33] on span "Start Calls" at bounding box center [200, 30] width 37 height 11
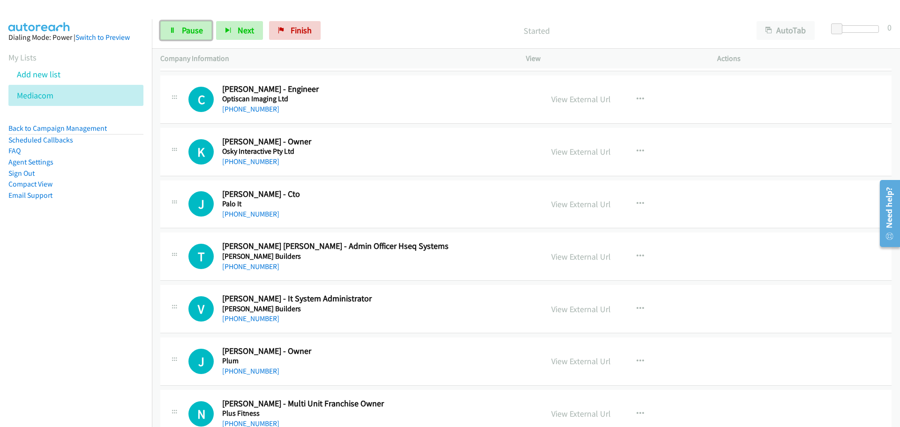
drag, startPoint x: 191, startPoint y: 33, endPoint x: 170, endPoint y: 40, distance: 22.2
click at [191, 33] on span "Pause" at bounding box center [192, 30] width 21 height 11
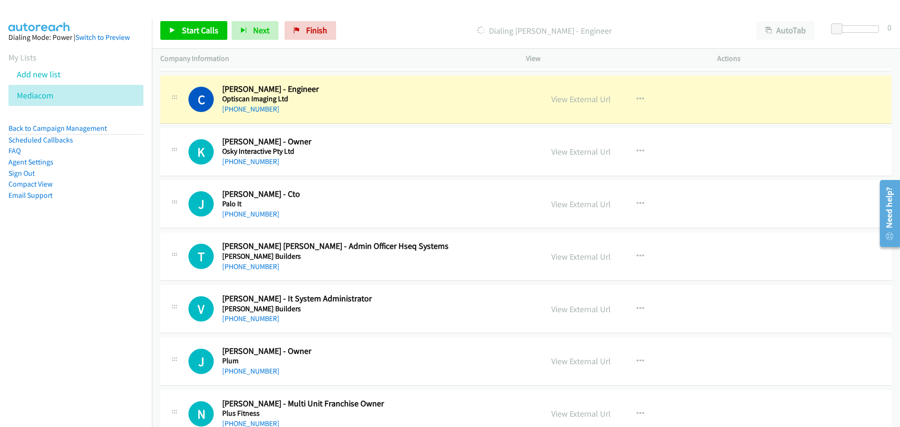
click at [562, 108] on div "View External Url View External Url Schedule/Manage Callback Start Calls Here R…" at bounding box center [643, 99] width 200 height 31
click at [573, 102] on link "View External Url" at bounding box center [581, 99] width 60 height 11
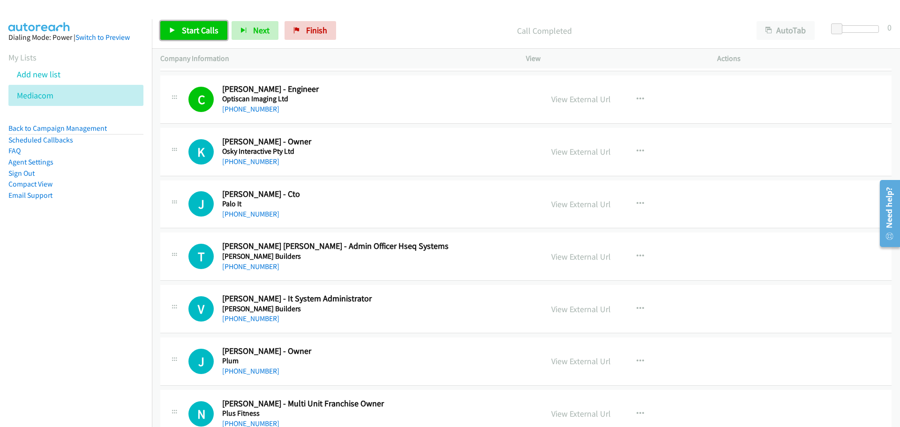
click at [201, 25] on link "Start Calls" at bounding box center [193, 30] width 67 height 19
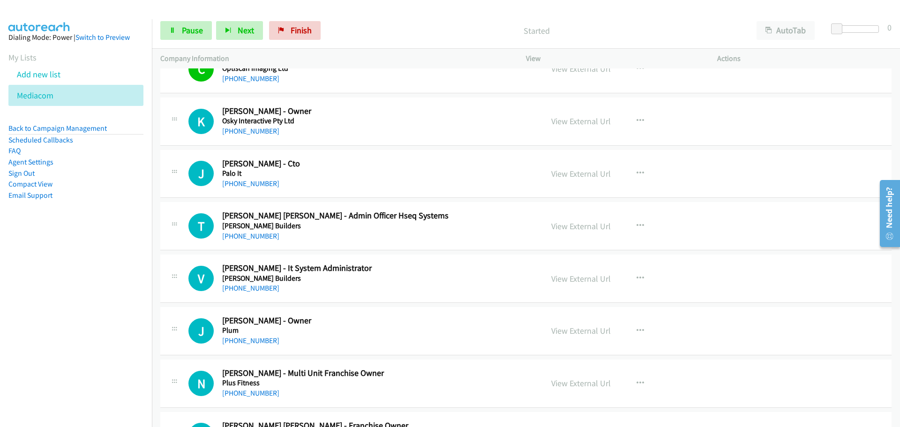
scroll to position [4970, 0]
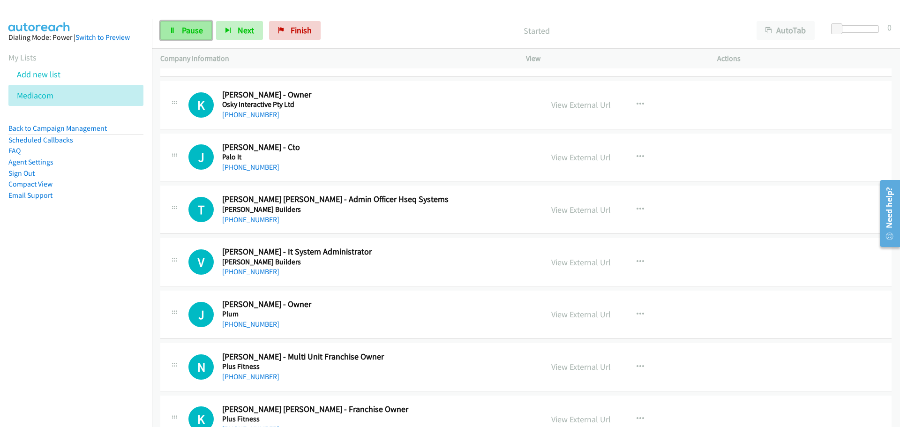
click at [198, 33] on span "Pause" at bounding box center [192, 30] width 21 height 11
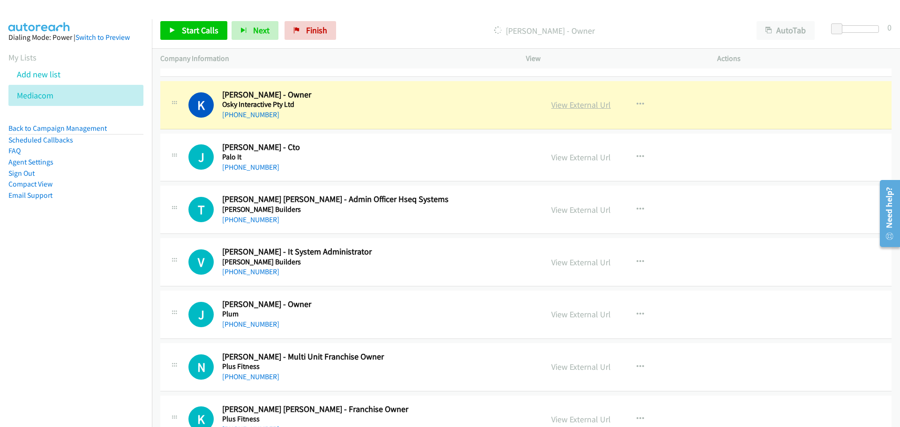
click at [591, 109] on link "View External Url" at bounding box center [581, 104] width 60 height 11
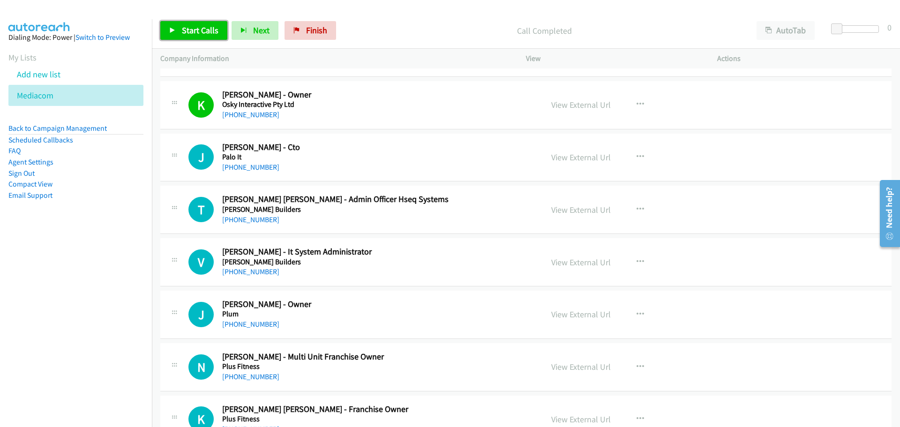
click at [189, 31] on span "Start Calls" at bounding box center [200, 30] width 37 height 11
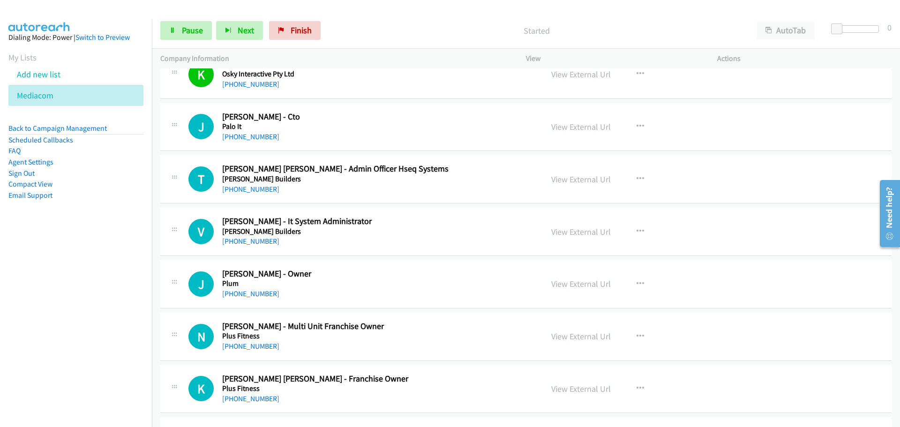
scroll to position [5017, 0]
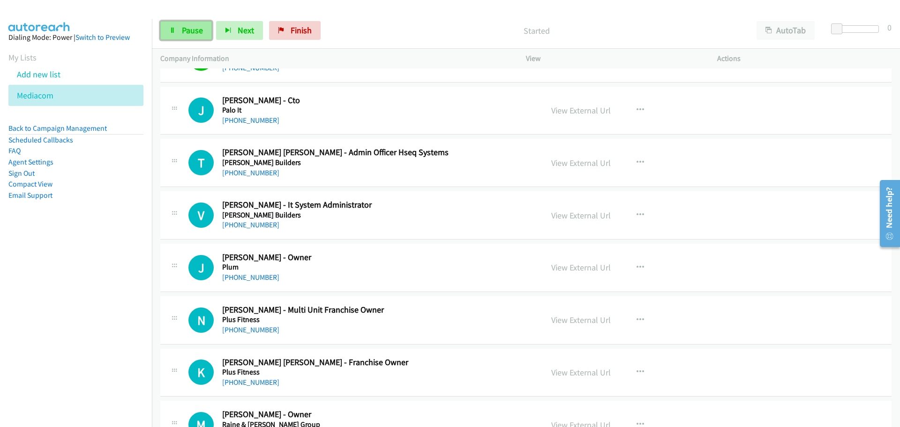
click at [190, 31] on span "Pause" at bounding box center [192, 30] width 21 height 11
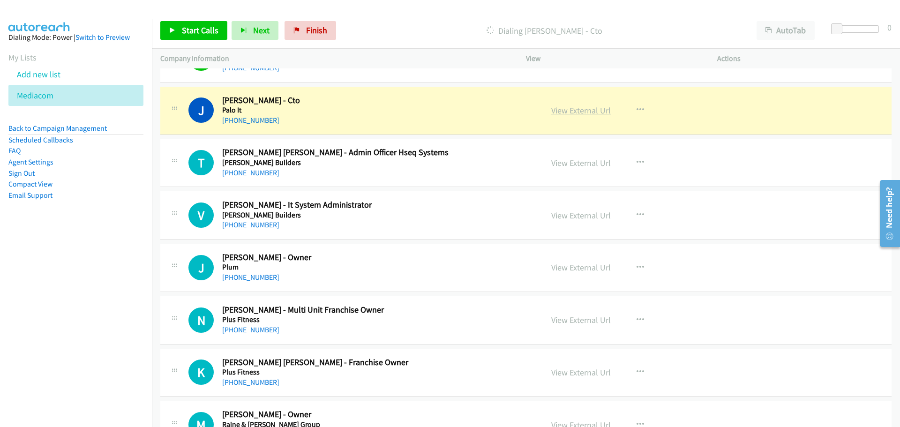
click at [589, 113] on link "View External Url" at bounding box center [581, 110] width 60 height 11
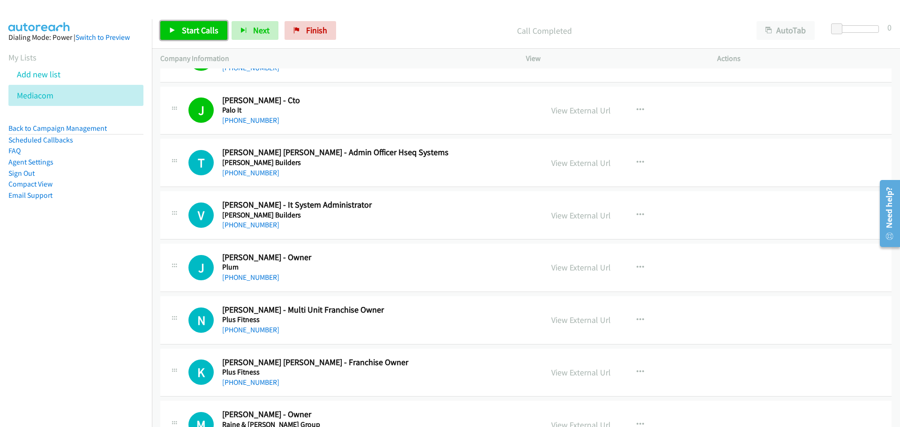
drag, startPoint x: 191, startPoint y: 32, endPoint x: 192, endPoint y: 38, distance: 5.6
click at [191, 32] on span "Start Calls" at bounding box center [200, 30] width 37 height 11
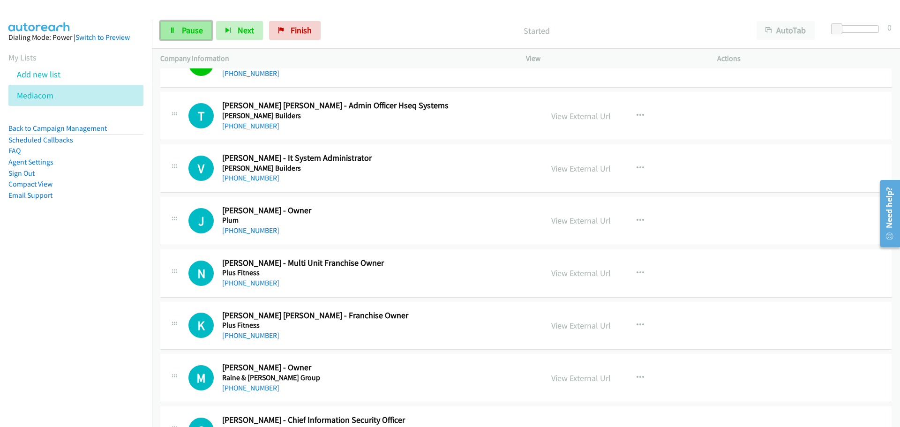
click at [199, 24] on link "Pause" at bounding box center [186, 30] width 52 height 19
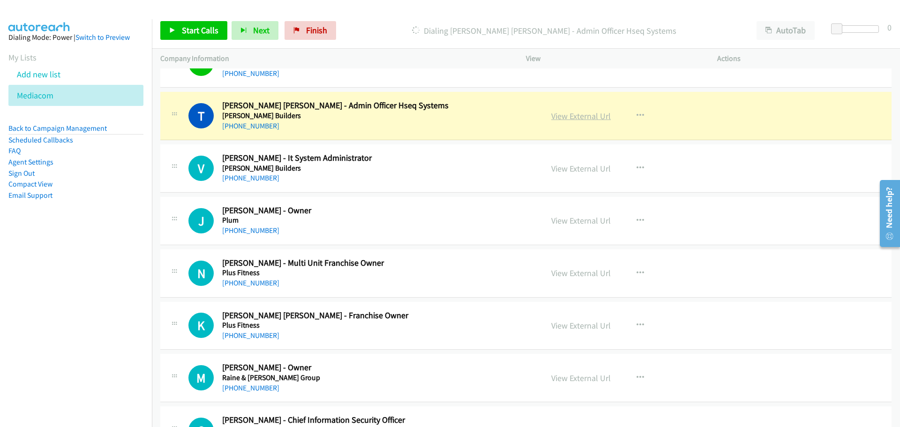
click at [585, 114] on link "View External Url" at bounding box center [581, 116] width 60 height 11
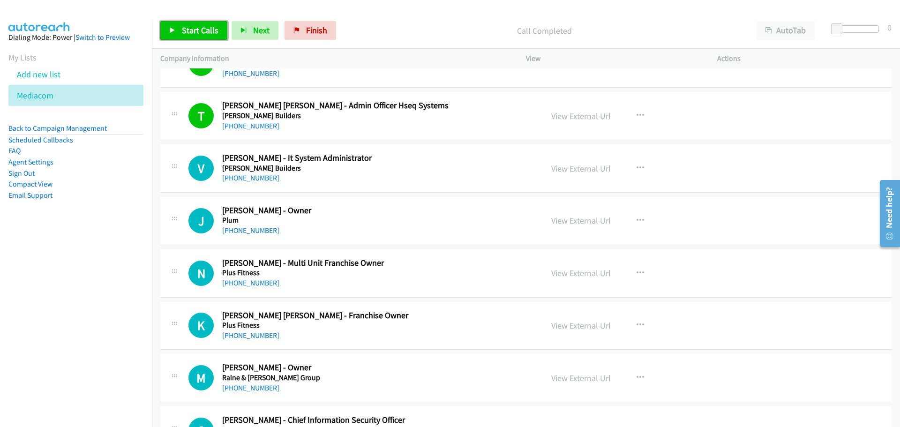
click at [186, 23] on link "Start Calls" at bounding box center [193, 30] width 67 height 19
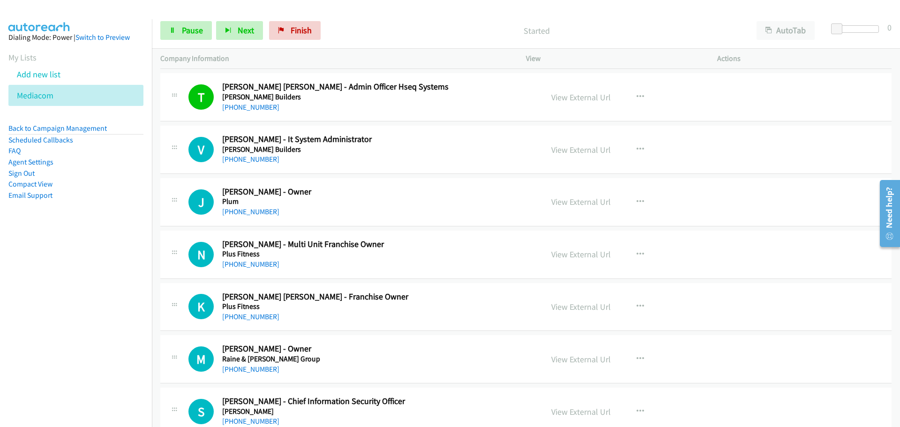
scroll to position [5110, 0]
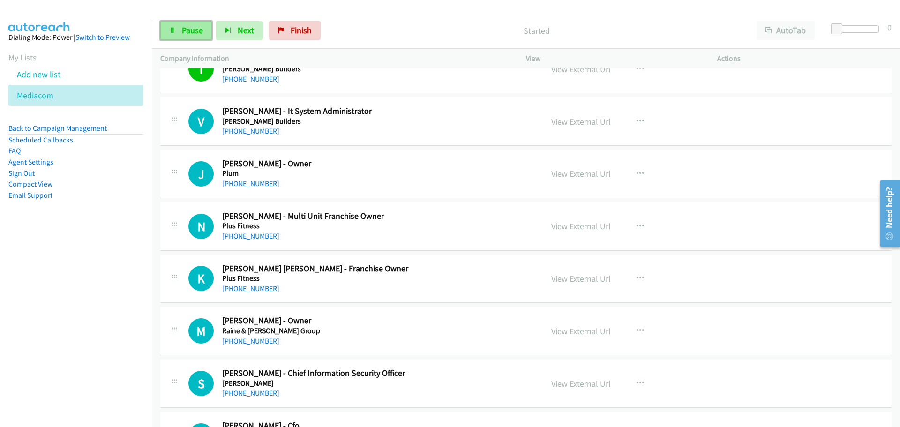
click at [192, 33] on span "Pause" at bounding box center [192, 30] width 21 height 11
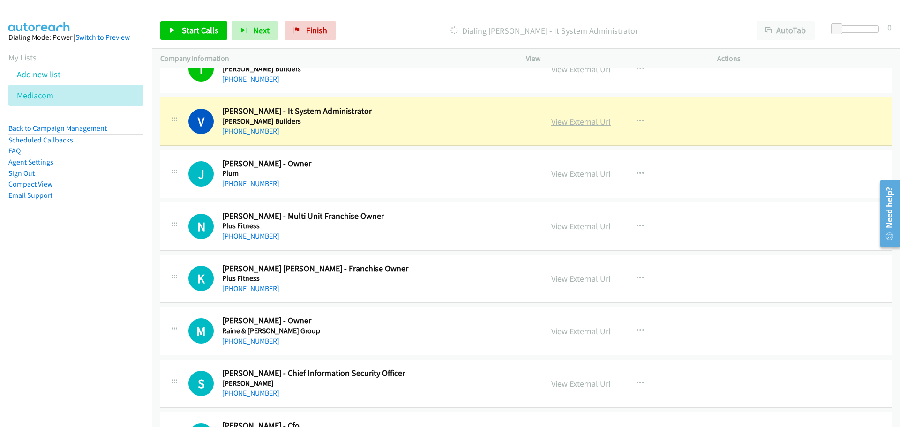
click at [577, 128] on div "View External Url View External Url Schedule/Manage Callback Start Calls Here R…" at bounding box center [643, 121] width 200 height 31
click at [579, 121] on link "View External Url" at bounding box center [581, 121] width 60 height 11
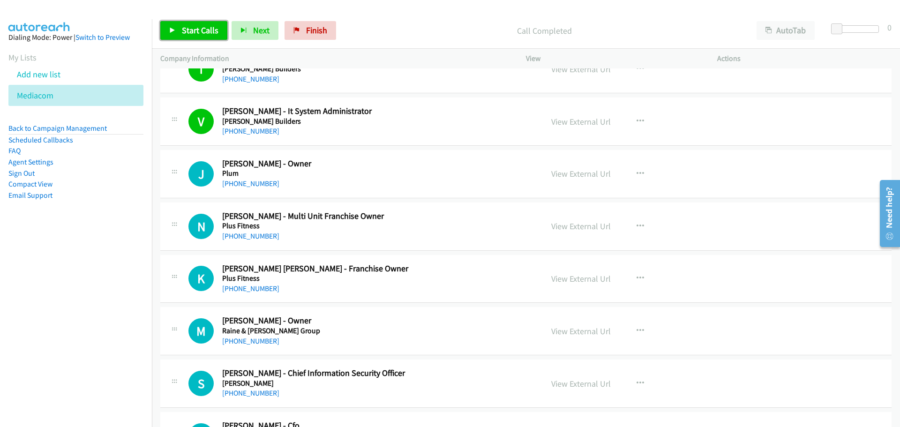
click at [194, 33] on span "Start Calls" at bounding box center [200, 30] width 37 height 11
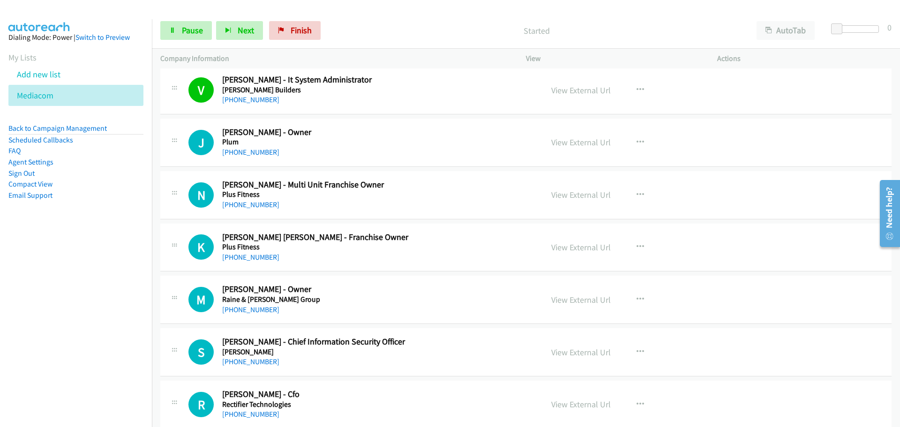
scroll to position [5157, 0]
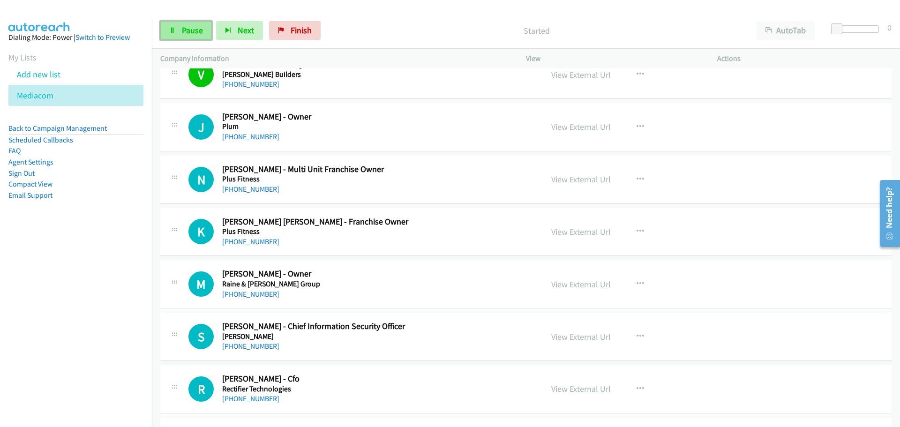
click at [187, 30] on span "Pause" at bounding box center [192, 30] width 21 height 11
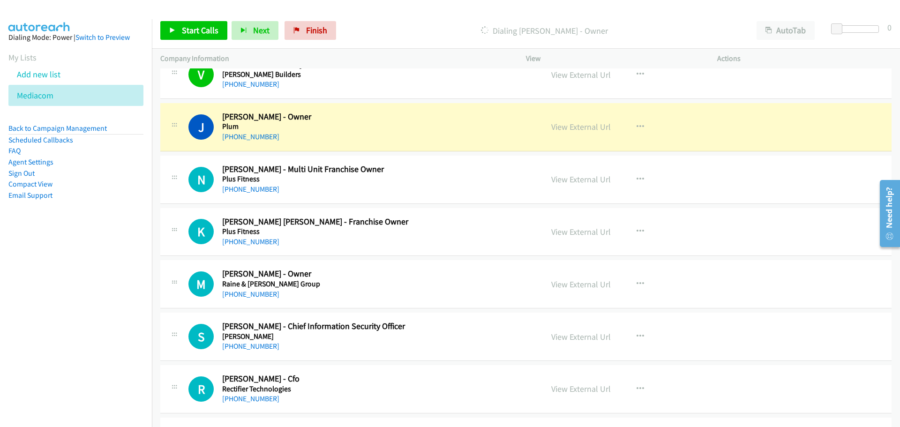
click at [596, 135] on div "View External Url View External Url Schedule/Manage Callback Start Calls Here R…" at bounding box center [643, 127] width 200 height 31
click at [590, 126] on link "View External Url" at bounding box center [581, 126] width 60 height 11
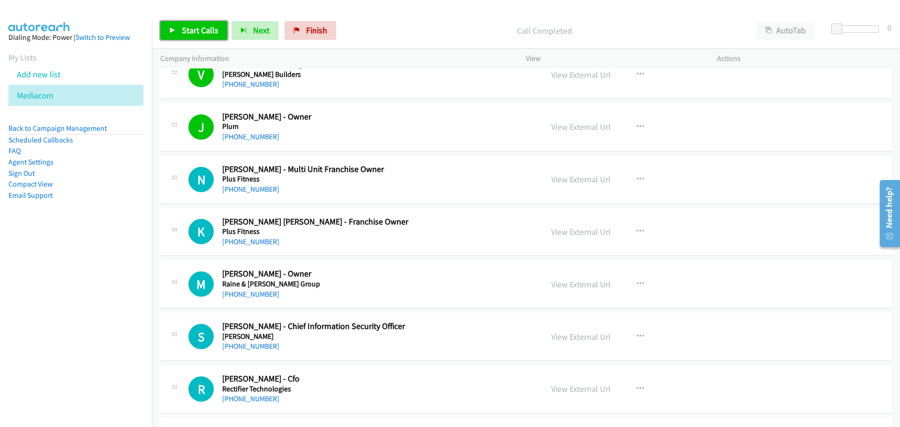
click at [198, 27] on span "Start Calls" at bounding box center [200, 30] width 37 height 11
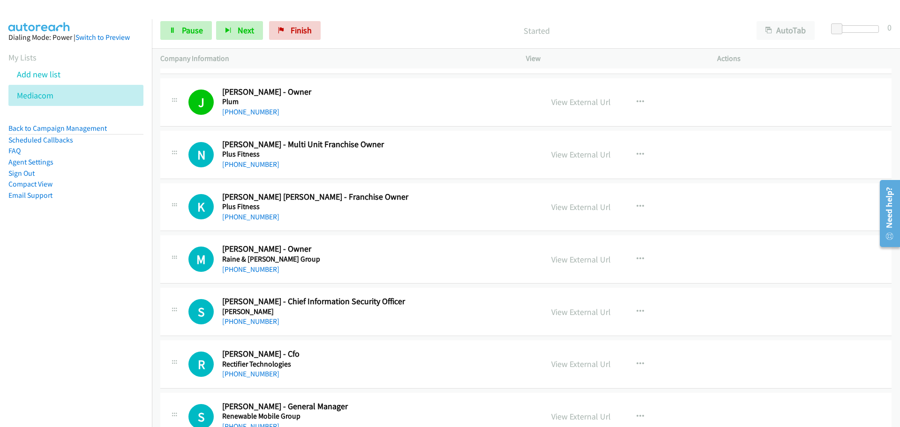
scroll to position [5204, 0]
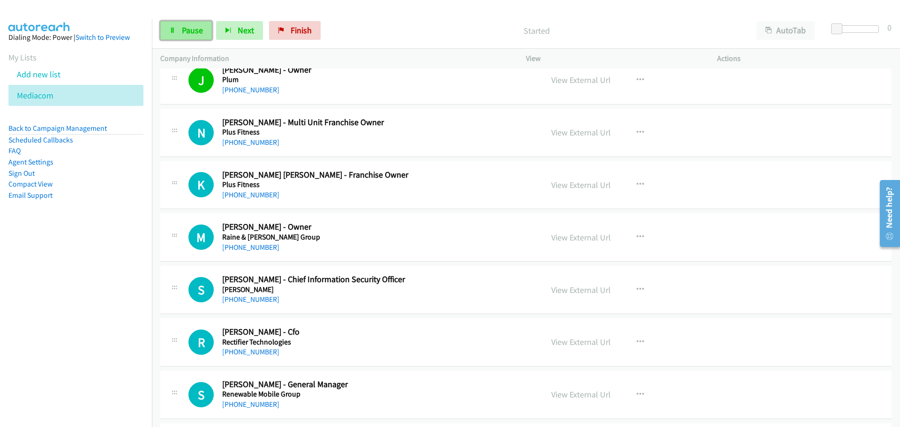
click at [185, 39] on link "Pause" at bounding box center [186, 30] width 52 height 19
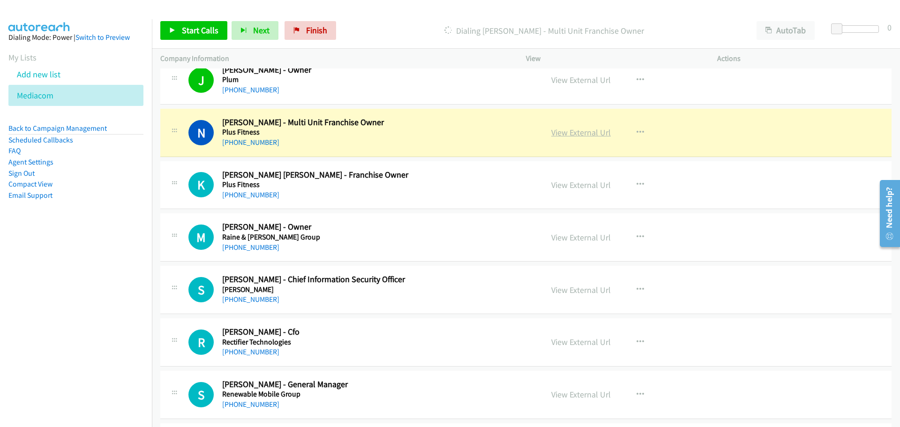
click at [582, 132] on link "View External Url" at bounding box center [581, 132] width 60 height 11
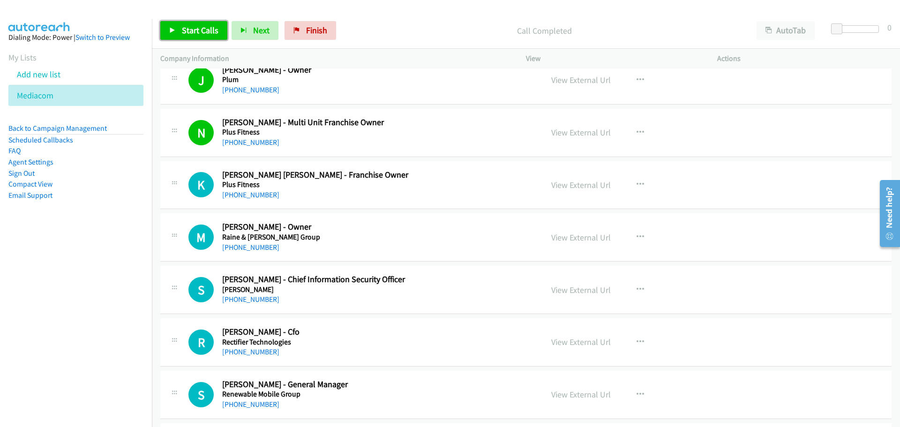
drag, startPoint x: 184, startPoint y: 32, endPoint x: 189, endPoint y: 42, distance: 10.5
click at [184, 32] on span "Start Calls" at bounding box center [200, 30] width 37 height 11
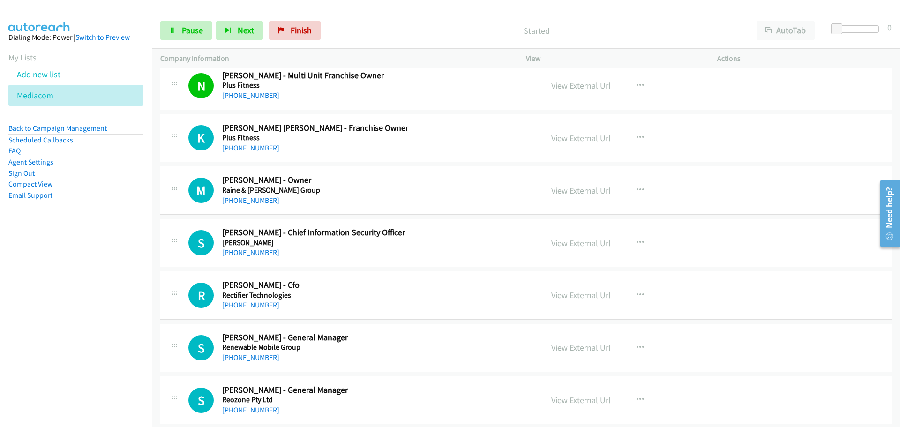
scroll to position [5298, 0]
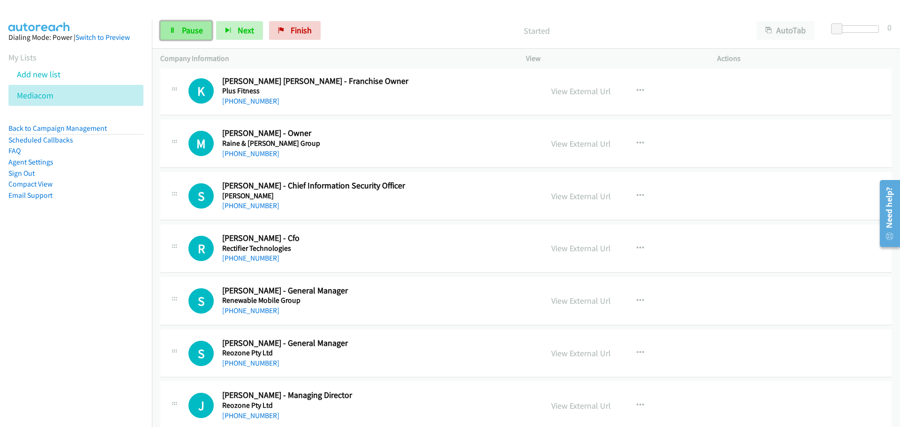
drag, startPoint x: 192, startPoint y: 24, endPoint x: 203, endPoint y: 30, distance: 12.6
click at [192, 24] on link "Pause" at bounding box center [186, 30] width 52 height 19
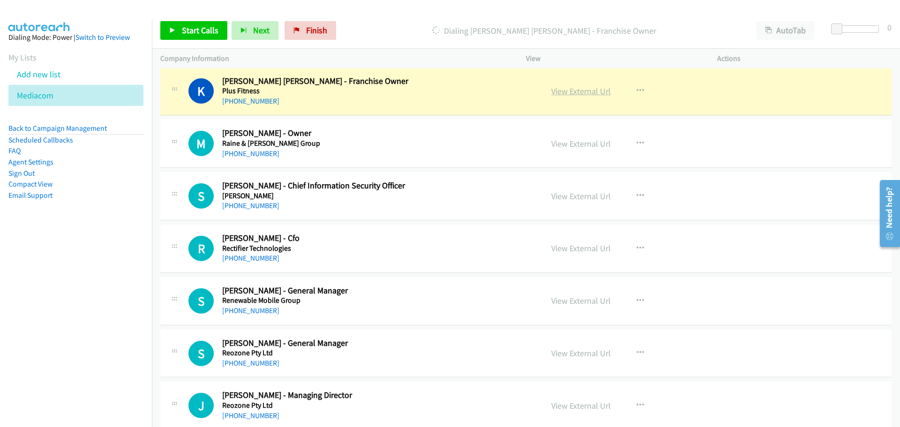
click at [578, 89] on link "View External Url" at bounding box center [581, 91] width 60 height 11
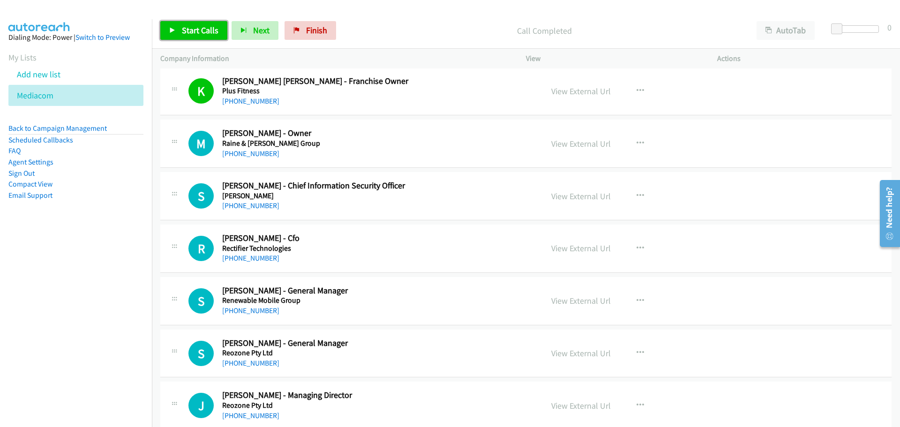
click at [199, 24] on link "Start Calls" at bounding box center [193, 30] width 67 height 19
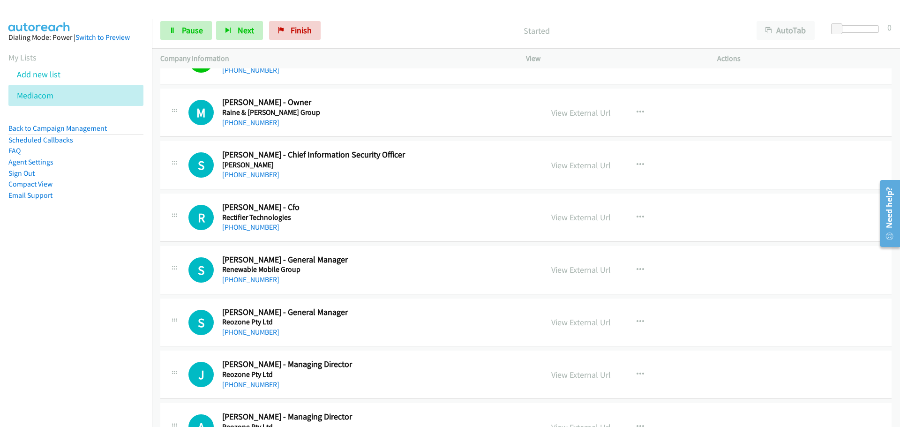
scroll to position [5345, 0]
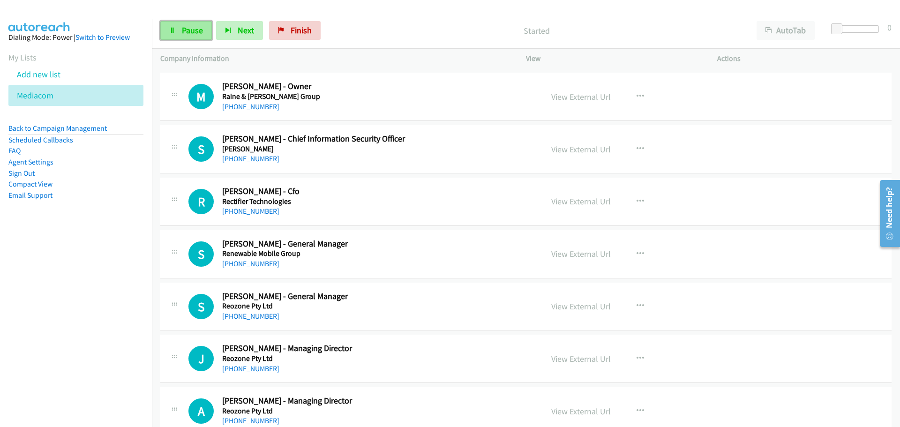
click at [196, 28] on span "Pause" at bounding box center [192, 30] width 21 height 11
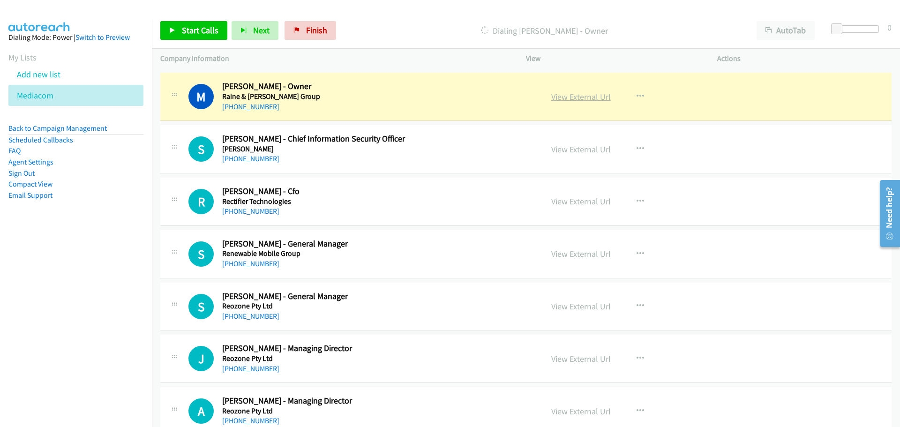
click at [570, 94] on link "View External Url" at bounding box center [581, 96] width 60 height 11
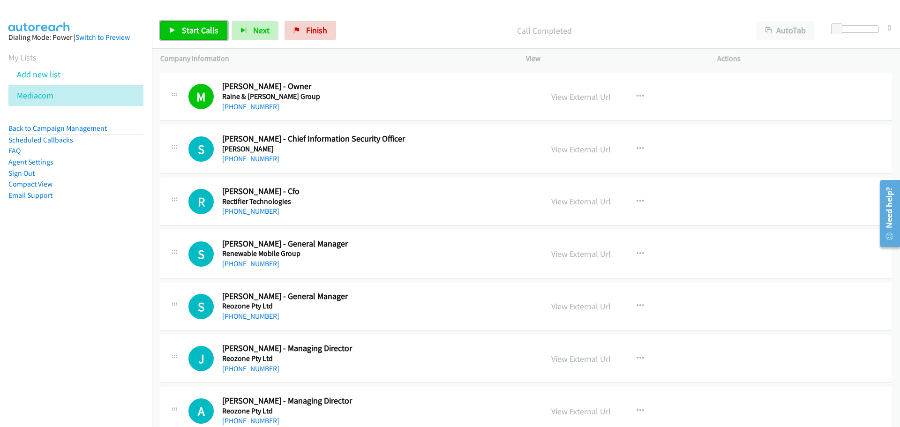
click at [178, 33] on link "Start Calls" at bounding box center [193, 30] width 67 height 19
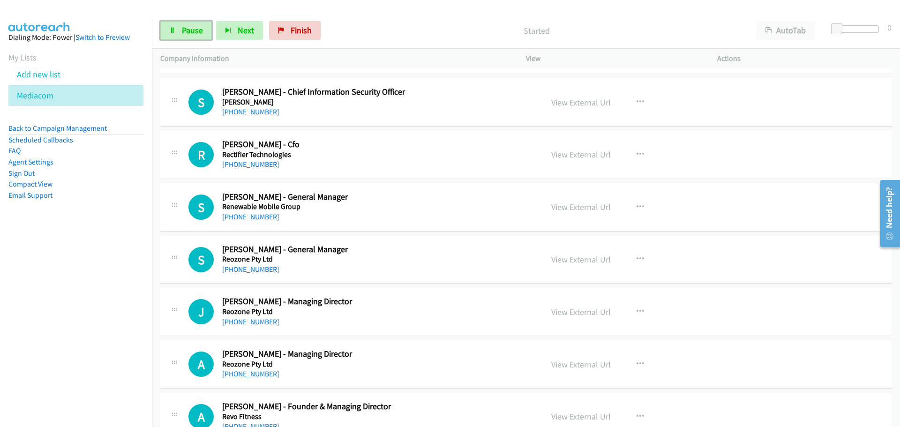
drag, startPoint x: 195, startPoint y: 30, endPoint x: 153, endPoint y: 60, distance: 51.8
click at [195, 30] on span "Pause" at bounding box center [192, 30] width 21 height 11
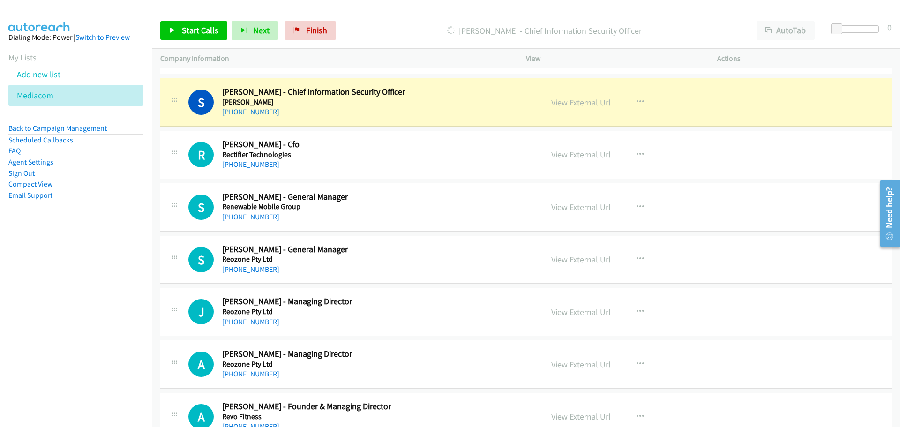
click at [607, 98] on link "View External Url" at bounding box center [581, 102] width 60 height 11
drag, startPoint x: 193, startPoint y: 32, endPoint x: 196, endPoint y: 39, distance: 7.6
click at [193, 32] on span "Start Calls" at bounding box center [200, 30] width 37 height 11
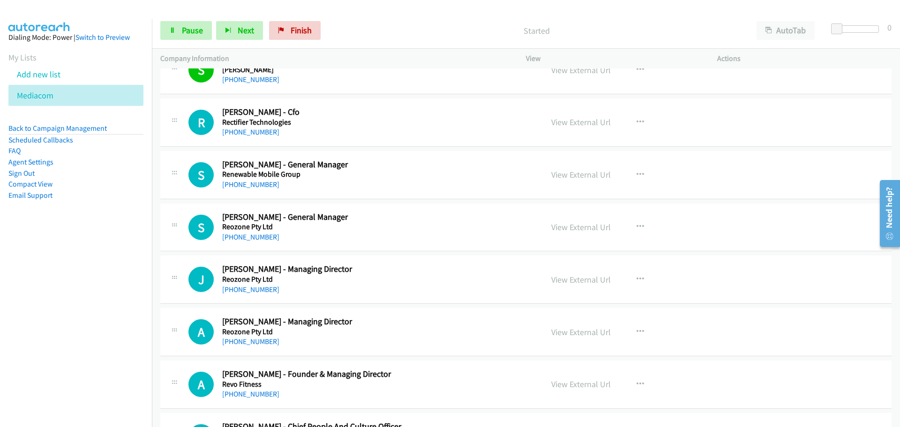
scroll to position [5439, 0]
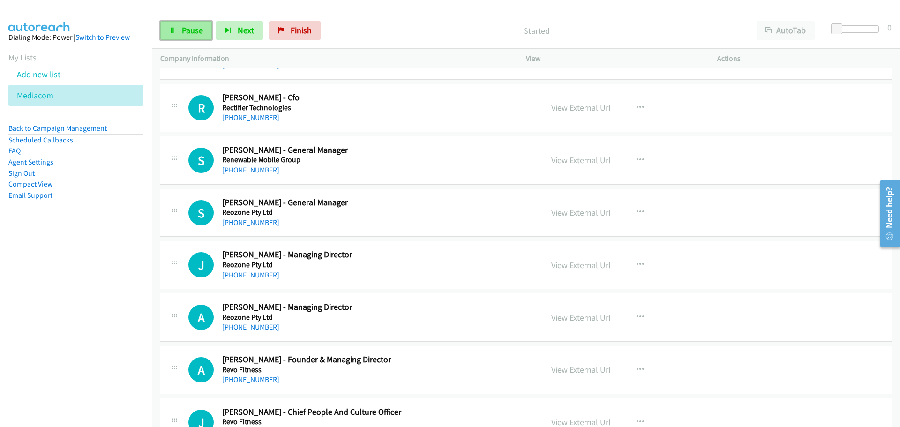
click at [173, 23] on link "Pause" at bounding box center [186, 30] width 52 height 19
click at [207, 33] on span "Start Calls" at bounding box center [200, 30] width 37 height 11
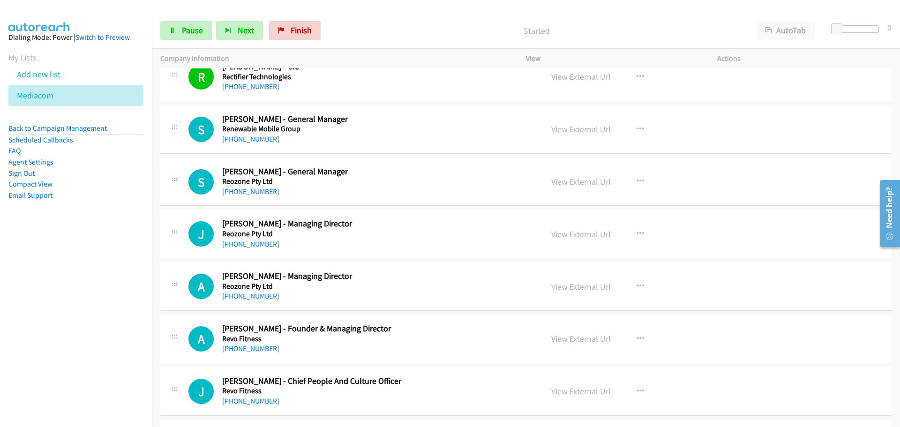
scroll to position [5485, 0]
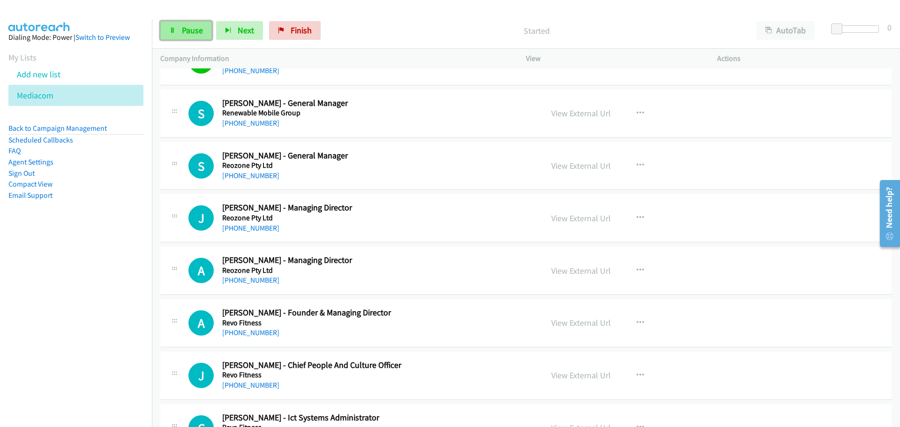
click at [195, 34] on span "Pause" at bounding box center [192, 30] width 21 height 11
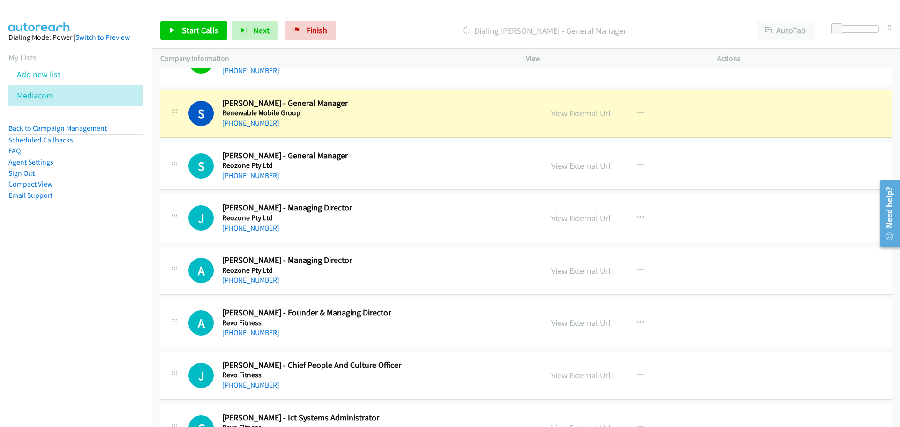
click at [571, 120] on div "View External Url" at bounding box center [581, 113] width 60 height 13
click at [573, 117] on link "View External Url" at bounding box center [581, 113] width 60 height 11
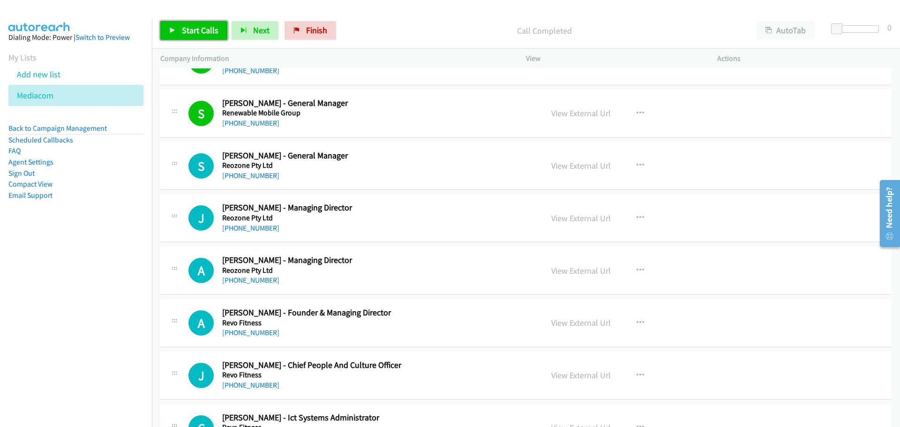
click at [189, 25] on span "Start Calls" at bounding box center [200, 30] width 37 height 11
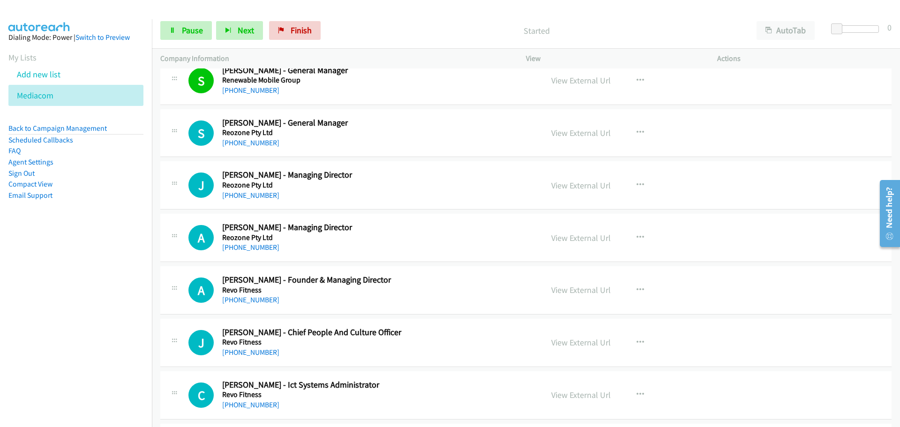
scroll to position [5532, 0]
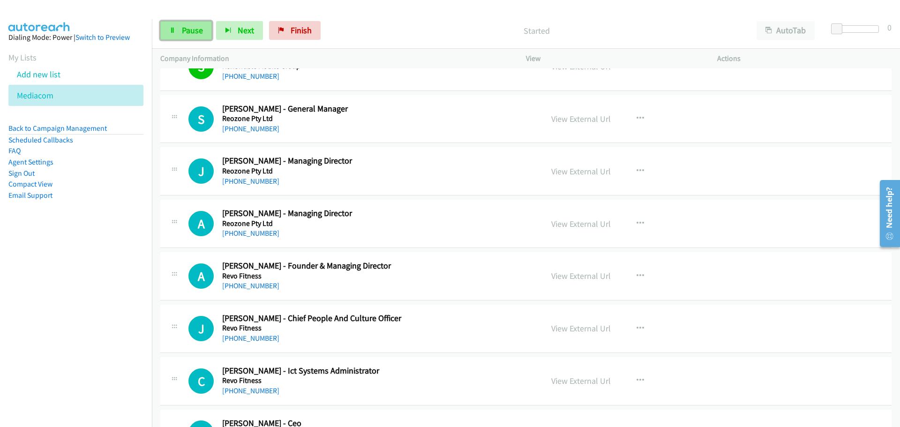
drag, startPoint x: 188, startPoint y: 35, endPoint x: 183, endPoint y: 38, distance: 4.8
click at [188, 35] on span "Pause" at bounding box center [192, 30] width 21 height 11
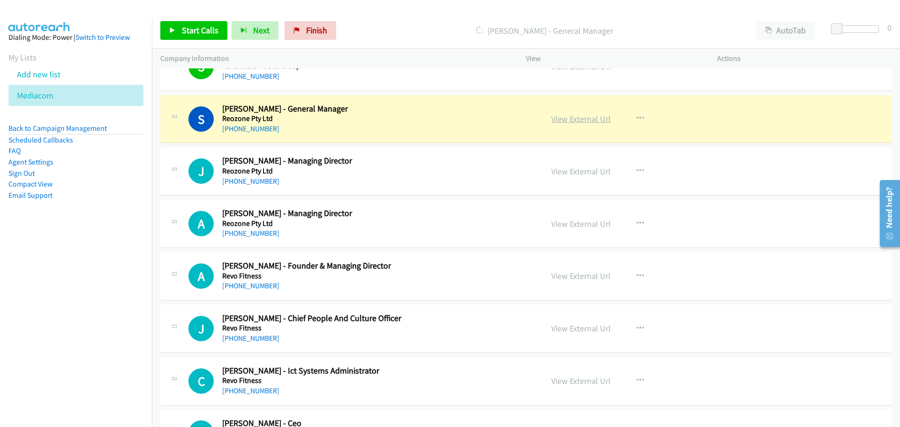
click at [590, 119] on link "View External Url" at bounding box center [581, 118] width 60 height 11
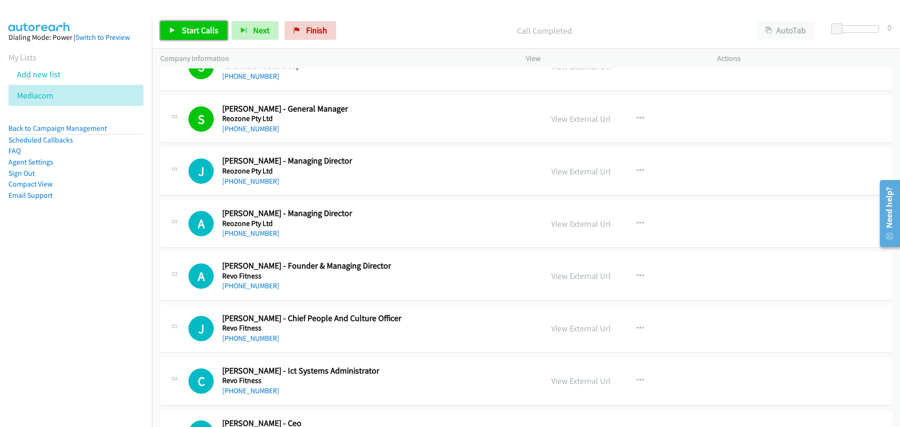
click at [209, 23] on link "Start Calls" at bounding box center [193, 30] width 67 height 19
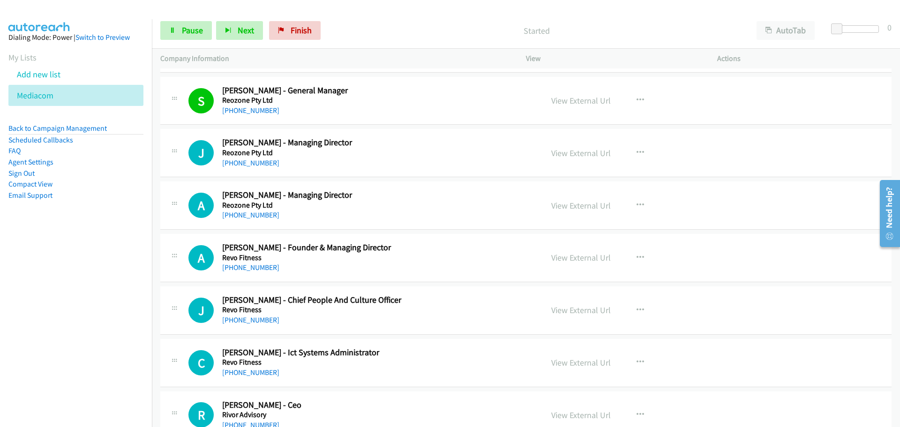
scroll to position [5579, 0]
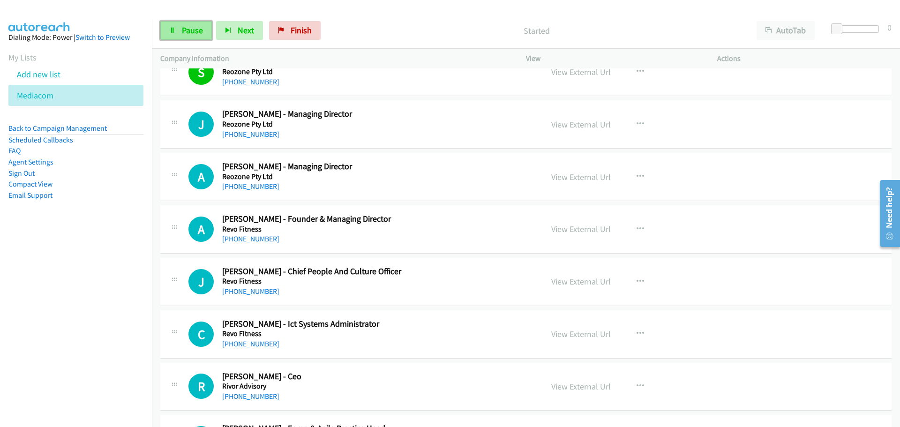
click at [189, 26] on span "Pause" at bounding box center [192, 30] width 21 height 11
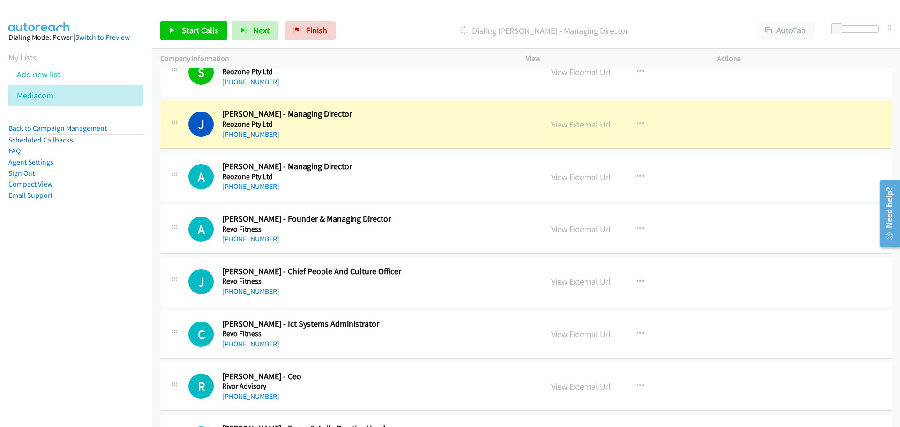
click at [592, 127] on link "View External Url" at bounding box center [581, 124] width 60 height 11
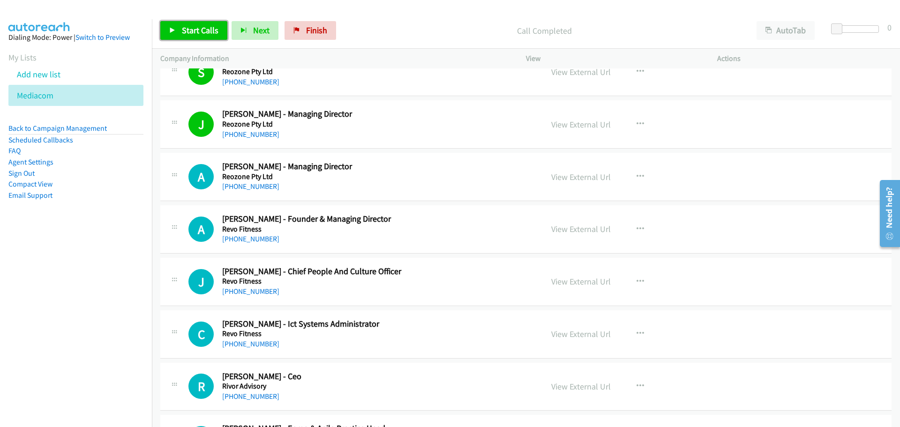
click at [196, 30] on span "Start Calls" at bounding box center [200, 30] width 37 height 11
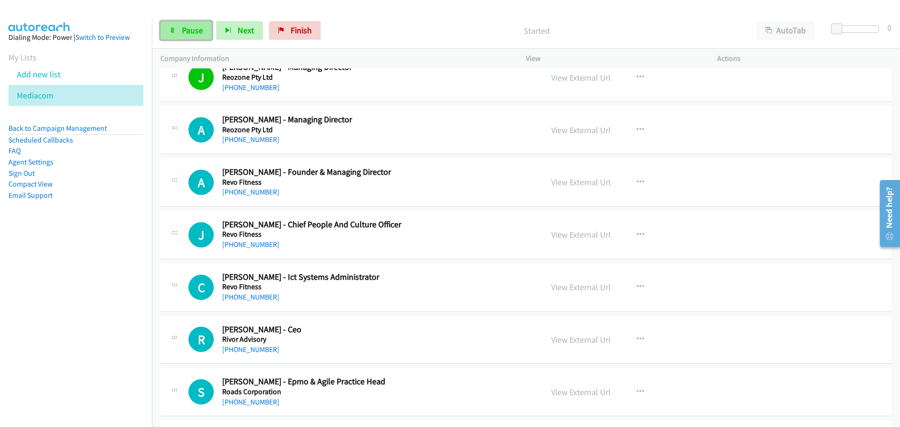
drag, startPoint x: 186, startPoint y: 26, endPoint x: 178, endPoint y: 34, distance: 11.3
click at [186, 26] on span "Pause" at bounding box center [192, 30] width 21 height 11
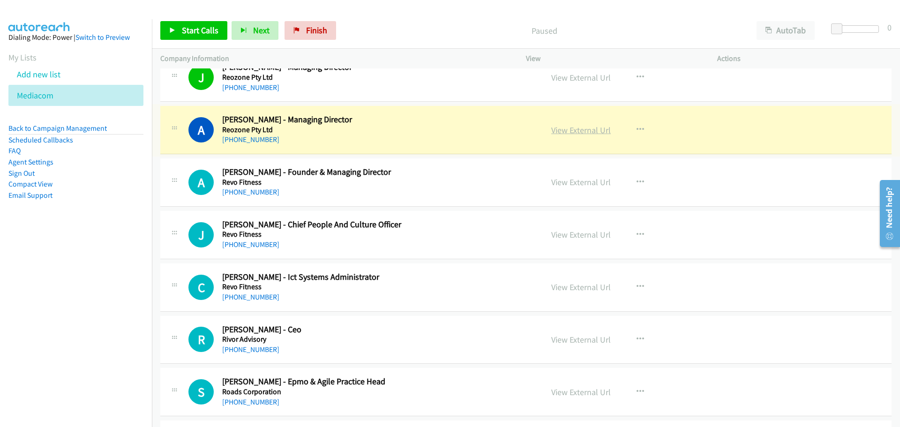
click at [590, 130] on link "View External Url" at bounding box center [581, 130] width 60 height 11
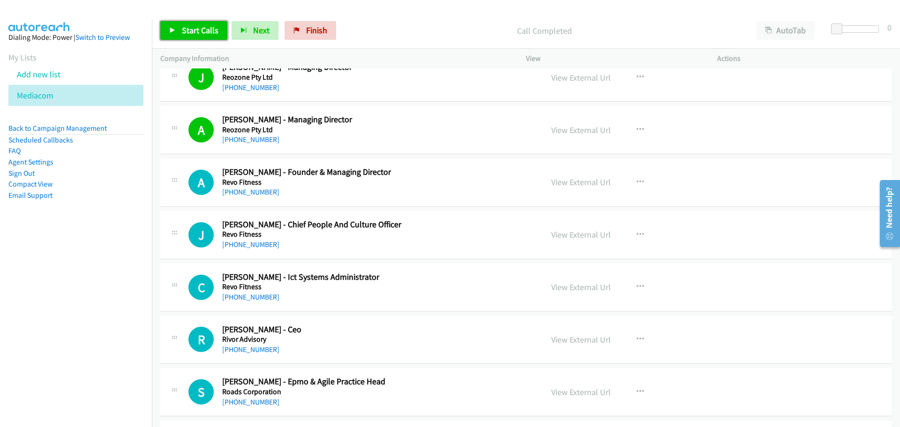
click at [197, 37] on link "Start Calls" at bounding box center [193, 30] width 67 height 19
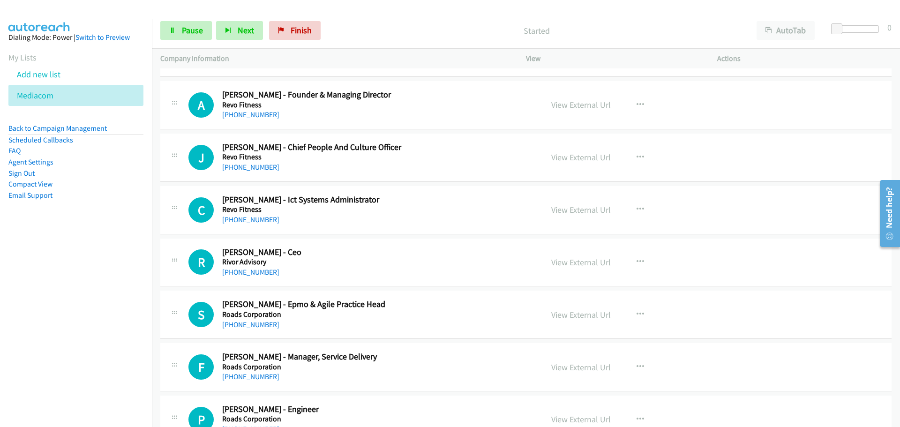
scroll to position [5720, 0]
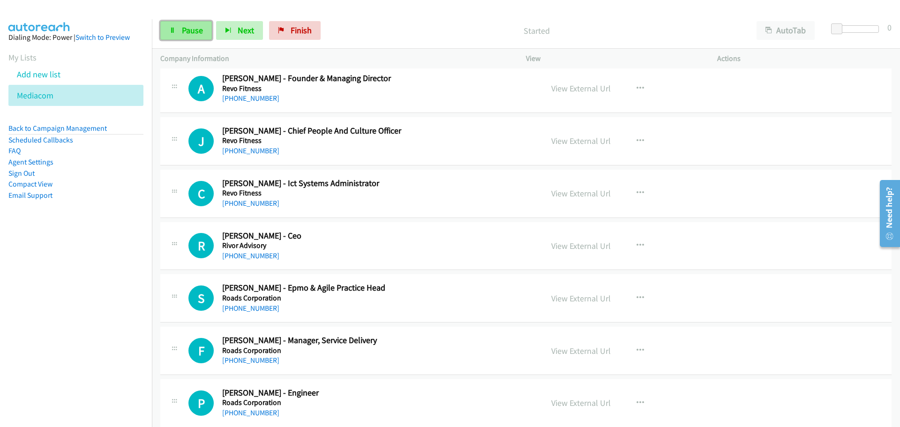
click at [185, 30] on span "Pause" at bounding box center [192, 30] width 21 height 11
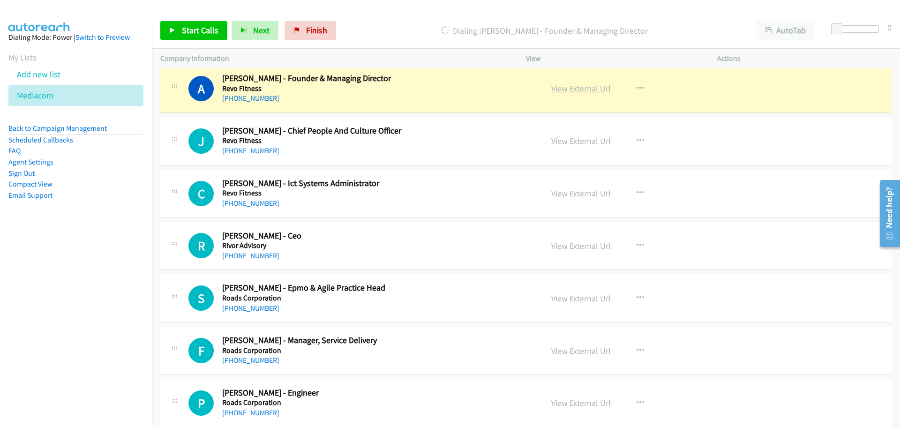
click at [581, 88] on link "View External Url" at bounding box center [581, 88] width 60 height 11
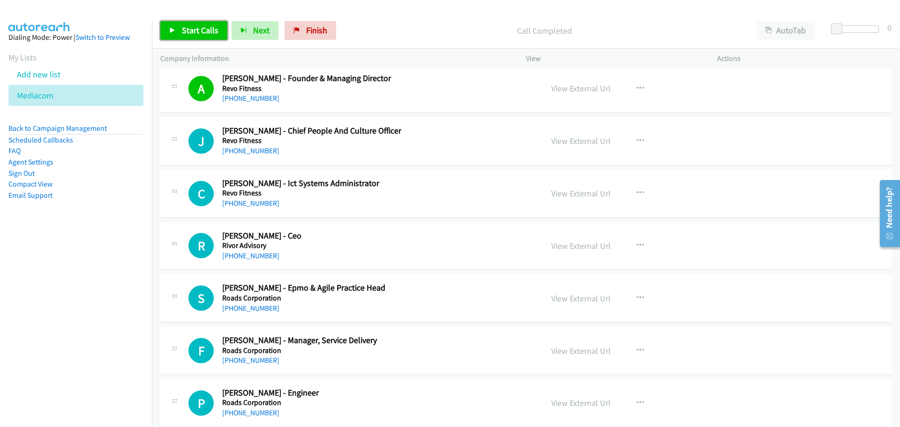
click at [203, 29] on span "Start Calls" at bounding box center [200, 30] width 37 height 11
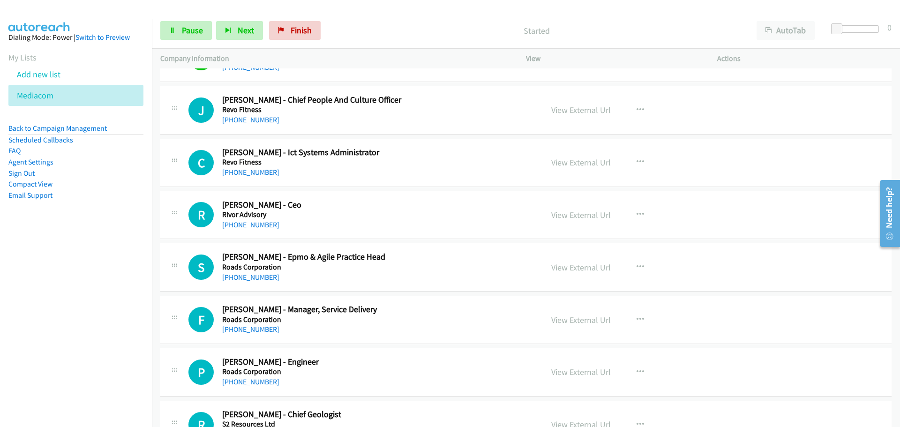
scroll to position [5767, 0]
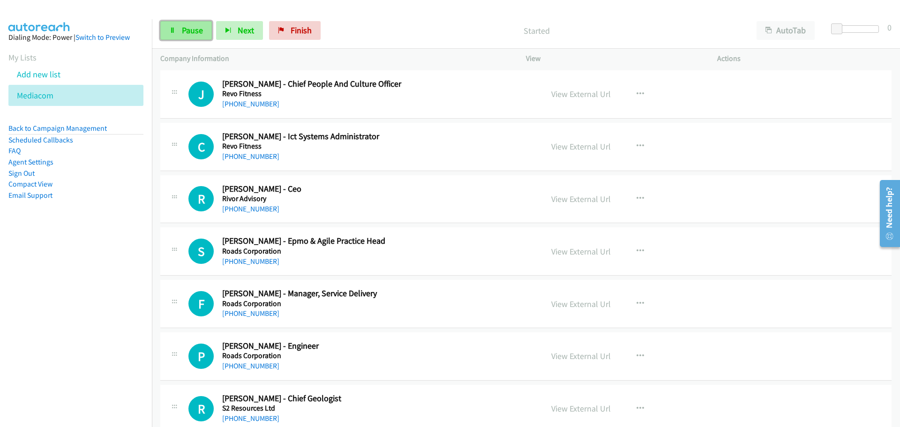
drag, startPoint x: 181, startPoint y: 25, endPoint x: 176, endPoint y: 30, distance: 6.7
click at [182, 25] on span "Pause" at bounding box center [192, 30] width 21 height 11
click at [207, 30] on span "Start Calls" at bounding box center [200, 30] width 37 height 11
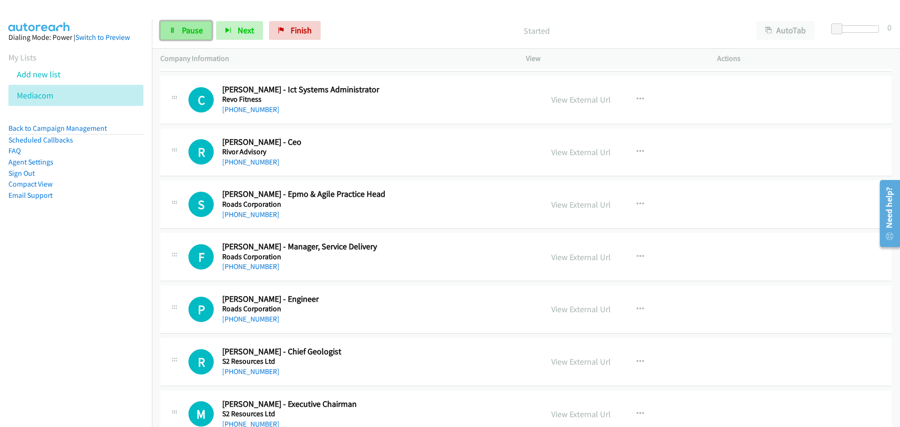
click at [183, 27] on span "Pause" at bounding box center [192, 30] width 21 height 11
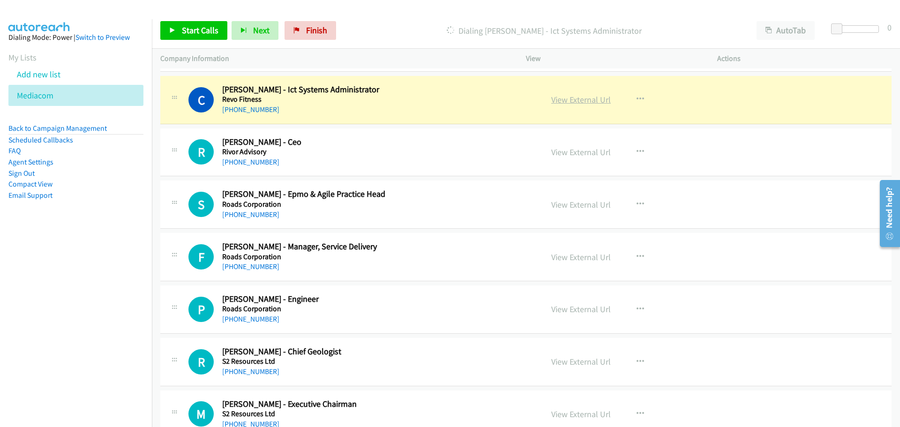
click at [579, 96] on link "View External Url" at bounding box center [581, 99] width 60 height 11
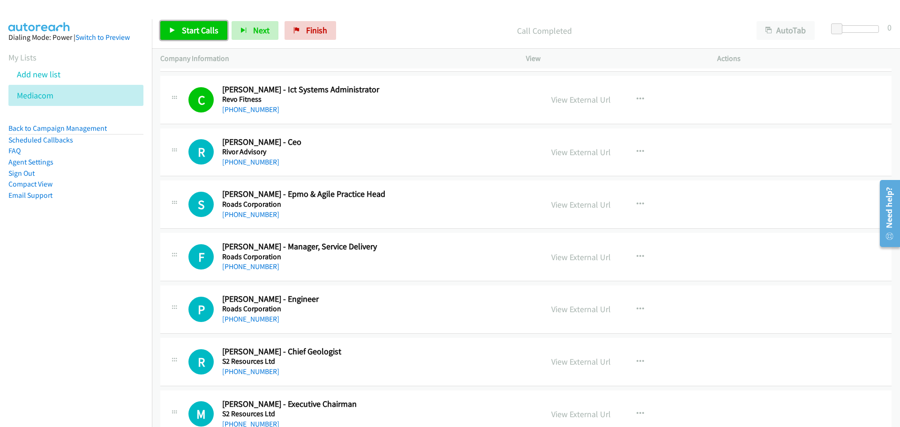
click at [208, 36] on link "Start Calls" at bounding box center [193, 30] width 67 height 19
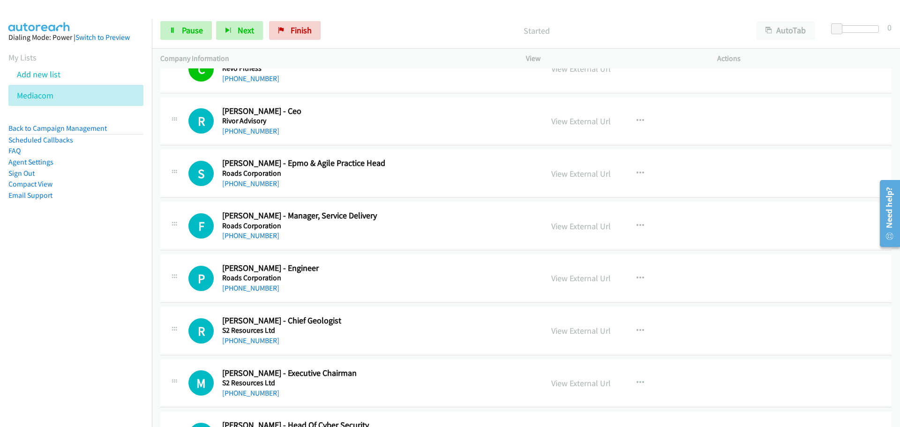
scroll to position [5861, 0]
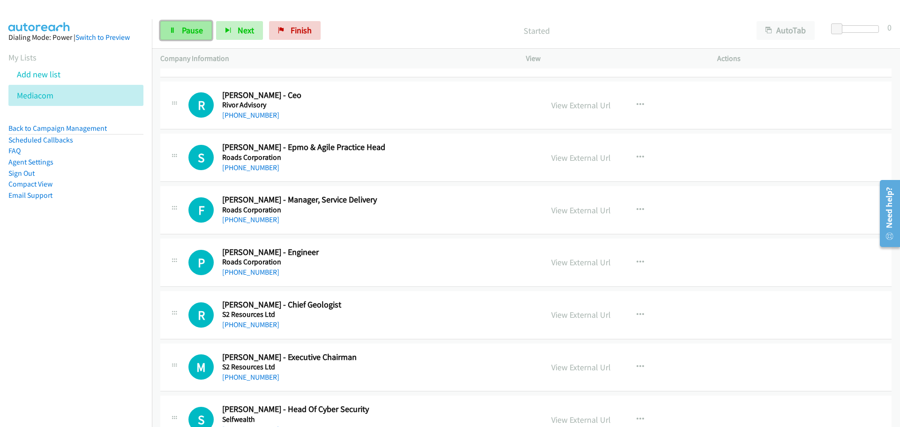
click at [189, 31] on span "Pause" at bounding box center [192, 30] width 21 height 11
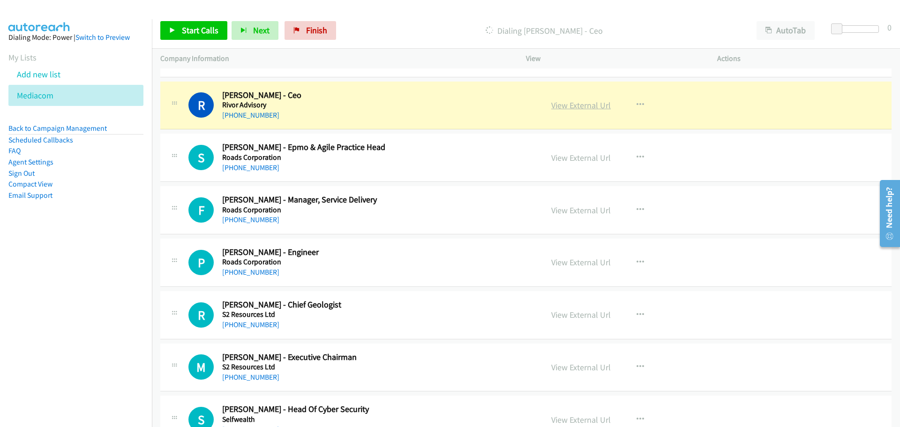
click at [580, 105] on link "View External Url" at bounding box center [581, 105] width 60 height 11
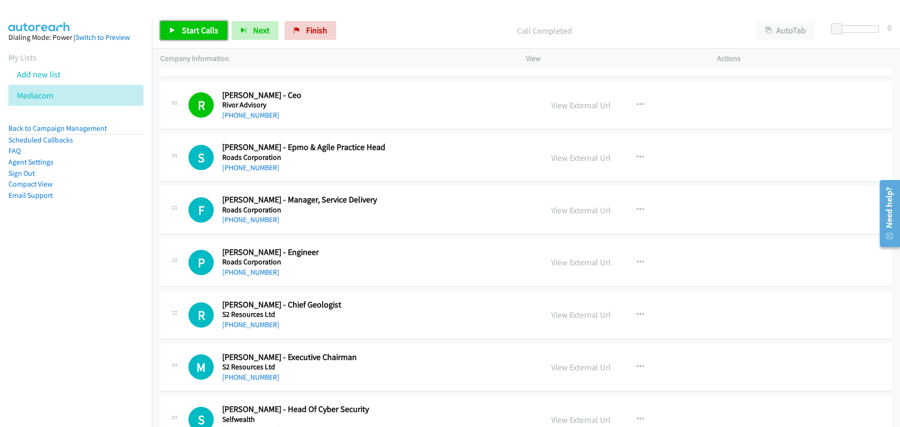
click at [200, 36] on link "Start Calls" at bounding box center [193, 30] width 67 height 19
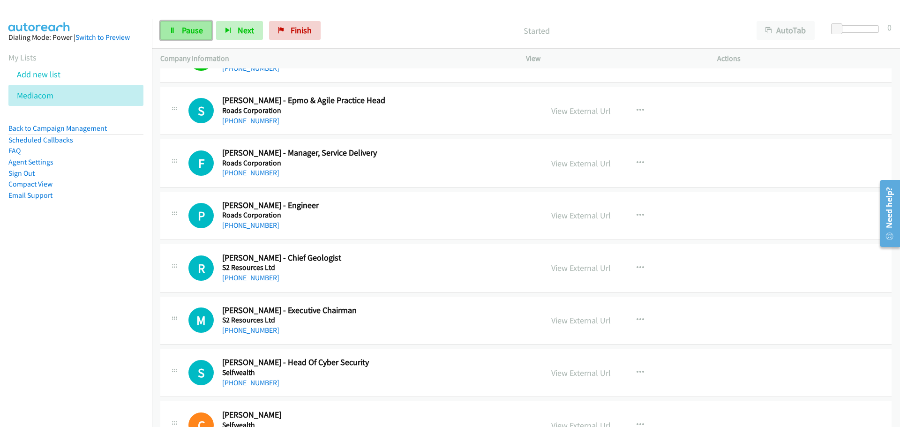
click at [193, 32] on span "Pause" at bounding box center [192, 30] width 21 height 11
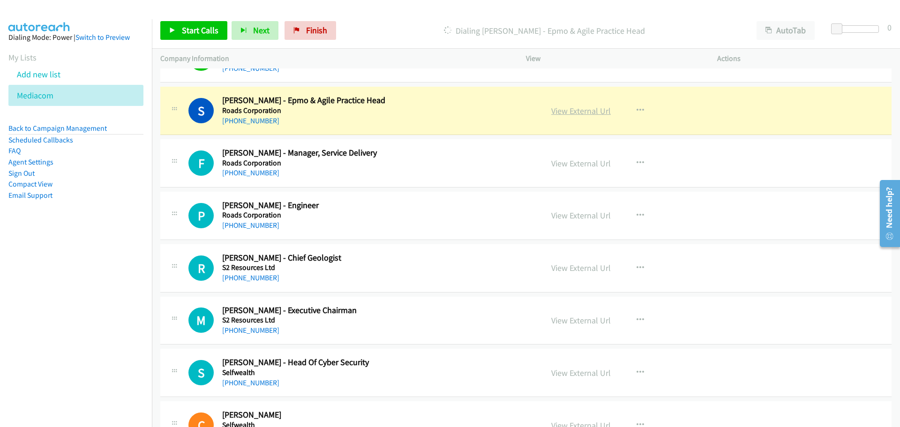
click at [575, 108] on link "View External Url" at bounding box center [581, 110] width 60 height 11
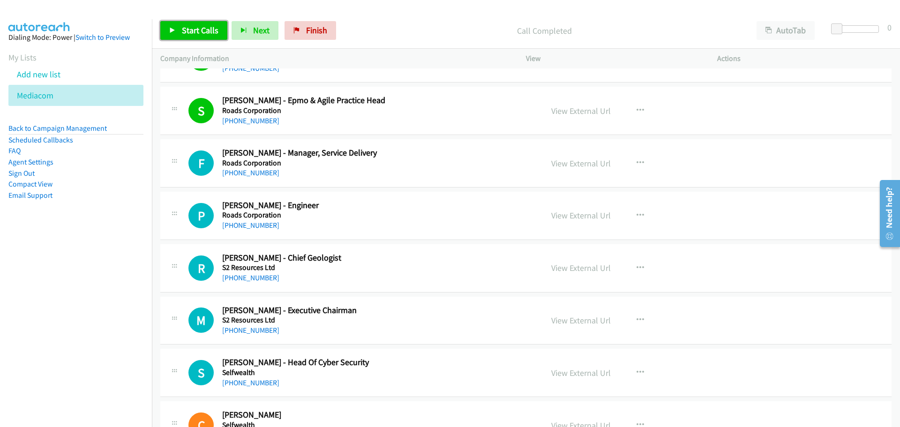
drag, startPoint x: 190, startPoint y: 30, endPoint x: 206, endPoint y: 38, distance: 17.8
click at [190, 30] on span "Start Calls" at bounding box center [200, 30] width 37 height 11
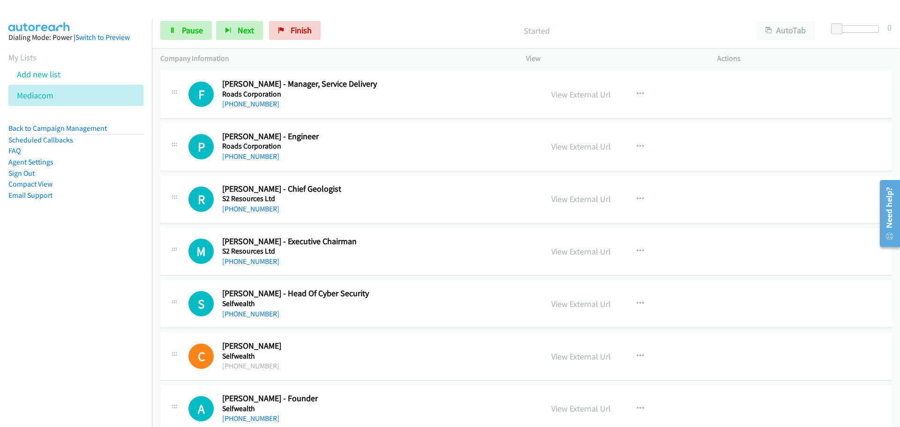
scroll to position [5954, 0]
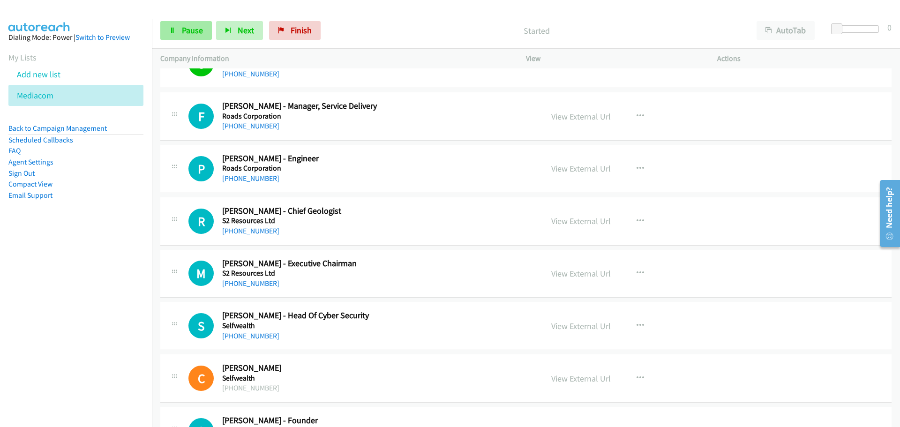
drag, startPoint x: 183, startPoint y: 21, endPoint x: 185, endPoint y: 29, distance: 8.1
click at [183, 21] on div "Start Calls Pause Next Finish Started AutoTab AutoTab 0" at bounding box center [526, 31] width 748 height 36
click at [185, 30] on span "Pause" at bounding box center [192, 30] width 21 height 11
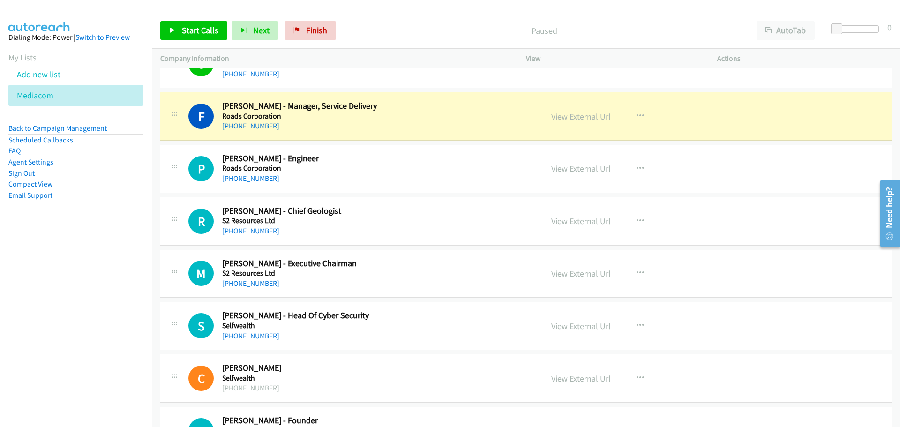
click at [579, 116] on link "View External Url" at bounding box center [581, 116] width 60 height 11
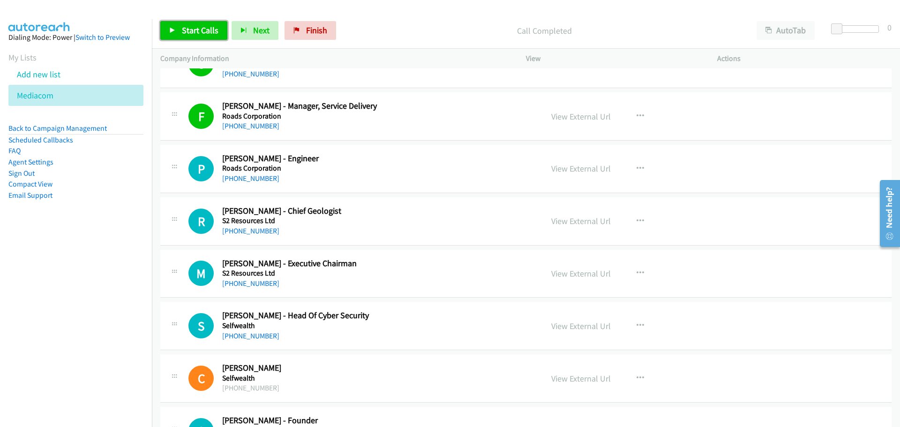
click at [207, 28] on span "Start Calls" at bounding box center [200, 30] width 37 height 11
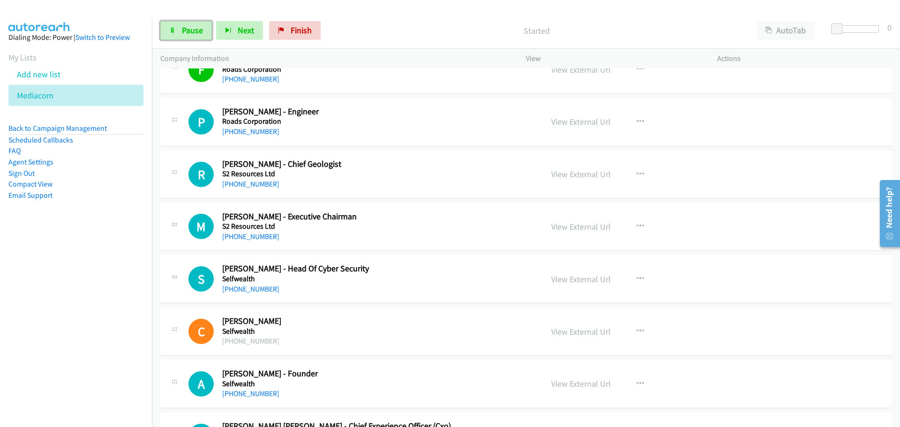
drag, startPoint x: 198, startPoint y: 32, endPoint x: 162, endPoint y: 57, distance: 43.7
click at [198, 32] on span "Pause" at bounding box center [192, 30] width 21 height 11
click at [590, 124] on link "View External Url" at bounding box center [581, 121] width 60 height 11
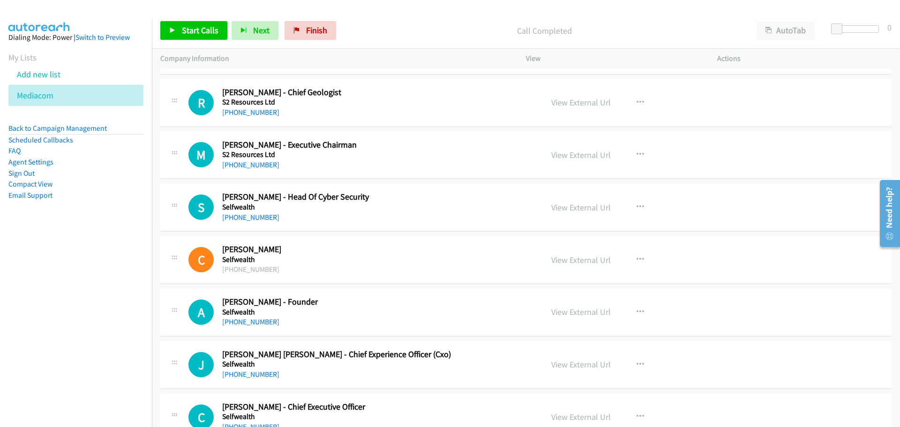
scroll to position [6095, 0]
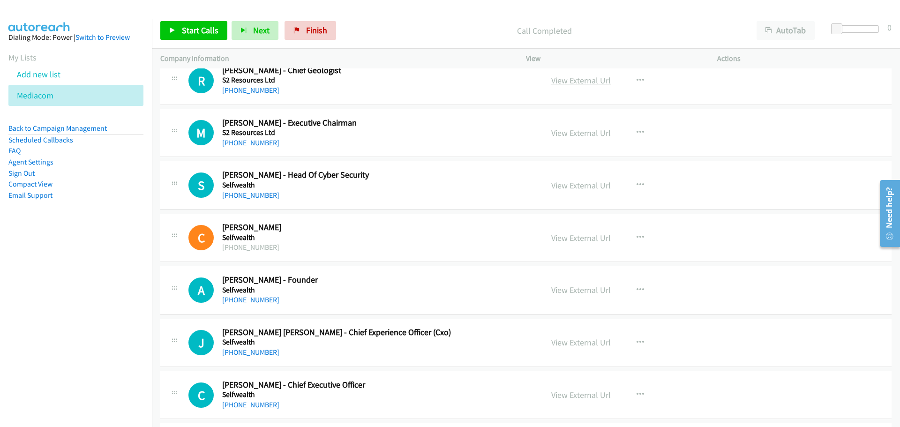
click at [571, 83] on link "View External Url" at bounding box center [581, 80] width 60 height 11
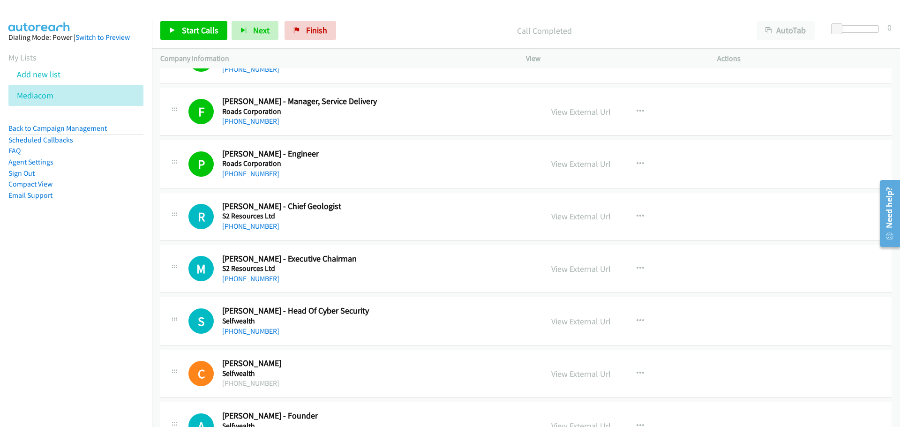
scroll to position [5954, 0]
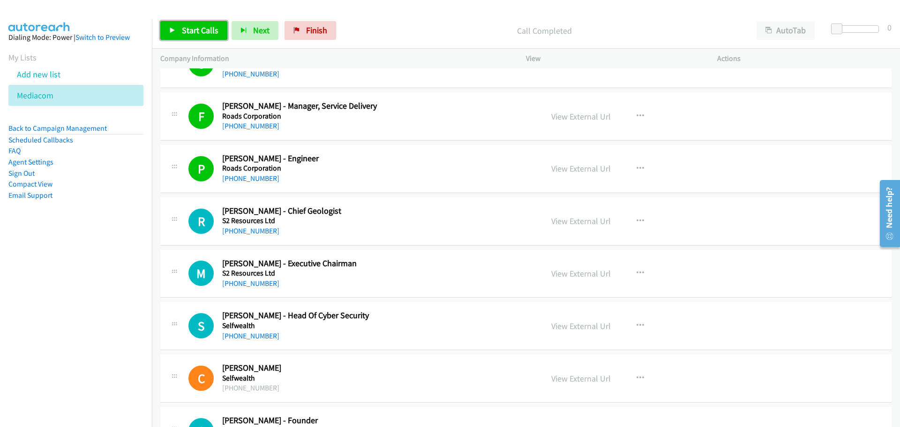
click at [186, 28] on span "Start Calls" at bounding box center [200, 30] width 37 height 11
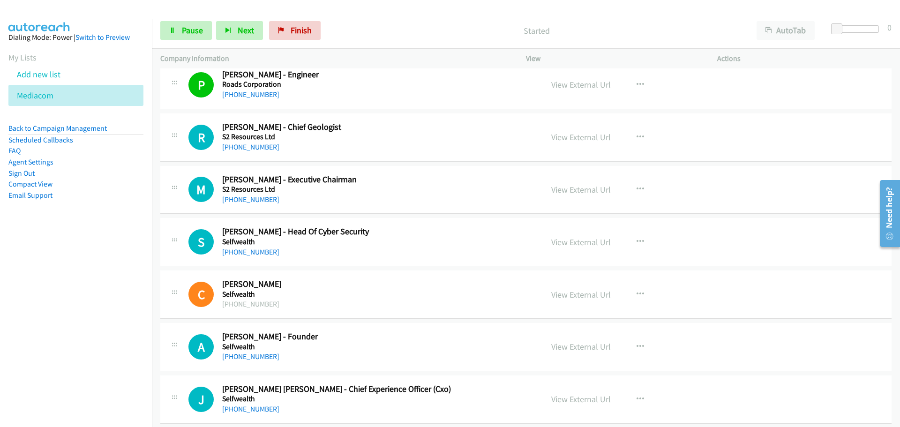
scroll to position [6048, 0]
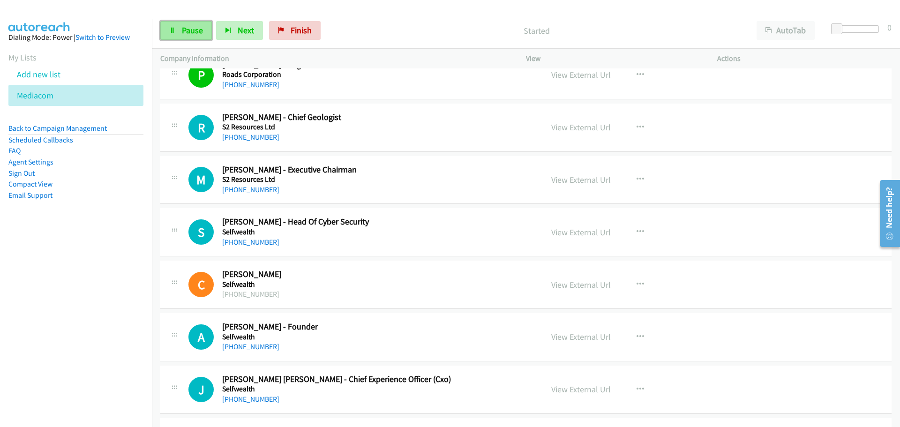
click at [196, 28] on span "Pause" at bounding box center [192, 30] width 21 height 11
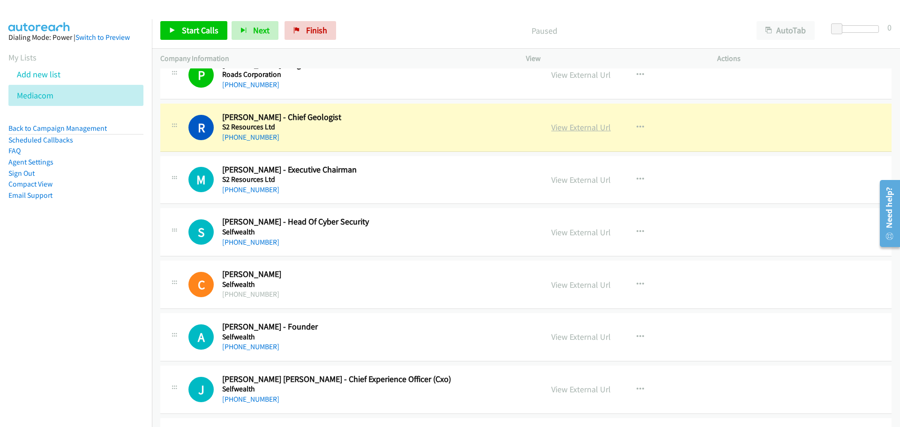
click at [585, 128] on link "View External Url" at bounding box center [581, 127] width 60 height 11
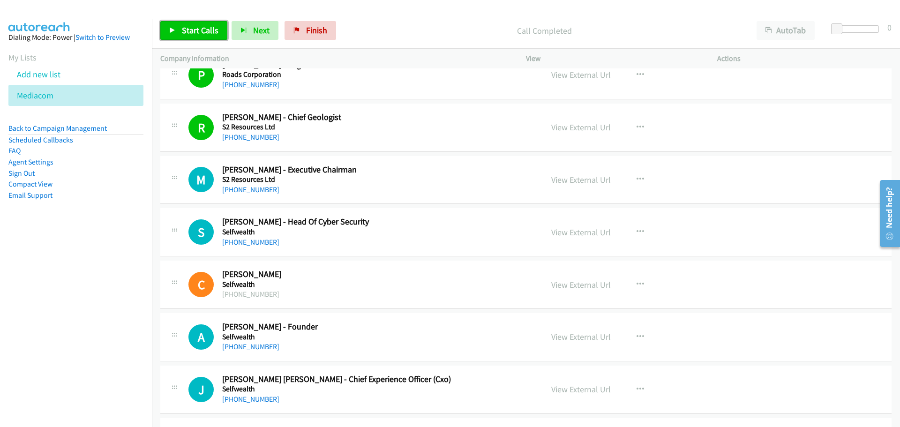
click at [188, 36] on link "Start Calls" at bounding box center [193, 30] width 67 height 19
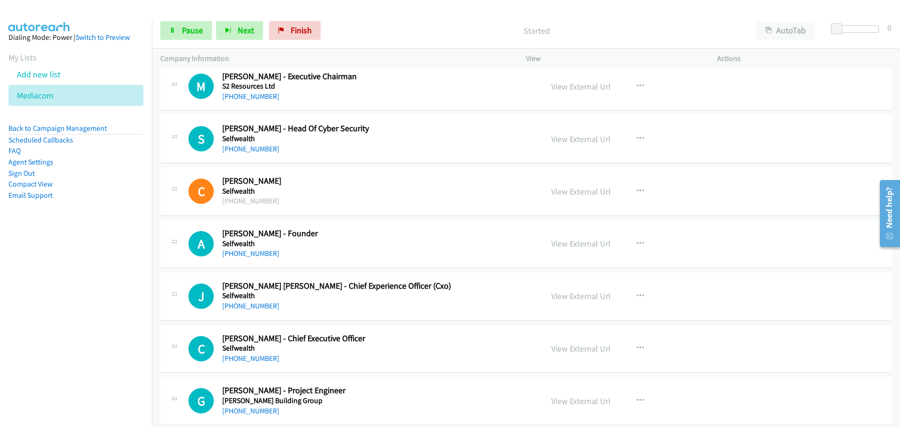
scroll to position [6142, 0]
click at [191, 33] on span "Pause" at bounding box center [192, 30] width 21 height 11
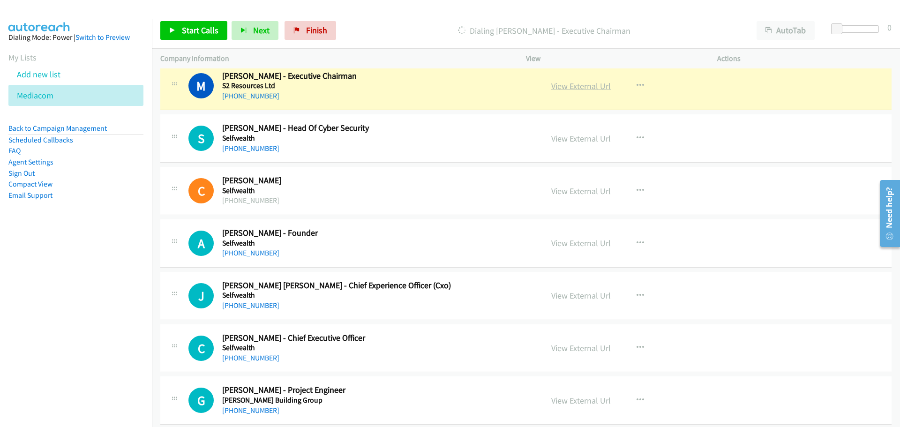
click at [576, 81] on link "View External Url" at bounding box center [581, 86] width 60 height 11
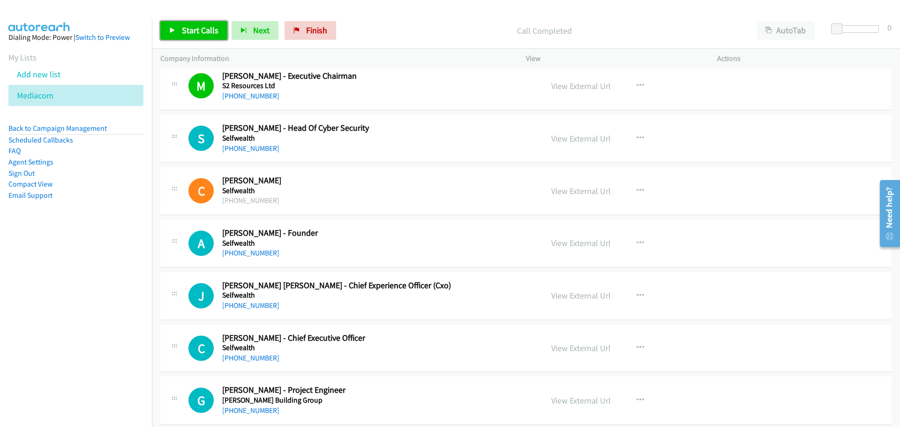
click at [188, 27] on span "Start Calls" at bounding box center [200, 30] width 37 height 11
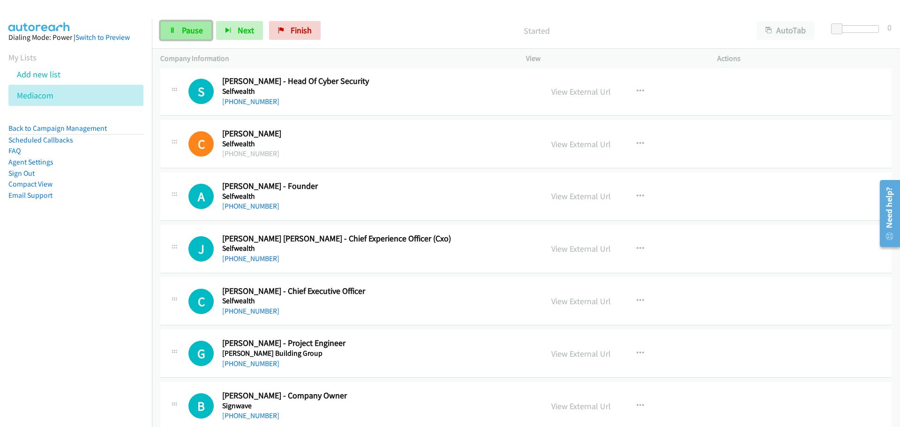
click at [185, 29] on span "Pause" at bounding box center [192, 30] width 21 height 11
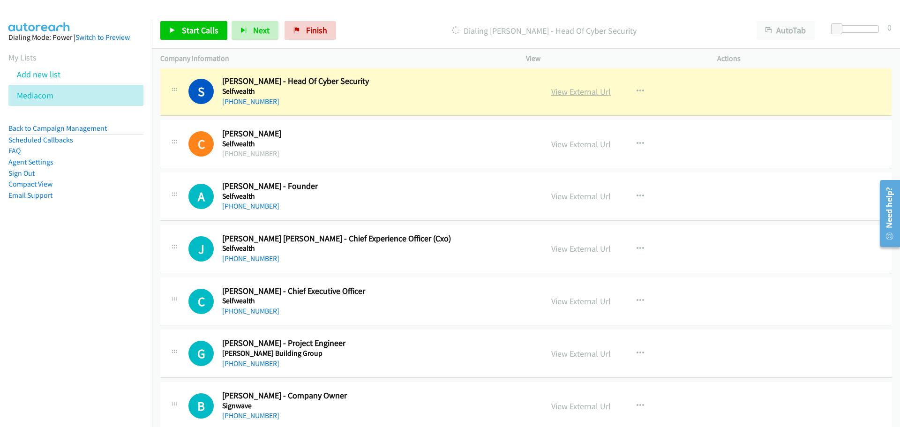
click at [583, 97] on link "View External Url" at bounding box center [581, 91] width 60 height 11
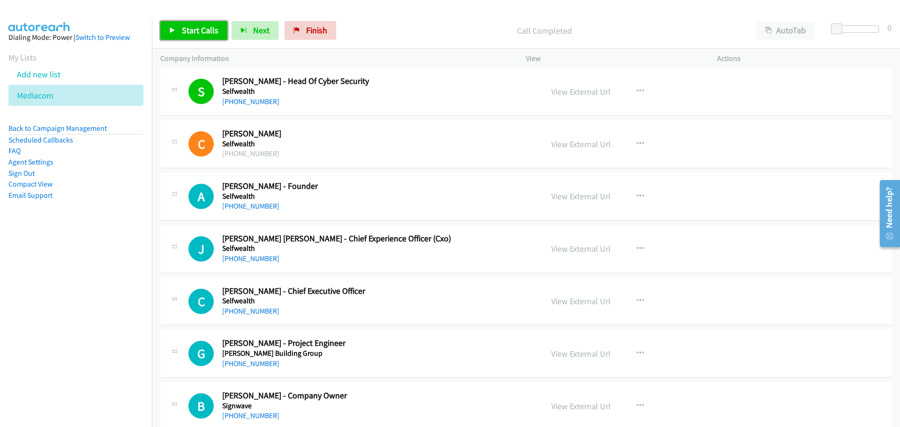
drag, startPoint x: 195, startPoint y: 32, endPoint x: 202, endPoint y: 45, distance: 14.5
click at [195, 32] on span "Start Calls" at bounding box center [200, 30] width 37 height 11
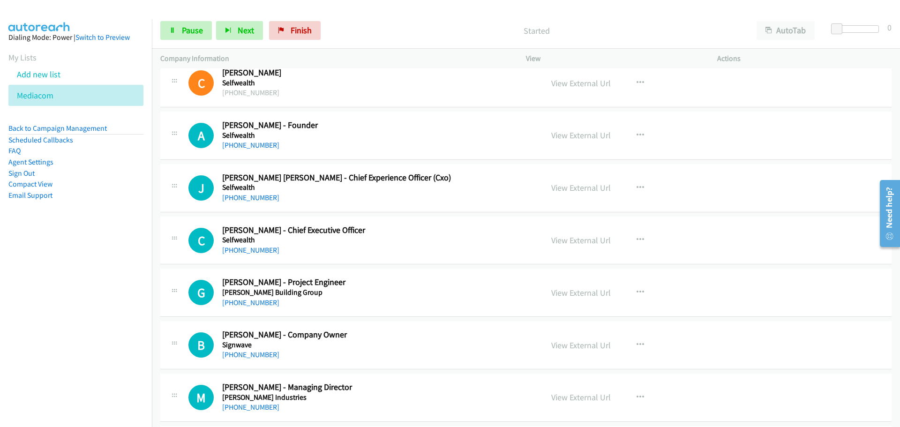
scroll to position [6236, 0]
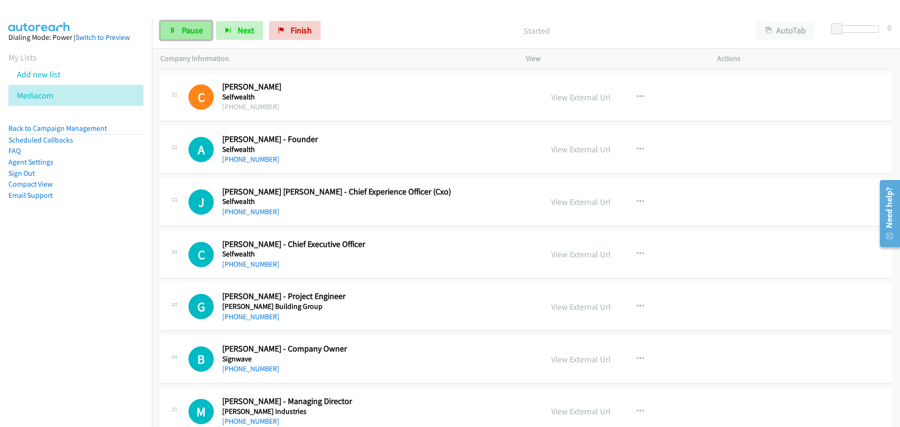
click at [190, 29] on span "Pause" at bounding box center [192, 30] width 21 height 11
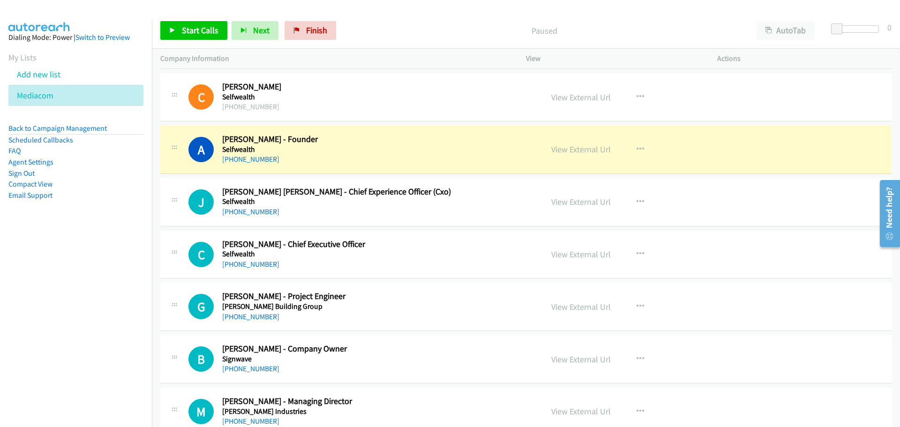
click at [585, 155] on div "View External Url" at bounding box center [581, 149] width 60 height 13
click at [582, 148] on link "View External Url" at bounding box center [581, 149] width 60 height 11
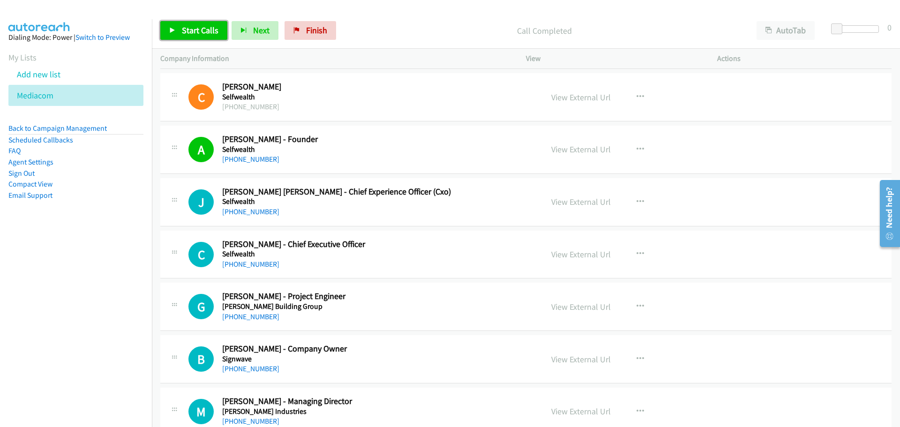
click at [199, 28] on span "Start Calls" at bounding box center [200, 30] width 37 height 11
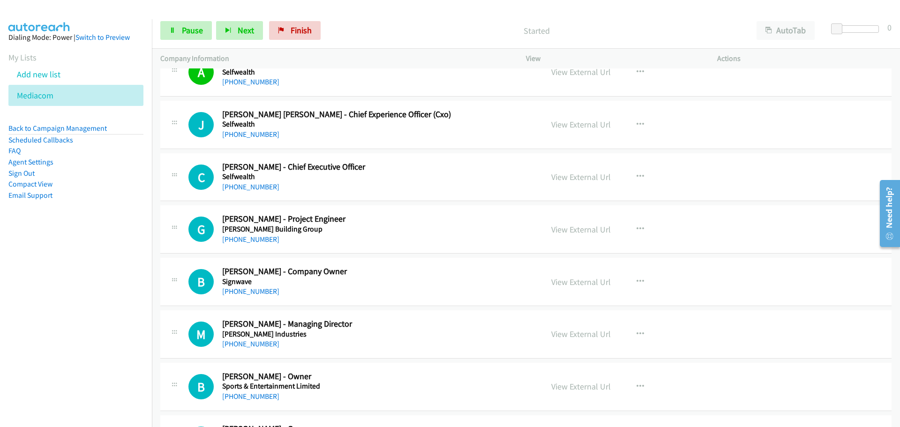
scroll to position [6329, 0]
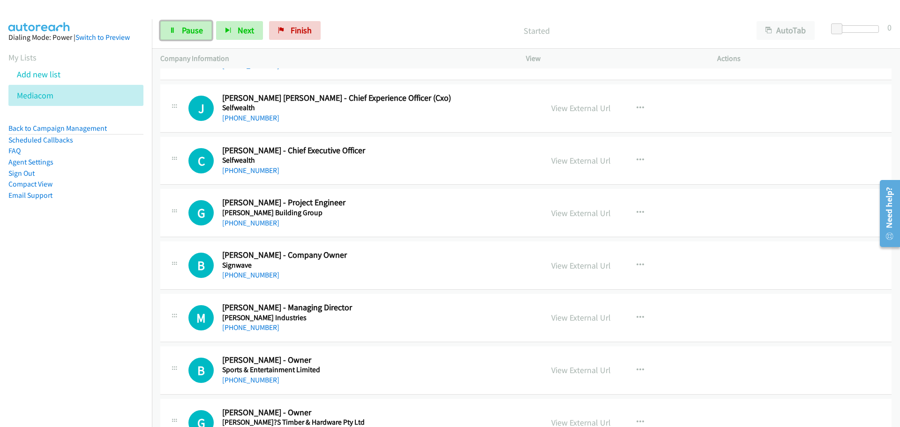
drag, startPoint x: 181, startPoint y: 28, endPoint x: 204, endPoint y: 49, distance: 30.9
click at [182, 28] on span "Pause" at bounding box center [192, 30] width 21 height 11
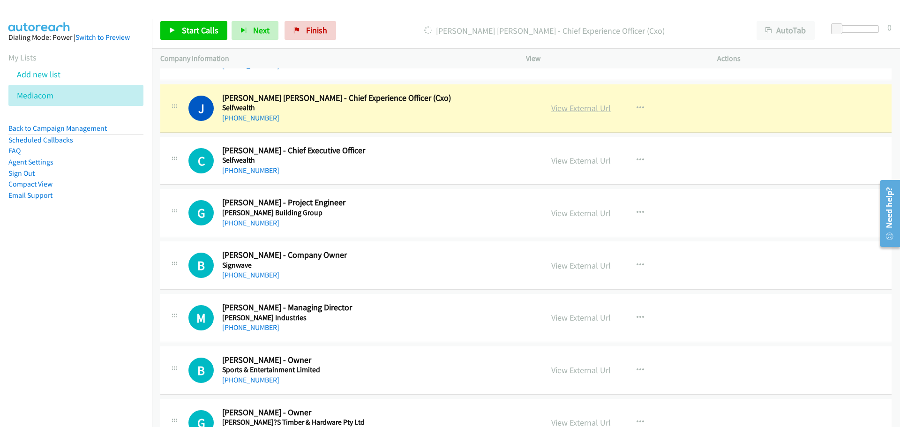
click at [586, 113] on link "View External Url" at bounding box center [581, 108] width 60 height 11
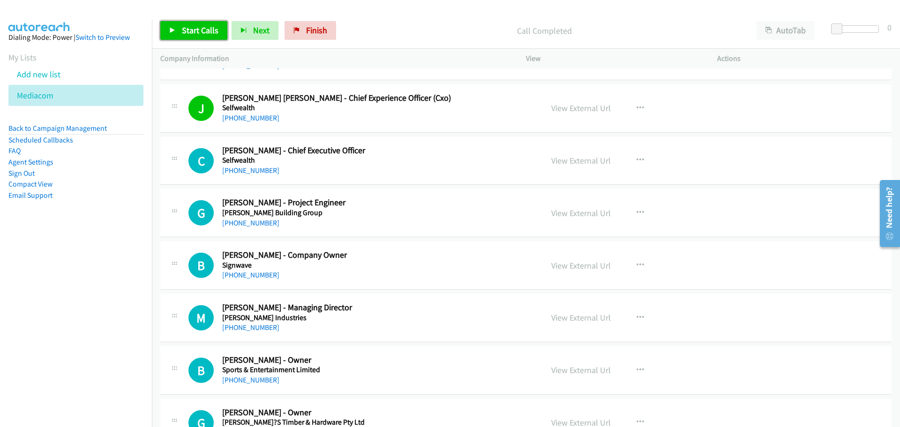
click at [192, 35] on span "Start Calls" at bounding box center [200, 30] width 37 height 11
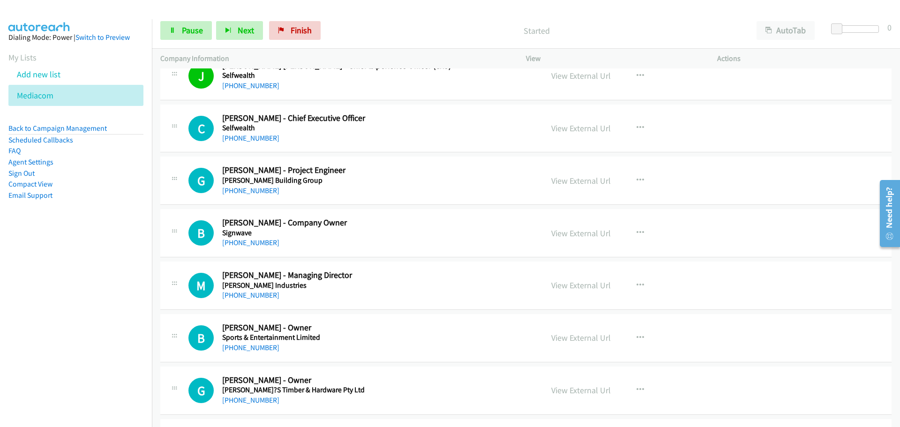
scroll to position [6376, 0]
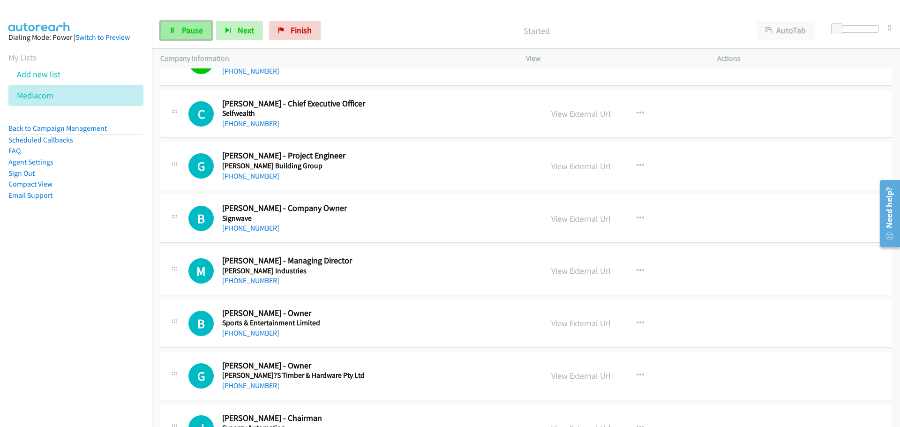
click at [186, 25] on link "Pause" at bounding box center [186, 30] width 52 height 19
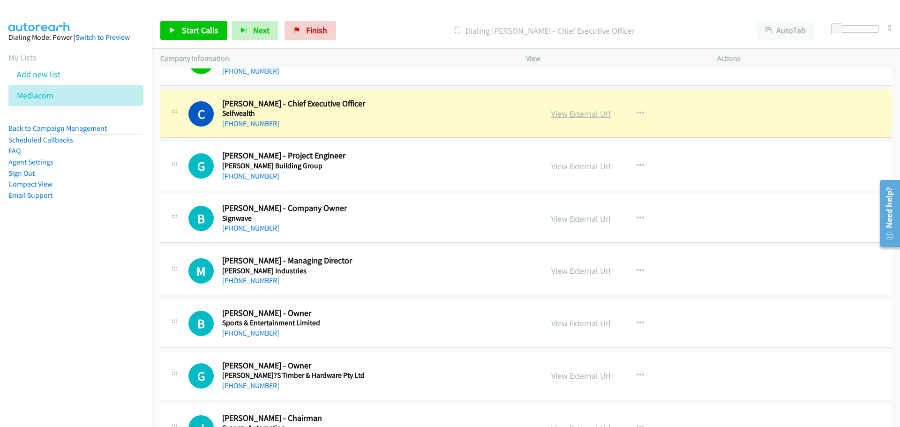
click at [580, 112] on link "View External Url" at bounding box center [581, 113] width 60 height 11
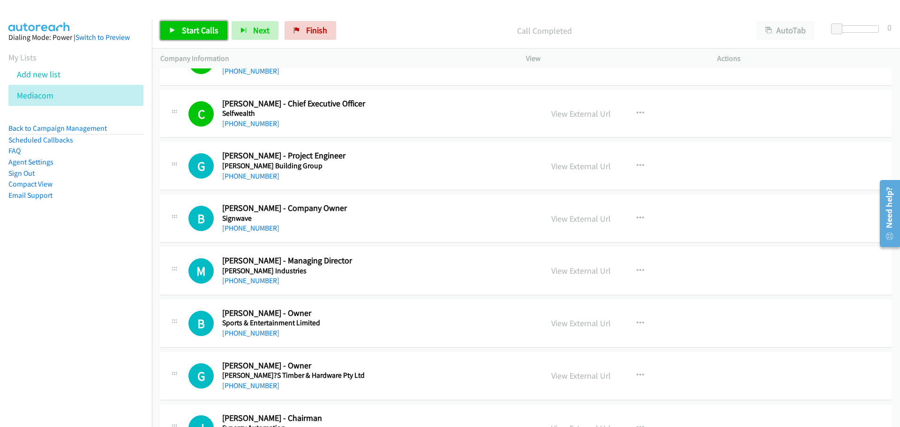
click at [188, 37] on link "Start Calls" at bounding box center [193, 30] width 67 height 19
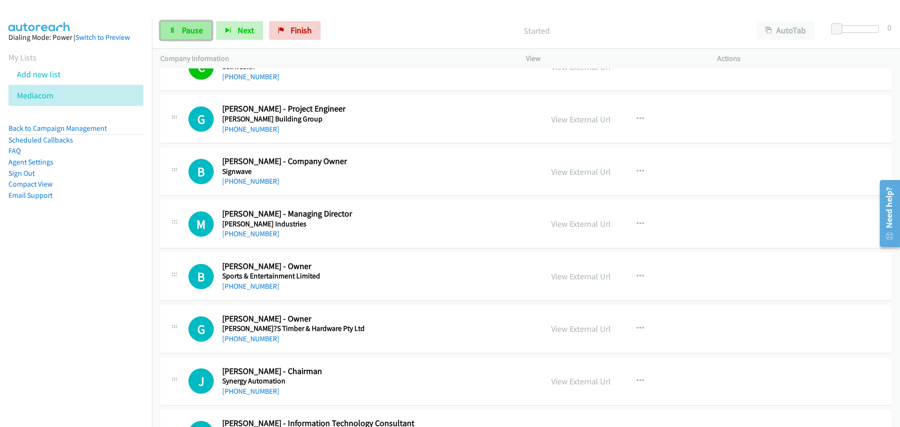
click at [195, 33] on span "Pause" at bounding box center [192, 30] width 21 height 11
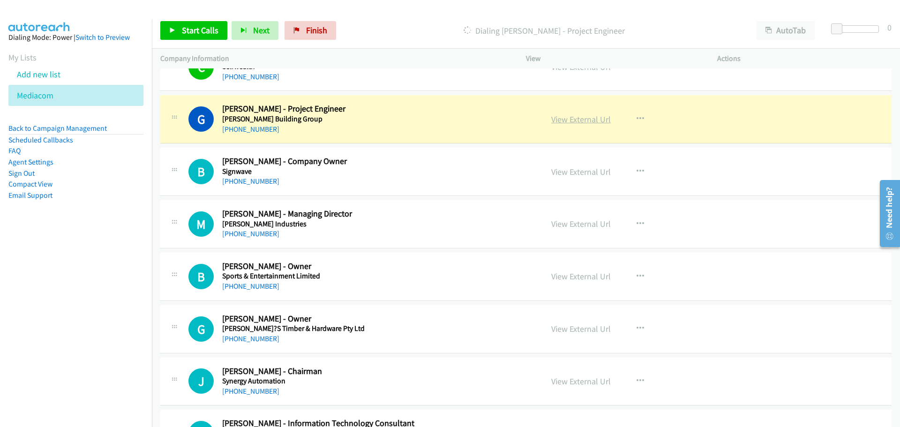
click at [579, 115] on link "View External Url" at bounding box center [581, 119] width 60 height 11
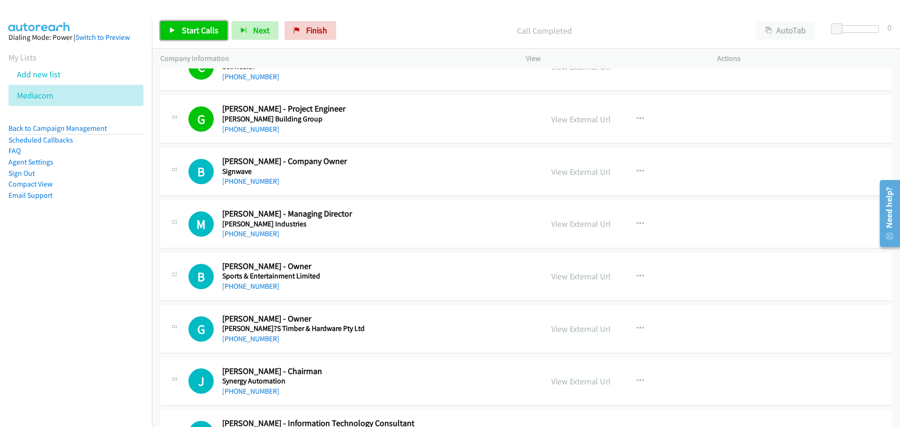
click at [195, 30] on span "Start Calls" at bounding box center [200, 30] width 37 height 11
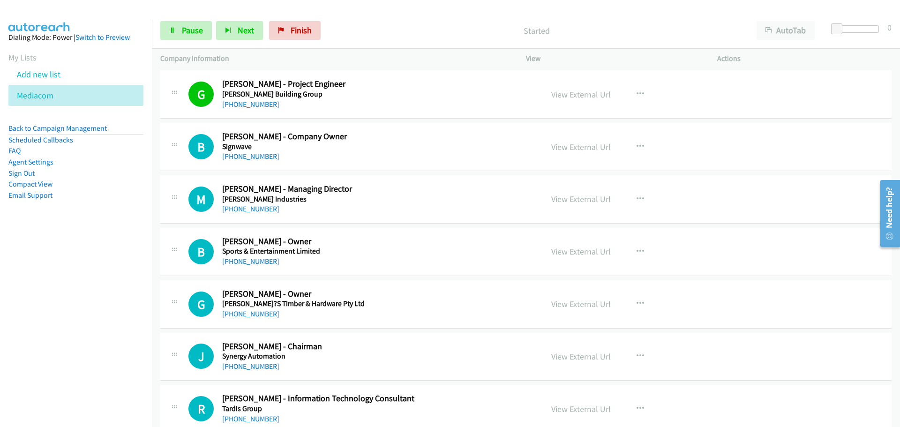
scroll to position [6470, 0]
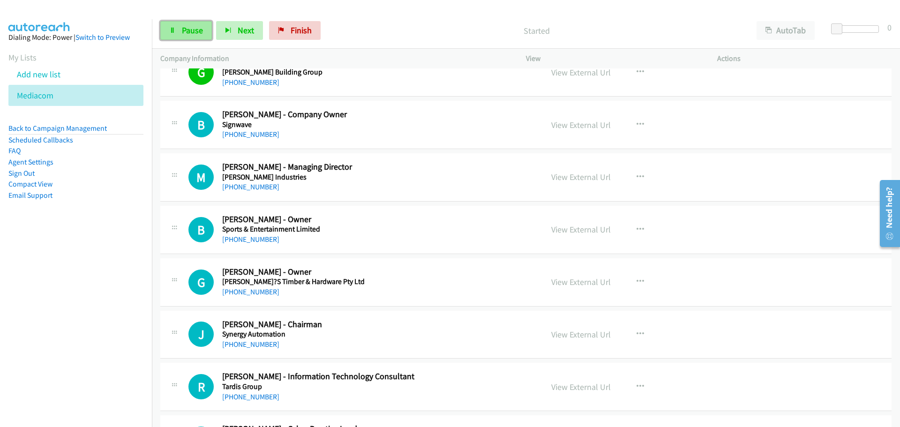
click at [194, 29] on span "Pause" at bounding box center [192, 30] width 21 height 11
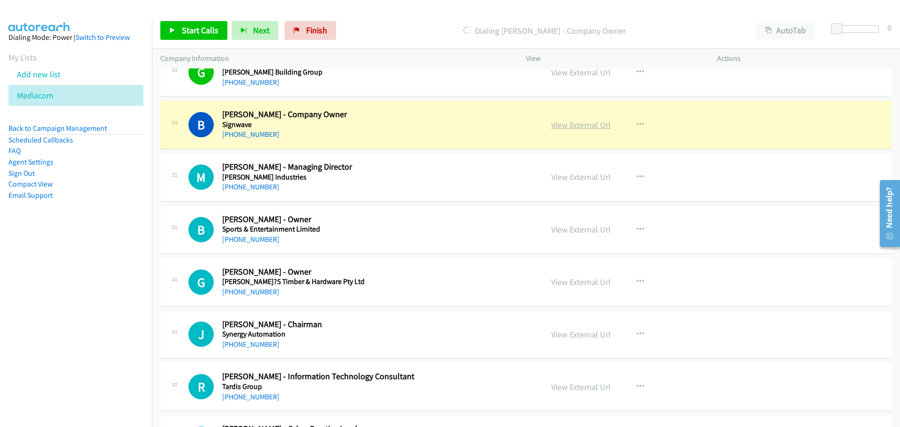
click at [577, 126] on link "View External Url" at bounding box center [581, 125] width 60 height 11
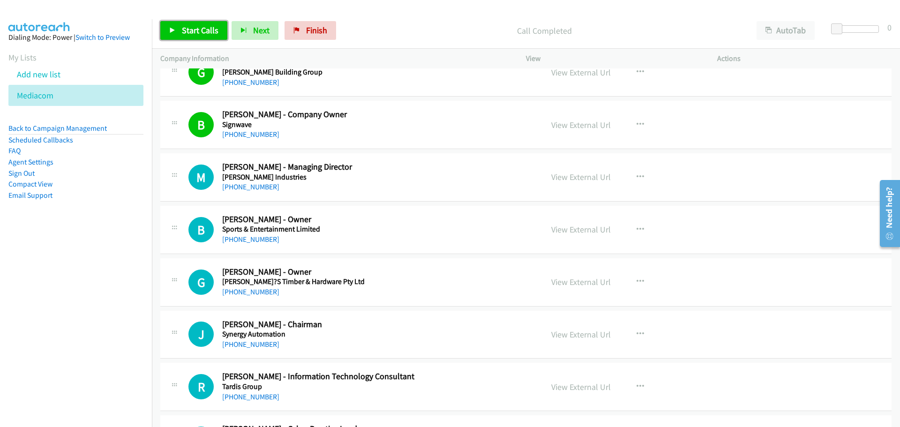
click at [201, 29] on span "Start Calls" at bounding box center [200, 30] width 37 height 11
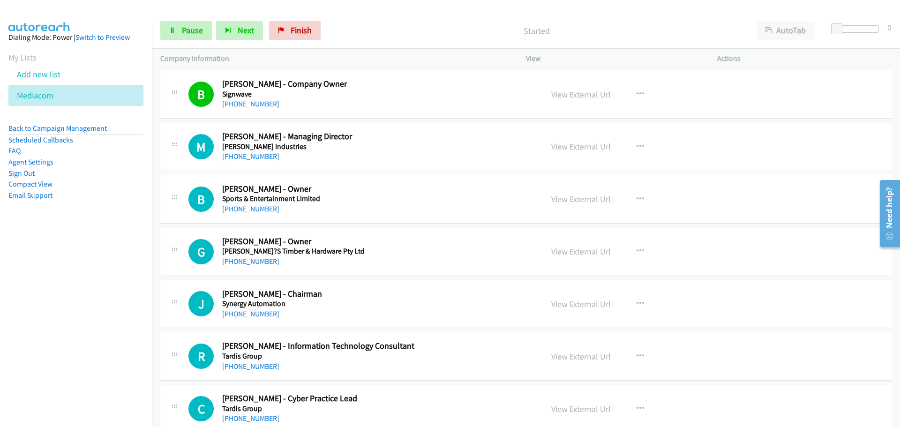
scroll to position [6517, 0]
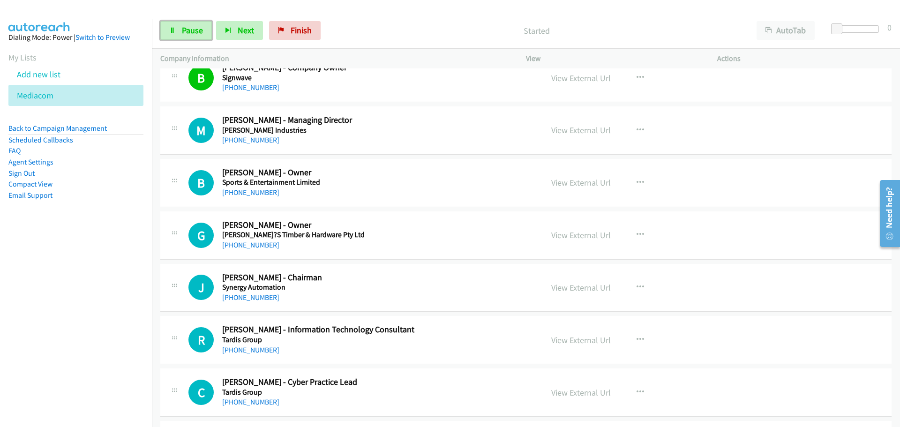
drag, startPoint x: 196, startPoint y: 33, endPoint x: 179, endPoint y: 46, distance: 21.5
click at [196, 33] on span "Pause" at bounding box center [192, 30] width 21 height 11
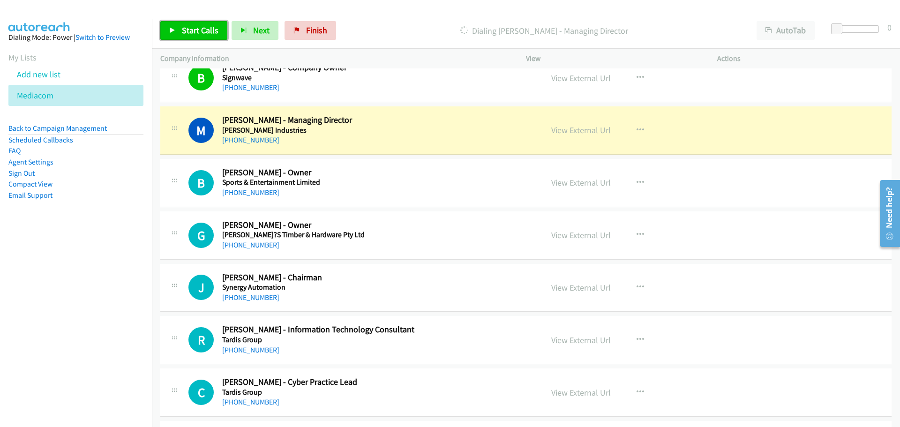
click at [199, 30] on span "Start Calls" at bounding box center [200, 30] width 37 height 11
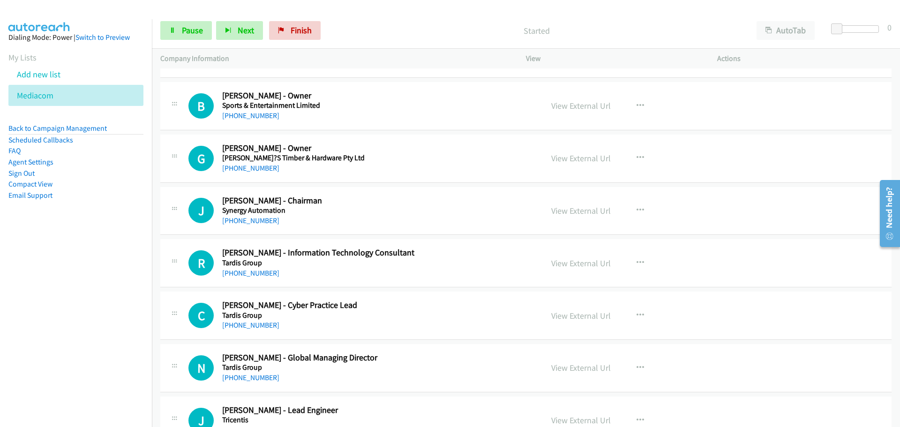
scroll to position [6611, 0]
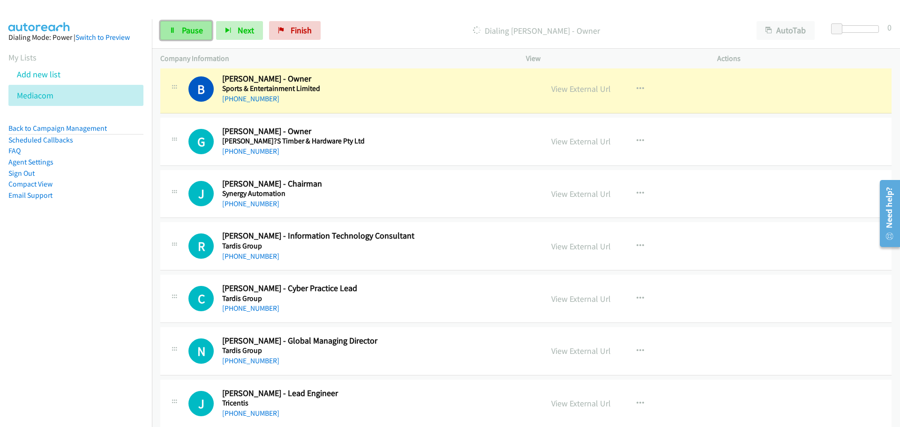
click at [203, 30] on link "Pause" at bounding box center [186, 30] width 52 height 19
click at [589, 90] on link "View External Url" at bounding box center [581, 88] width 60 height 11
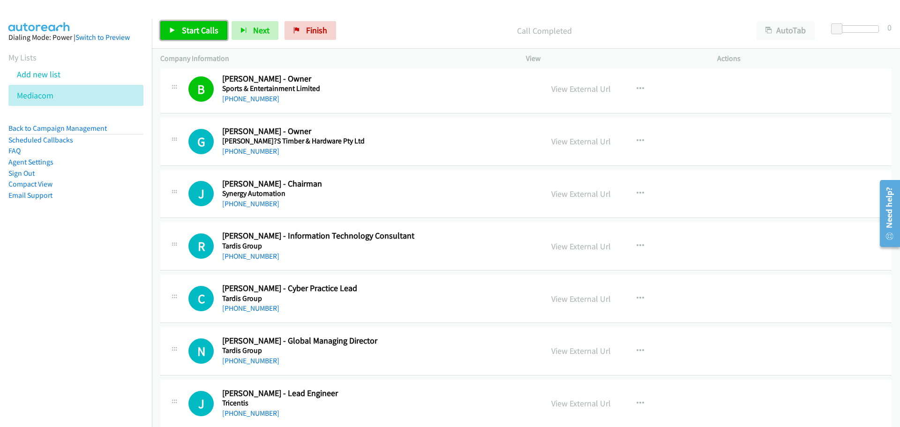
click at [185, 26] on span "Start Calls" at bounding box center [200, 30] width 37 height 11
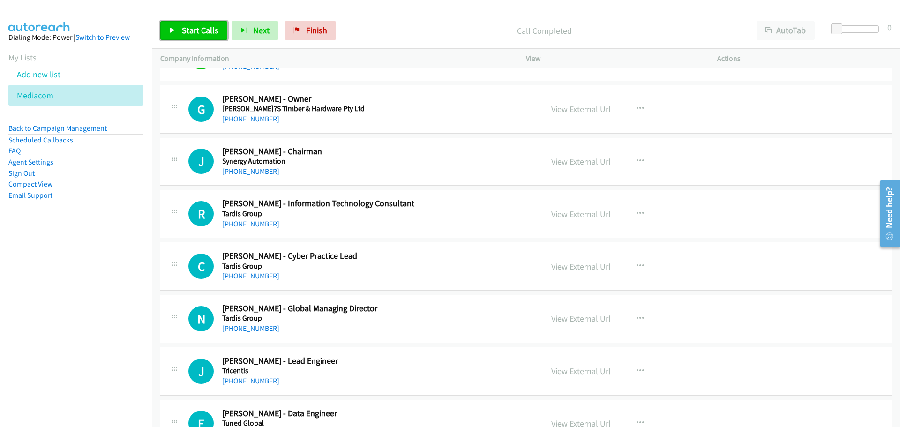
scroll to position [6658, 0]
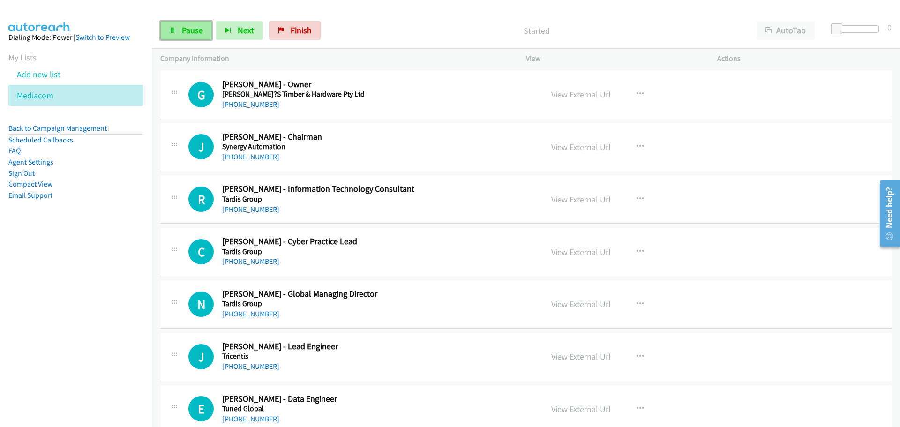
drag, startPoint x: 191, startPoint y: 30, endPoint x: 176, endPoint y: 35, distance: 15.4
click at [191, 30] on span "Pause" at bounding box center [192, 30] width 21 height 11
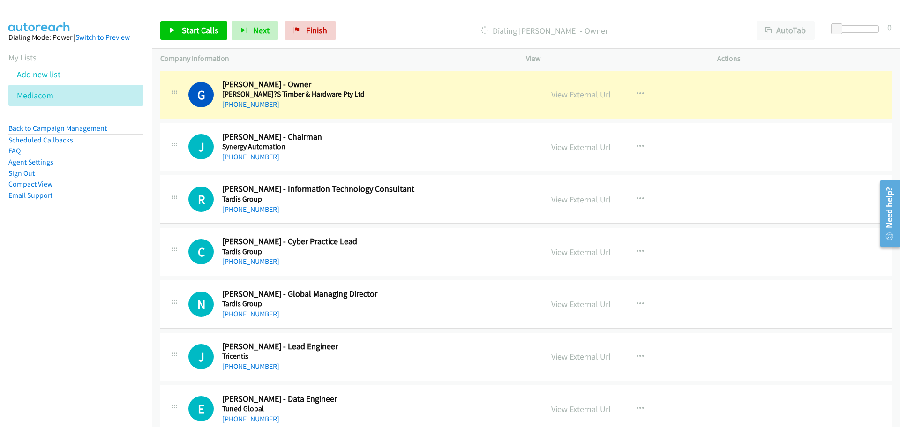
click at [571, 93] on link "View External Url" at bounding box center [581, 94] width 60 height 11
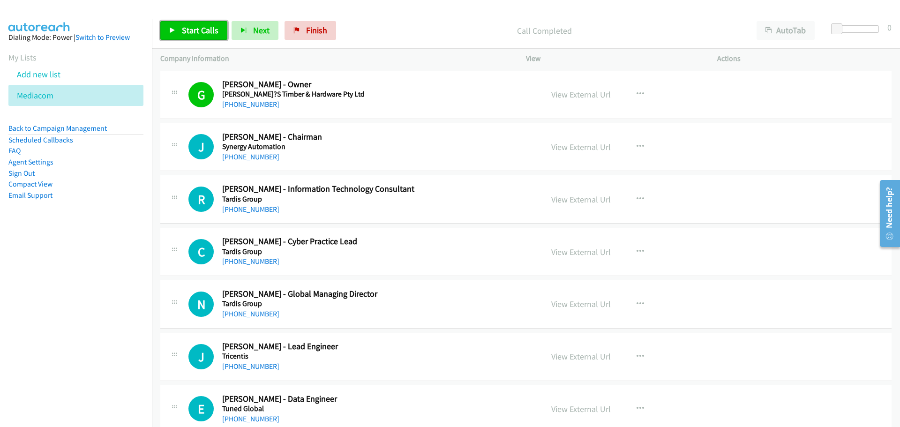
click at [179, 22] on link "Start Calls" at bounding box center [193, 30] width 67 height 19
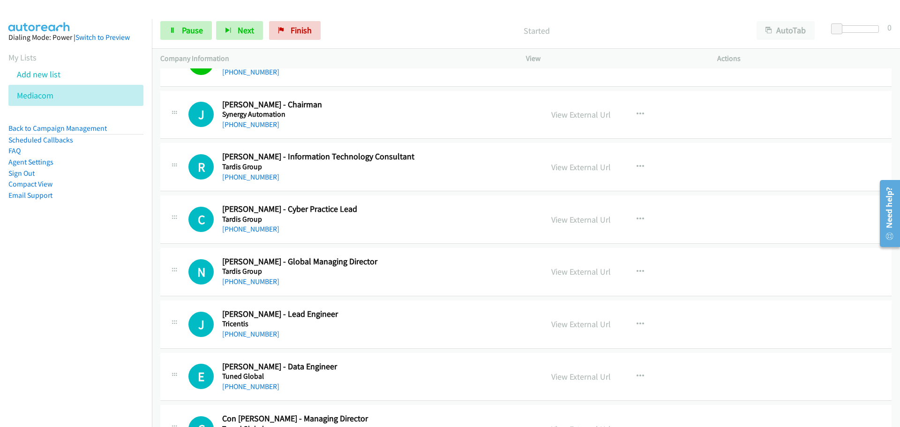
scroll to position [6704, 0]
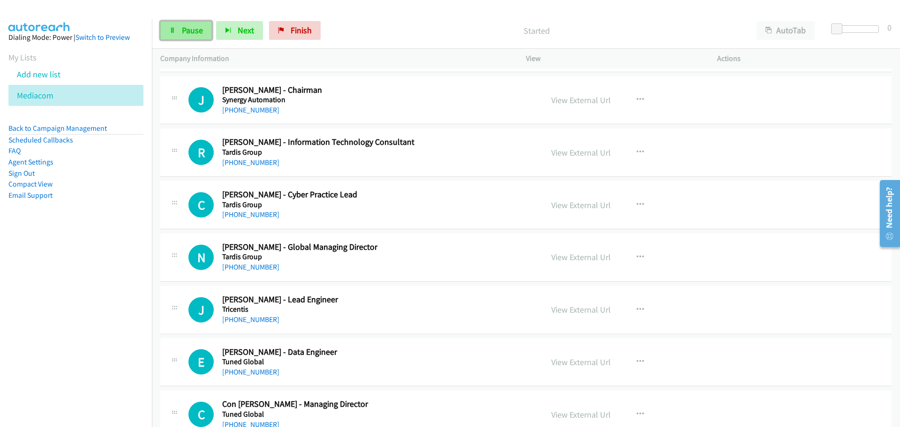
click at [193, 24] on link "Pause" at bounding box center [186, 30] width 52 height 19
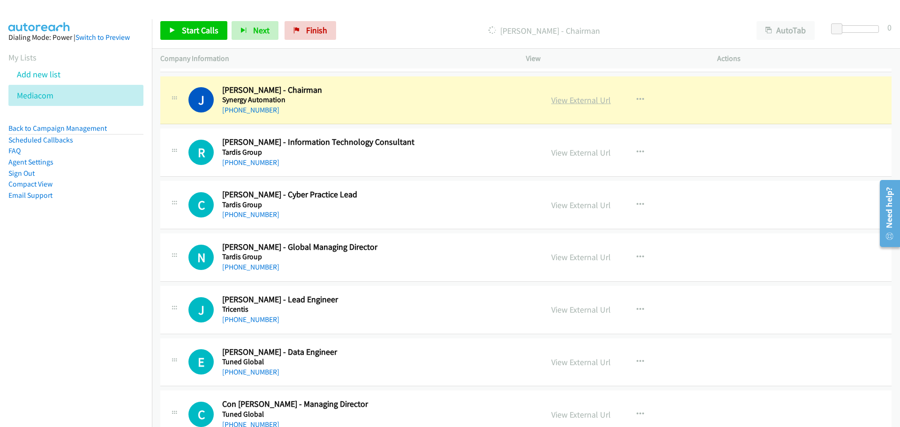
click at [579, 100] on link "View External Url" at bounding box center [581, 100] width 60 height 11
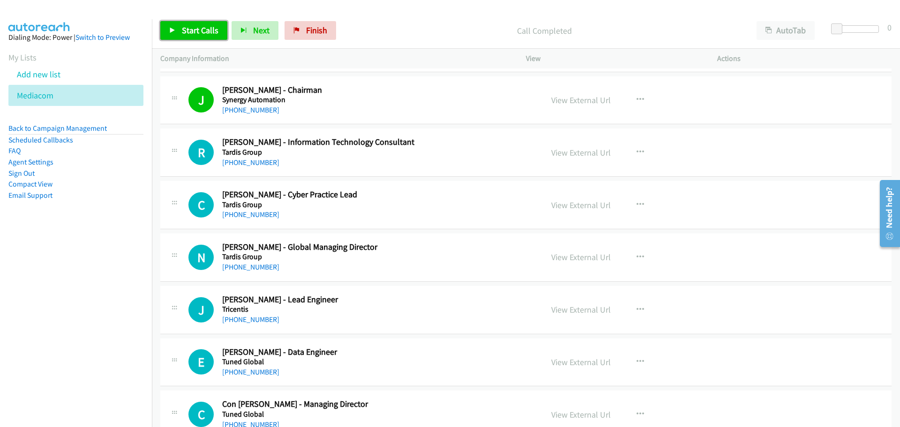
drag, startPoint x: 194, startPoint y: 33, endPoint x: 211, endPoint y: 43, distance: 19.5
click at [194, 33] on span "Start Calls" at bounding box center [200, 30] width 37 height 11
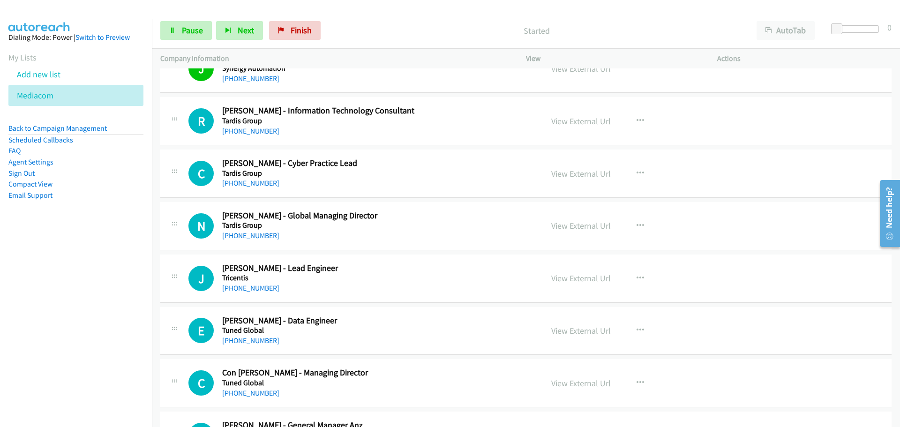
scroll to position [6751, 0]
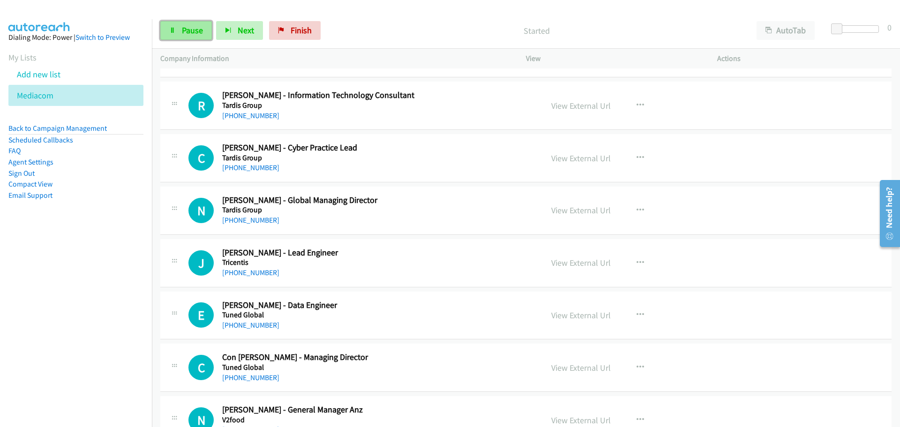
click at [194, 31] on span "Pause" at bounding box center [192, 30] width 21 height 11
click at [189, 28] on span "Start Calls" at bounding box center [200, 30] width 37 height 11
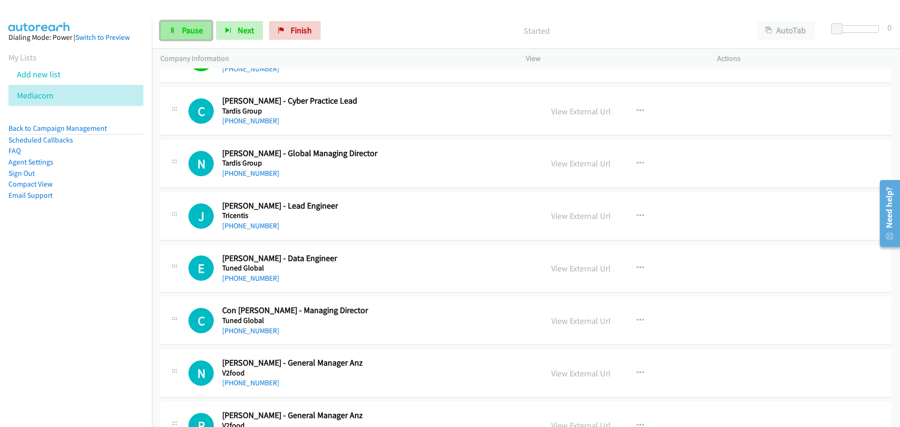
click at [184, 25] on span "Pause" at bounding box center [192, 30] width 21 height 11
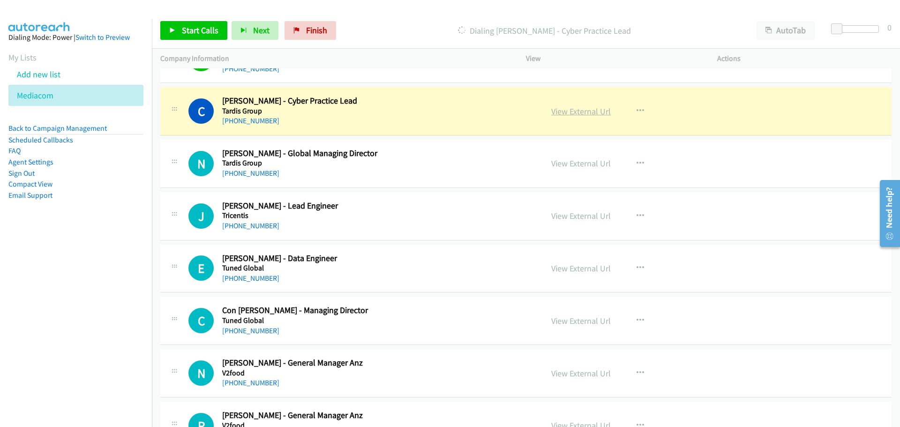
click at [576, 107] on link "View External Url" at bounding box center [581, 111] width 60 height 11
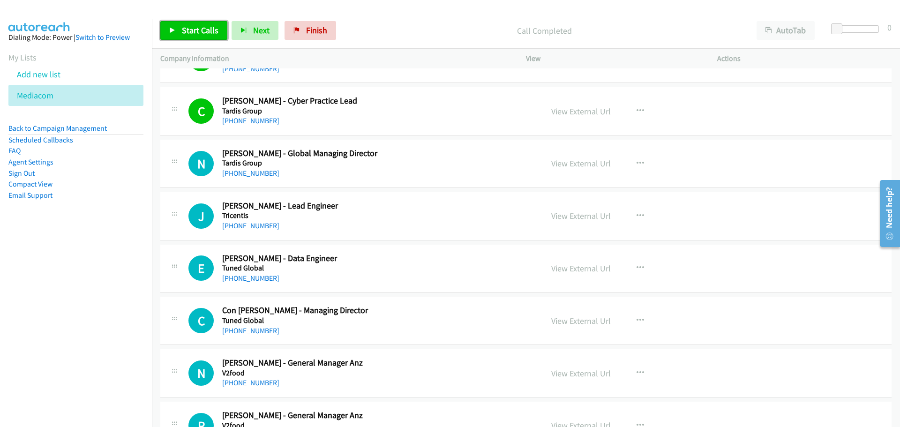
click at [210, 27] on span "Start Calls" at bounding box center [200, 30] width 37 height 11
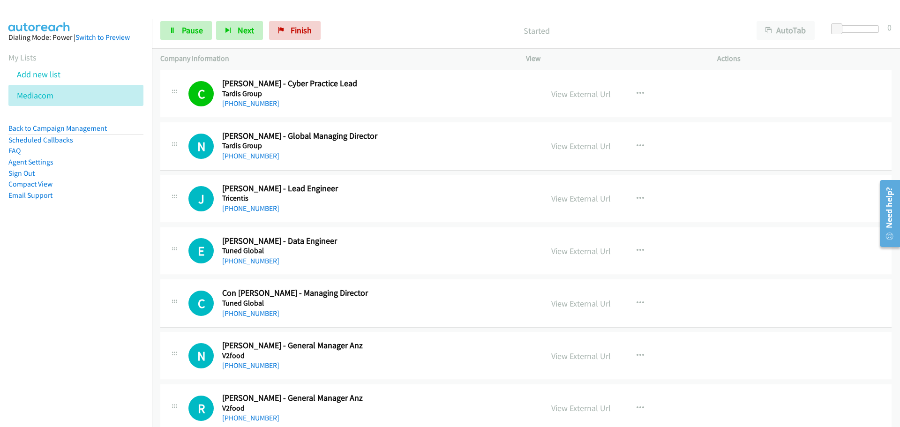
scroll to position [6845, 0]
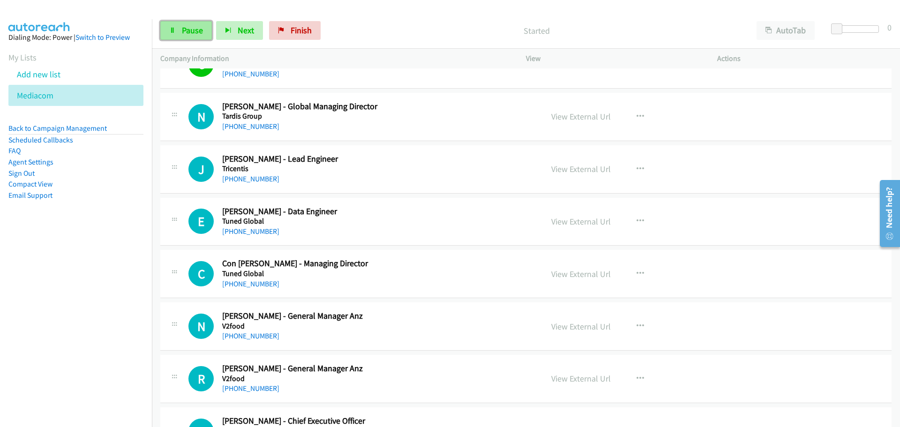
click at [202, 34] on span "Pause" at bounding box center [192, 30] width 21 height 11
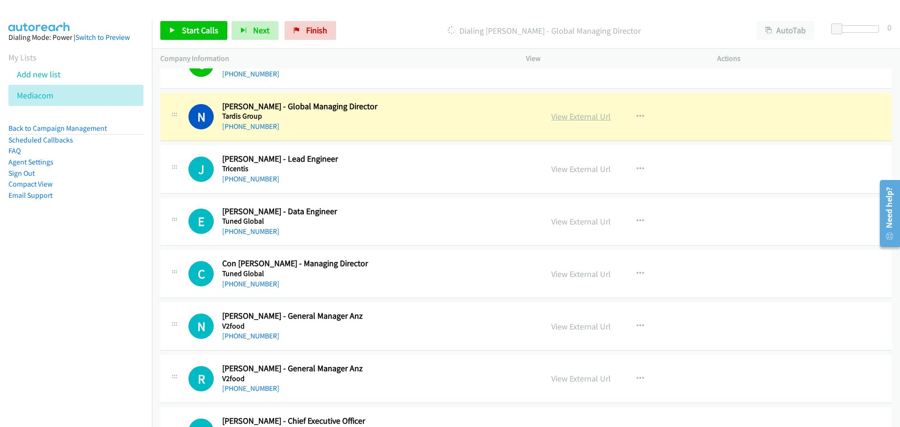
click at [590, 111] on link "View External Url" at bounding box center [581, 116] width 60 height 11
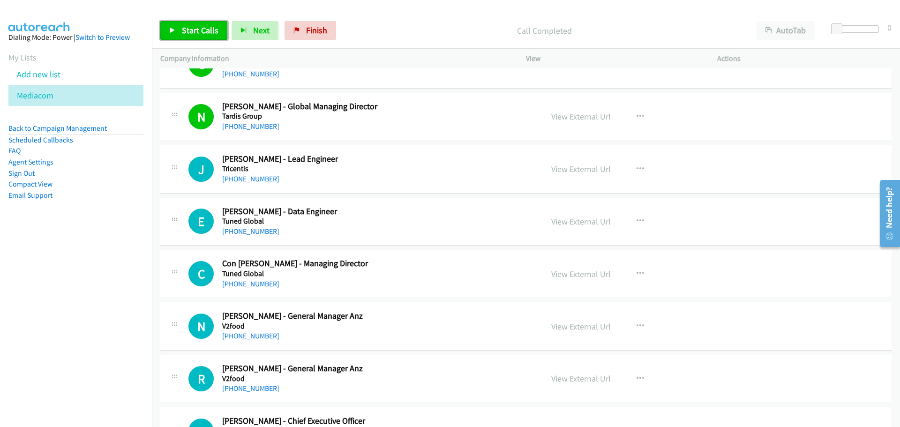
click at [197, 33] on span "Start Calls" at bounding box center [200, 30] width 37 height 11
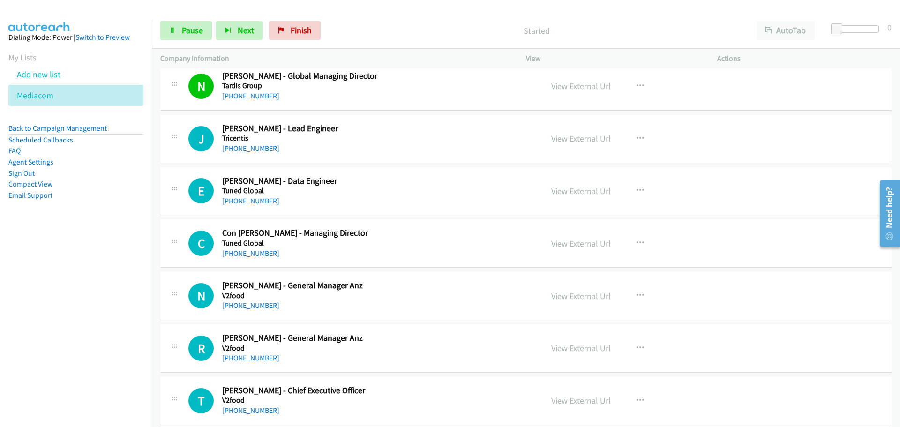
scroll to position [6892, 0]
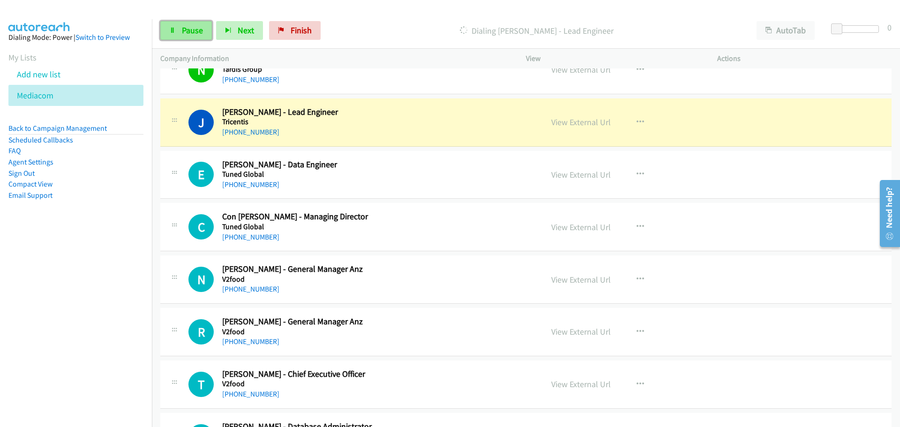
click at [201, 29] on span "Pause" at bounding box center [192, 30] width 21 height 11
click at [588, 123] on link "View External Url" at bounding box center [581, 122] width 60 height 11
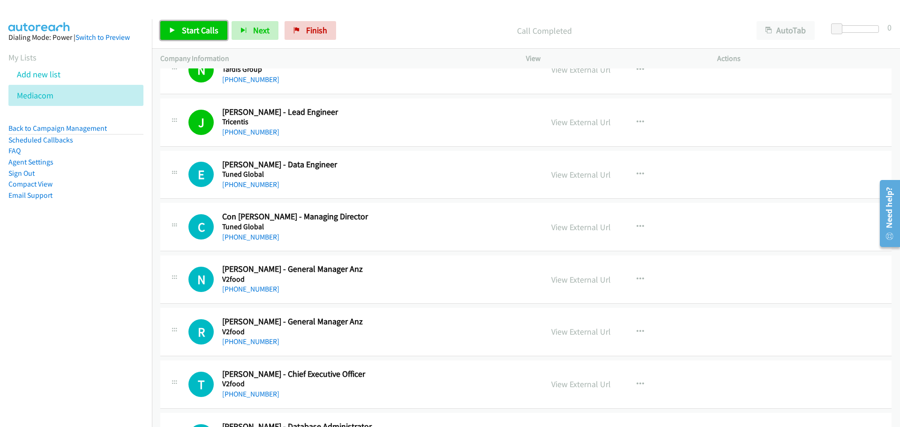
drag, startPoint x: 194, startPoint y: 26, endPoint x: 190, endPoint y: 34, distance: 9.0
click at [194, 26] on span "Start Calls" at bounding box center [200, 30] width 37 height 11
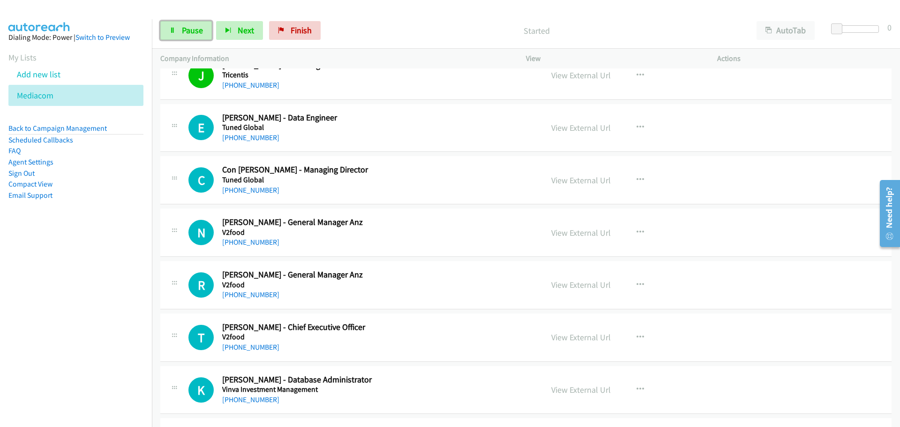
drag, startPoint x: 189, startPoint y: 33, endPoint x: 188, endPoint y: 43, distance: 9.9
click at [189, 33] on span "Pause" at bounding box center [192, 30] width 21 height 11
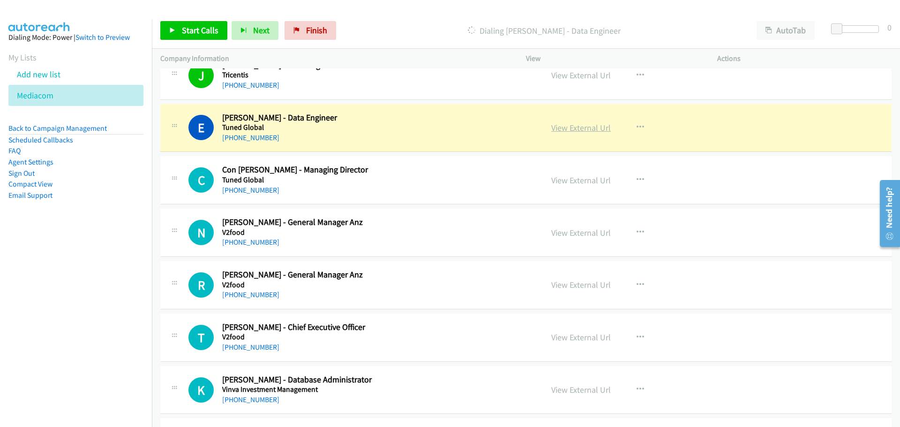
click at [574, 127] on link "View External Url" at bounding box center [581, 127] width 60 height 11
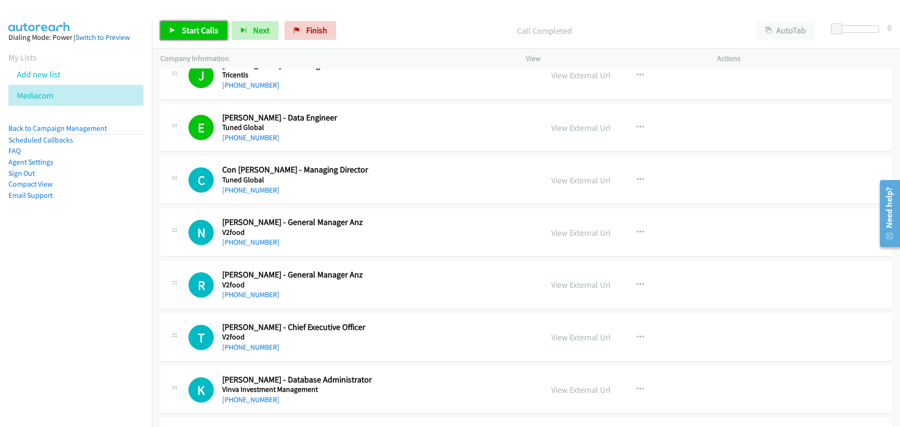
click at [199, 25] on span "Start Calls" at bounding box center [200, 30] width 37 height 11
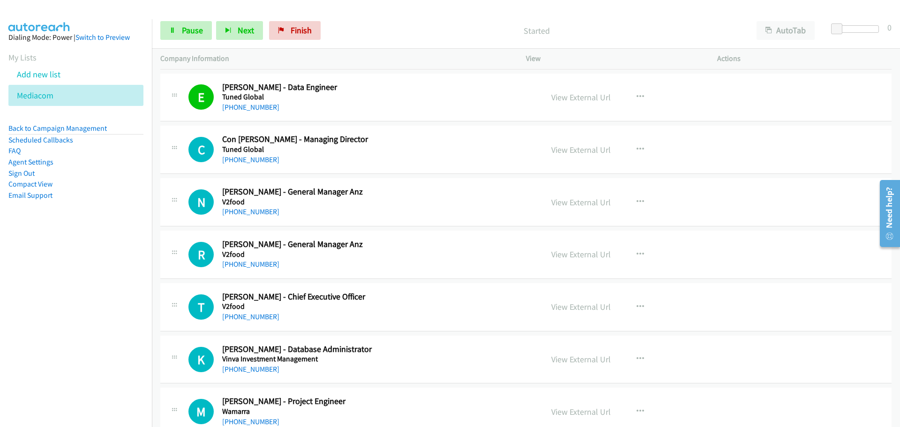
scroll to position [6986, 0]
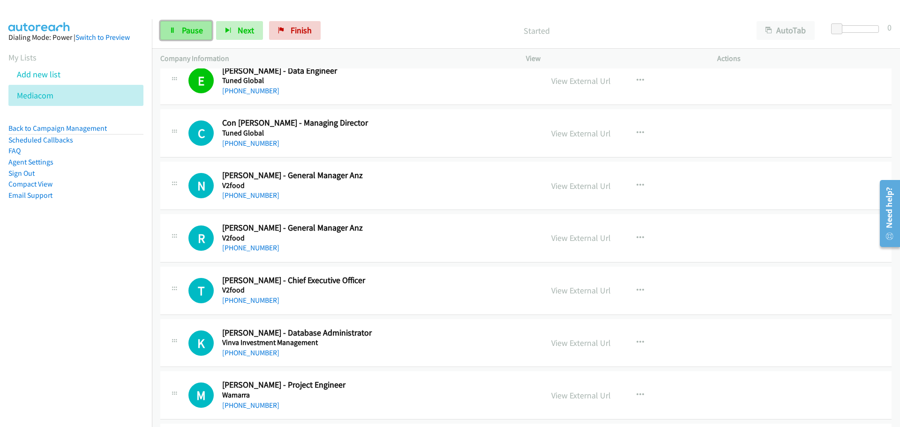
click at [188, 35] on span "Pause" at bounding box center [192, 30] width 21 height 11
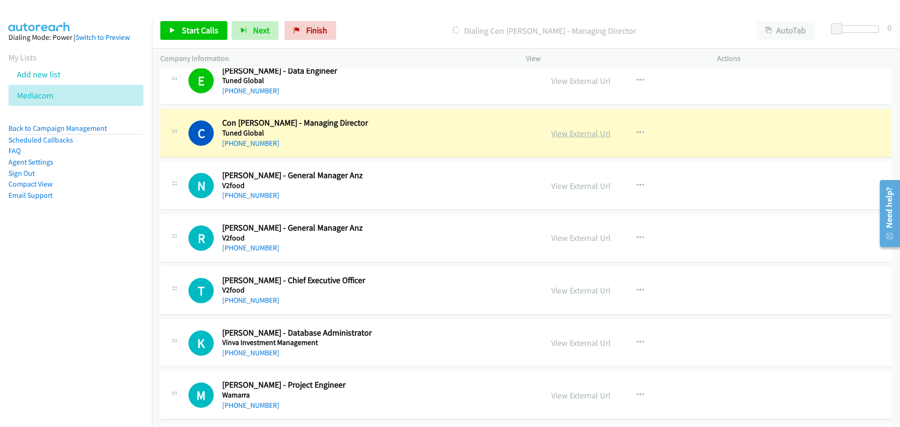
click at [574, 131] on link "View External Url" at bounding box center [581, 133] width 60 height 11
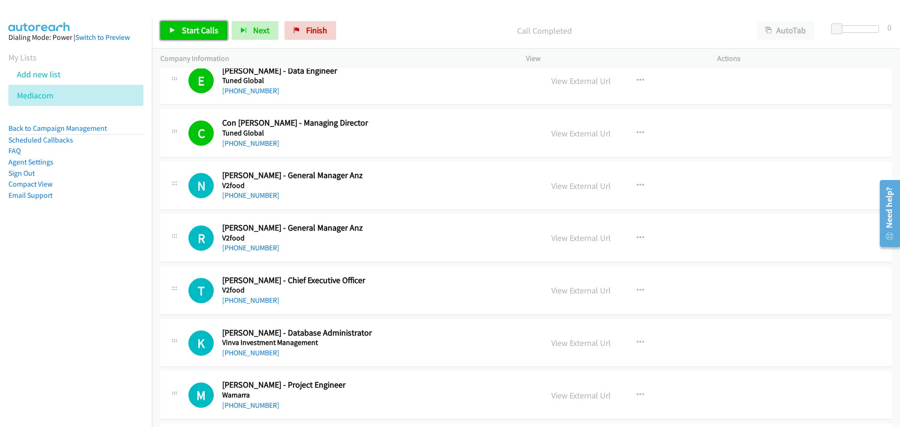
click at [203, 30] on span "Start Calls" at bounding box center [200, 30] width 37 height 11
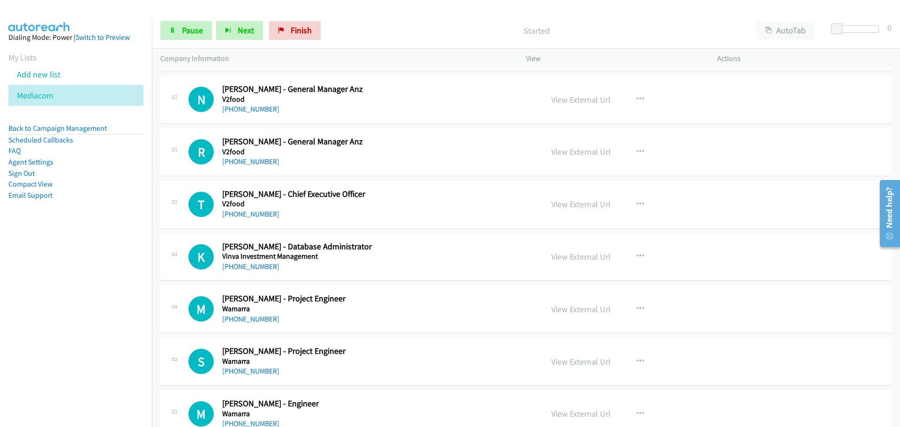
scroll to position [7080, 0]
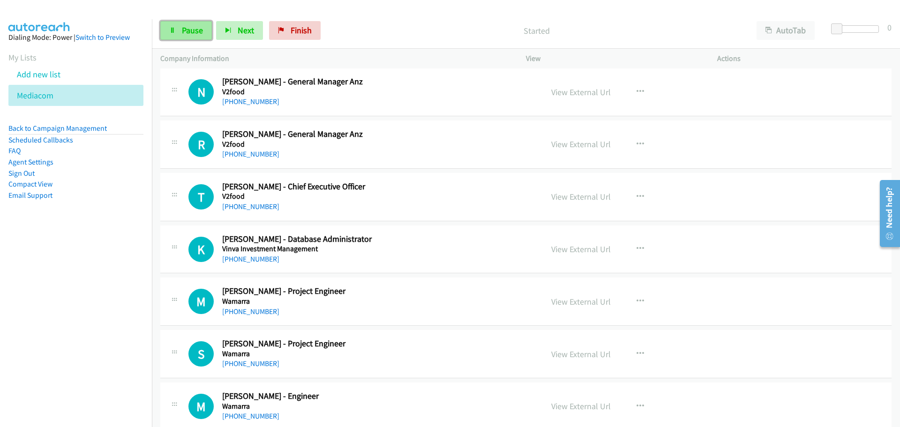
click at [182, 32] on span "Pause" at bounding box center [192, 30] width 21 height 11
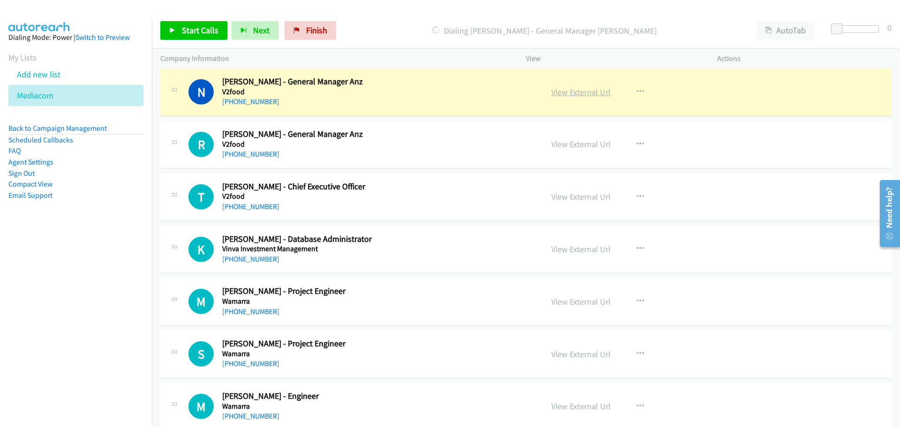
click at [579, 91] on link "View External Url" at bounding box center [581, 92] width 60 height 11
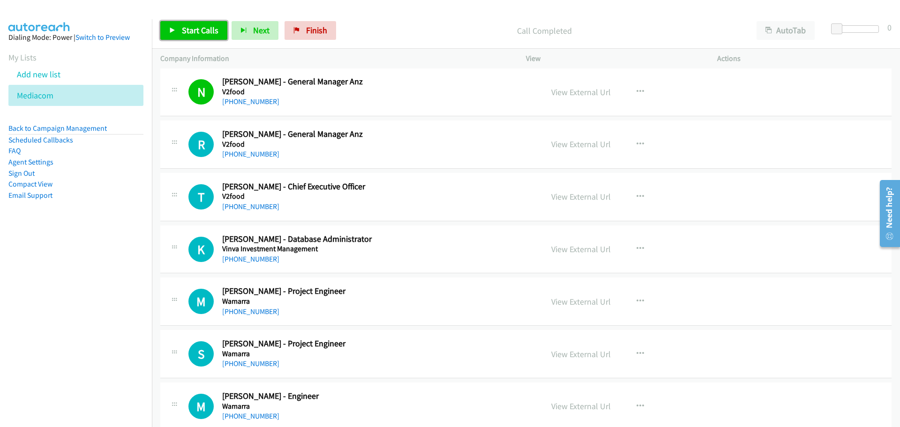
drag, startPoint x: 182, startPoint y: 26, endPoint x: 182, endPoint y: 35, distance: 8.4
click at [182, 26] on span "Start Calls" at bounding box center [200, 30] width 37 height 11
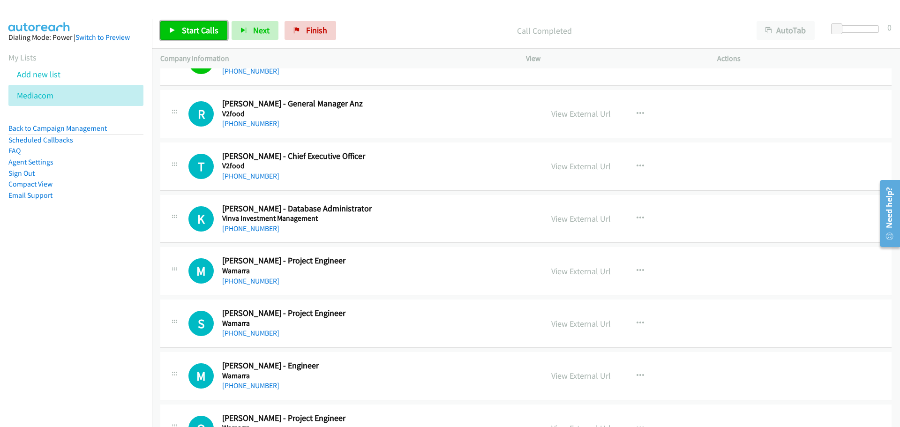
scroll to position [7126, 0]
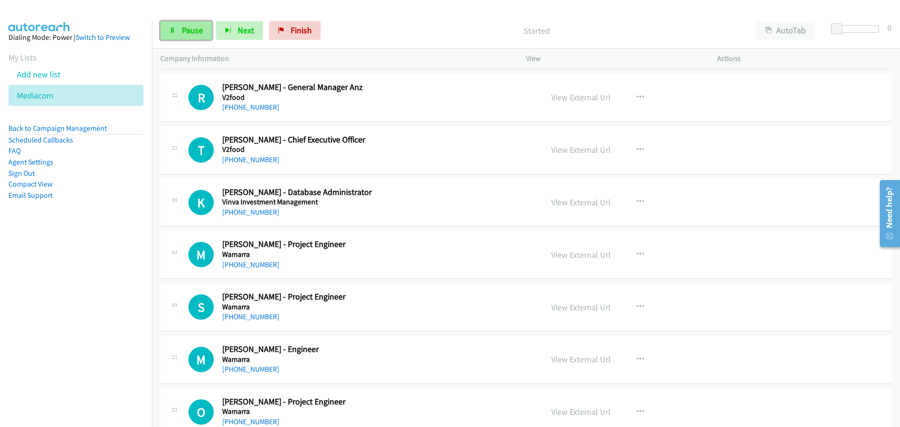
click at [202, 32] on span "Pause" at bounding box center [192, 30] width 21 height 11
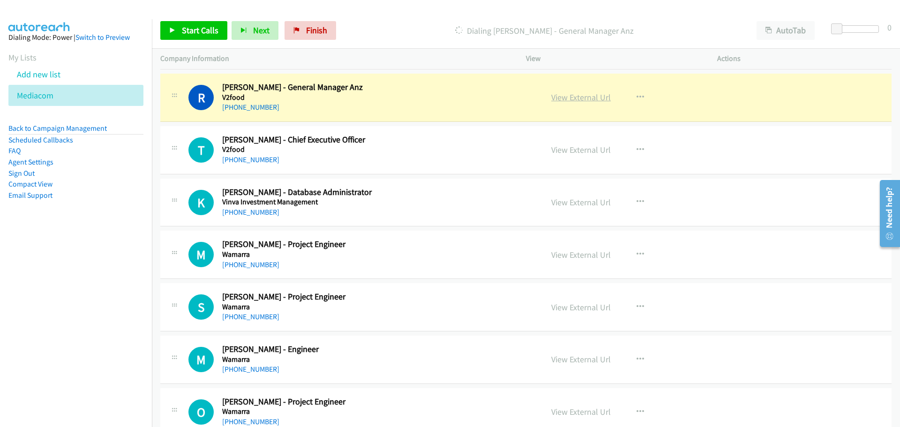
click at [582, 94] on link "View External Url" at bounding box center [581, 97] width 60 height 11
click at [200, 31] on span "Start Calls" at bounding box center [200, 30] width 37 height 11
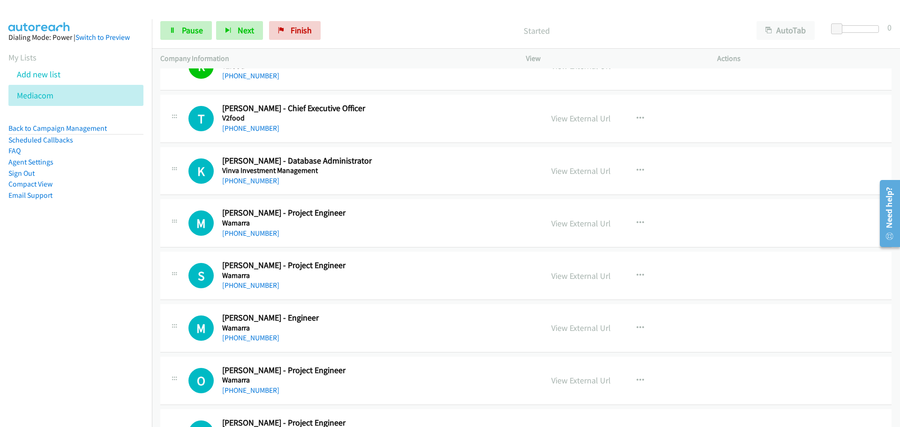
scroll to position [7173, 0]
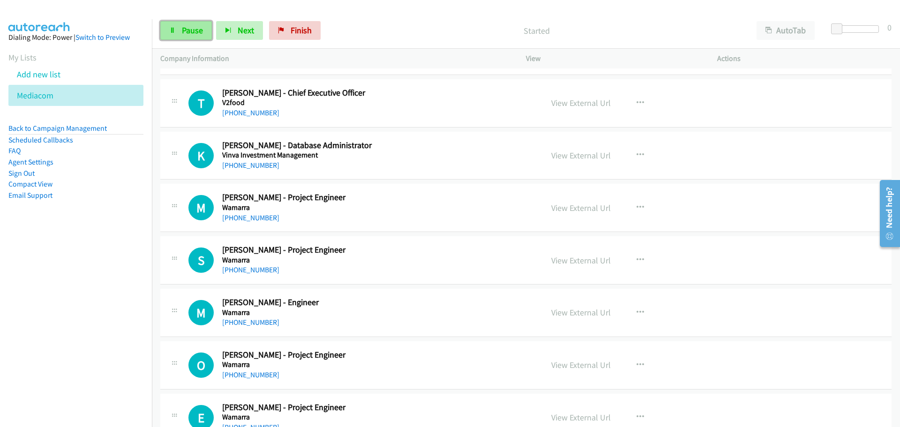
drag, startPoint x: 187, startPoint y: 26, endPoint x: 183, endPoint y: 31, distance: 6.4
click at [187, 26] on span "Pause" at bounding box center [192, 30] width 21 height 11
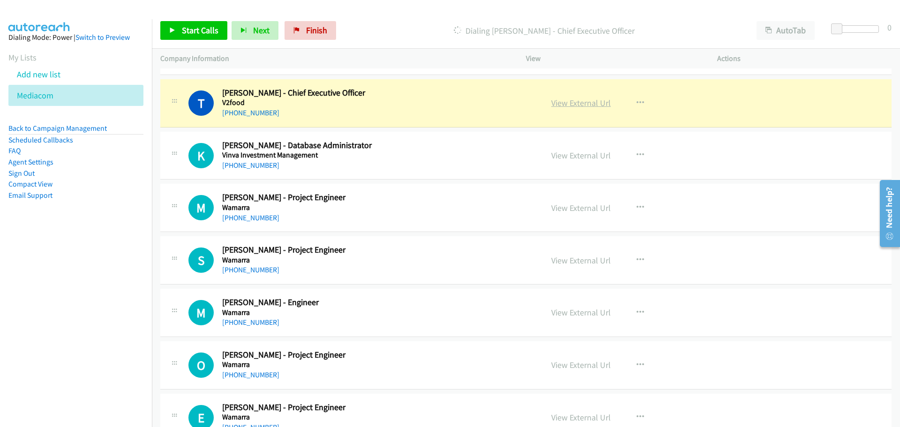
click at [585, 102] on link "View External Url" at bounding box center [581, 103] width 60 height 11
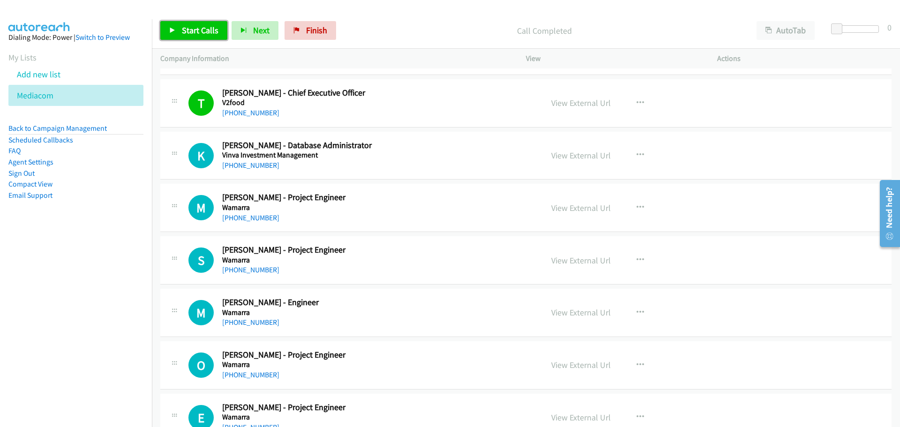
click at [198, 26] on span "Start Calls" at bounding box center [200, 30] width 37 height 11
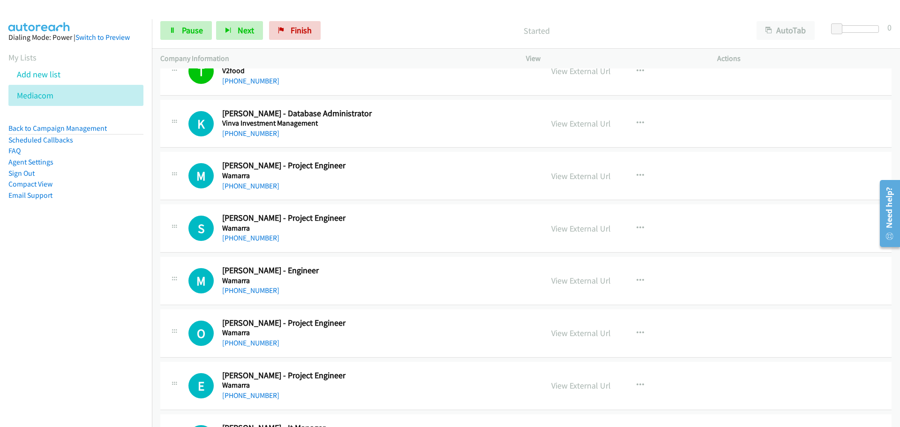
scroll to position [7220, 0]
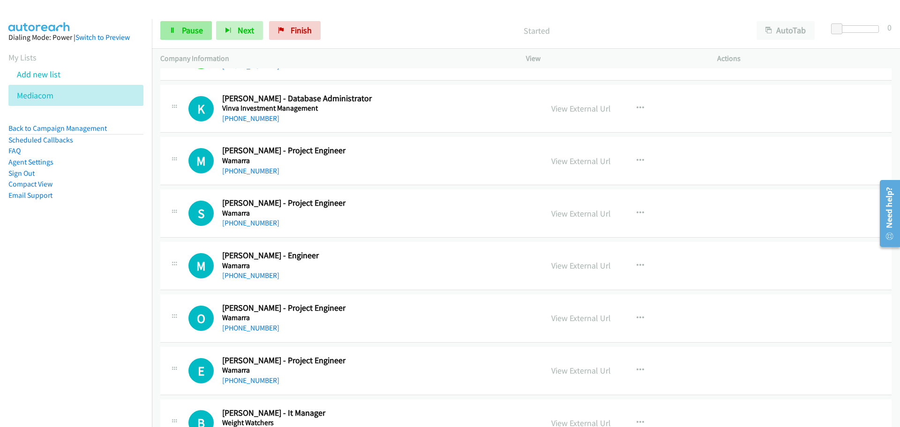
click at [186, 21] on div "Start Calls Pause Next Finish Started AutoTab AutoTab 0" at bounding box center [526, 31] width 748 height 36
click at [186, 25] on span "Pause" at bounding box center [192, 30] width 21 height 11
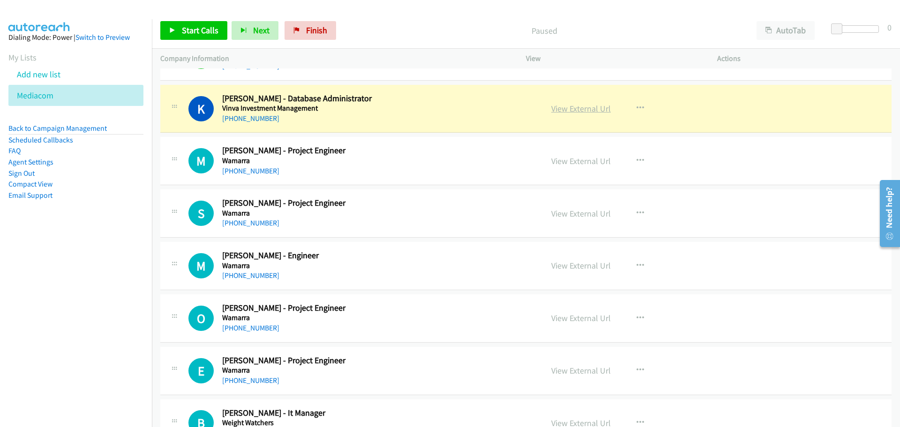
click at [585, 107] on link "View External Url" at bounding box center [581, 108] width 60 height 11
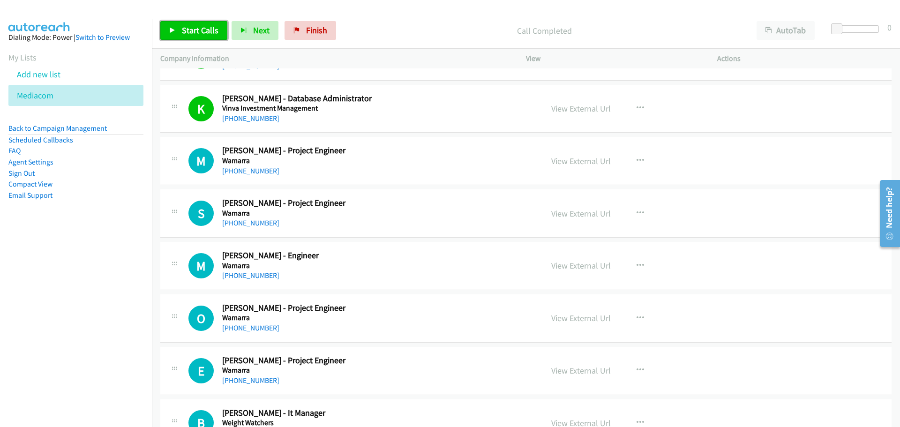
click at [183, 29] on span "Start Calls" at bounding box center [200, 30] width 37 height 11
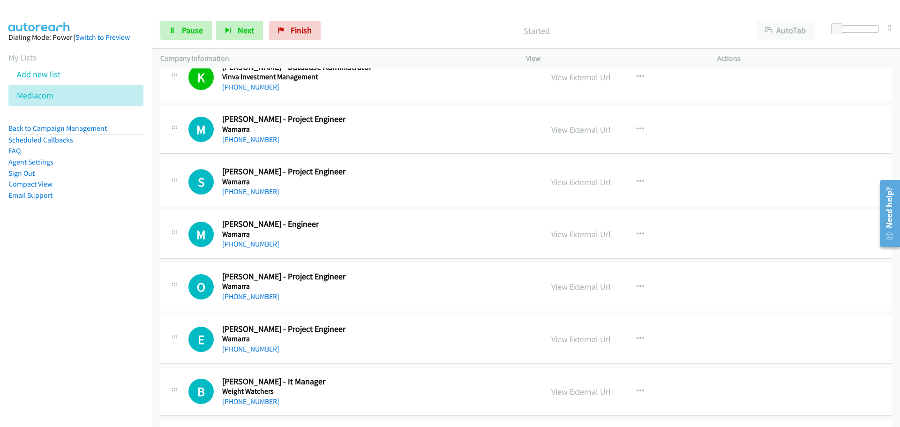
scroll to position [7267, 0]
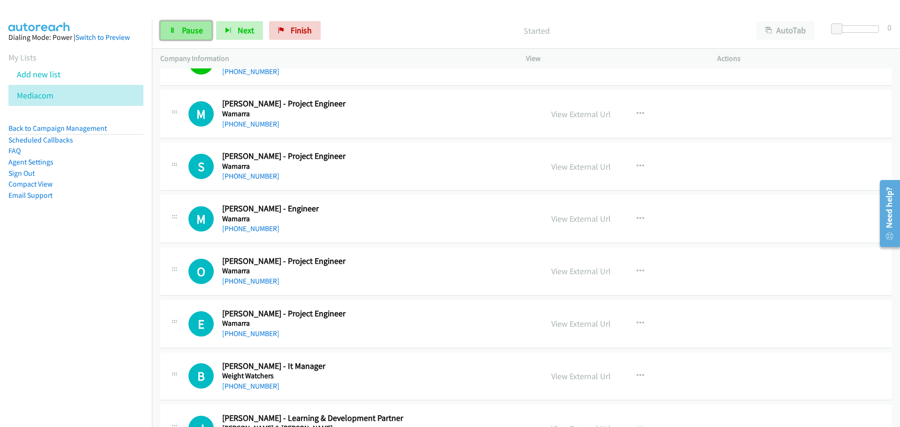
click at [192, 24] on link "Pause" at bounding box center [186, 30] width 52 height 19
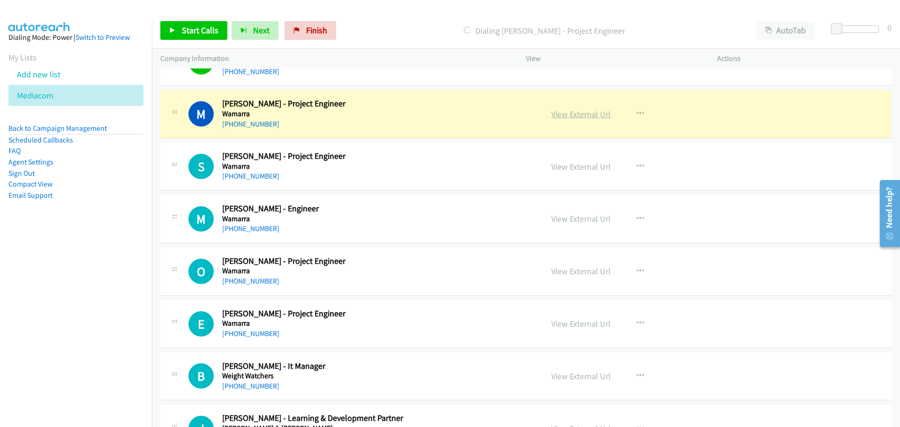
click at [570, 112] on link "View External Url" at bounding box center [581, 114] width 60 height 11
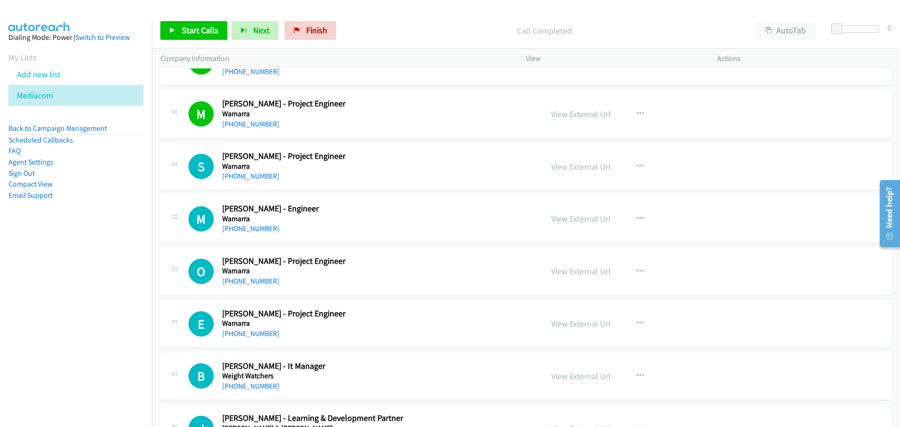
click at [193, 15] on div "Start Calls Pause Next Finish Call Completed AutoTab AutoTab 0" at bounding box center [526, 31] width 748 height 36
click at [203, 34] on span "Start Calls" at bounding box center [200, 30] width 37 height 11
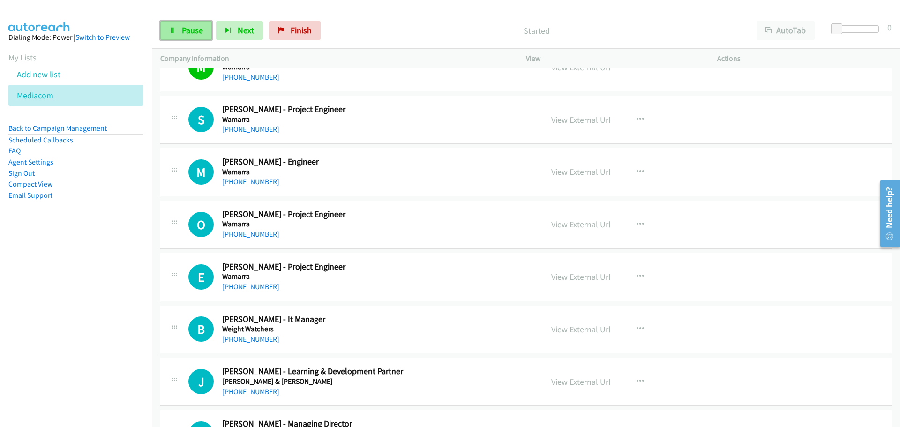
click at [194, 33] on span "Pause" at bounding box center [192, 30] width 21 height 11
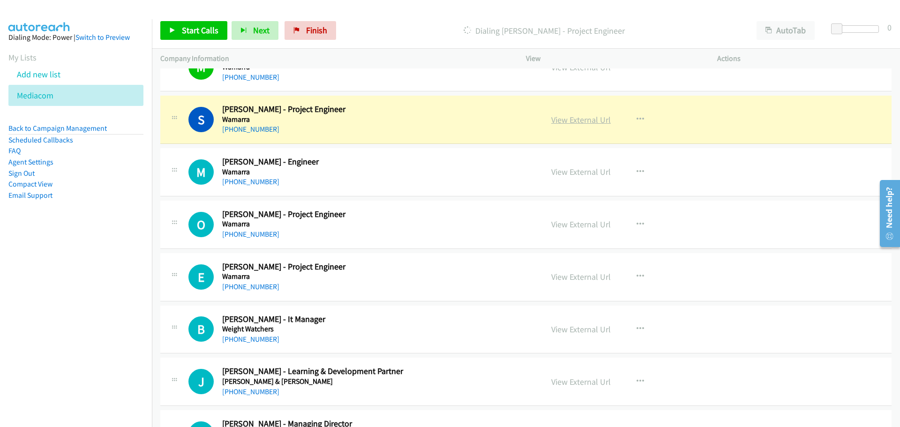
click at [569, 119] on link "View External Url" at bounding box center [581, 119] width 60 height 11
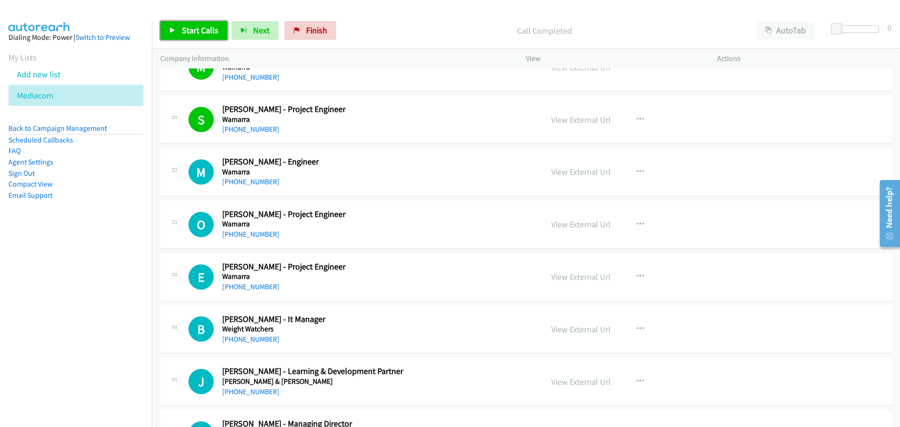
click at [190, 30] on span "Start Calls" at bounding box center [200, 30] width 37 height 11
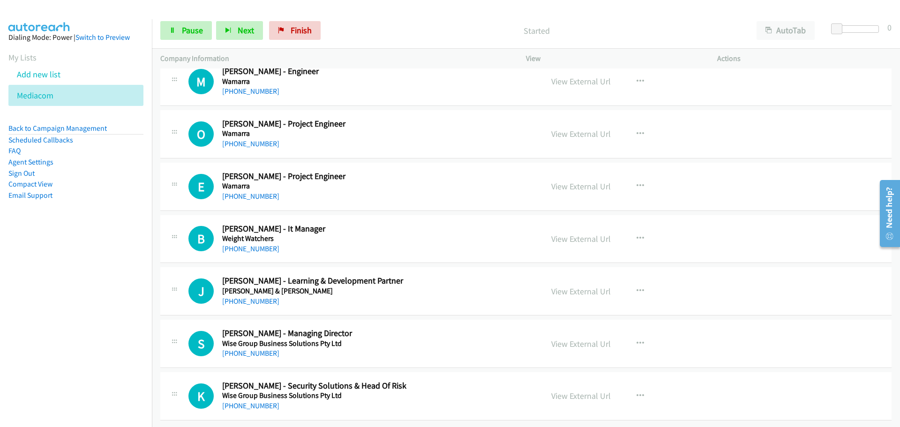
scroll to position [7361, 0]
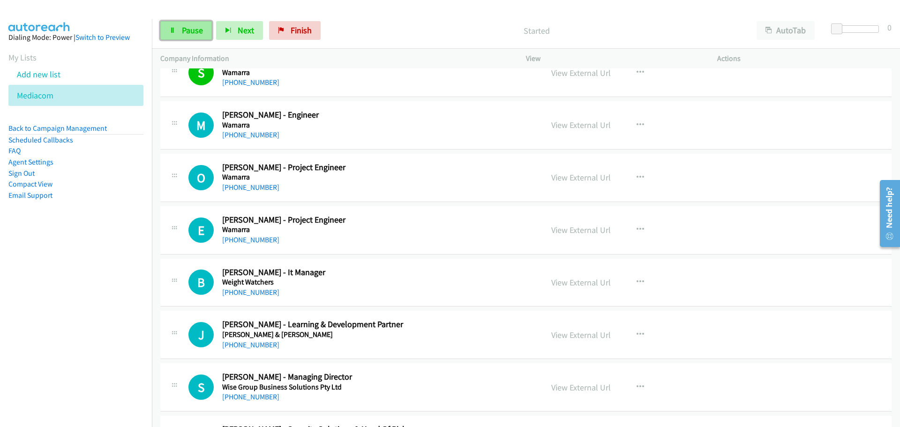
drag, startPoint x: 191, startPoint y: 32, endPoint x: 180, endPoint y: 32, distance: 11.3
click at [191, 32] on span "Pause" at bounding box center [192, 30] width 21 height 11
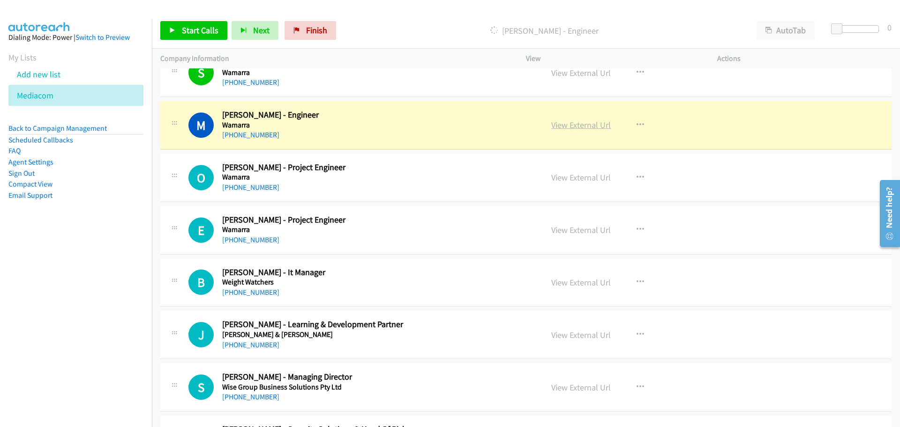
click at [584, 123] on link "View External Url" at bounding box center [581, 125] width 60 height 11
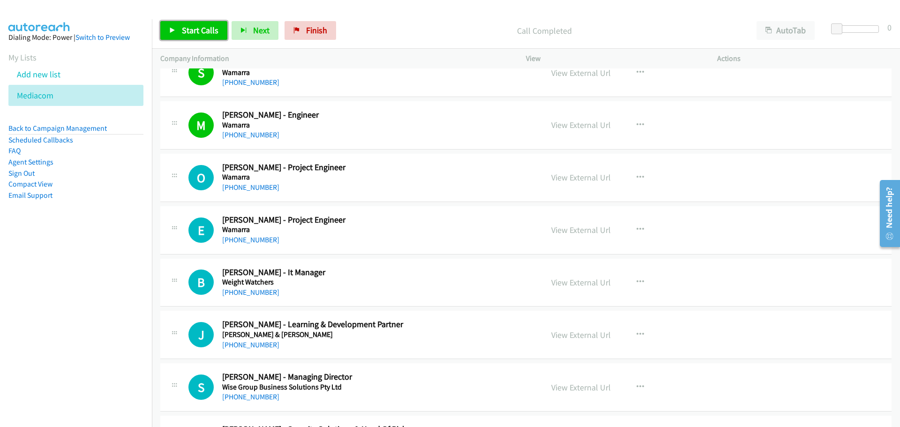
click at [181, 32] on link "Start Calls" at bounding box center [193, 30] width 67 height 19
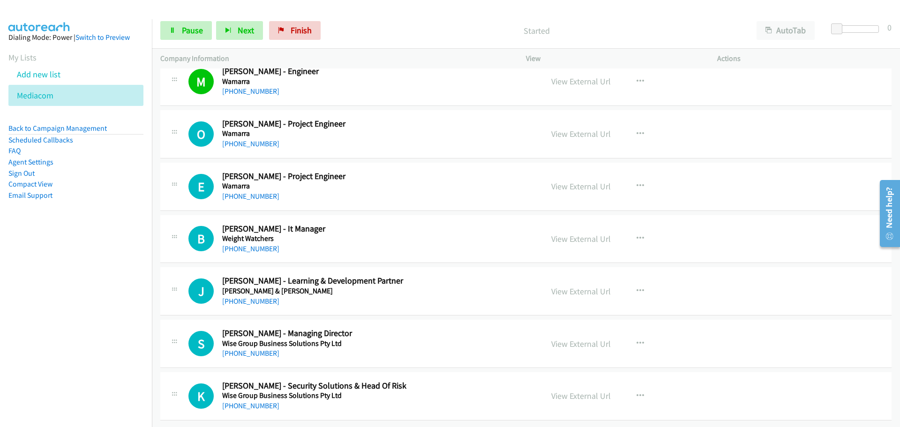
scroll to position [7411, 0]
click at [191, 31] on span "Pause" at bounding box center [192, 30] width 21 height 11
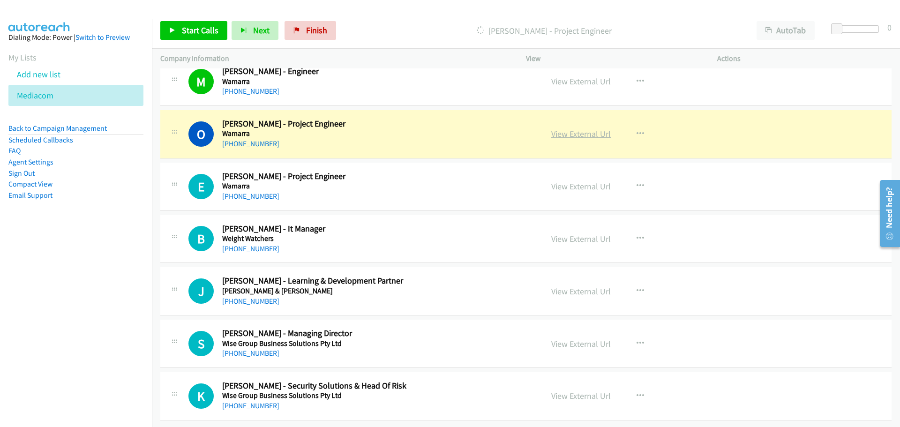
click at [581, 132] on link "View External Url" at bounding box center [581, 133] width 60 height 11
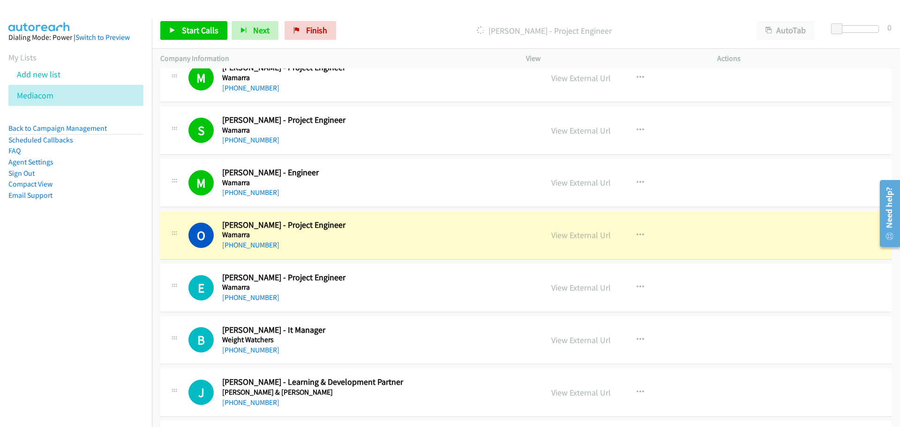
scroll to position [7271, 0]
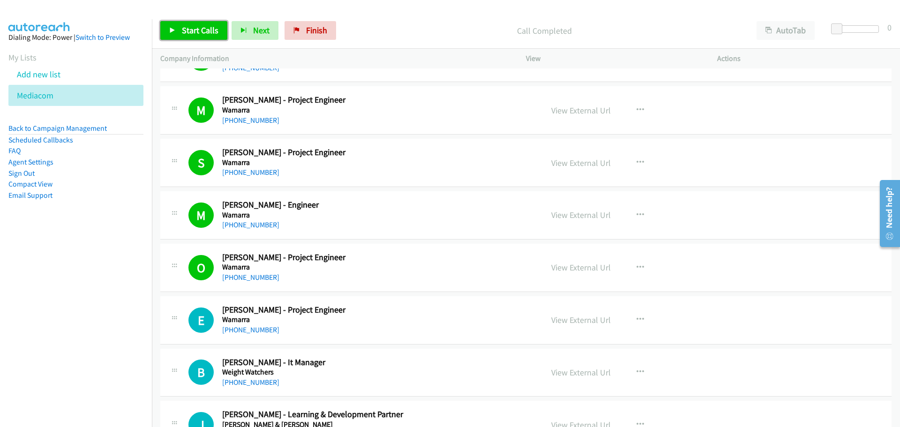
click at [196, 33] on span "Start Calls" at bounding box center [200, 30] width 37 height 11
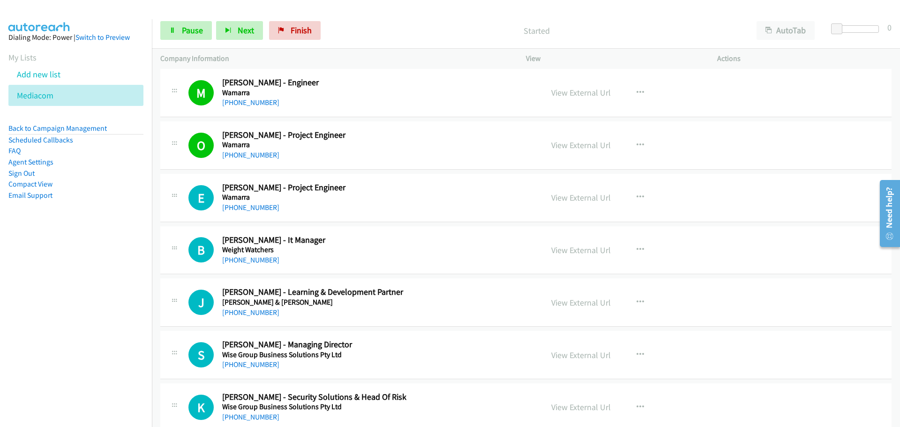
scroll to position [7411, 0]
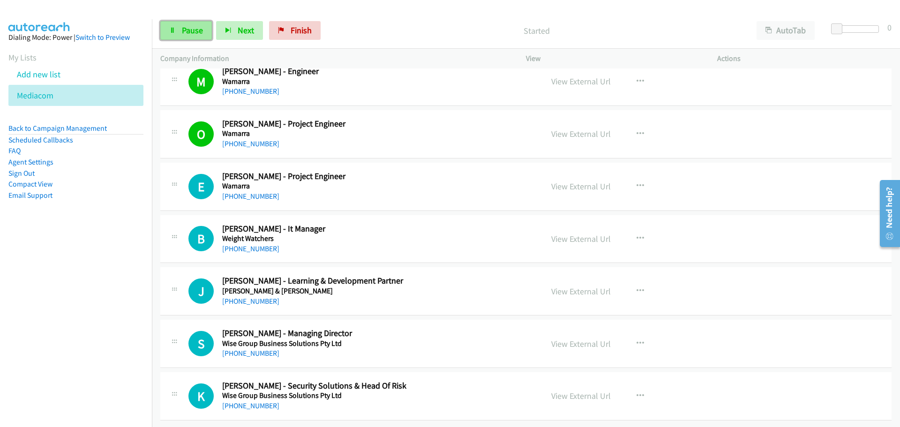
click at [202, 34] on span "Pause" at bounding box center [192, 30] width 21 height 11
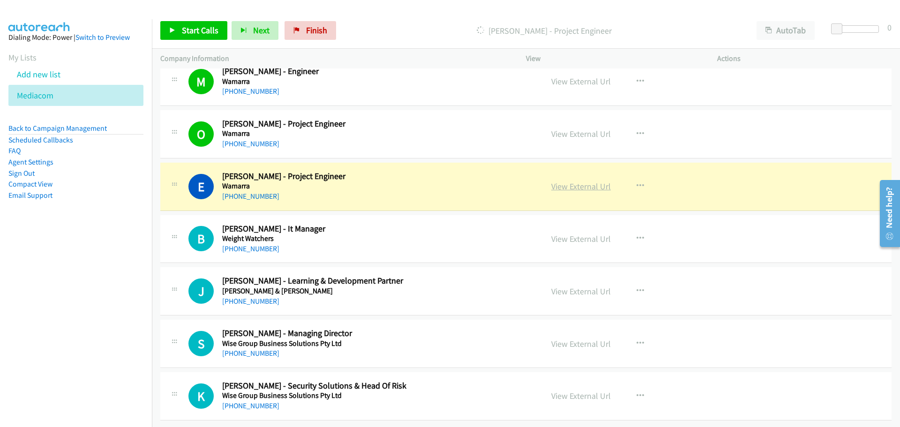
click at [590, 181] on link "View External Url" at bounding box center [581, 186] width 60 height 11
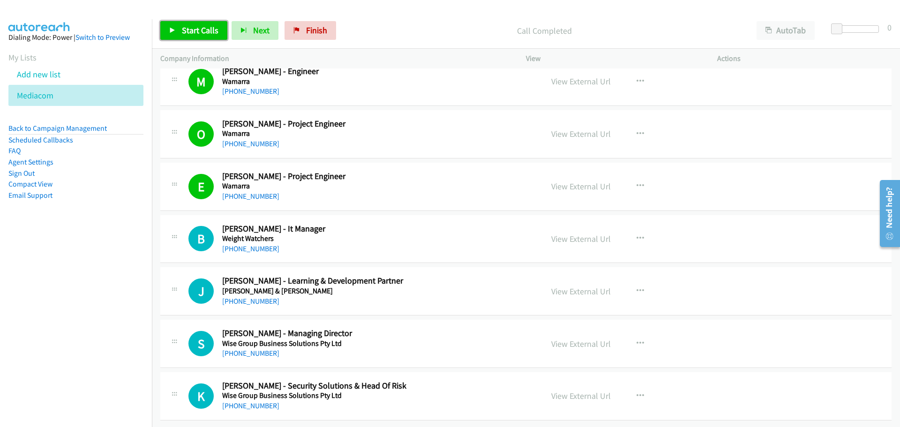
click at [188, 29] on span "Start Calls" at bounding box center [200, 30] width 37 height 11
click at [190, 33] on span "Pause" at bounding box center [192, 30] width 21 height 11
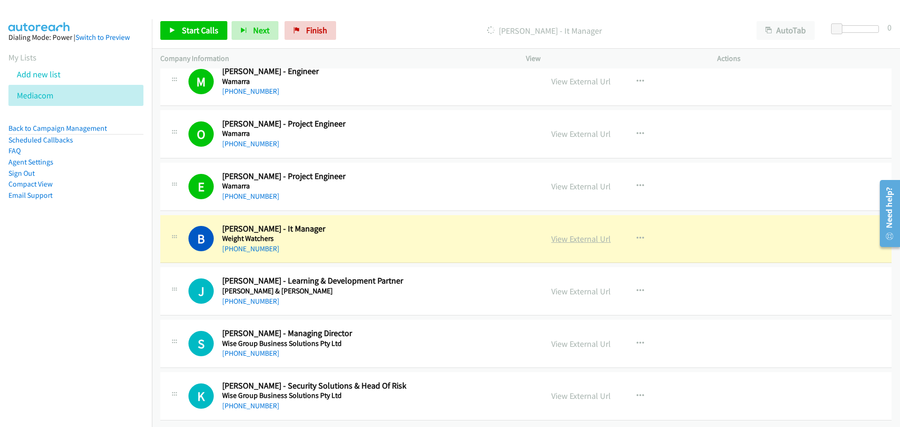
click at [589, 233] on link "View External Url" at bounding box center [581, 238] width 60 height 11
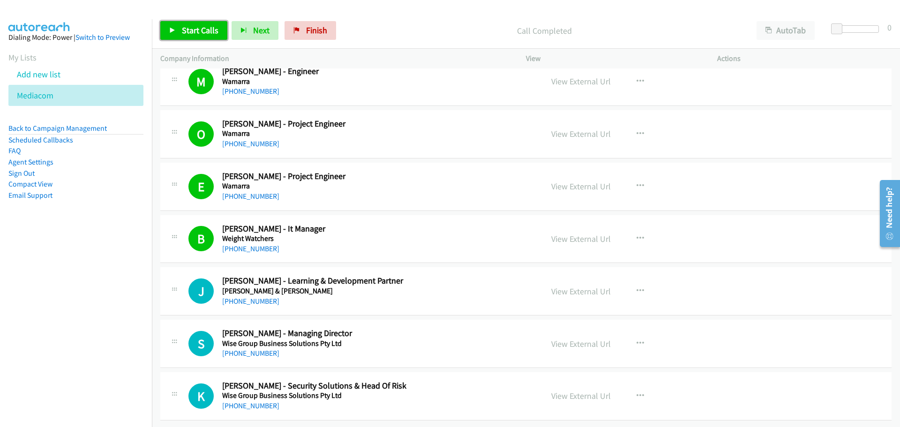
click at [200, 29] on span "Start Calls" at bounding box center [200, 30] width 37 height 11
click at [182, 37] on link "Pause" at bounding box center [186, 30] width 52 height 19
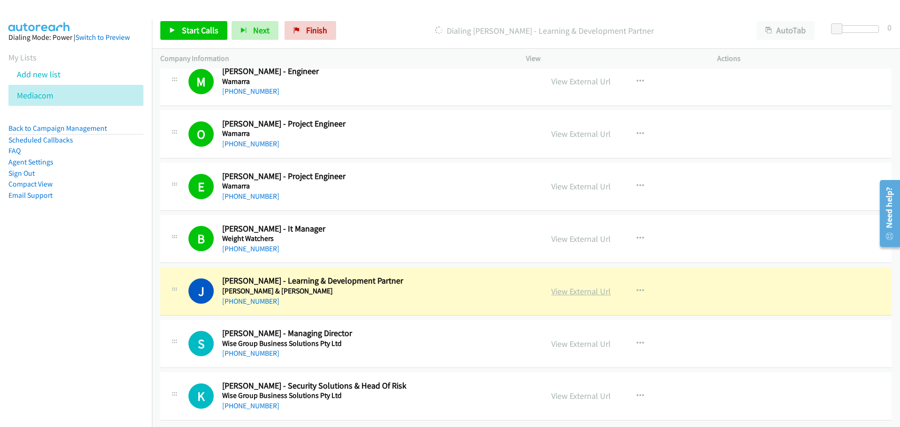
click at [589, 286] on link "View External Url" at bounding box center [581, 291] width 60 height 11
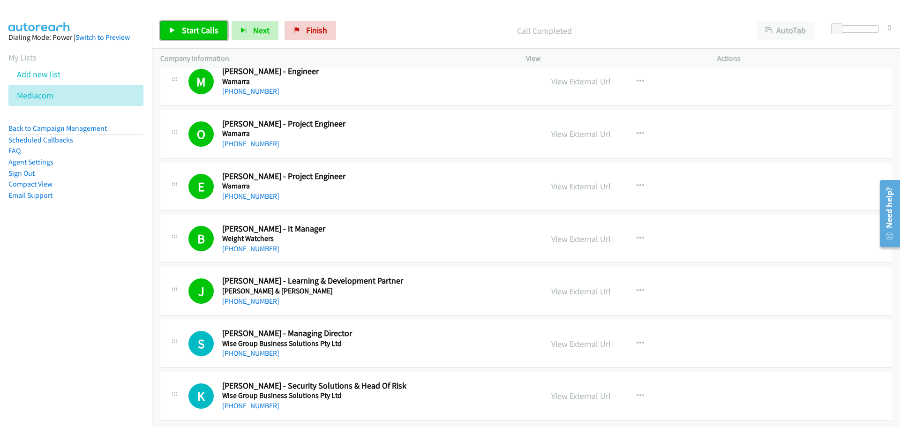
click at [200, 27] on span "Start Calls" at bounding box center [200, 30] width 37 height 11
click at [191, 31] on span "Pause" at bounding box center [192, 30] width 21 height 11
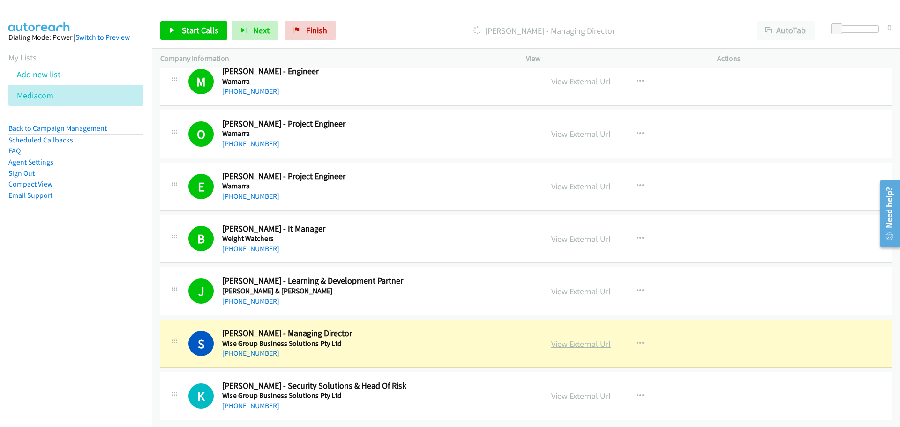
click at [579, 339] on link "View External Url" at bounding box center [581, 344] width 60 height 11
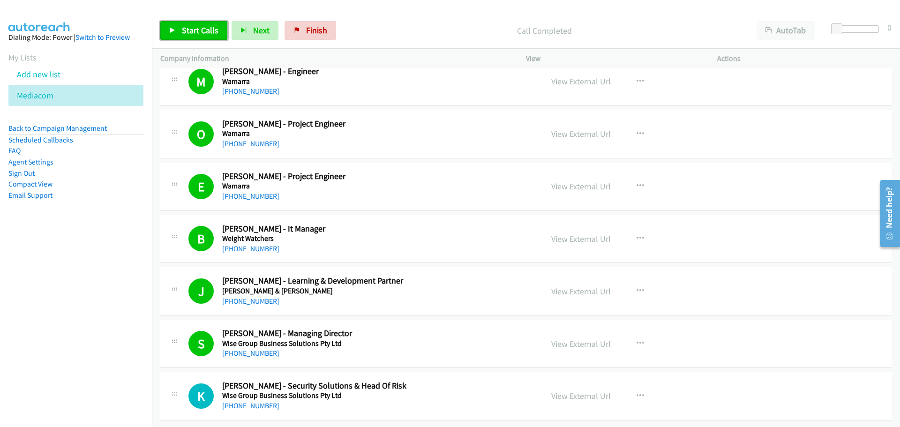
click at [184, 33] on span "Start Calls" at bounding box center [200, 30] width 37 height 11
click at [188, 28] on span "Pause" at bounding box center [192, 30] width 21 height 11
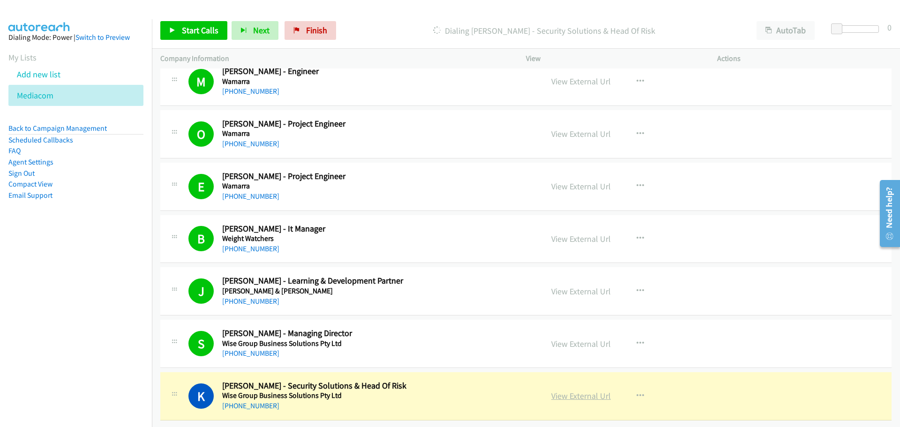
click at [587, 392] on link "View External Url" at bounding box center [581, 396] width 60 height 11
click at [579, 391] on link "View External Url" at bounding box center [581, 396] width 60 height 11
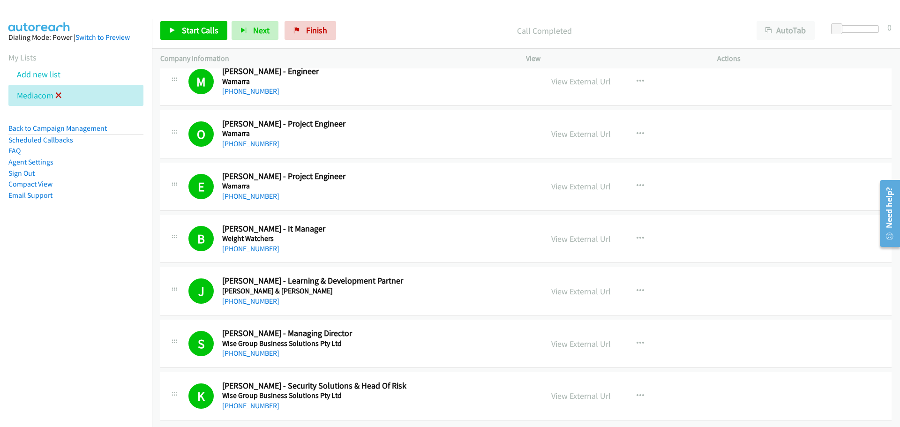
click at [58, 98] on icon at bounding box center [58, 96] width 7 height 7
